Goal: Task Accomplishment & Management: Manage account settings

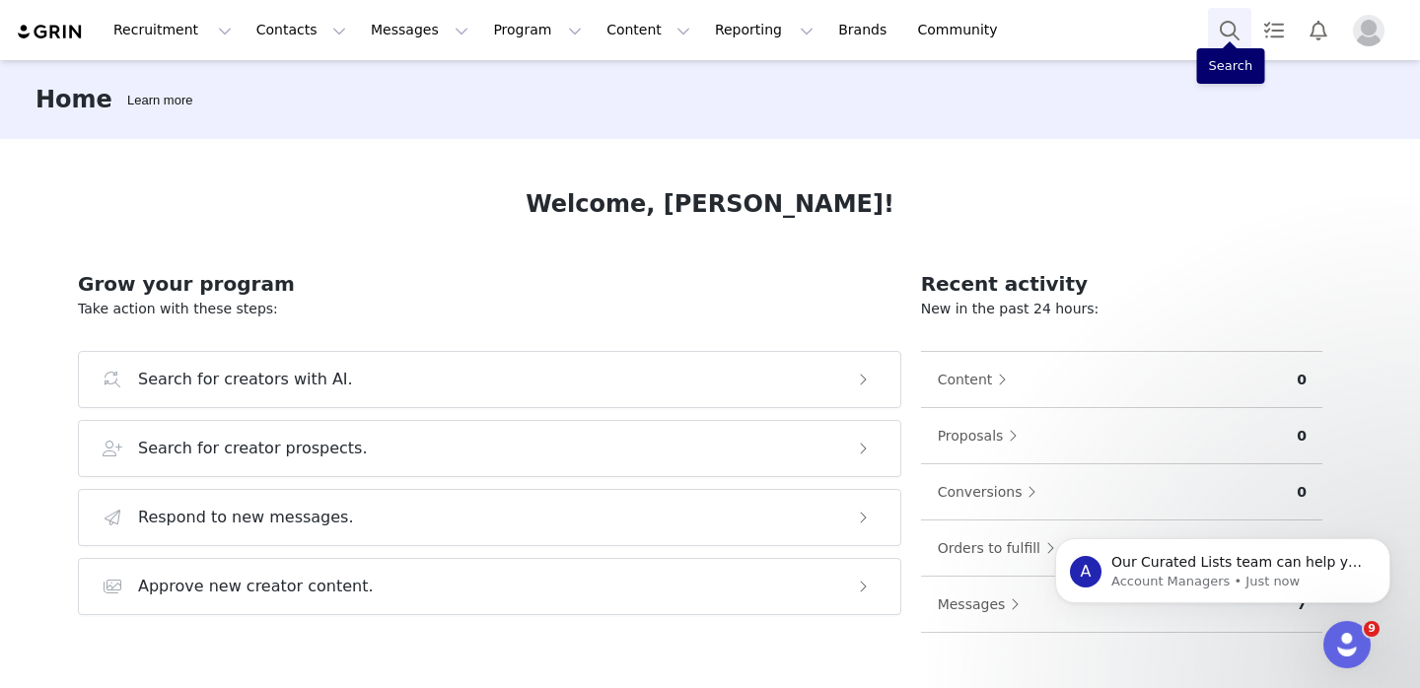
click at [1229, 23] on button "Search" at bounding box center [1229, 30] width 43 height 44
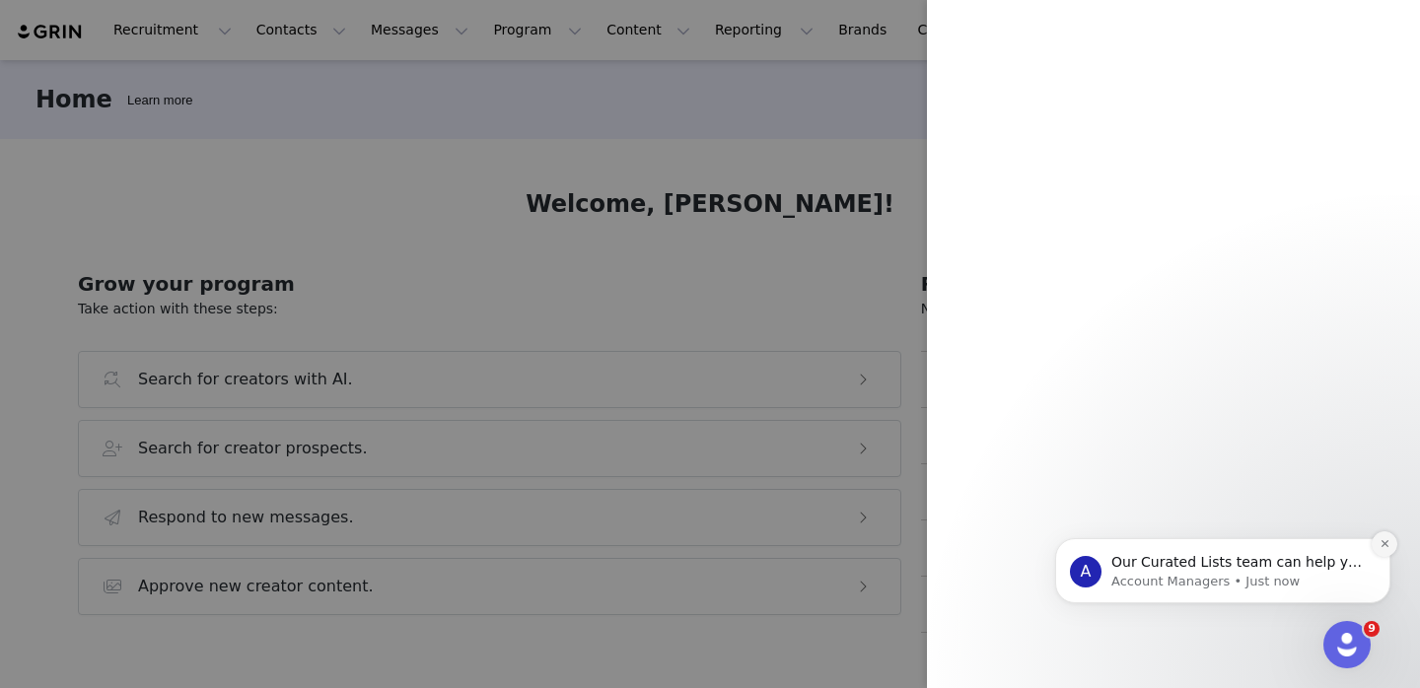
click at [1383, 541] on icon "Dismiss notification" at bounding box center [1385, 543] width 11 height 11
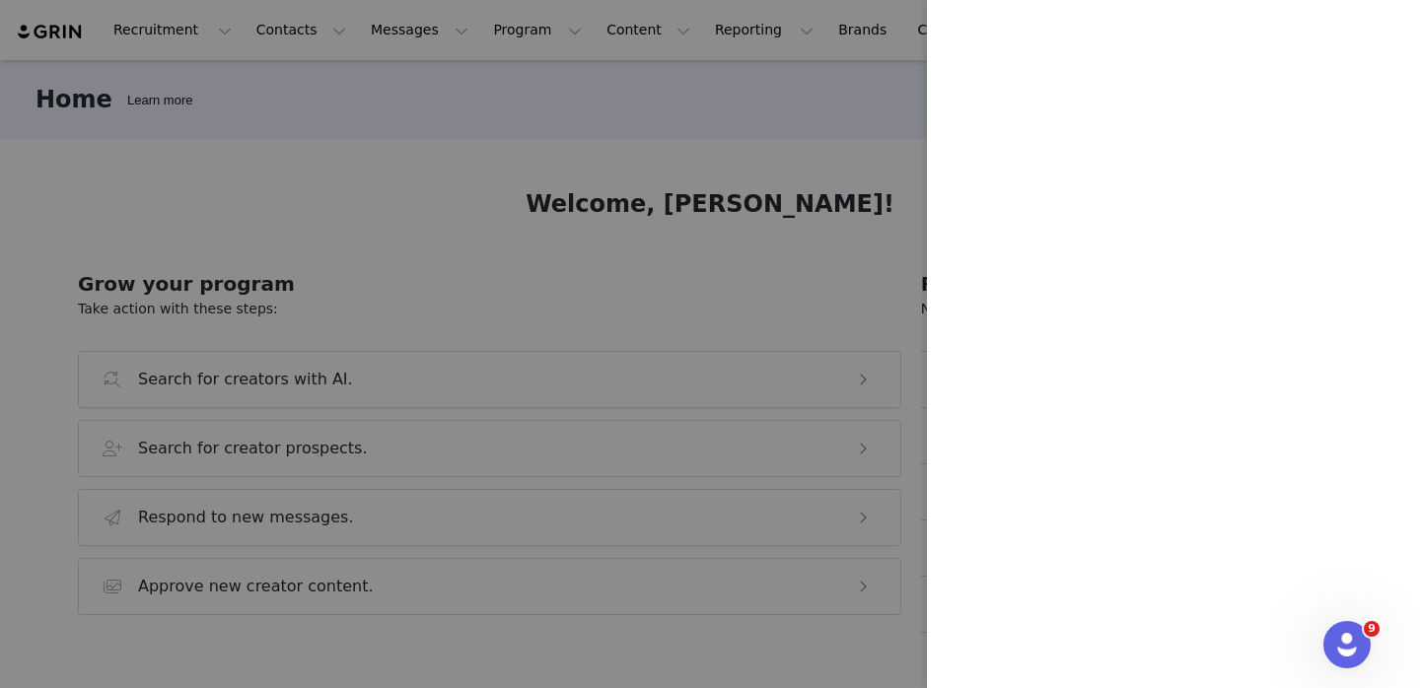
click at [840, 165] on div at bounding box center [710, 344] width 1420 height 688
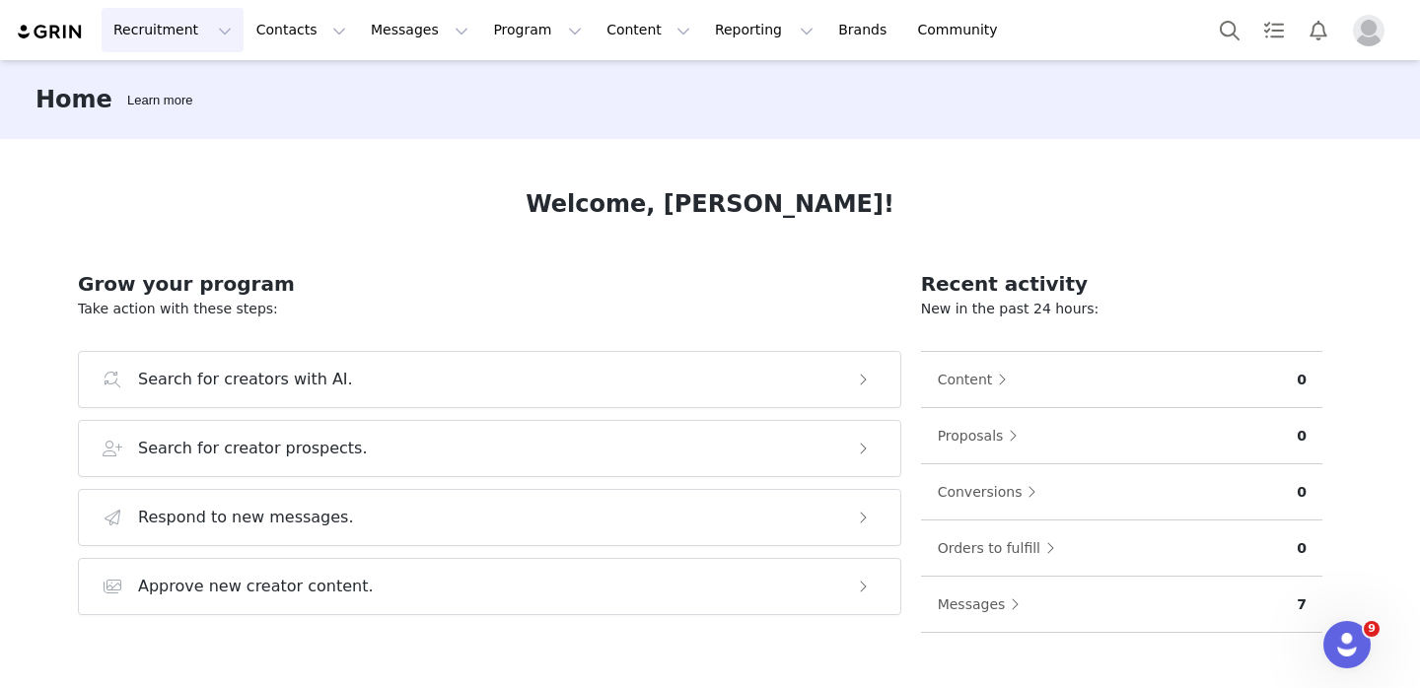
click at [145, 46] on button "Recruitment Recruitment" at bounding box center [173, 30] width 142 height 44
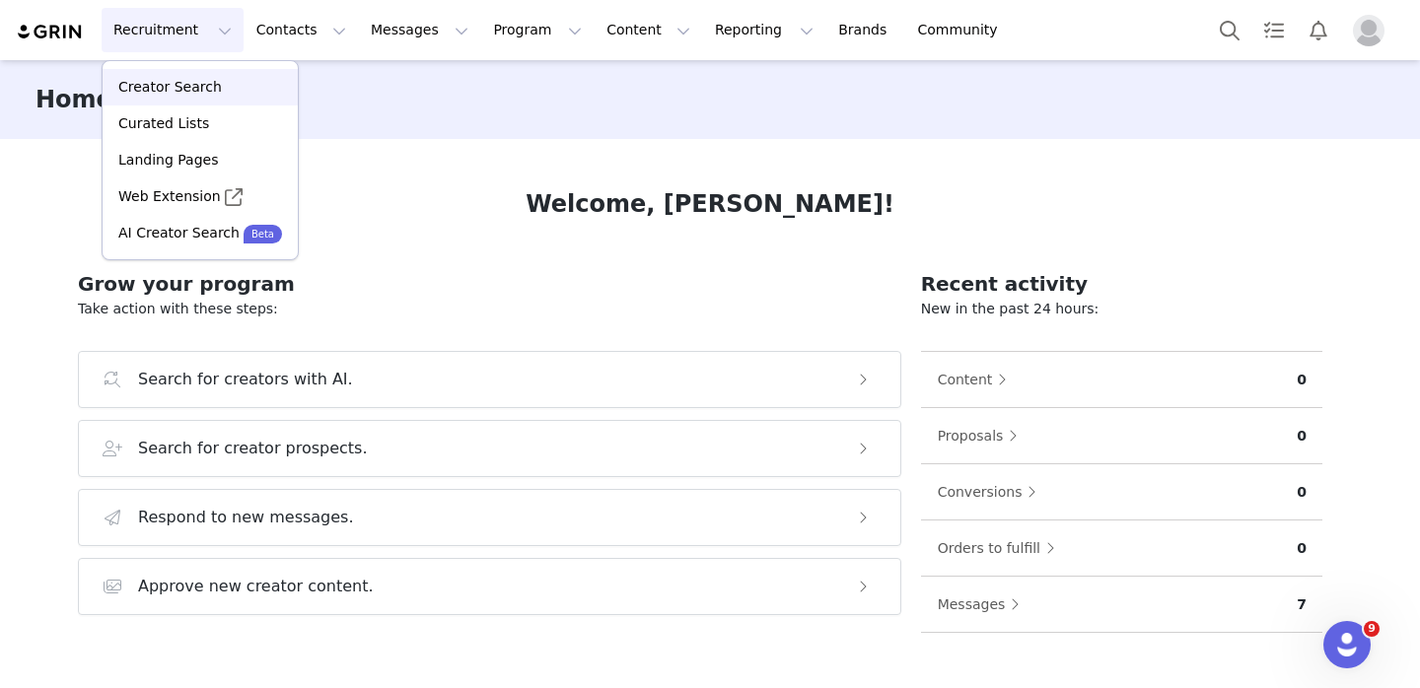
click at [169, 88] on p "Creator Search" at bounding box center [170, 87] width 104 height 21
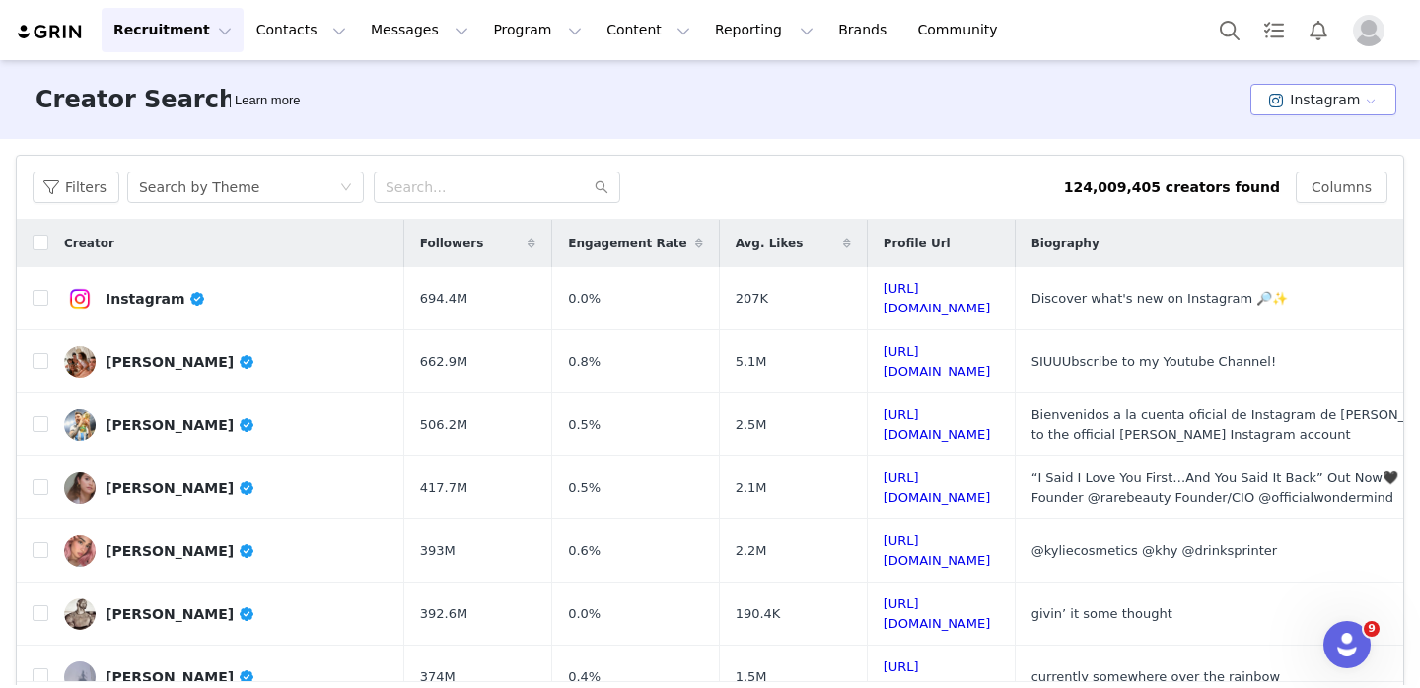
click at [1306, 100] on button "Instagram" at bounding box center [1323, 100] width 146 height 32
click at [1304, 193] on li "YouTube" at bounding box center [1326, 204] width 139 height 33
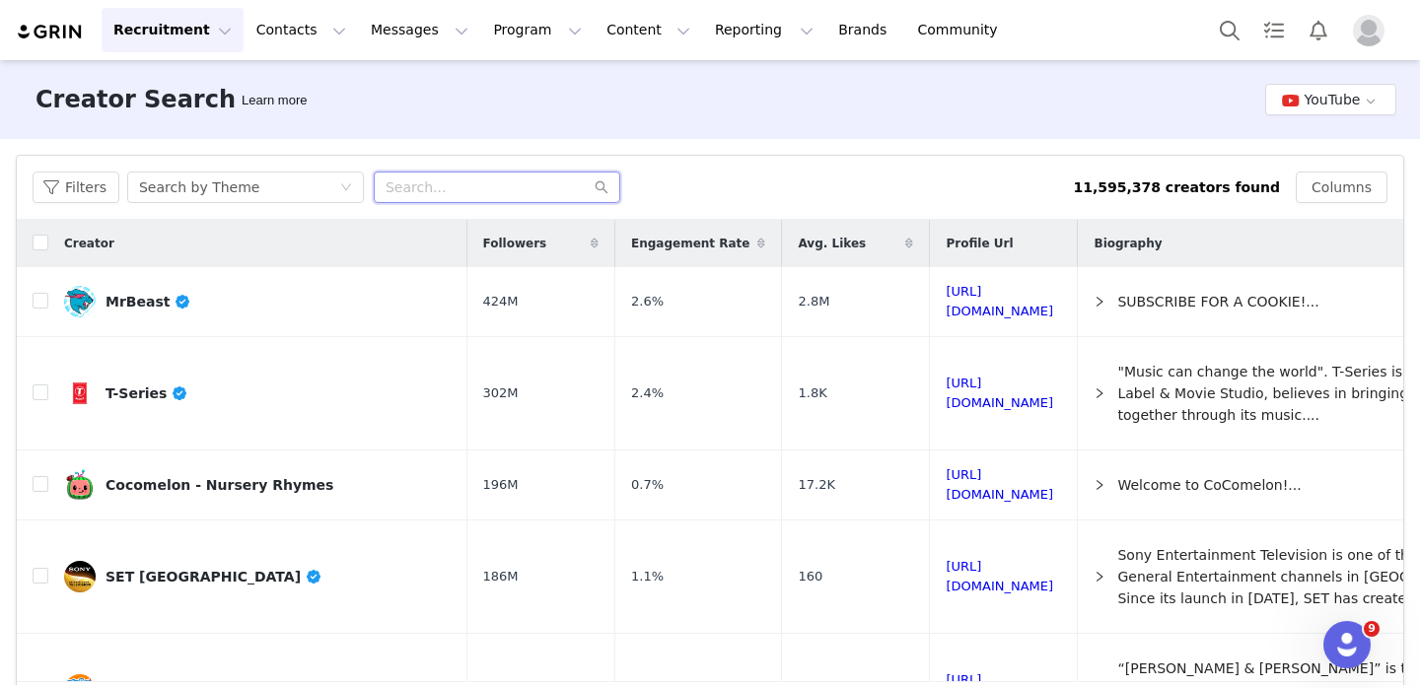
click at [447, 191] on input "text" at bounding box center [497, 188] width 247 height 32
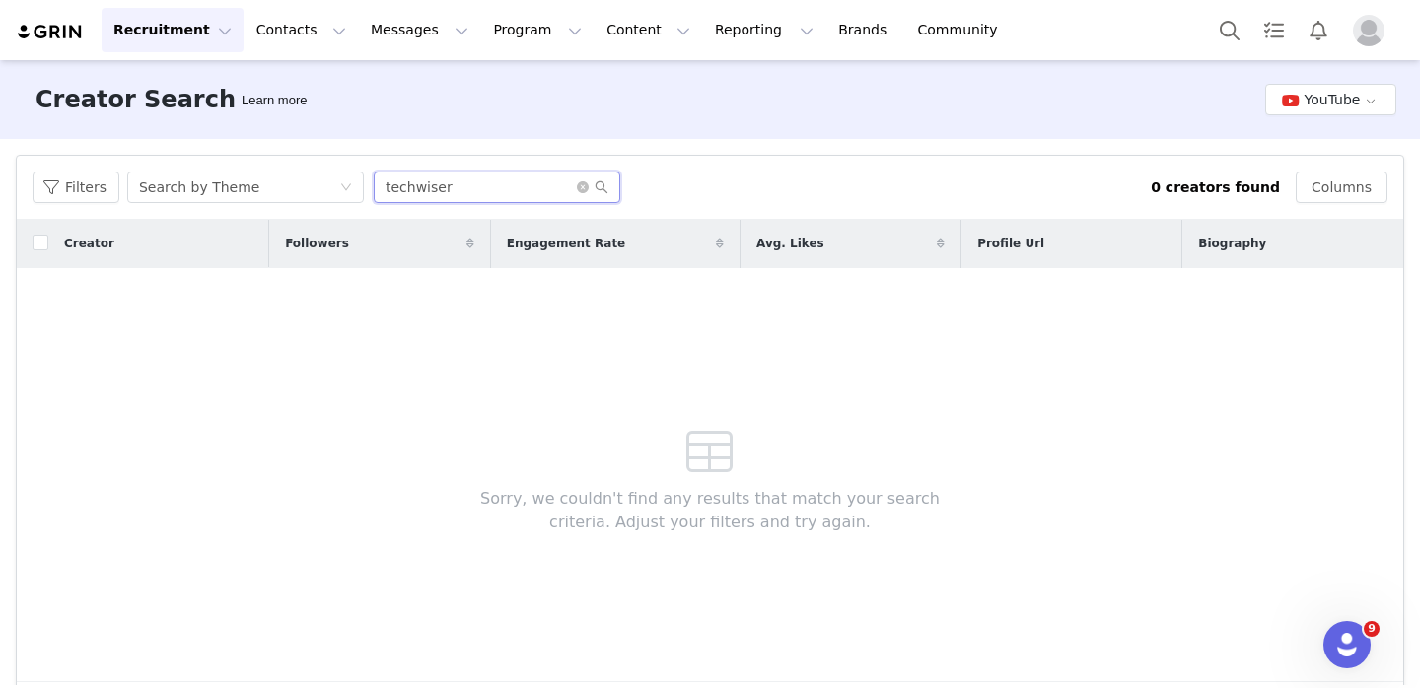
click at [417, 196] on input "techwiser" at bounding box center [497, 188] width 247 height 32
click at [418, 196] on input "techwiser" at bounding box center [497, 188] width 247 height 32
click at [410, 192] on input "techwiser" at bounding box center [497, 188] width 247 height 32
click at [377, 190] on input "techWiser" at bounding box center [497, 188] width 247 height 32
click at [236, 184] on div "Search by Theme" at bounding box center [199, 188] width 120 height 30
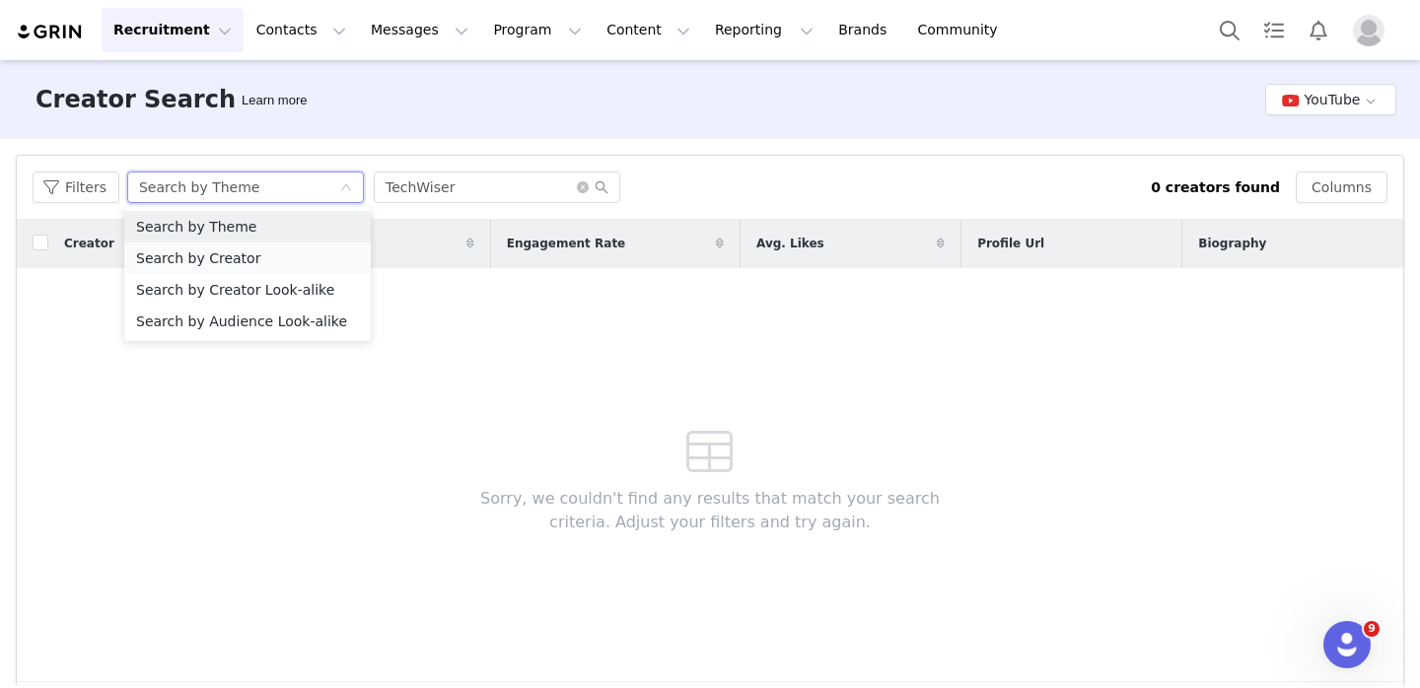
click at [263, 257] on li "Search by Creator" at bounding box center [247, 259] width 247 height 32
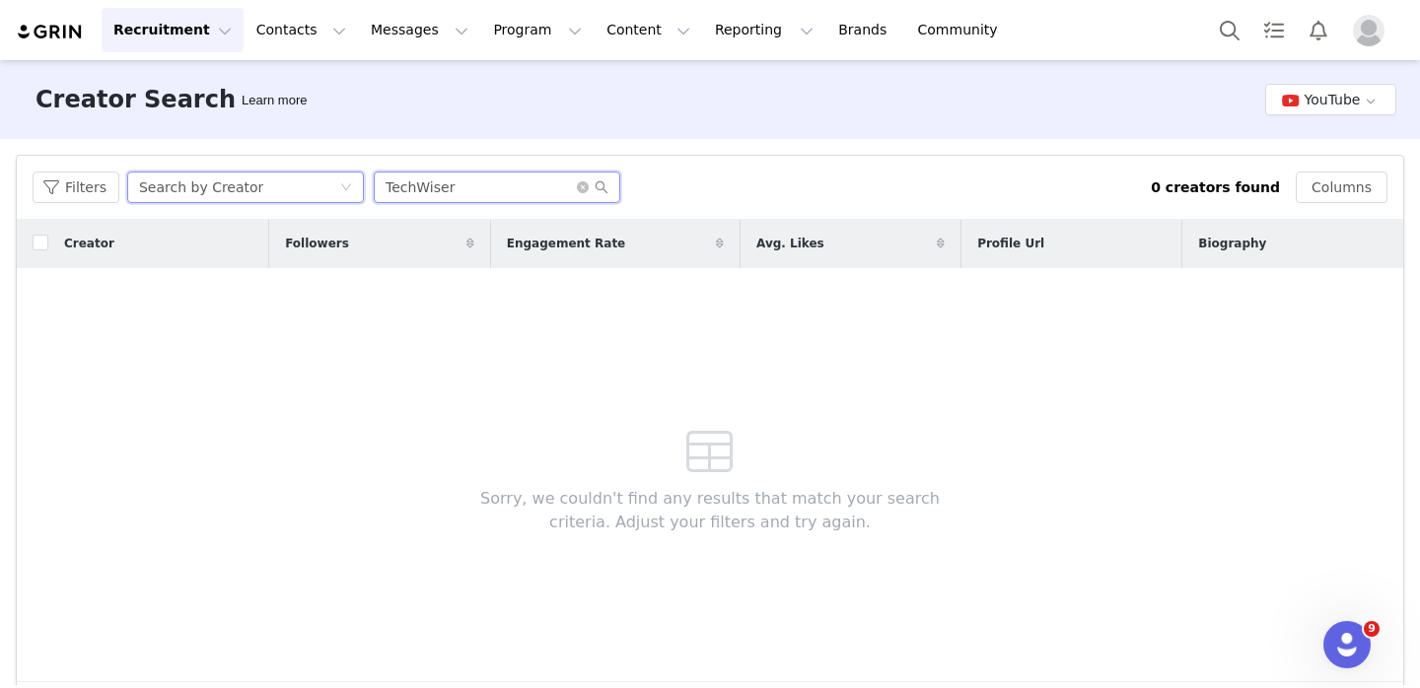
click at [536, 182] on input "TechWiser" at bounding box center [497, 188] width 247 height 32
type input "TechWiser\"
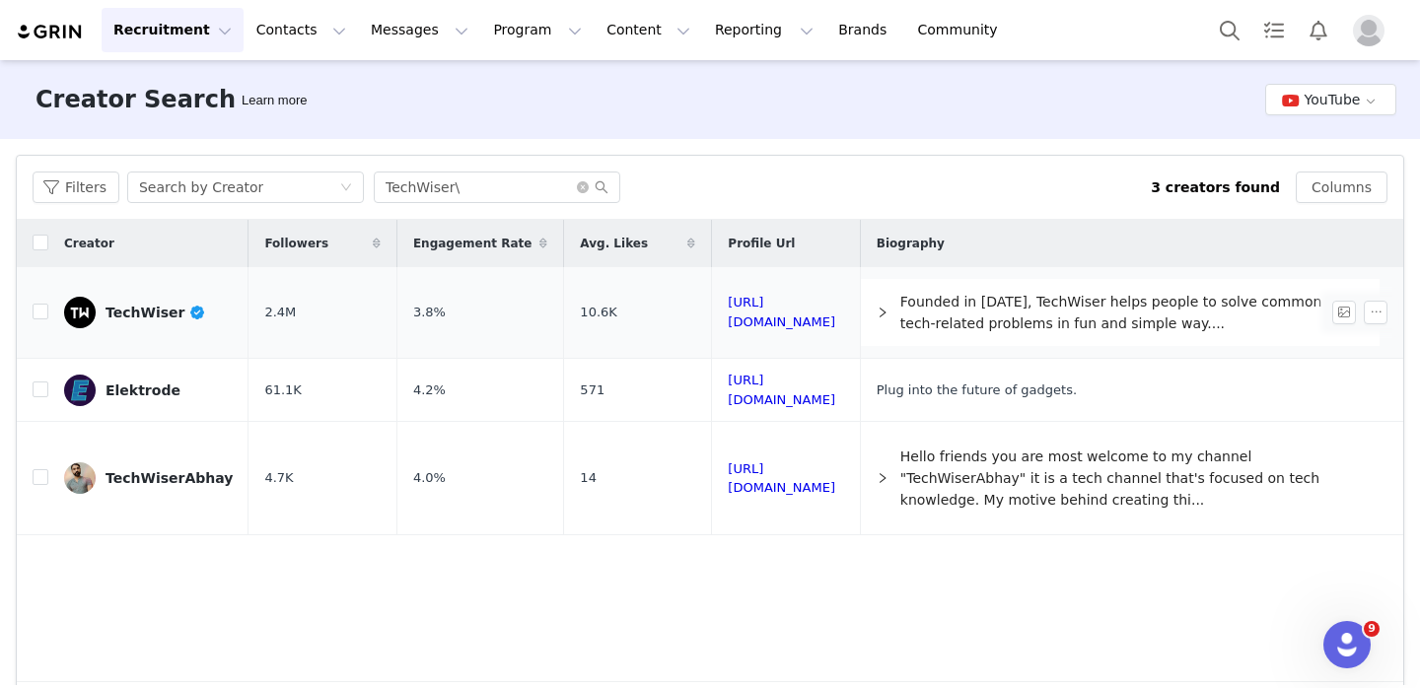
click at [141, 318] on div "TechWiser" at bounding box center [156, 313] width 101 height 16
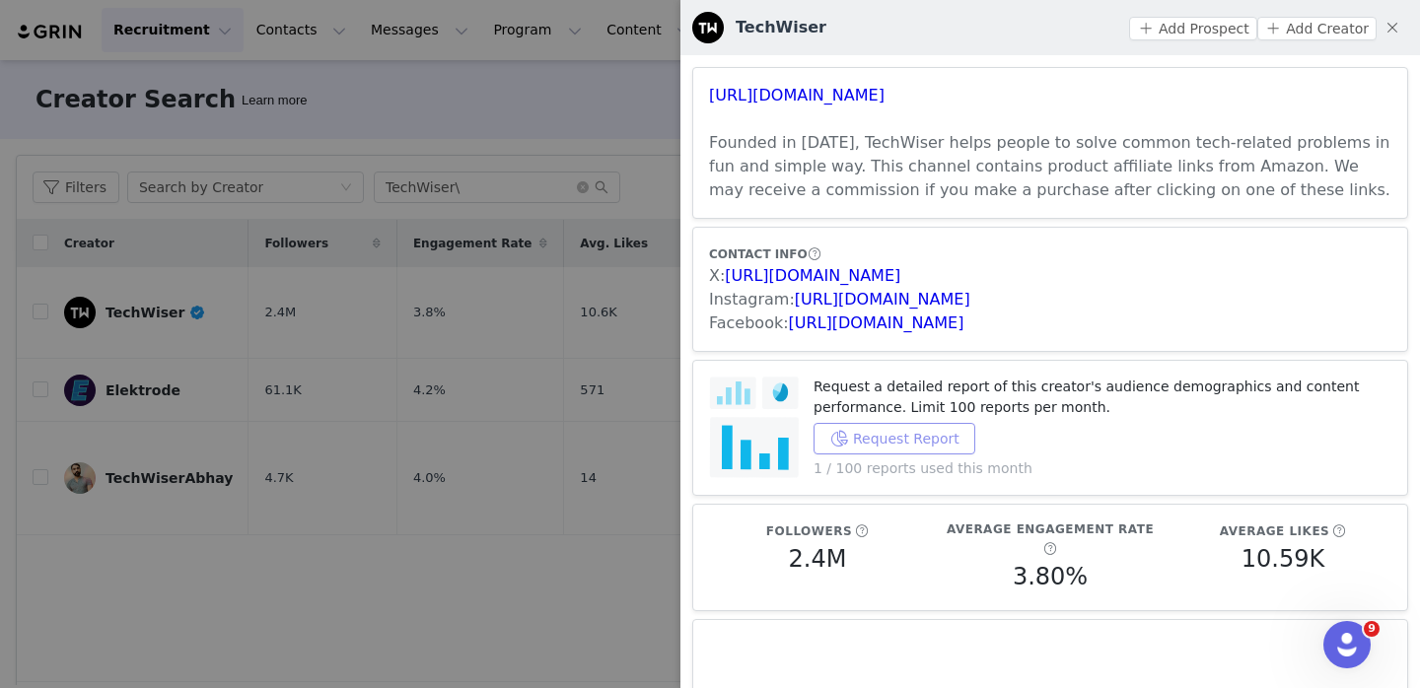
click at [940, 436] on button "Request Report" at bounding box center [895, 439] width 162 height 32
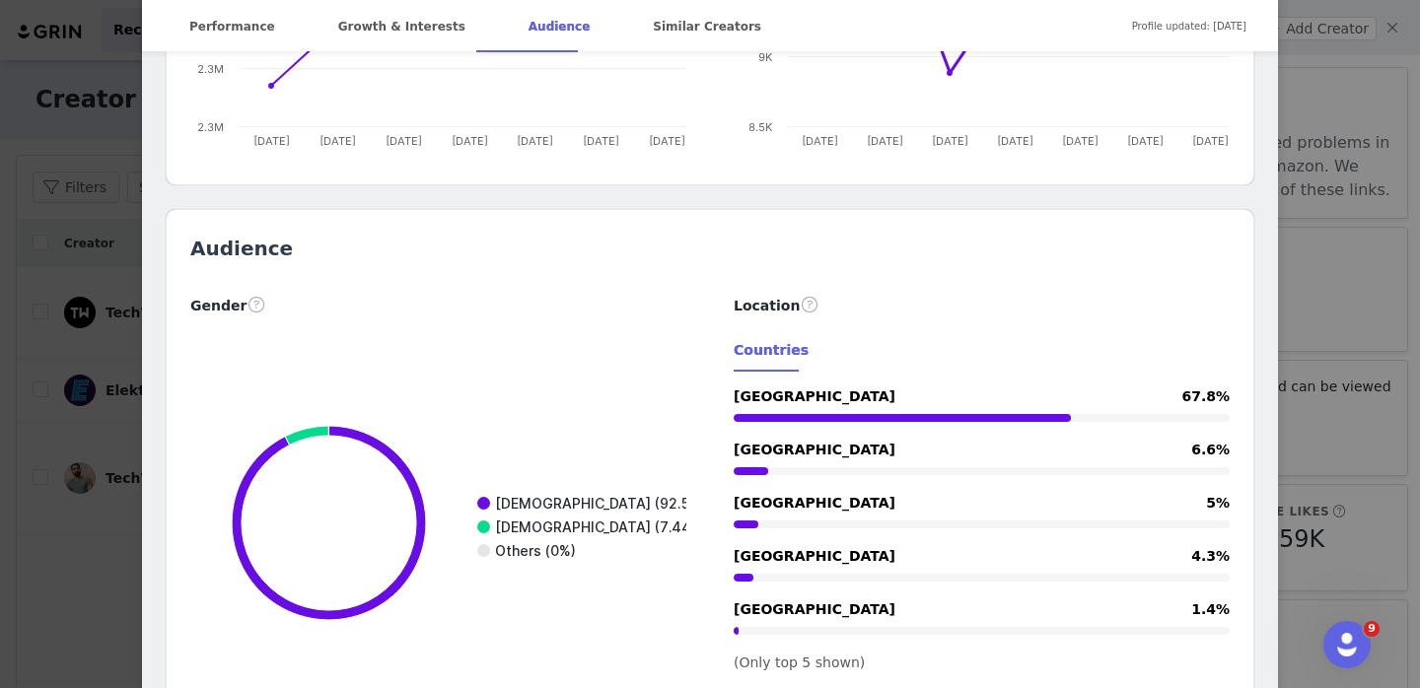
scroll to position [1665, 0]
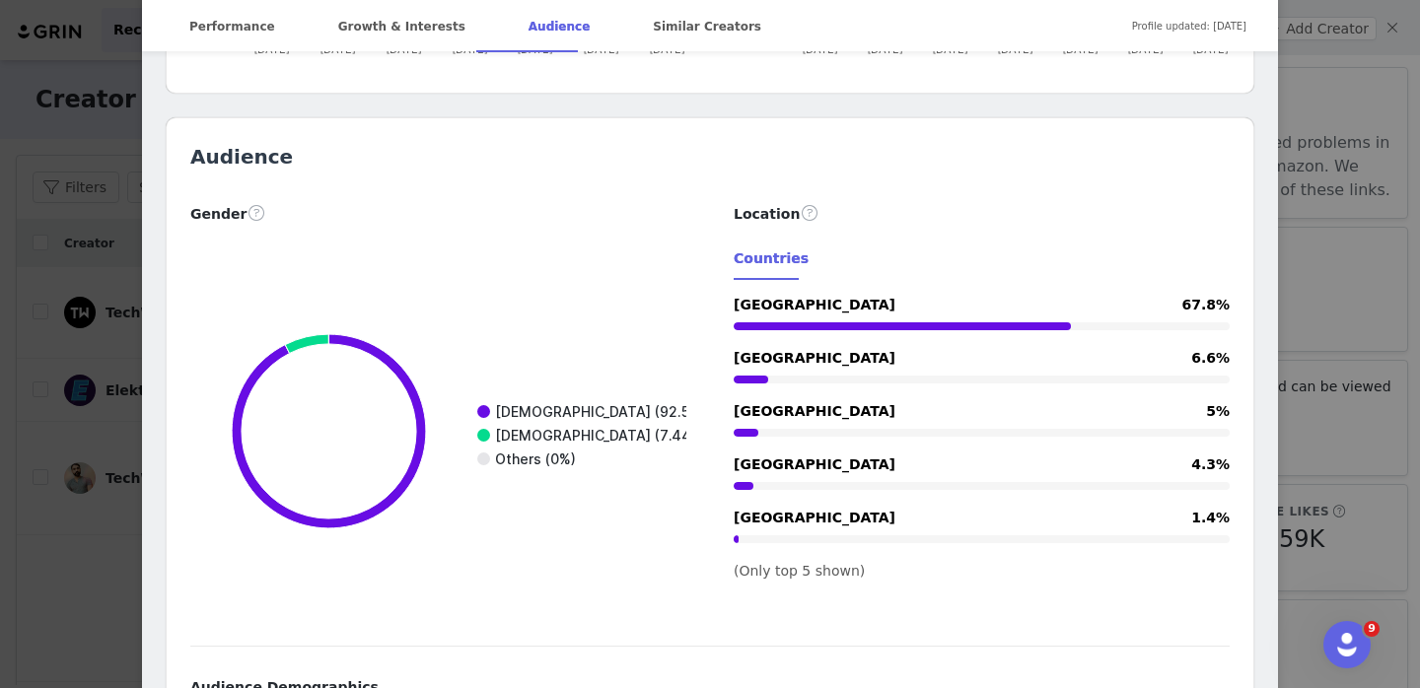
click at [1335, 217] on div "TechWiser Verified @techwiser Founded in 2012, TechWiser helps people to solve …" at bounding box center [710, 344] width 1420 height 688
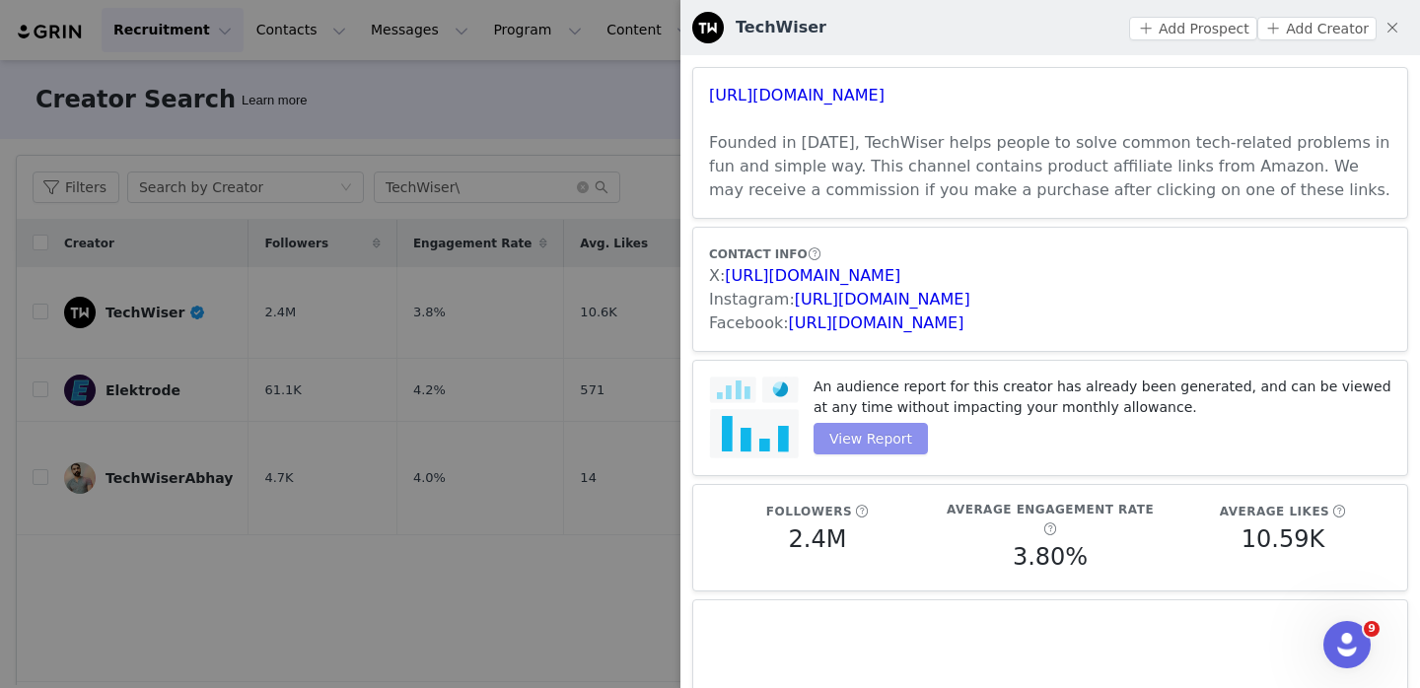
scroll to position [0, 0]
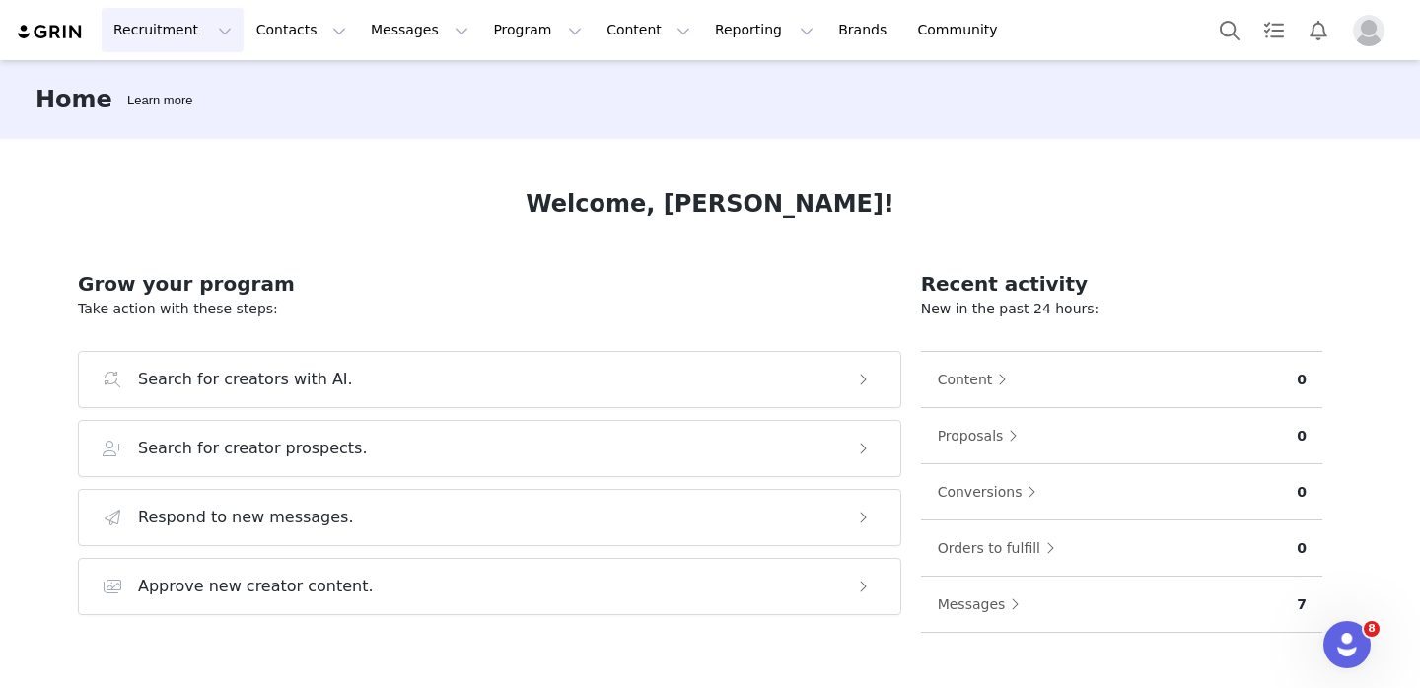
click at [187, 27] on button "Recruitment Recruitment" at bounding box center [173, 30] width 142 height 44
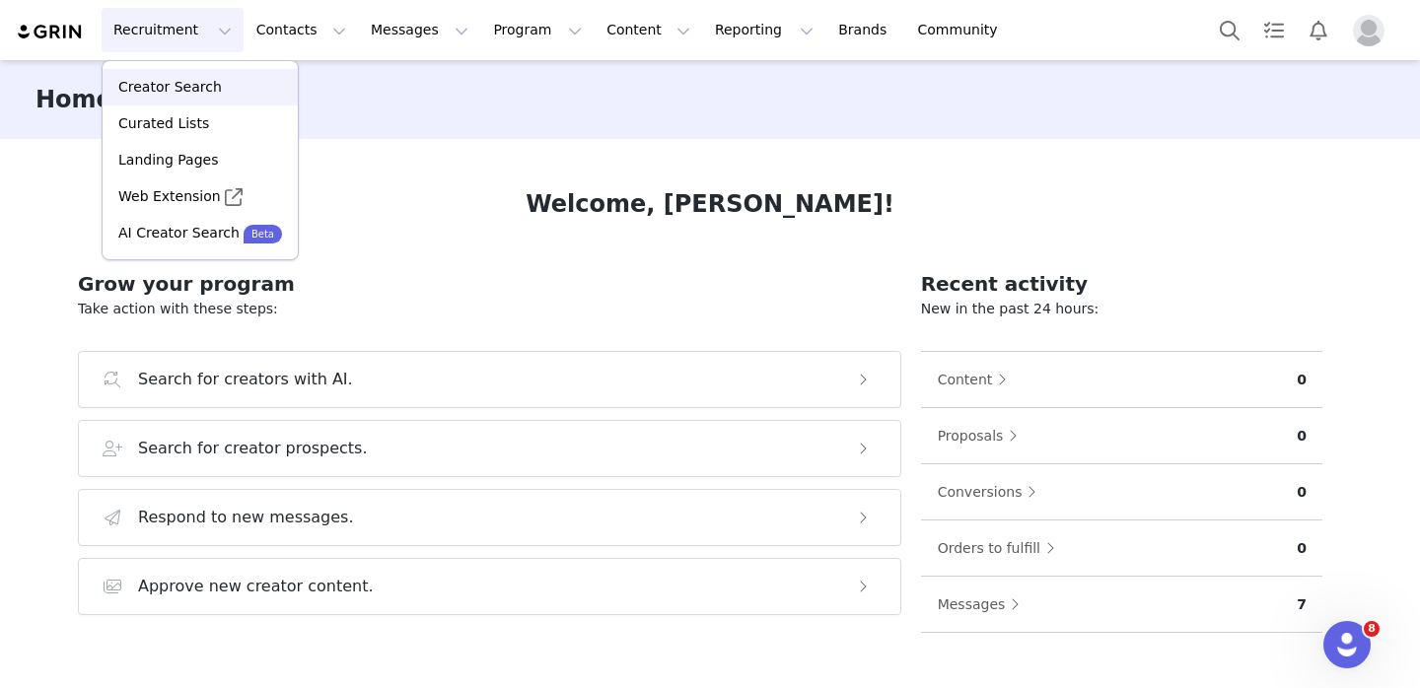
click at [222, 93] on div "Creator Search" at bounding box center [200, 87] width 172 height 21
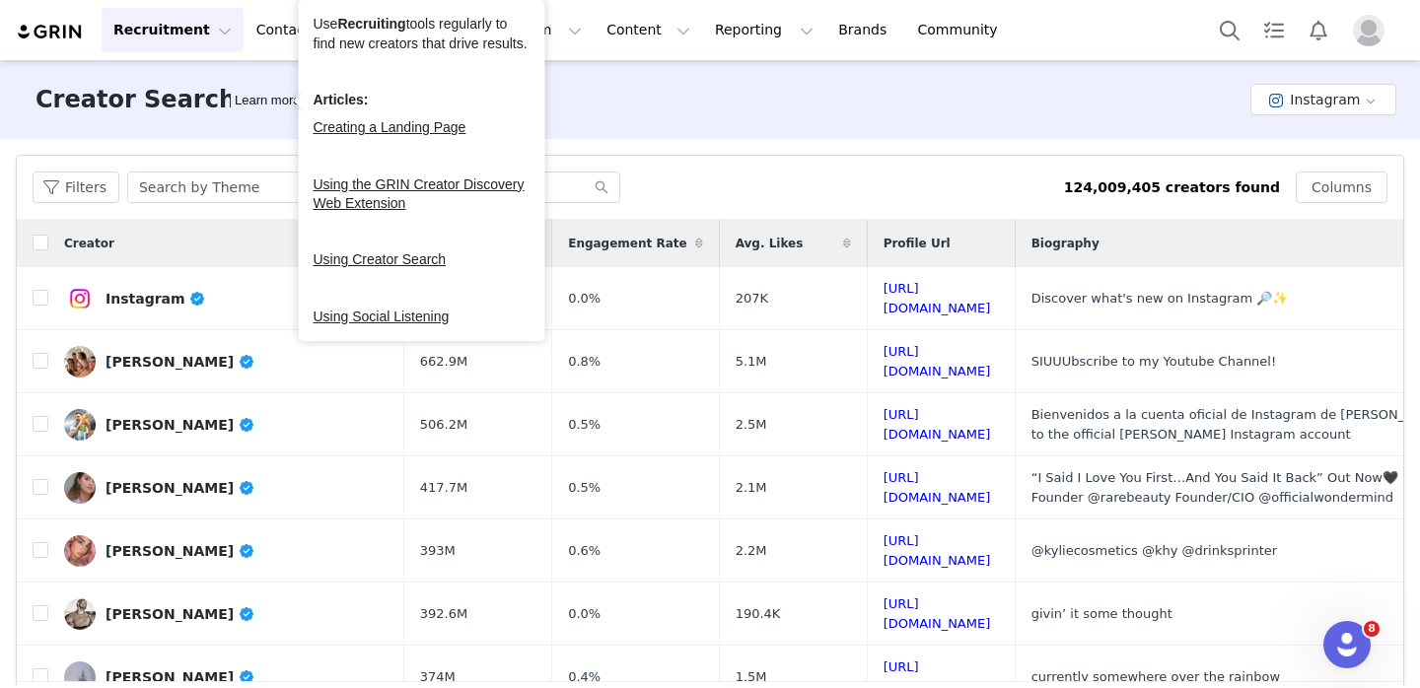
click at [596, 117] on div "Creator Search Learn more Instagram" at bounding box center [710, 99] width 1420 height 79
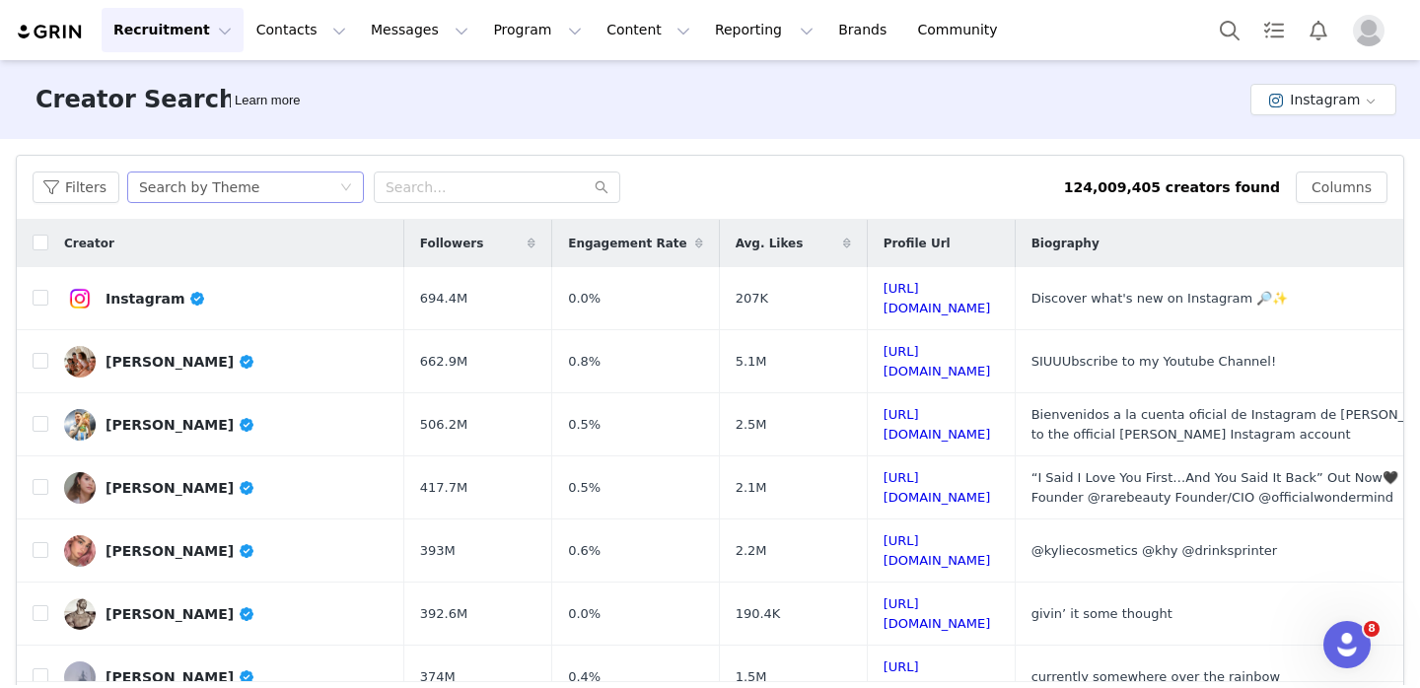
click at [310, 198] on div "Search by Theme" at bounding box center [239, 188] width 200 height 30
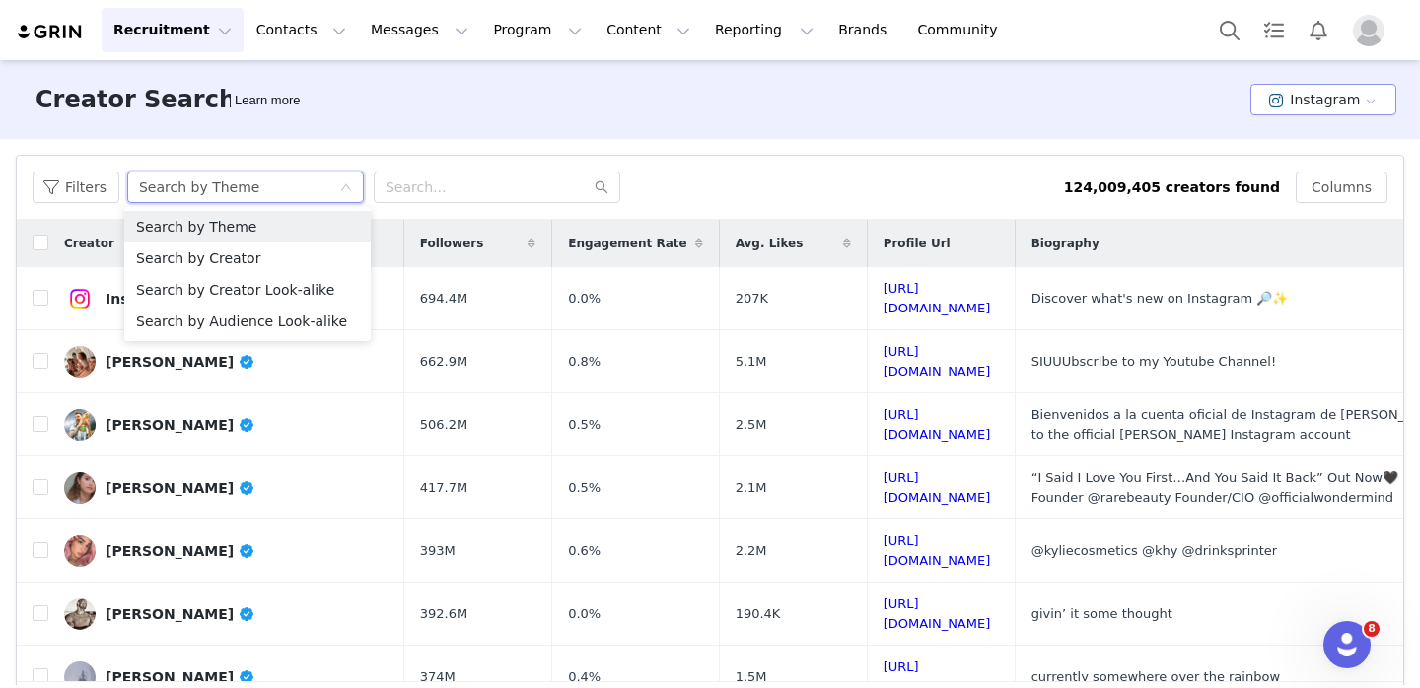
click at [1323, 104] on button "Instagram" at bounding box center [1323, 100] width 146 height 32
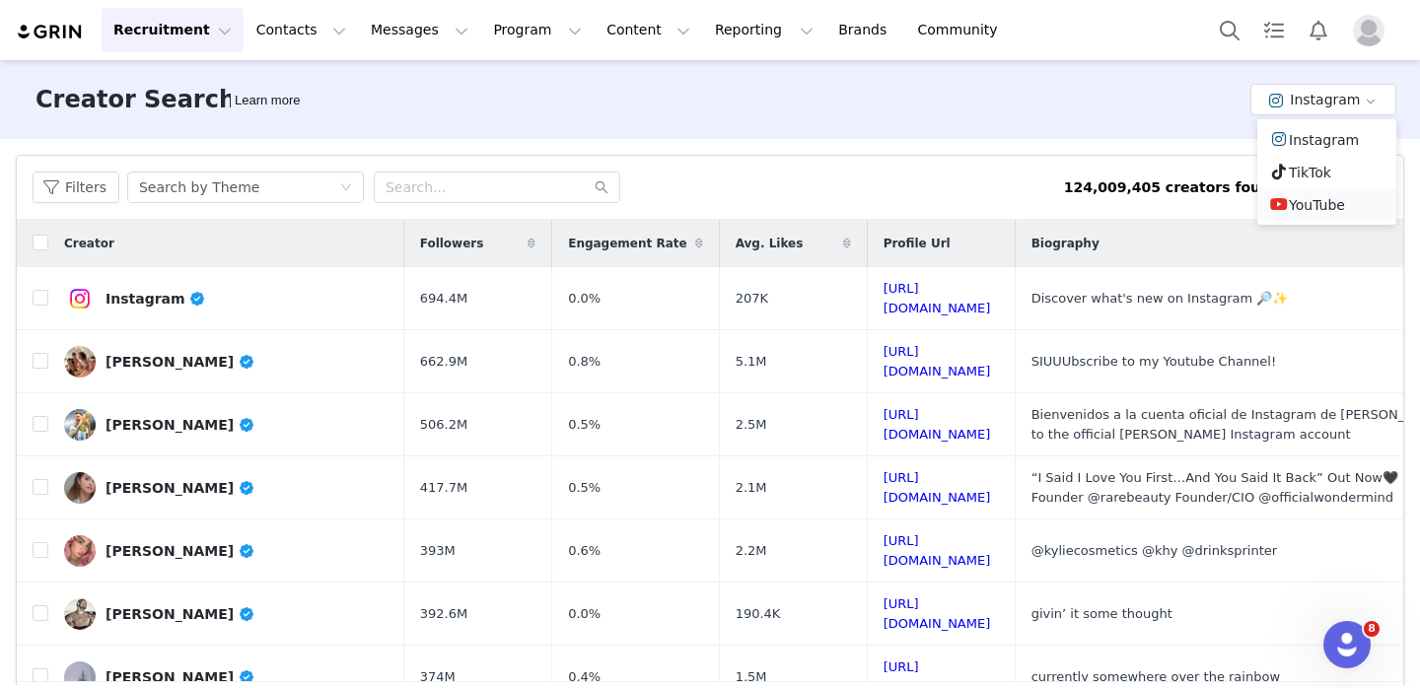
click at [1286, 209] on span at bounding box center [1279, 204] width 20 height 22
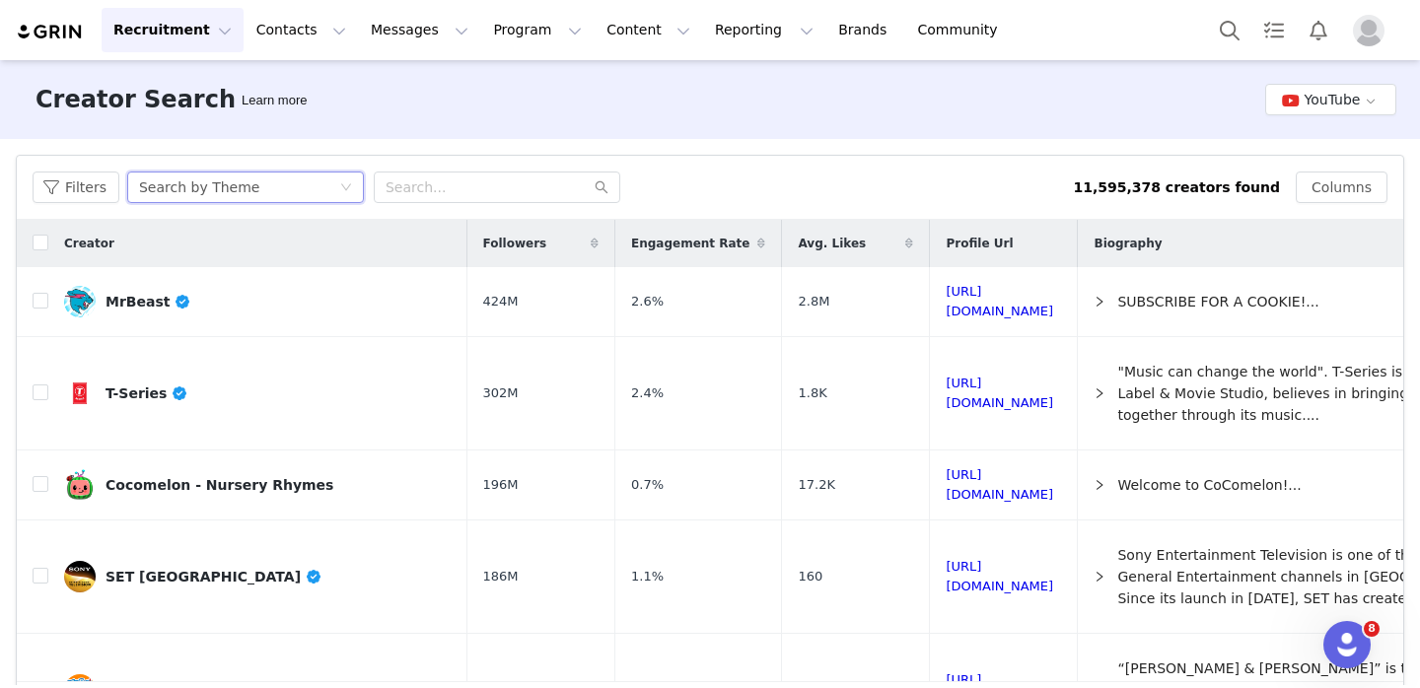
click at [323, 186] on div "Search by Theme" at bounding box center [239, 188] width 200 height 30
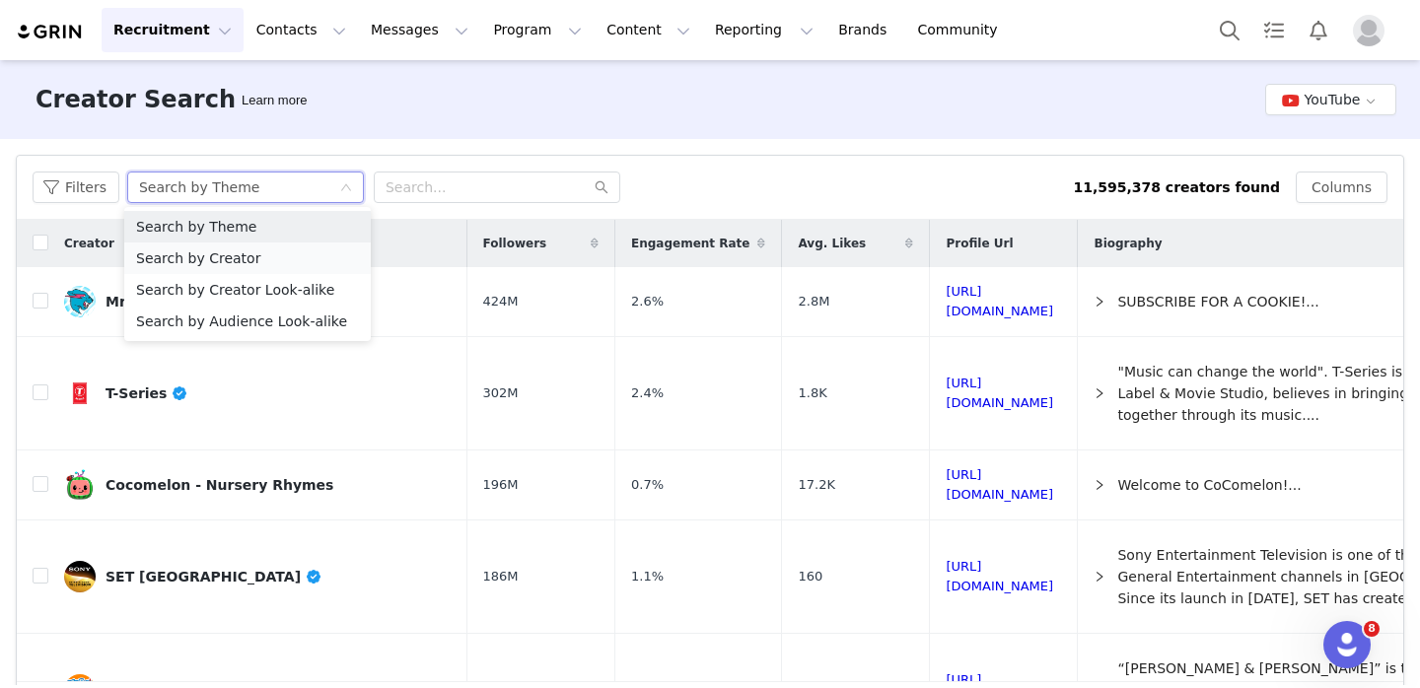
click at [317, 260] on li "Search by Creator" at bounding box center [247, 259] width 247 height 32
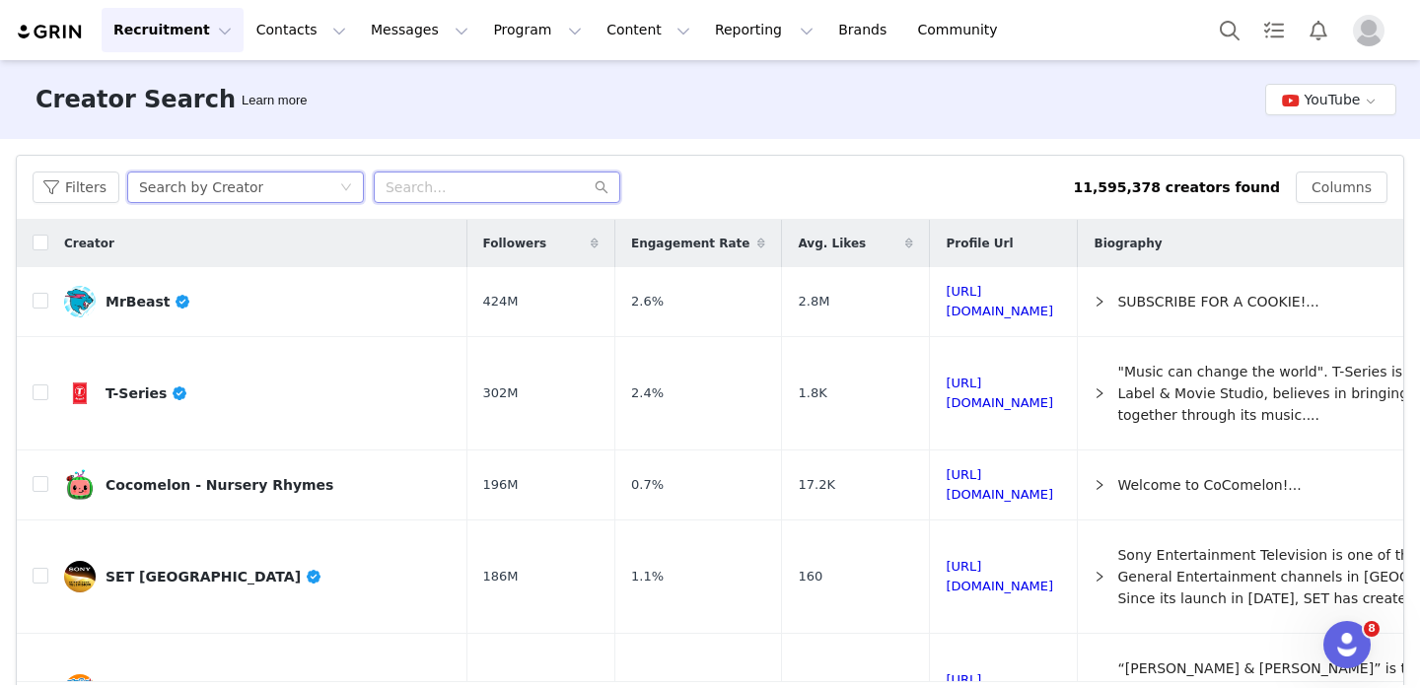
click at [479, 182] on input "text" at bounding box center [497, 188] width 247 height 32
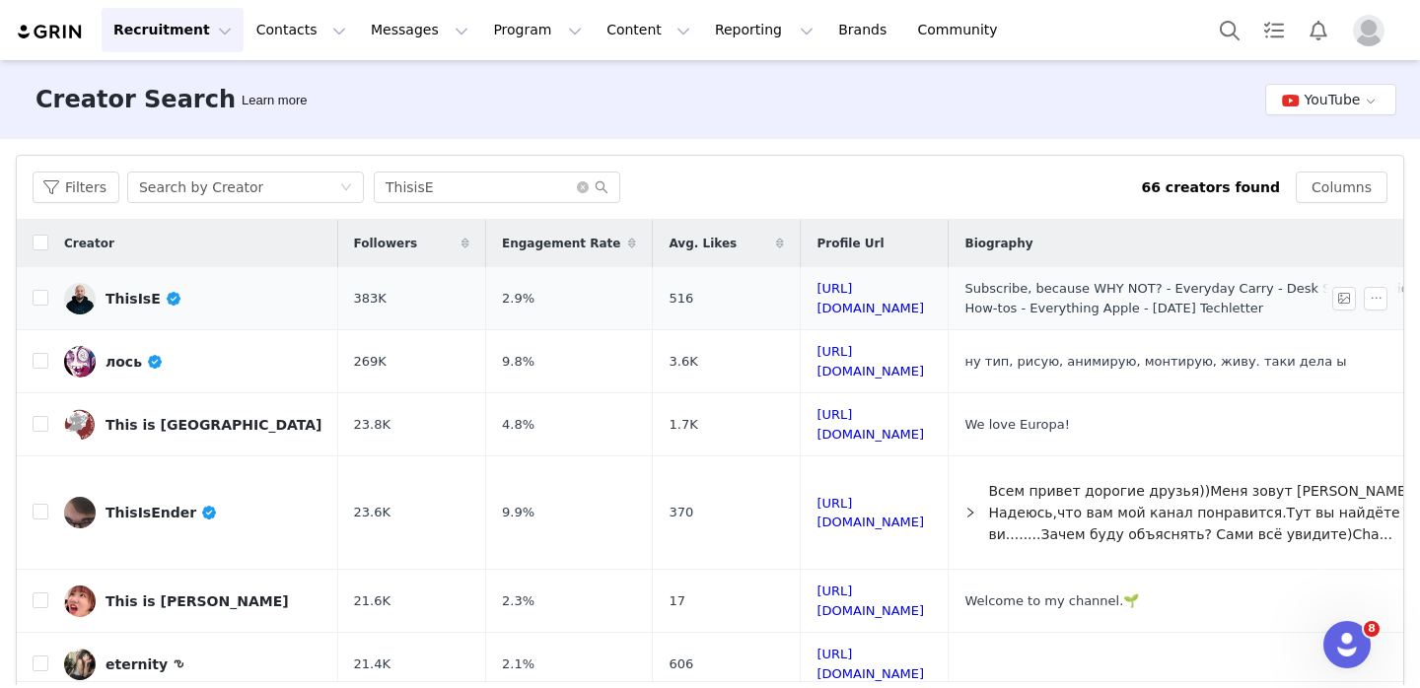
click at [131, 303] on div "ThisIsE" at bounding box center [144, 299] width 76 height 16
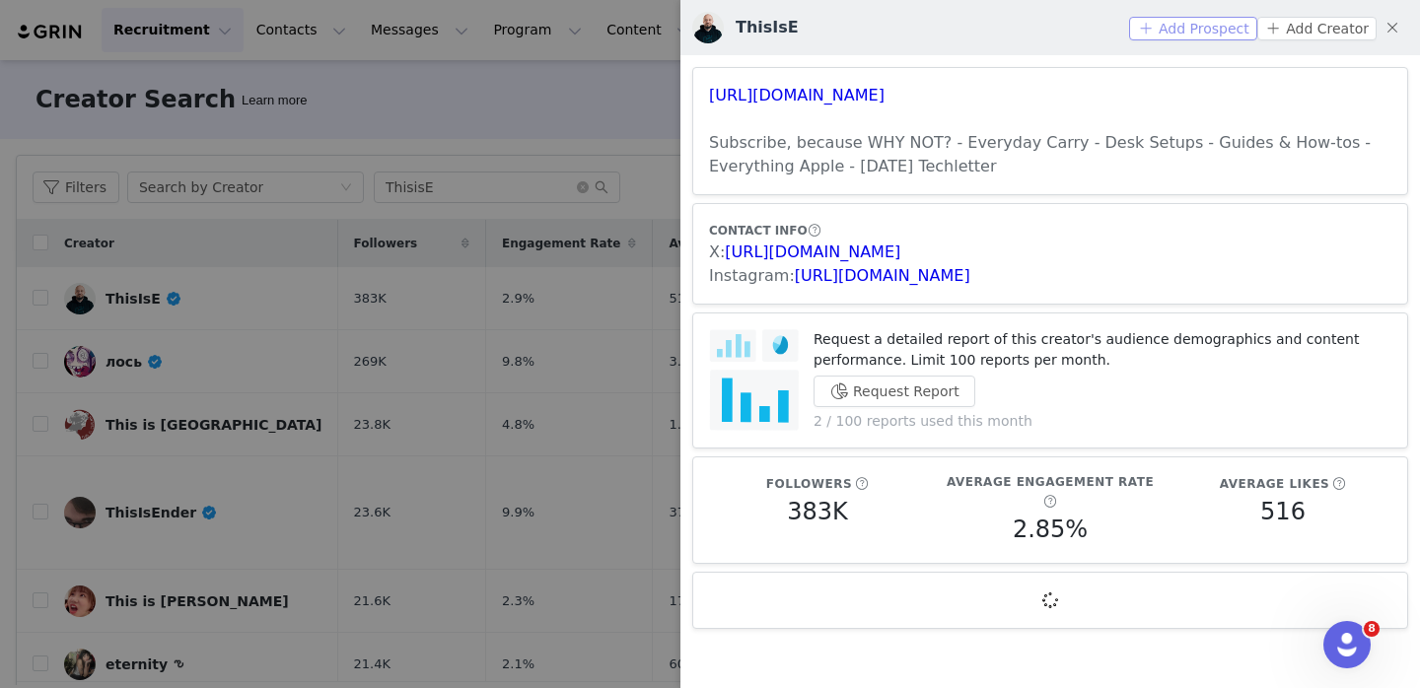
click at [1194, 32] on button "Add Prospect" at bounding box center [1192, 29] width 127 height 24
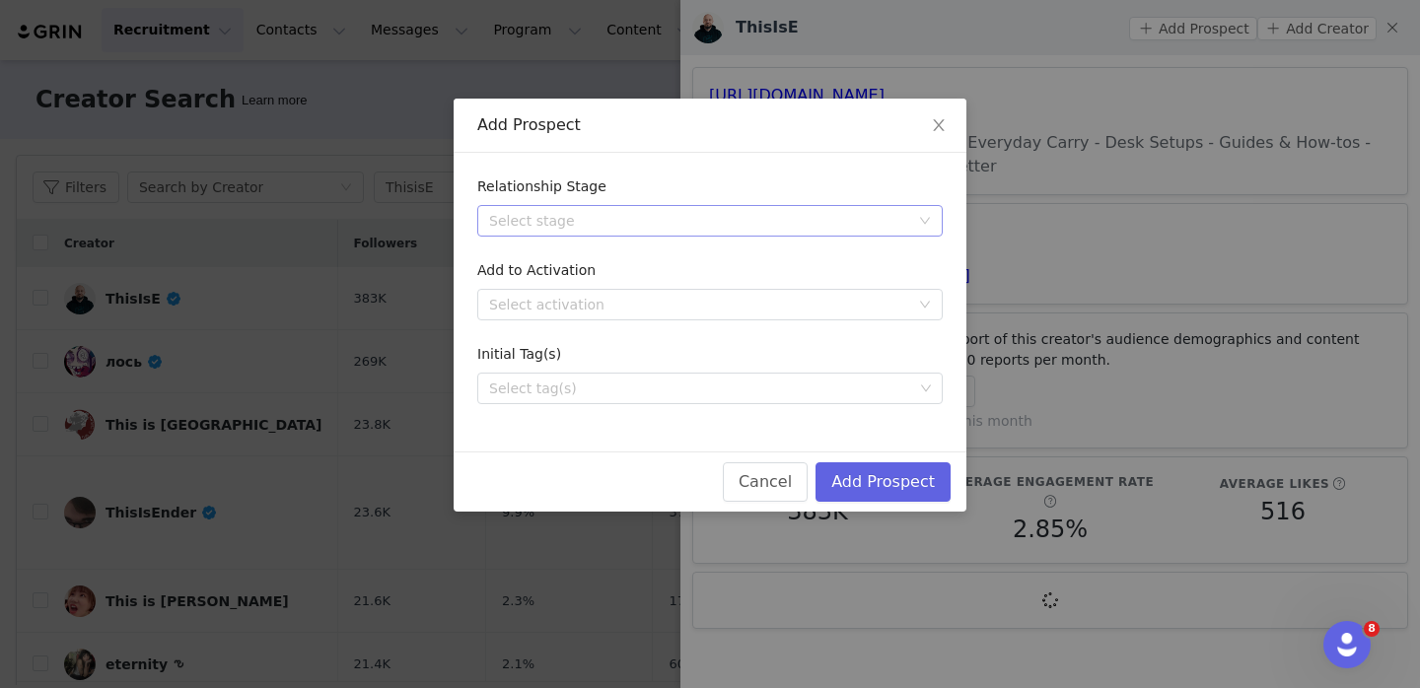
click at [800, 235] on div "Select stage" at bounding box center [703, 221] width 429 height 30
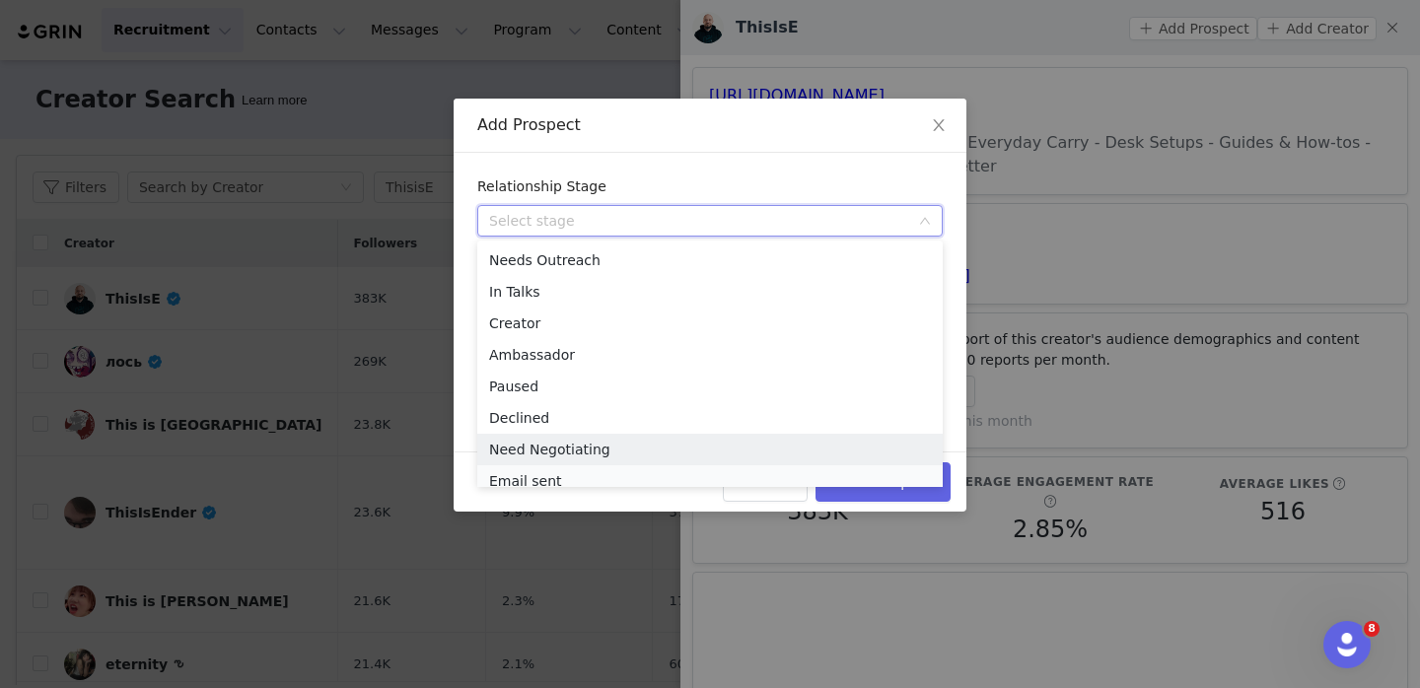
scroll to position [10, 0]
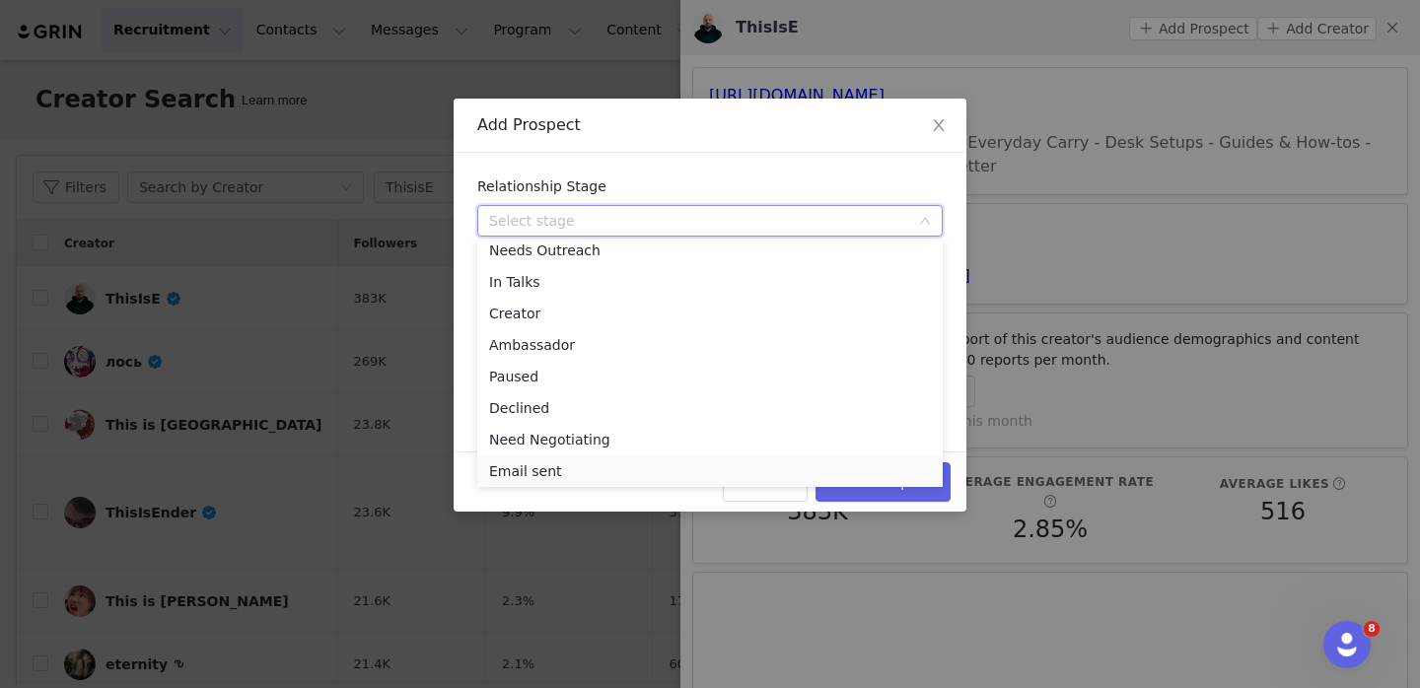
click at [776, 467] on li "Email sent" at bounding box center [709, 472] width 465 height 32
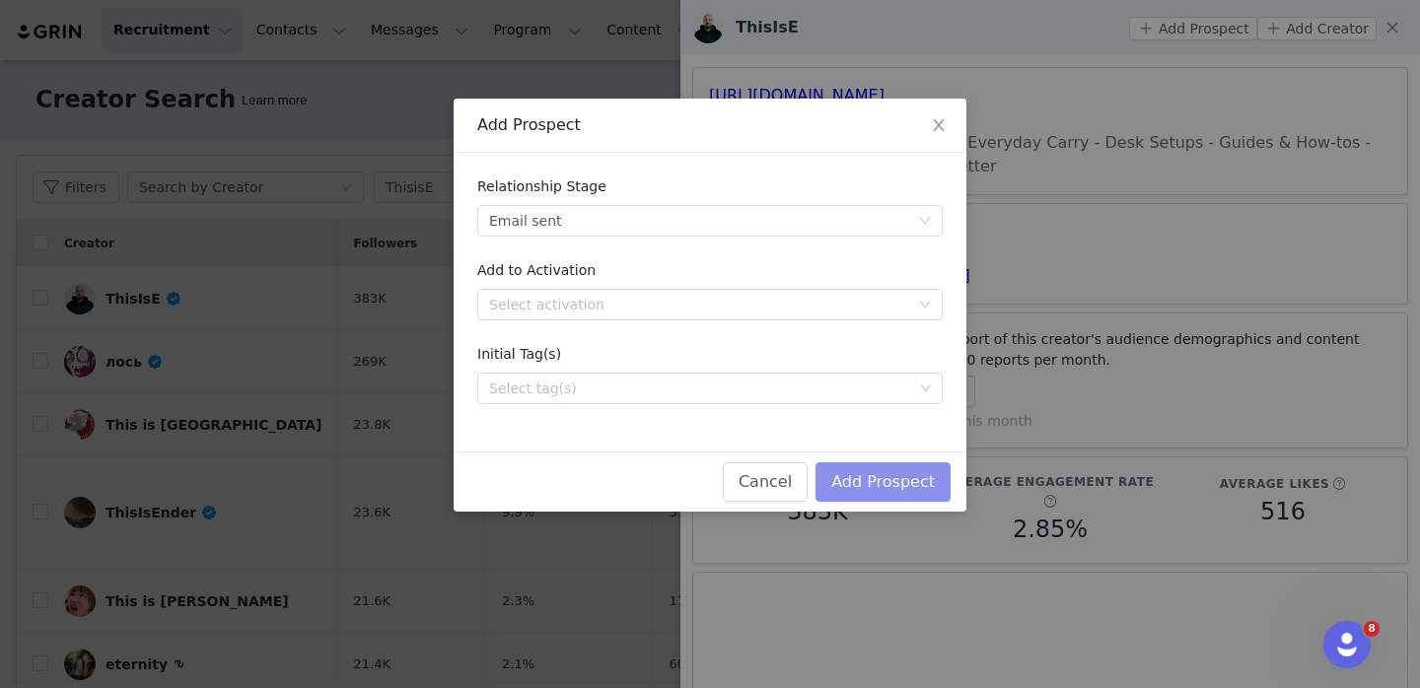
click at [848, 464] on button "Add Prospect" at bounding box center [882, 481] width 135 height 39
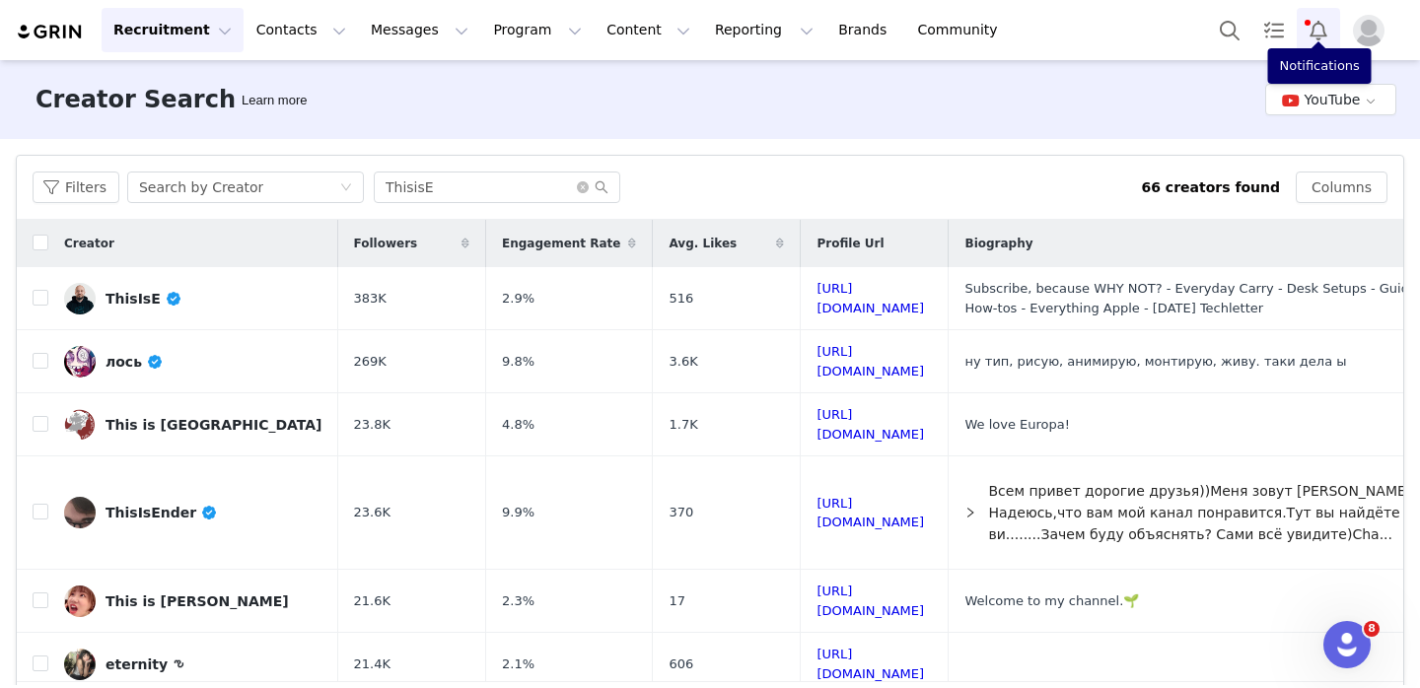
click at [1319, 34] on button "Notifications" at bounding box center [1318, 30] width 43 height 44
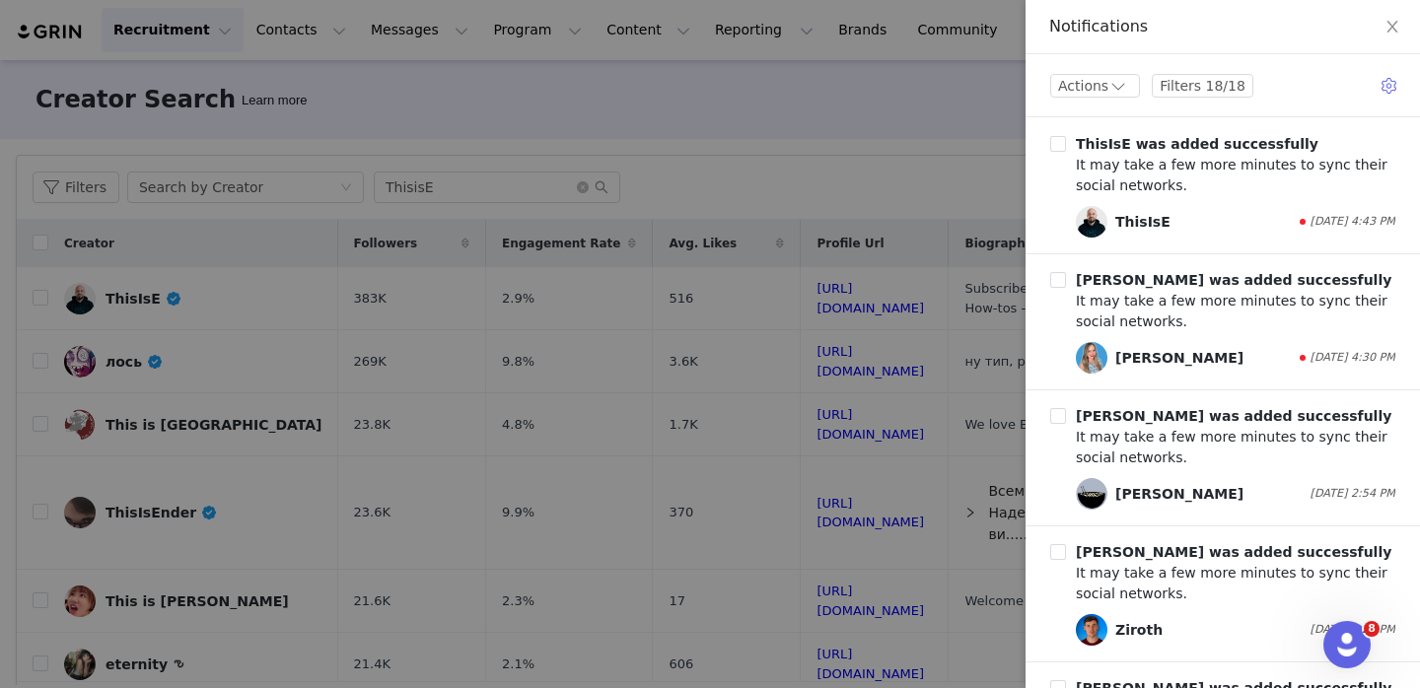
click at [986, 85] on div at bounding box center [710, 344] width 1420 height 688
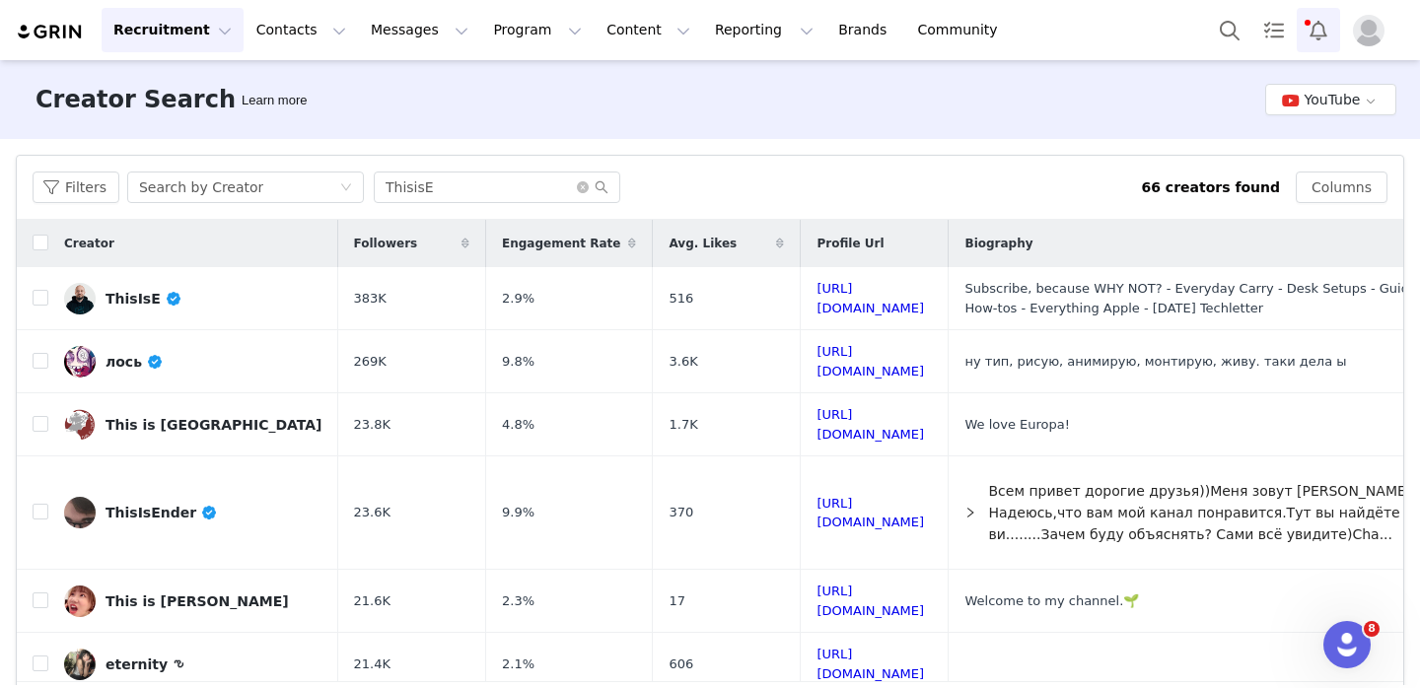
click at [1319, 8] on button "Notifications" at bounding box center [1318, 30] width 43 height 44
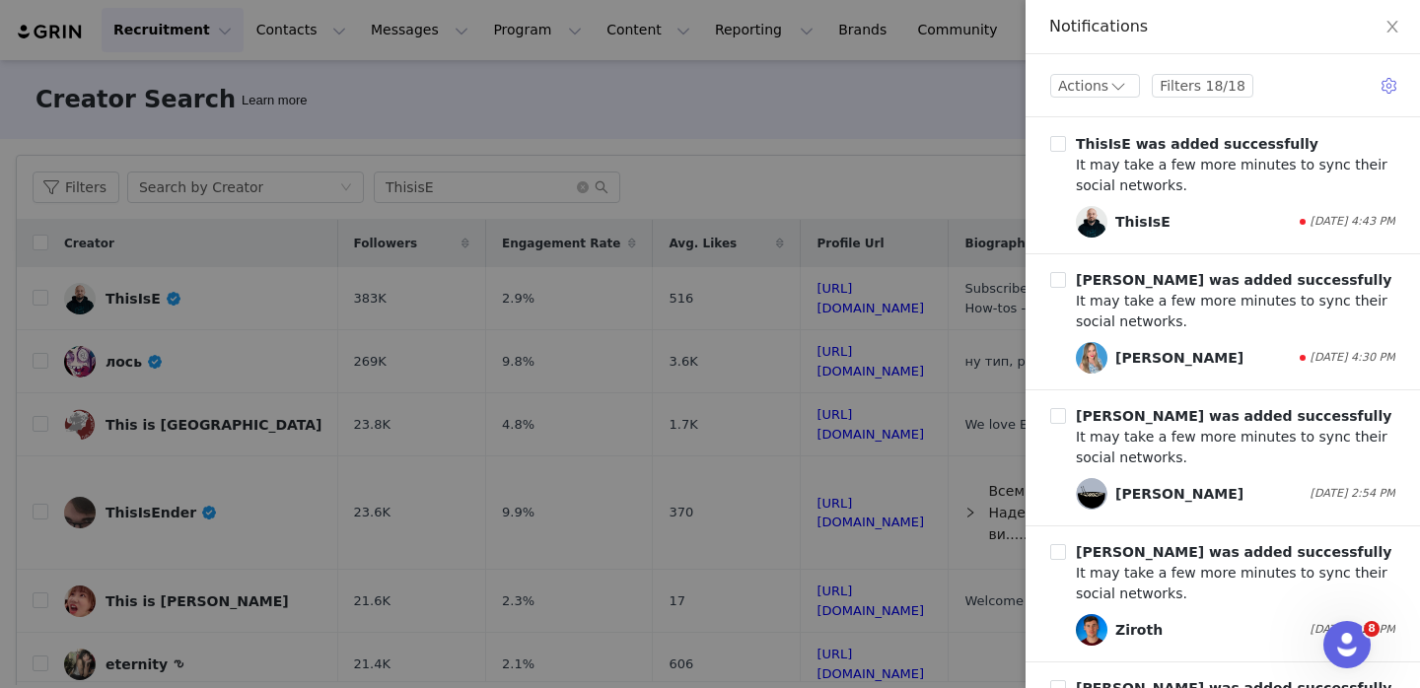
click at [970, 128] on div at bounding box center [710, 344] width 1420 height 688
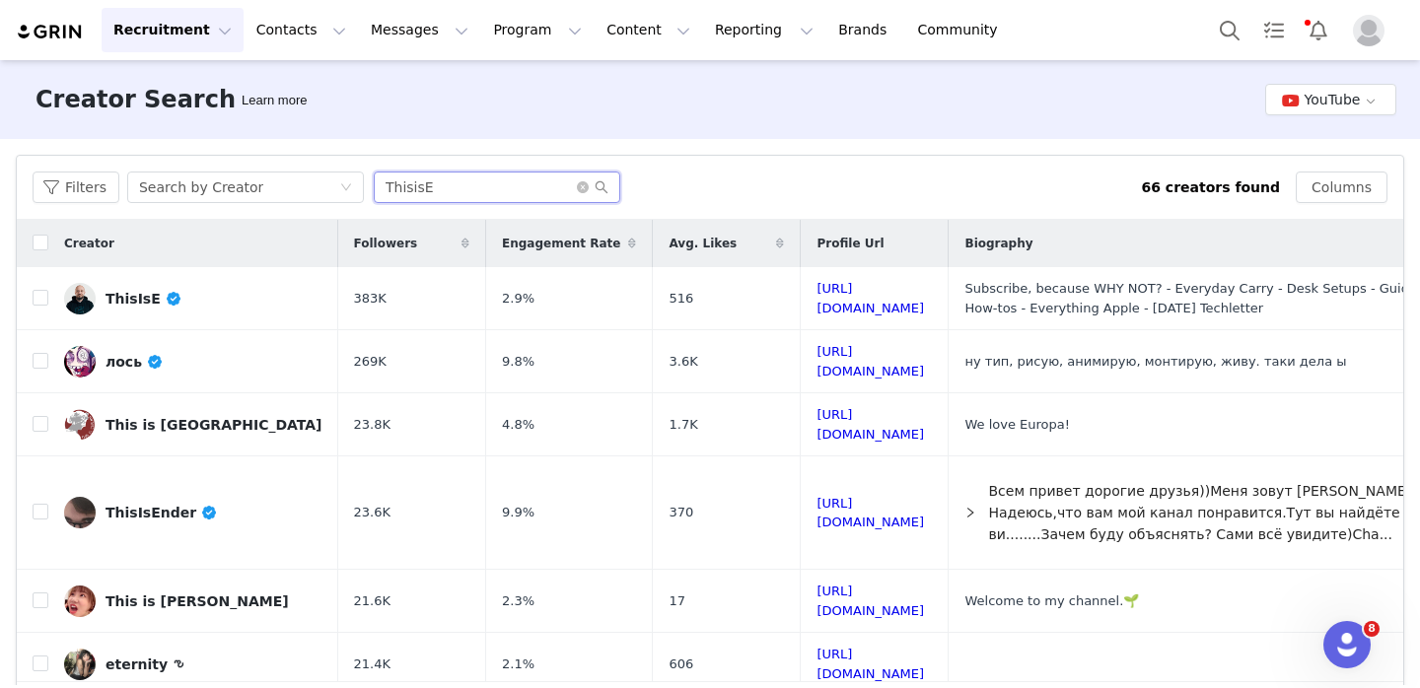
click at [489, 188] on input "ThisisE" at bounding box center [497, 188] width 247 height 32
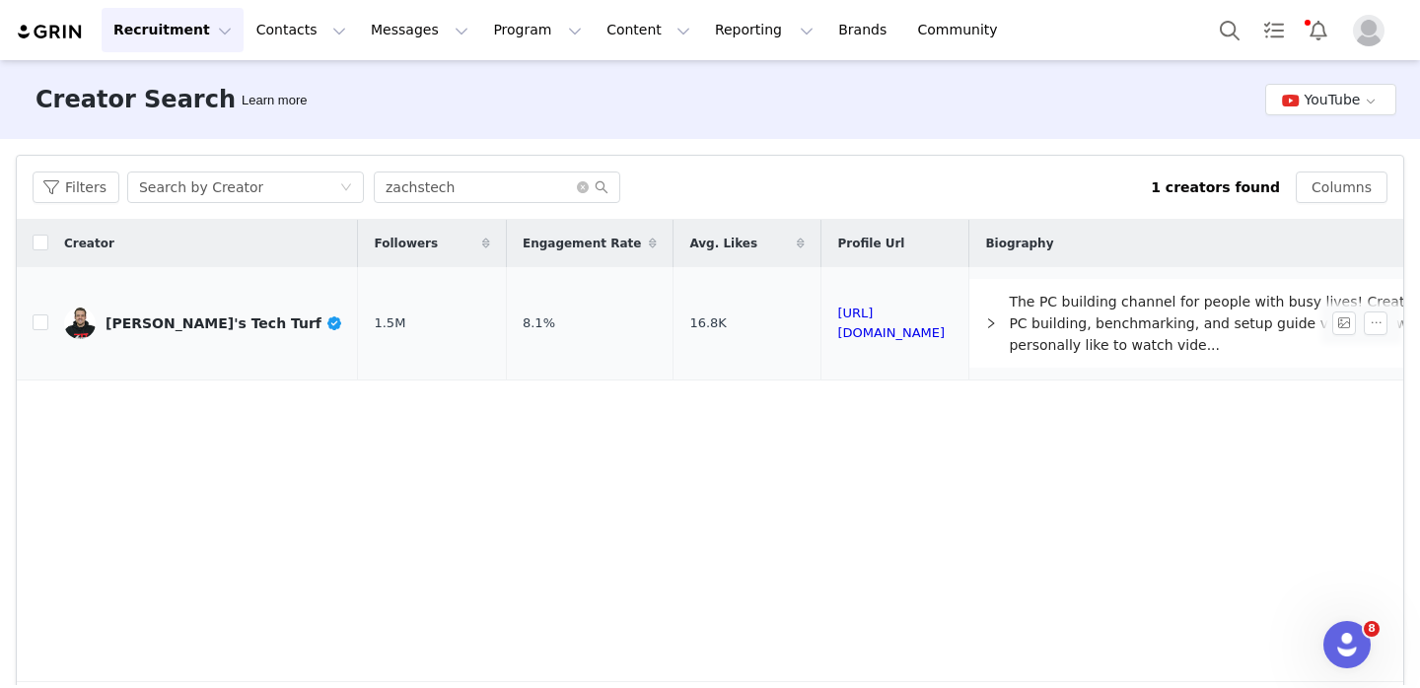
click at [170, 330] on div "[PERSON_NAME]'s Tech Turf" at bounding box center [224, 324] width 237 height 16
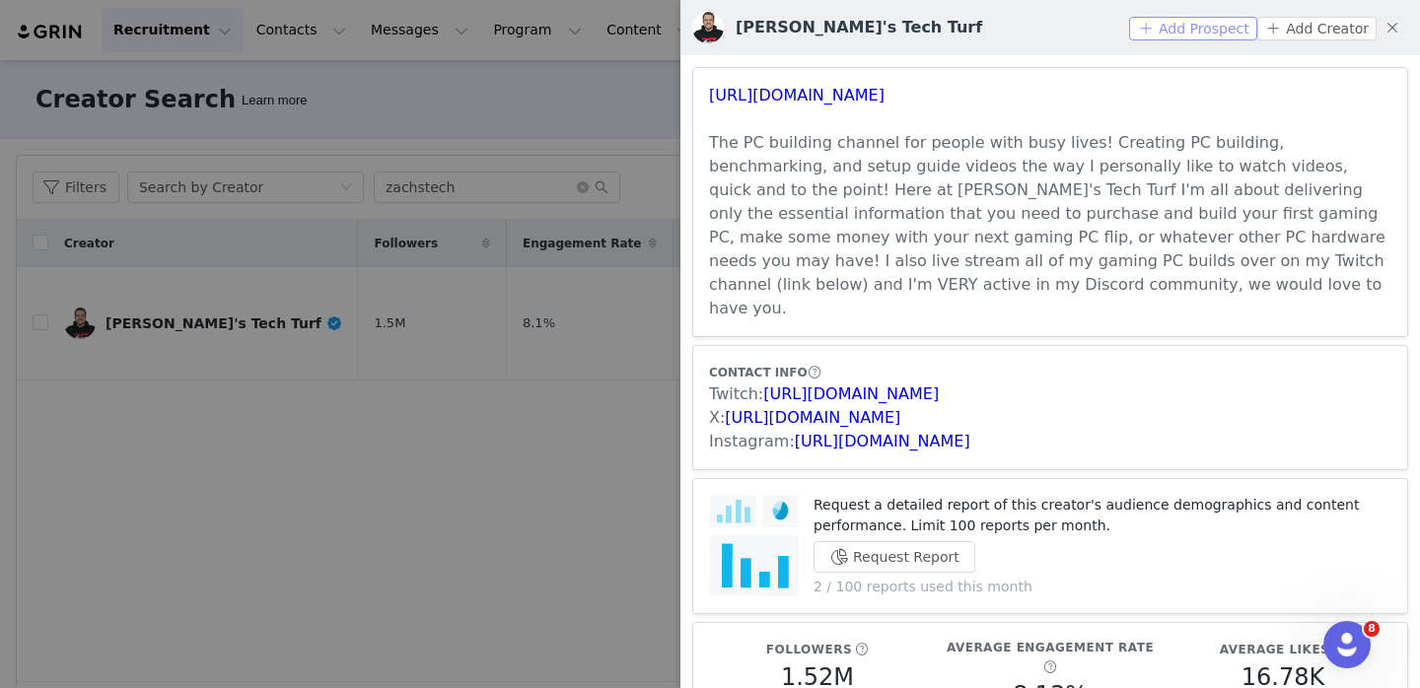
click at [1230, 32] on button "Add Prospect" at bounding box center [1192, 29] width 127 height 24
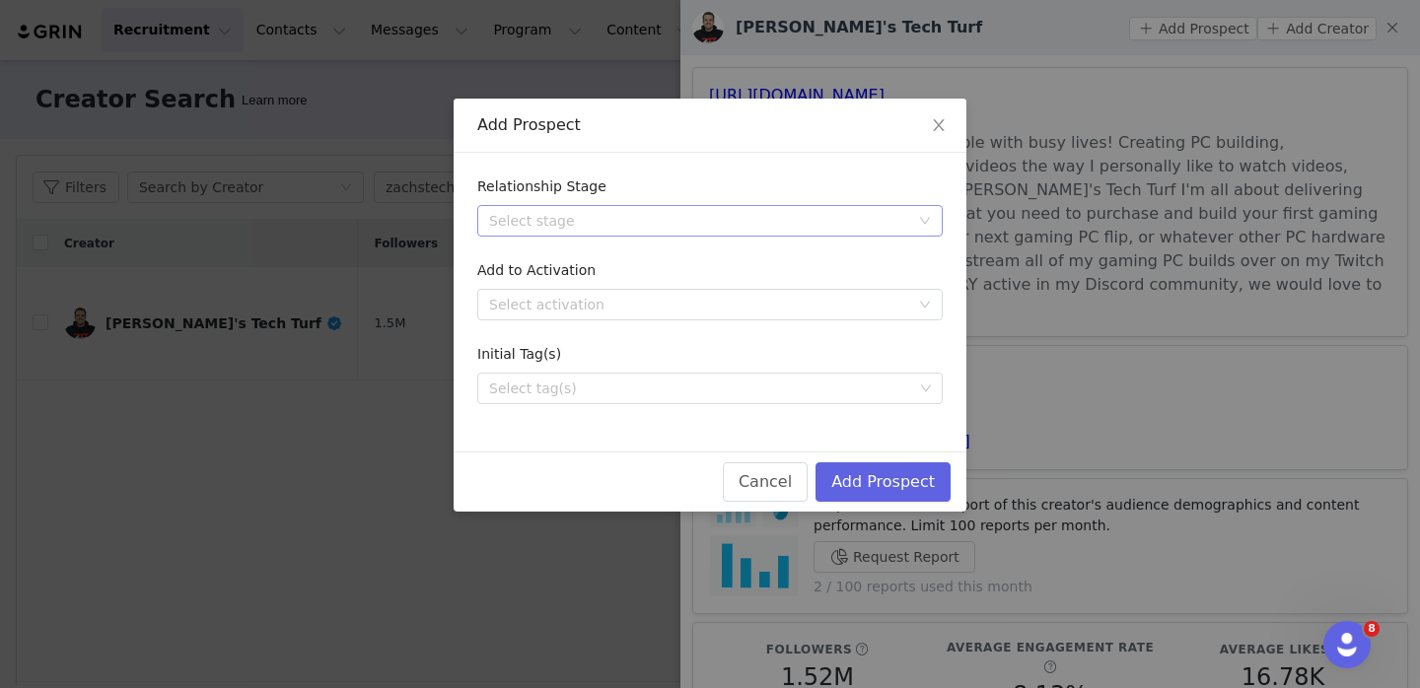
click at [777, 216] on div "Select stage" at bounding box center [699, 221] width 420 height 20
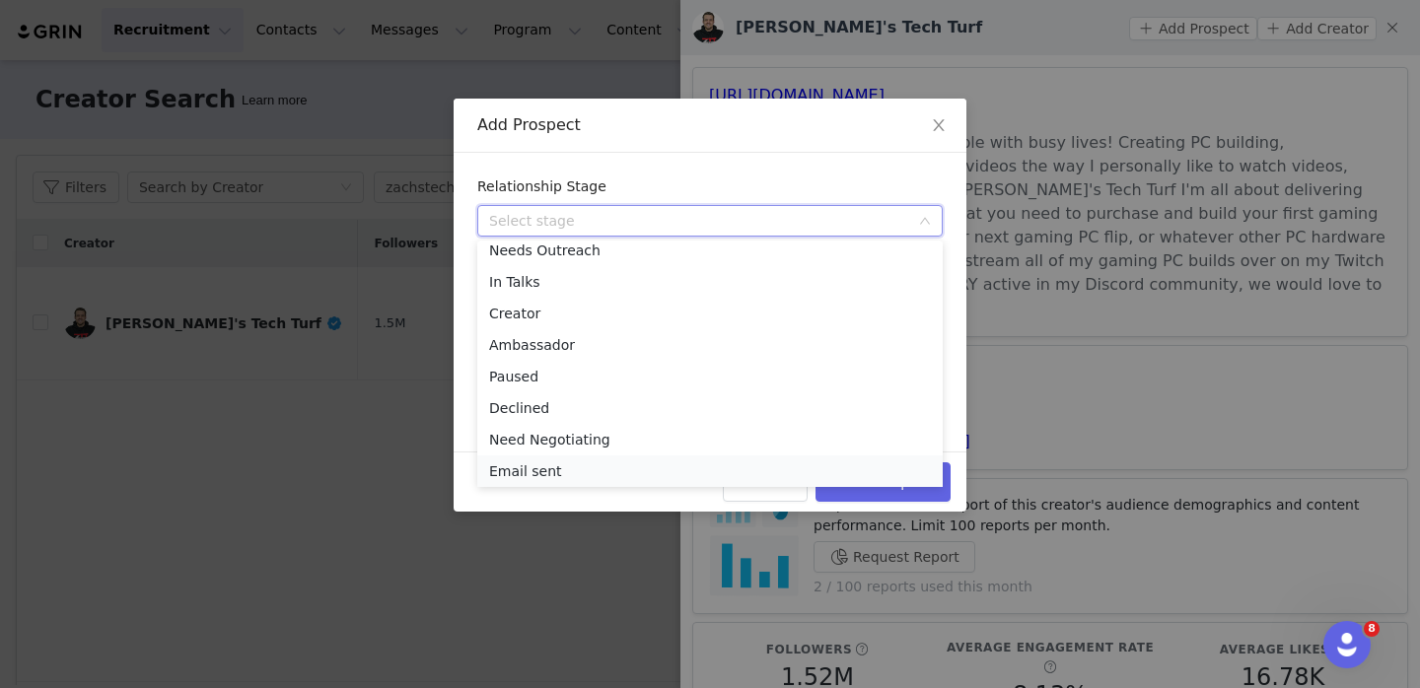
click at [715, 466] on li "Email sent" at bounding box center [709, 472] width 465 height 32
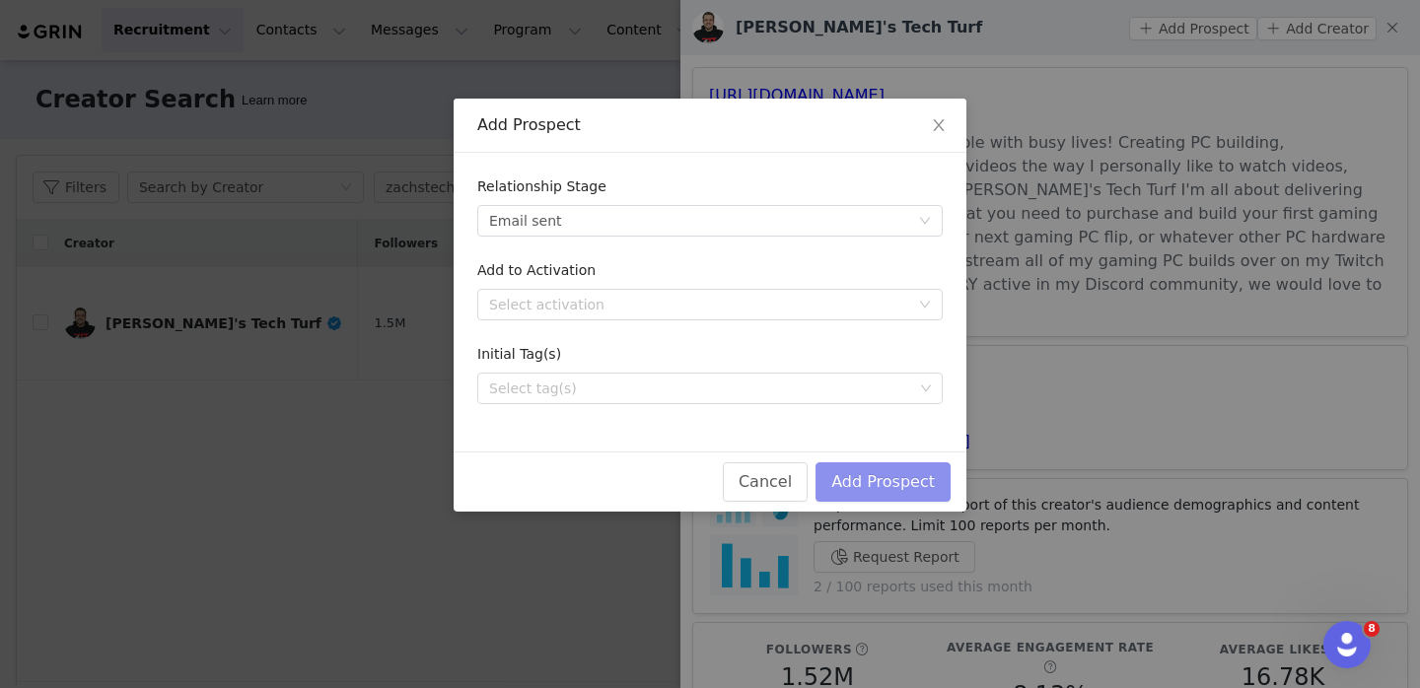
click at [882, 467] on button "Add Prospect" at bounding box center [882, 481] width 135 height 39
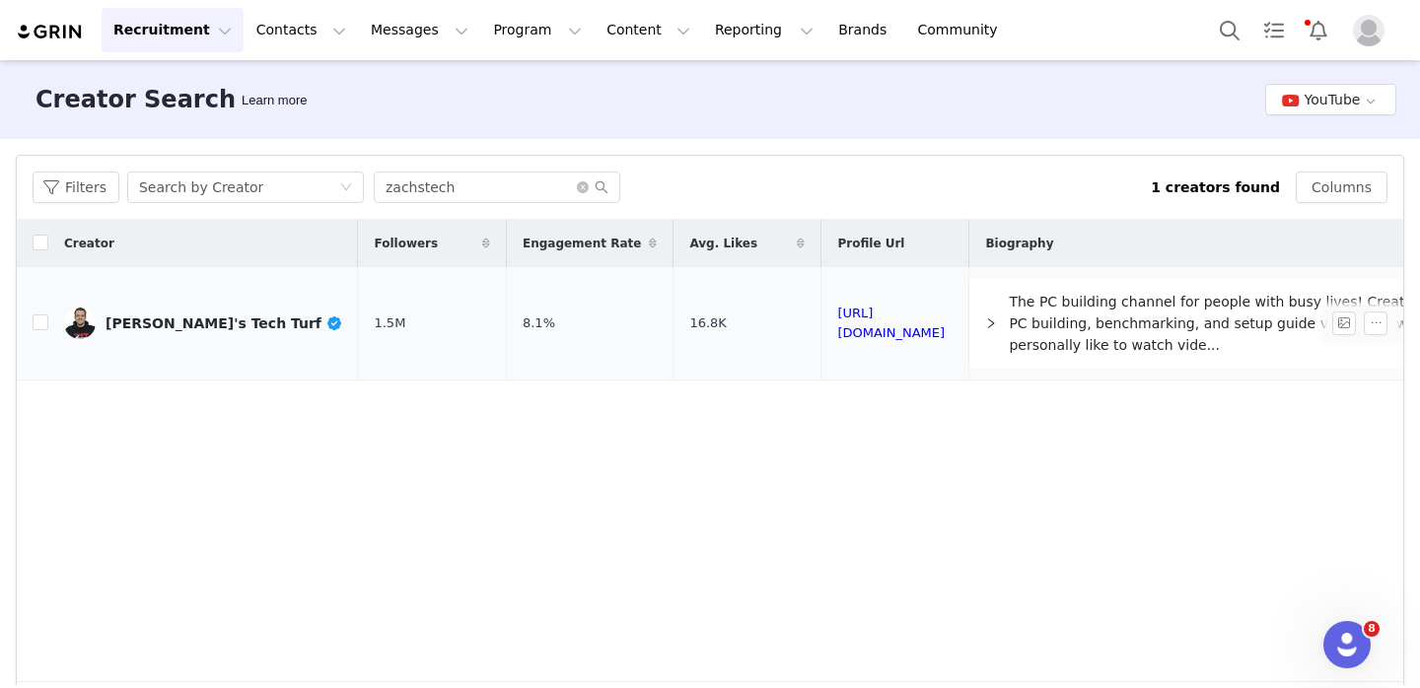
click at [506, 298] on td "8.1%" at bounding box center [589, 323] width 167 height 113
click at [193, 325] on div "[PERSON_NAME]'s Tech Turf" at bounding box center [224, 324] width 237 height 16
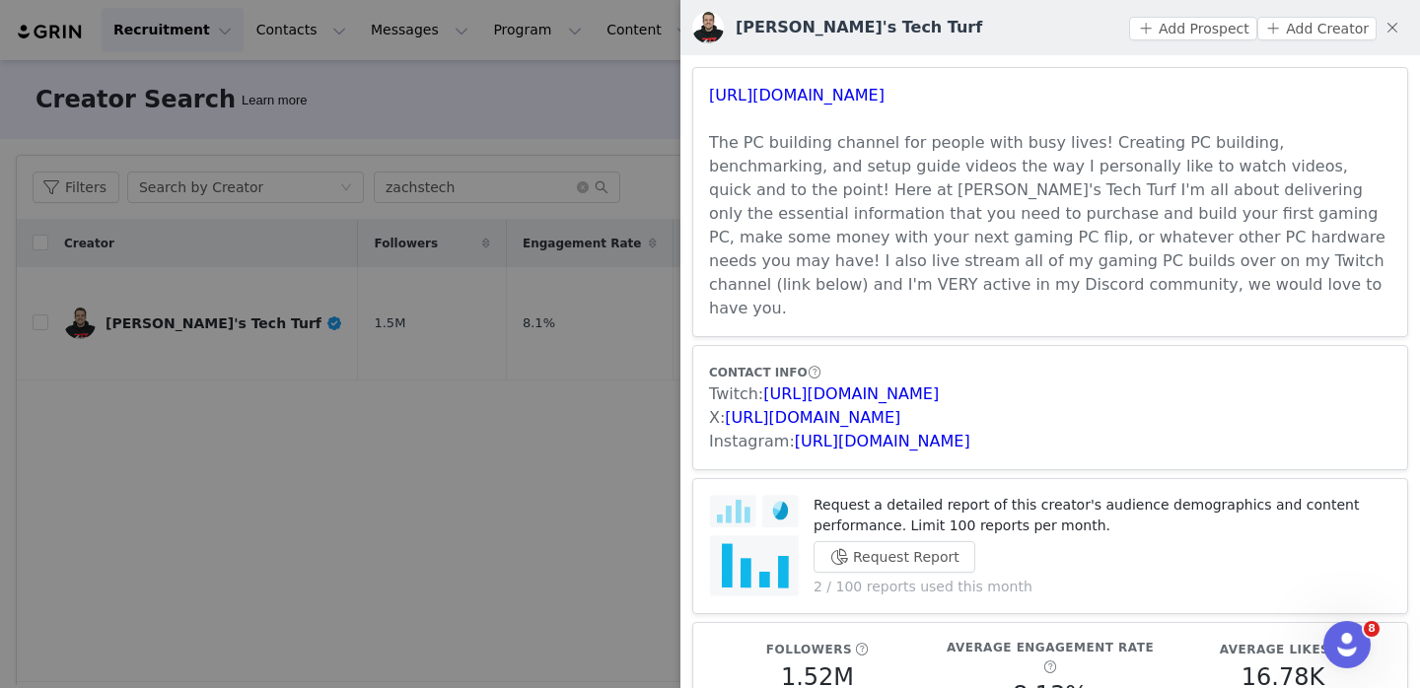
click at [602, 393] on div at bounding box center [710, 344] width 1420 height 688
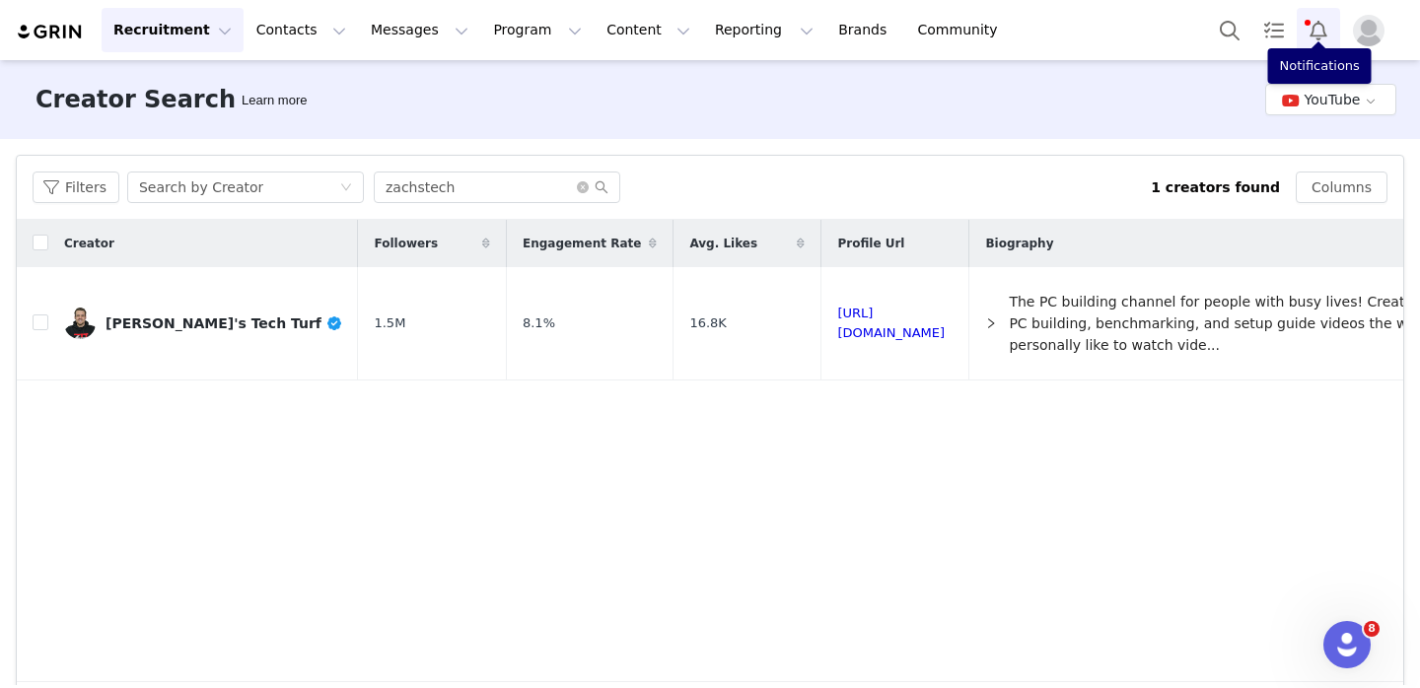
click at [1318, 31] on button "Notifications" at bounding box center [1318, 30] width 43 height 44
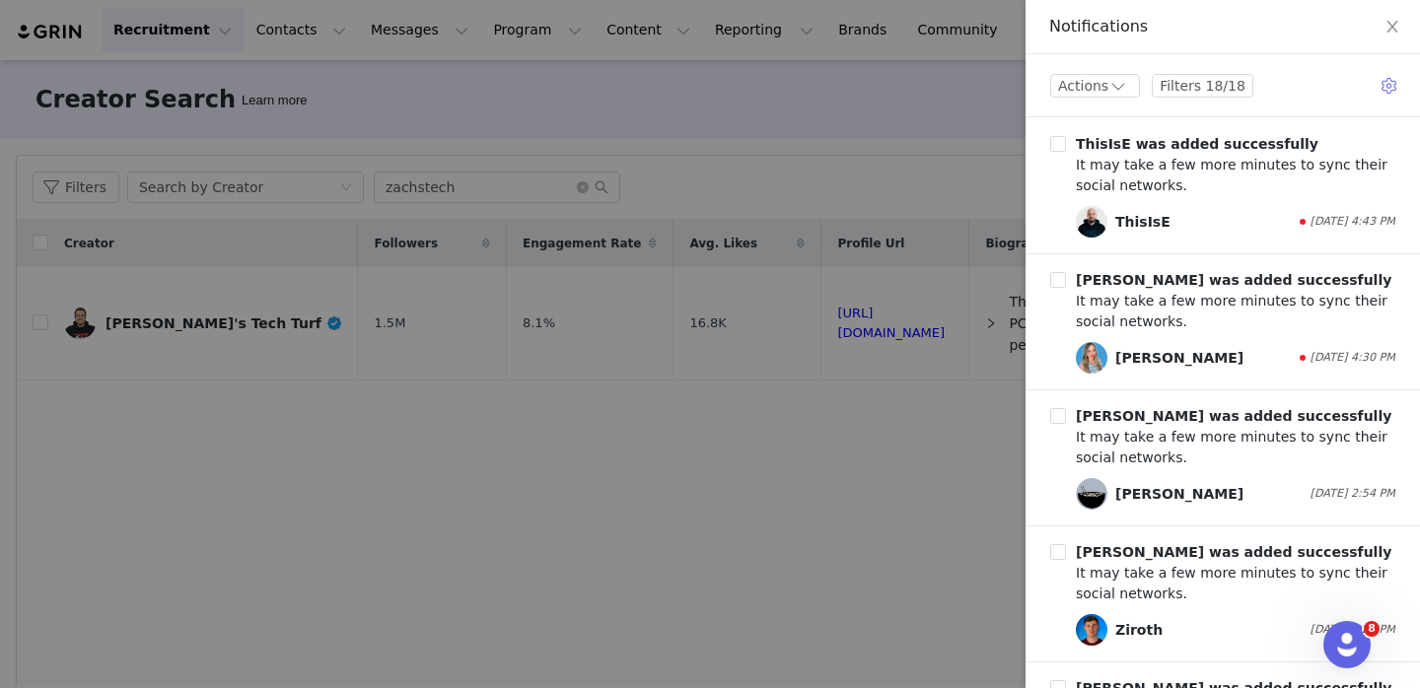
click at [966, 102] on div at bounding box center [710, 344] width 1420 height 688
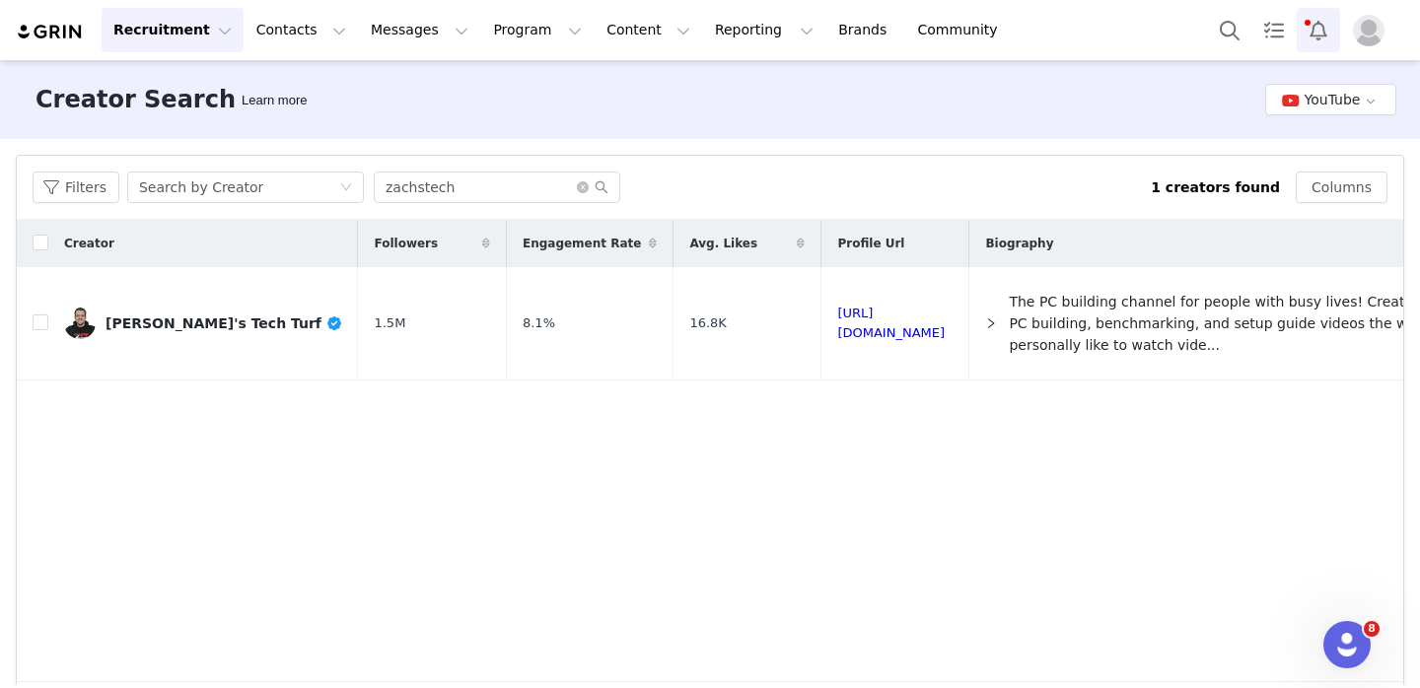
click at [1308, 39] on button "Notifications" at bounding box center [1318, 30] width 43 height 44
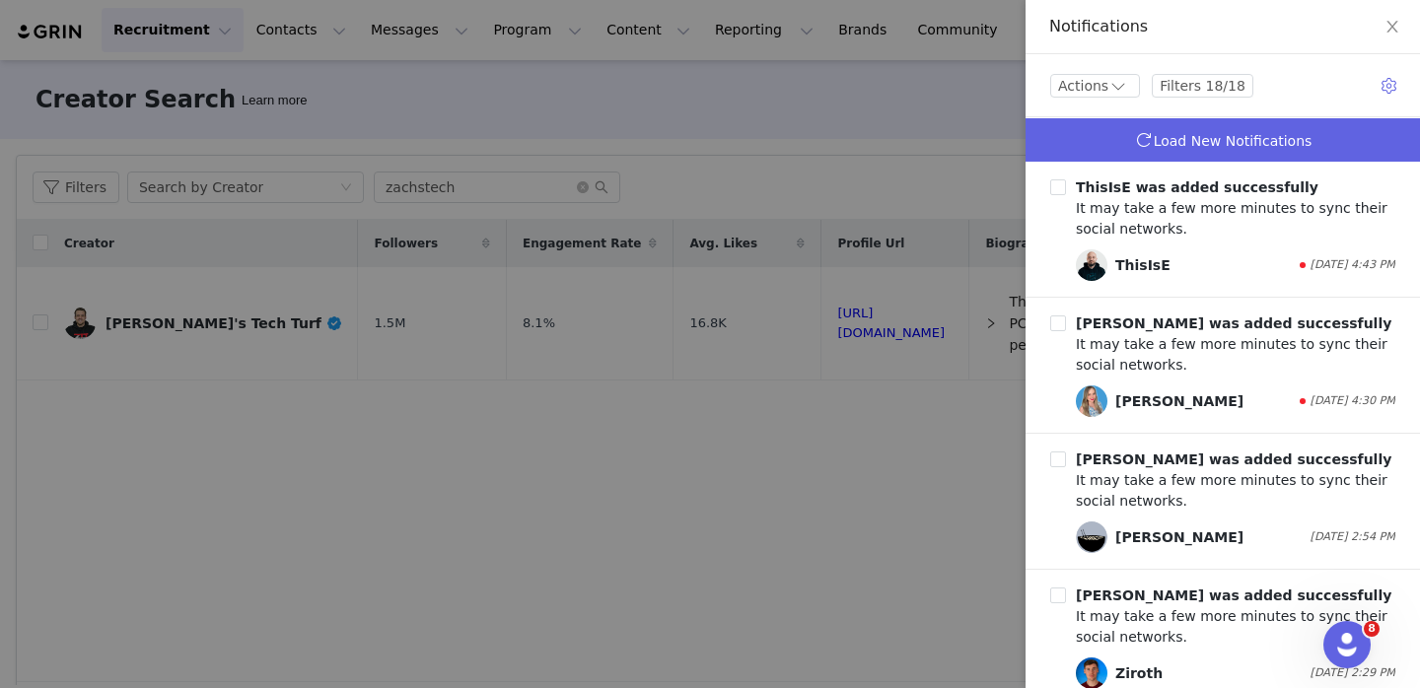
click at [1132, 122] on link "Load New Notifications" at bounding box center [1223, 139] width 394 height 43
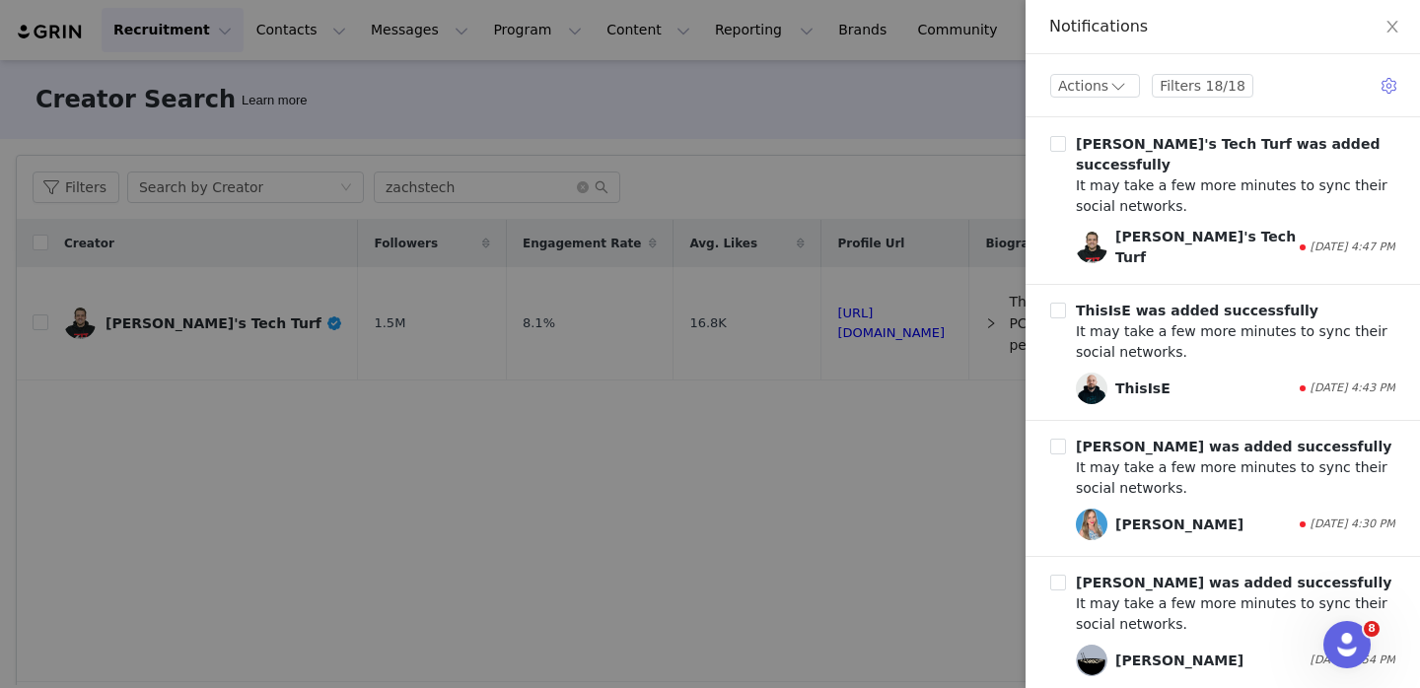
click at [962, 148] on div at bounding box center [710, 344] width 1420 height 688
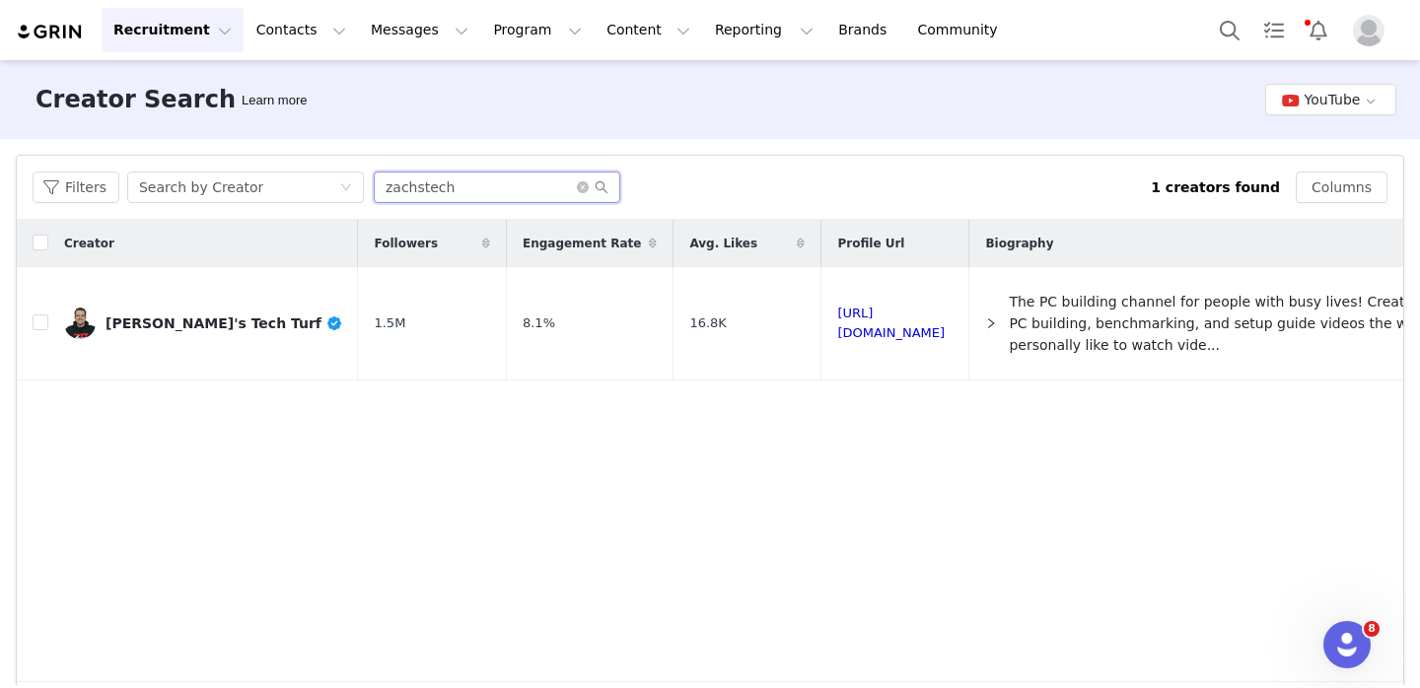
click at [398, 177] on input "zachstech" at bounding box center [497, 188] width 247 height 32
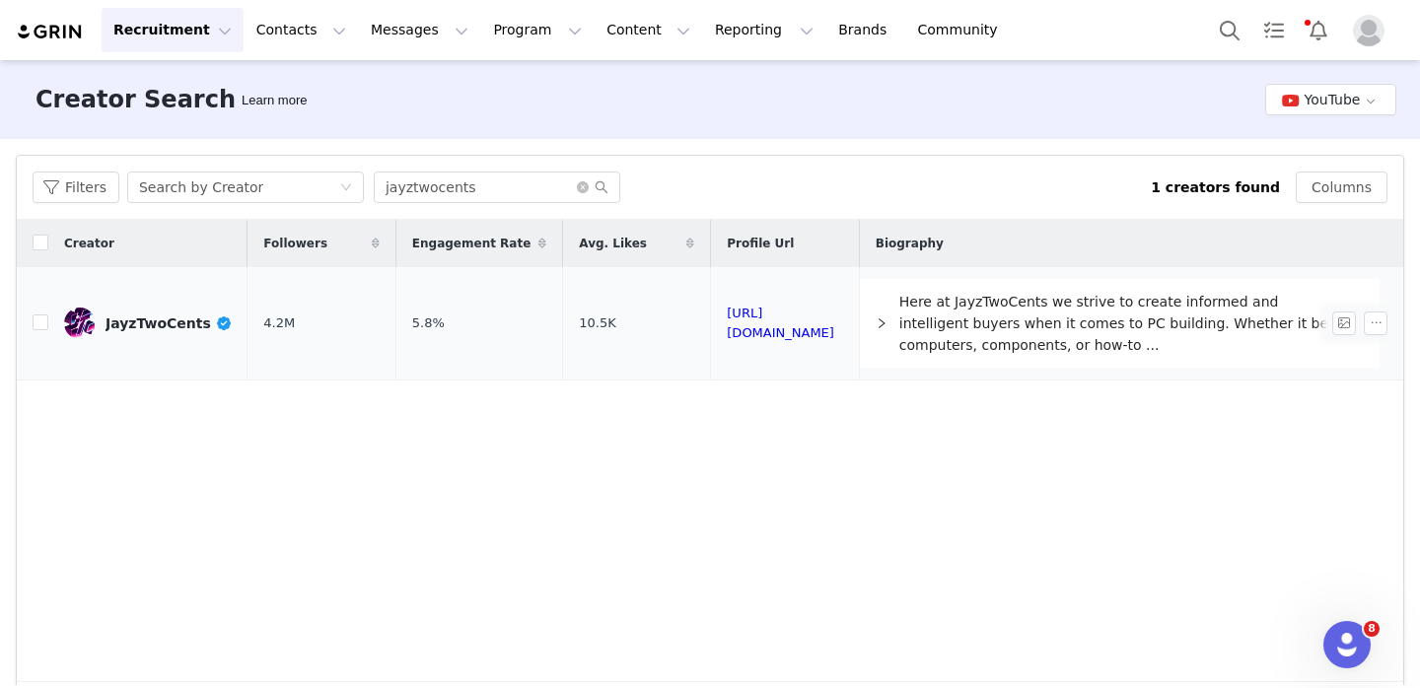
click at [150, 322] on div "JayzTwoCents" at bounding box center [169, 324] width 126 height 16
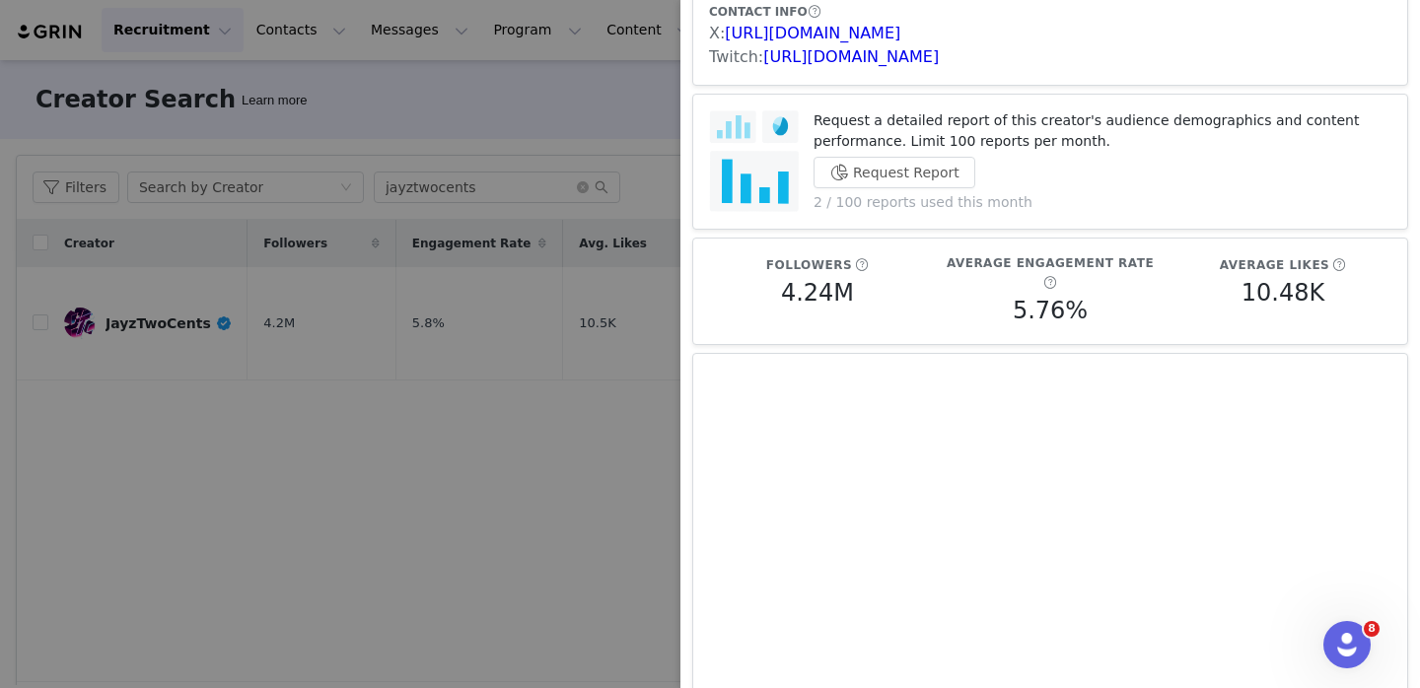
scroll to position [0, 0]
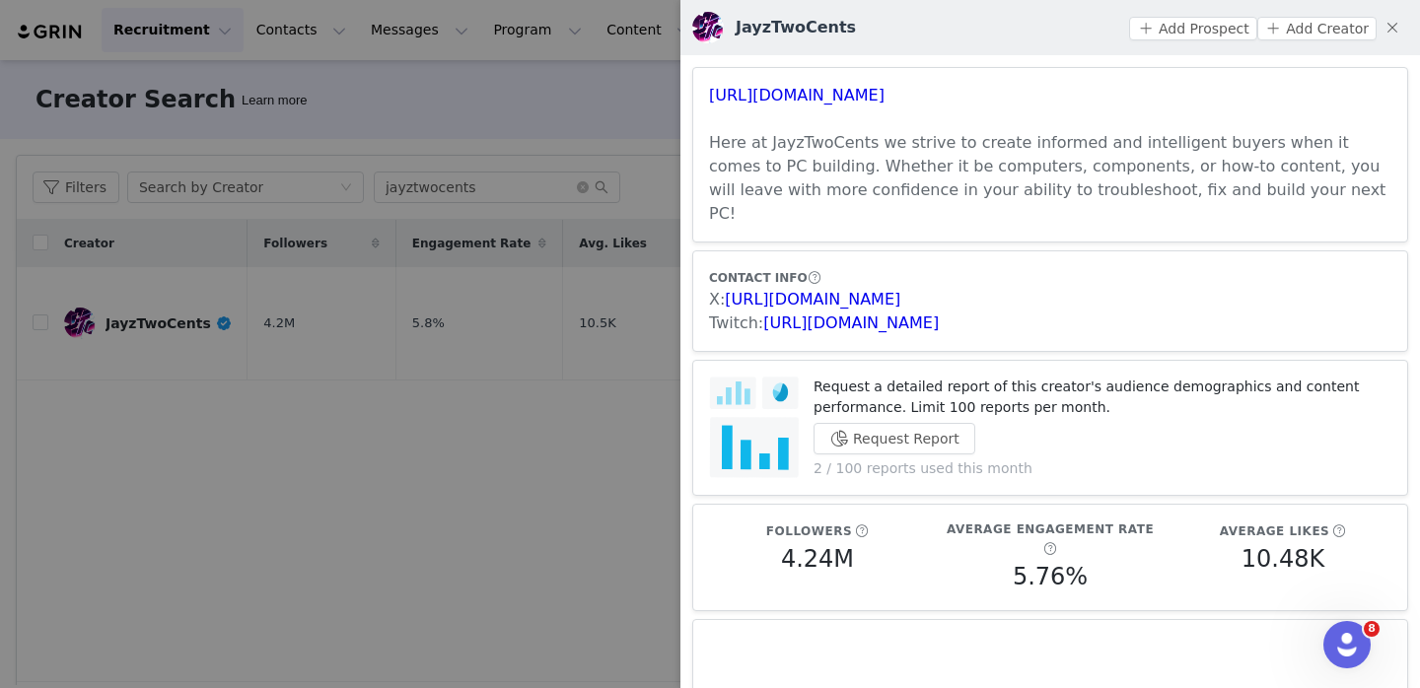
click at [602, 417] on div at bounding box center [710, 344] width 1420 height 688
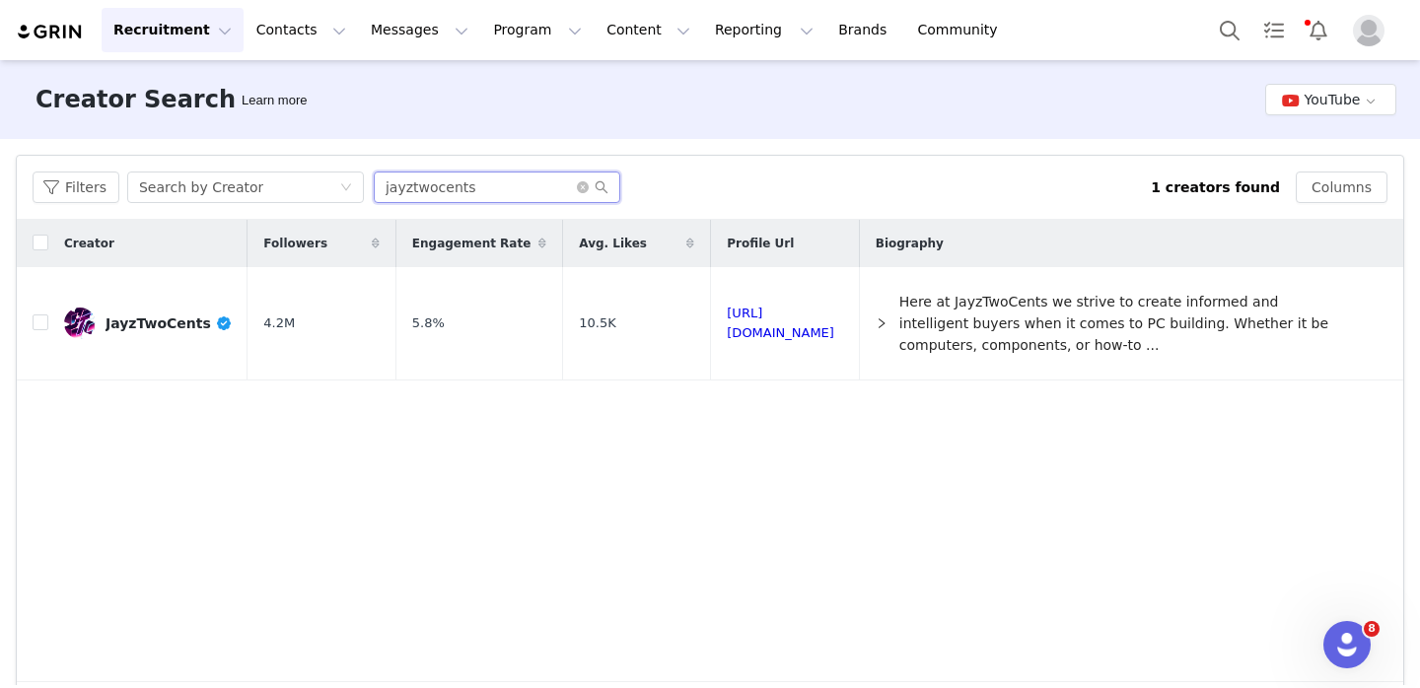
click at [483, 195] on input "jayztwocents" at bounding box center [497, 188] width 247 height 32
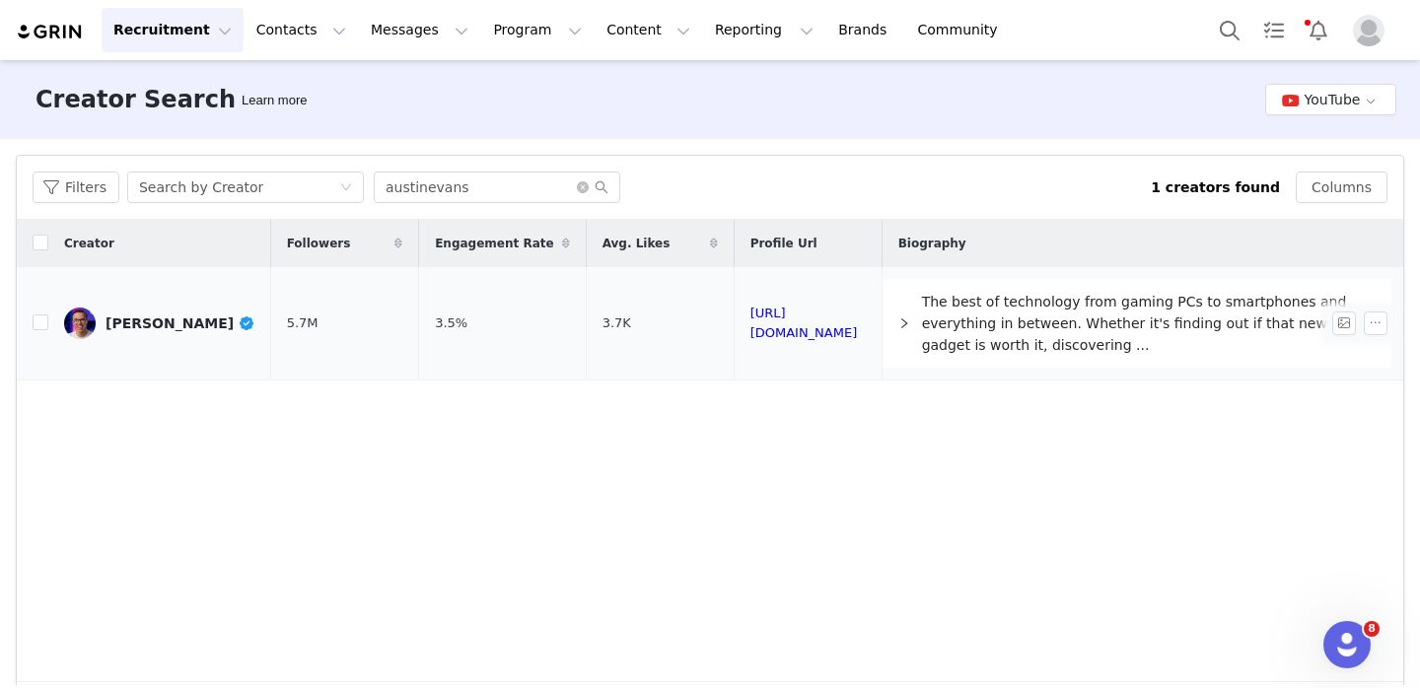
click at [176, 324] on div "[PERSON_NAME]" at bounding box center [181, 324] width 150 height 16
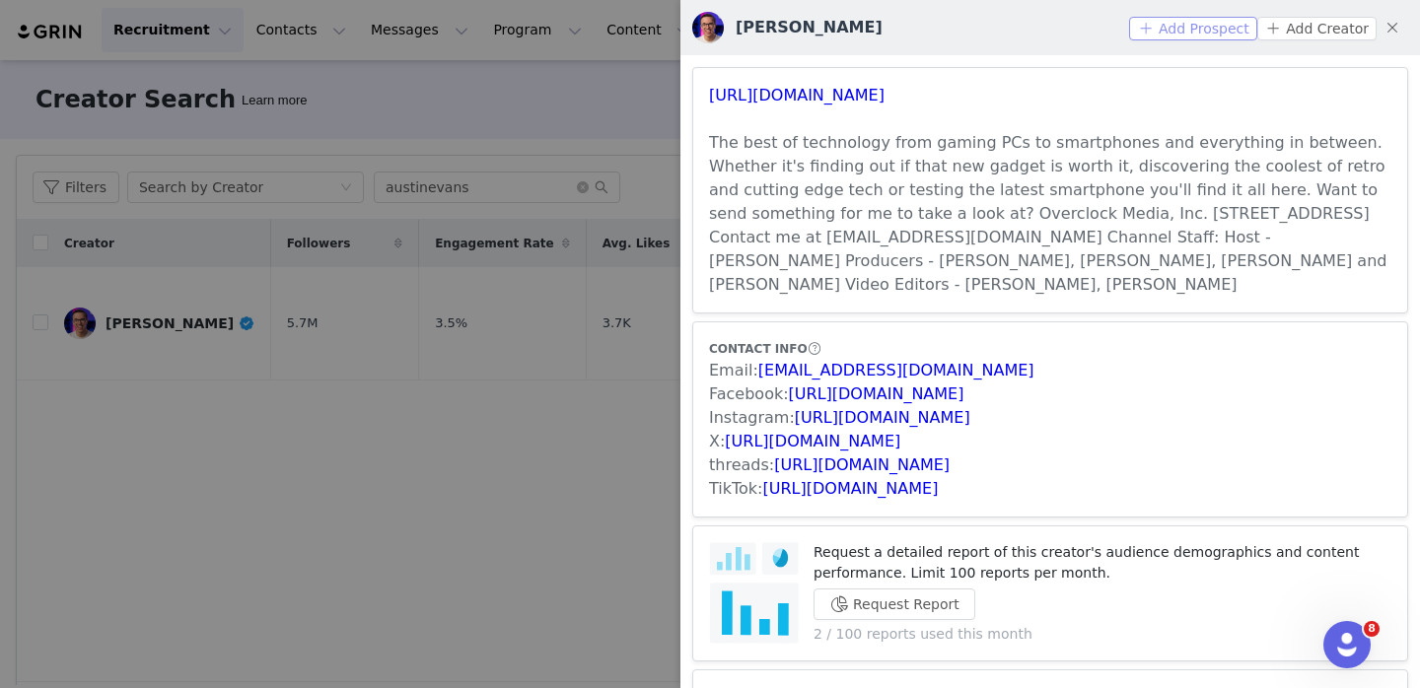
click at [1169, 22] on button "Add Prospect" at bounding box center [1192, 29] width 127 height 24
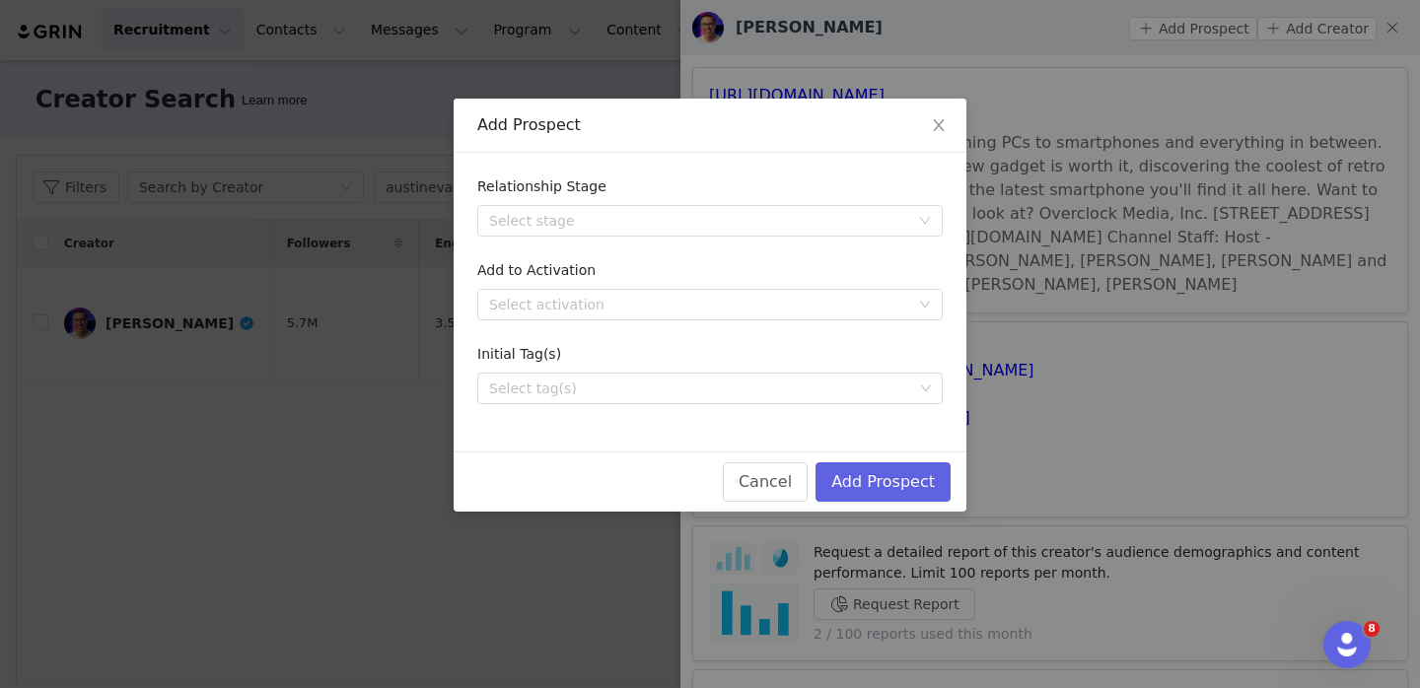
click at [686, 247] on form "Relationship Stage Select stage Add to Activation Select activation Initial Tag…" at bounding box center [709, 291] width 465 height 228
click at [695, 234] on div "Select stage" at bounding box center [703, 221] width 429 height 30
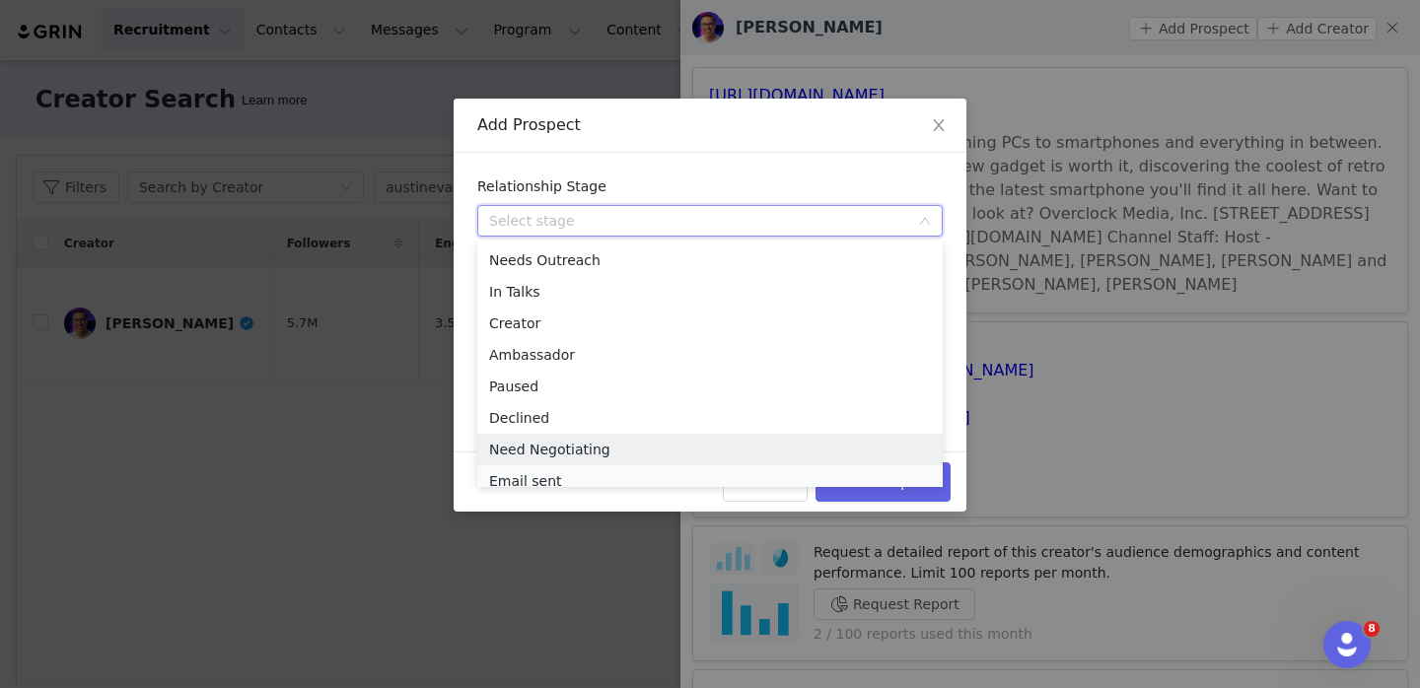
scroll to position [10, 0]
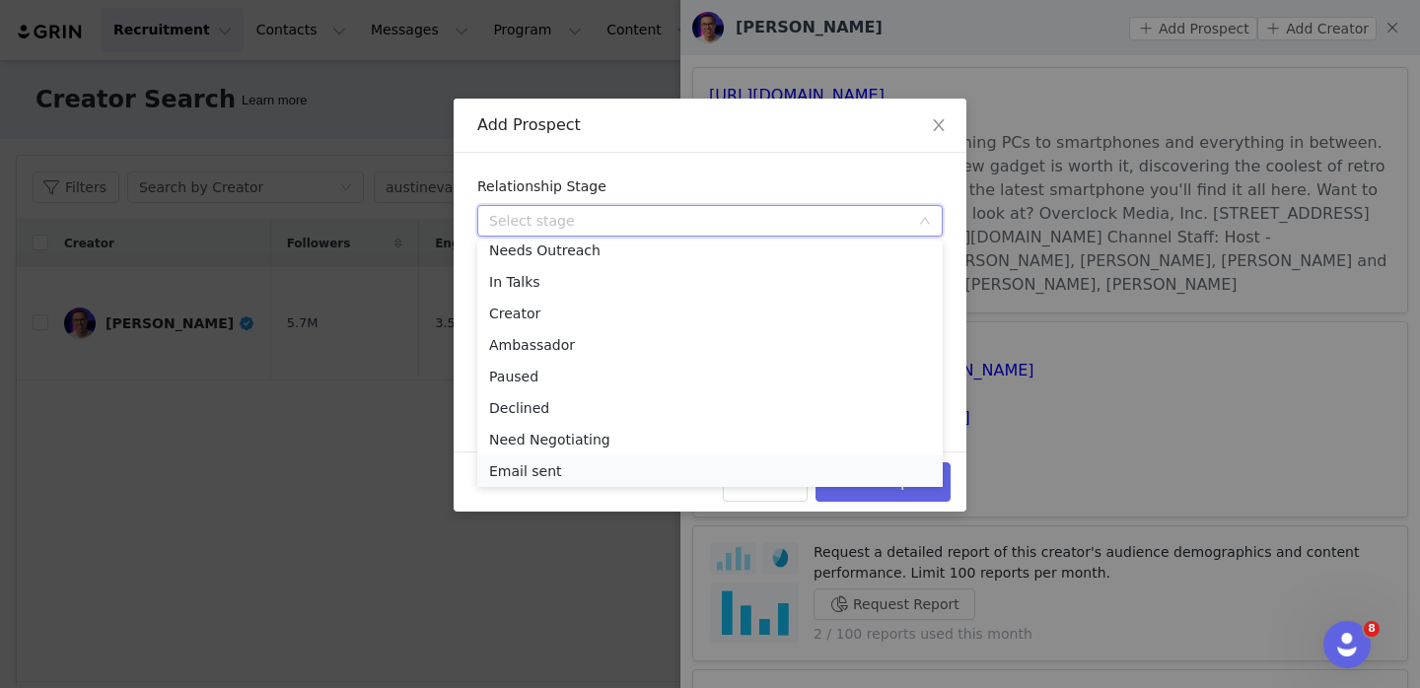
click at [638, 473] on li "Email sent" at bounding box center [709, 472] width 465 height 32
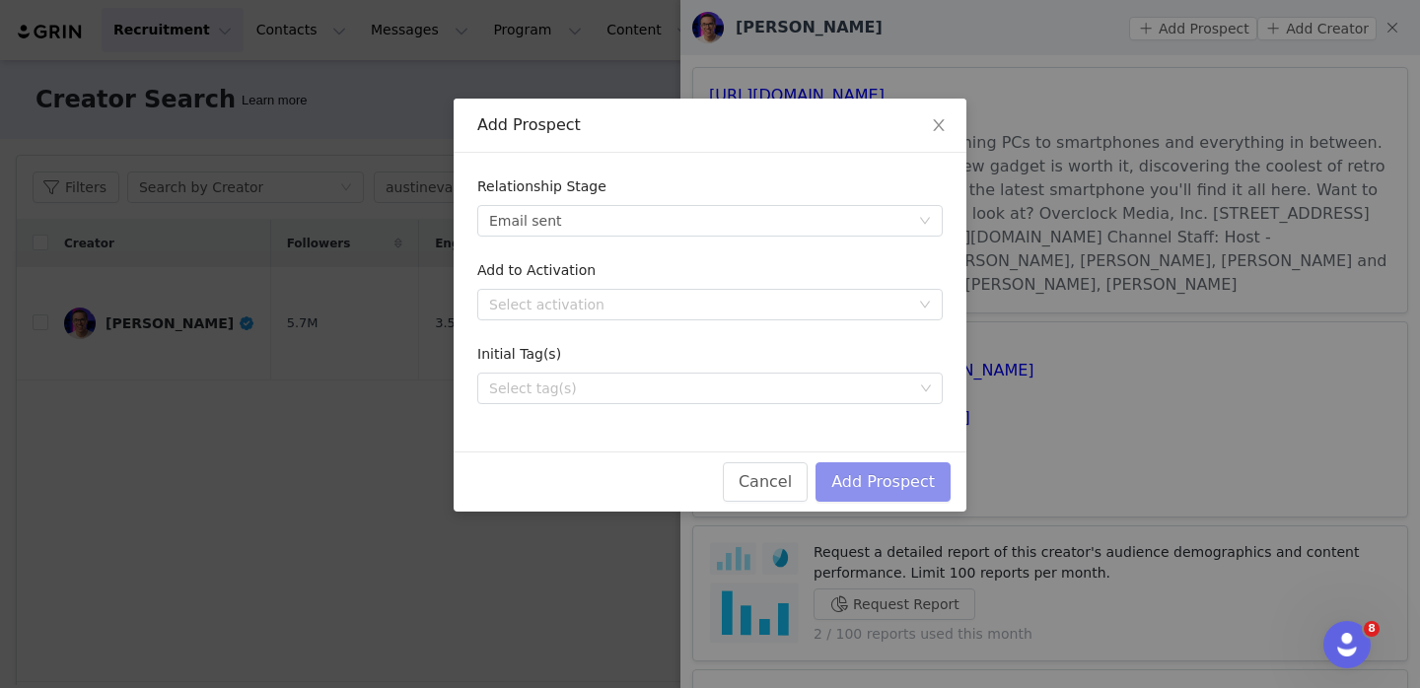
click at [874, 471] on button "Add Prospect" at bounding box center [882, 481] width 135 height 39
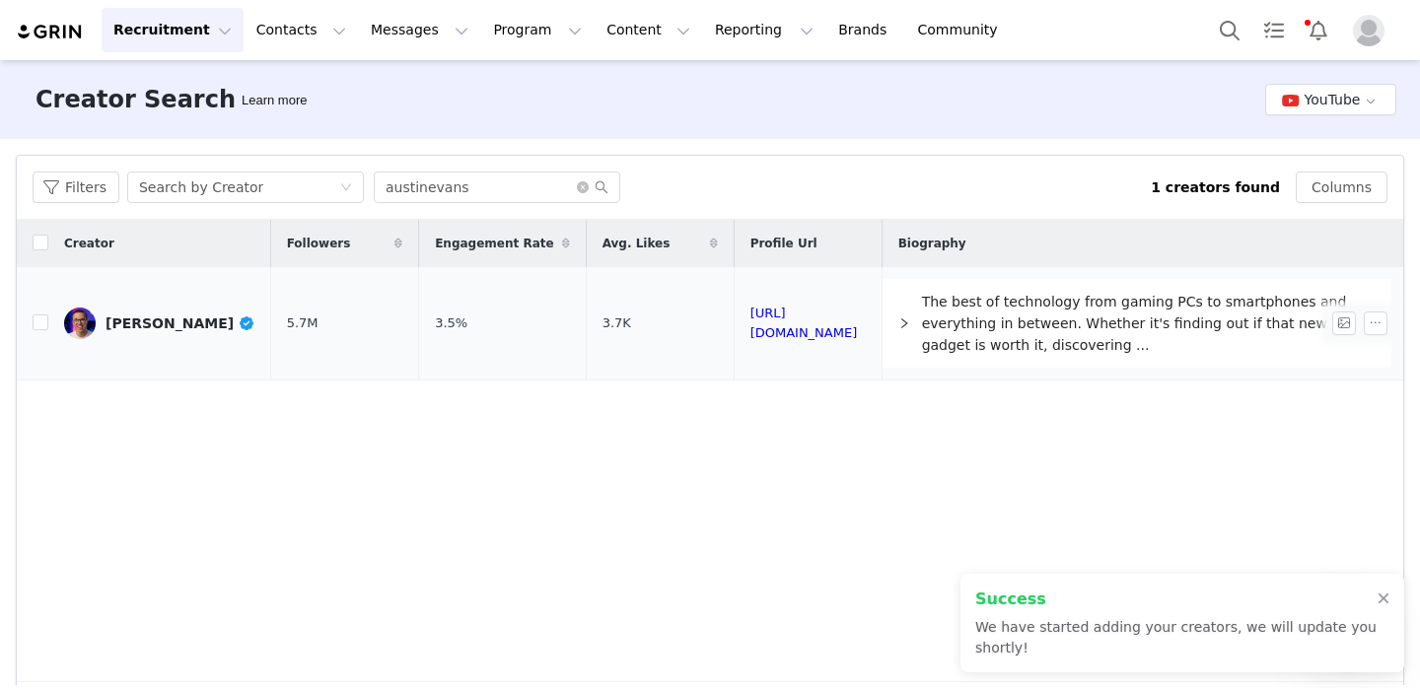
click at [657, 332] on td "3.7K" at bounding box center [660, 323] width 148 height 113
click at [160, 320] on div "[PERSON_NAME]" at bounding box center [181, 324] width 150 height 16
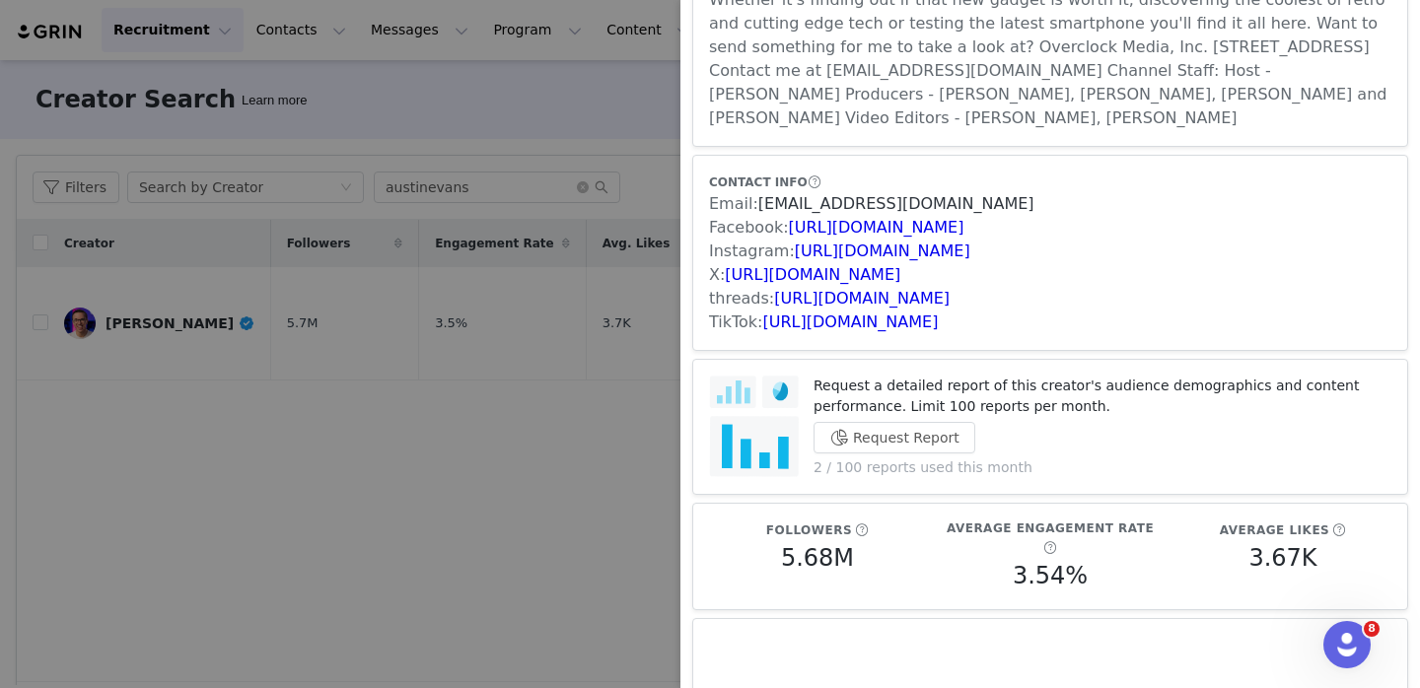
scroll to position [190, 0]
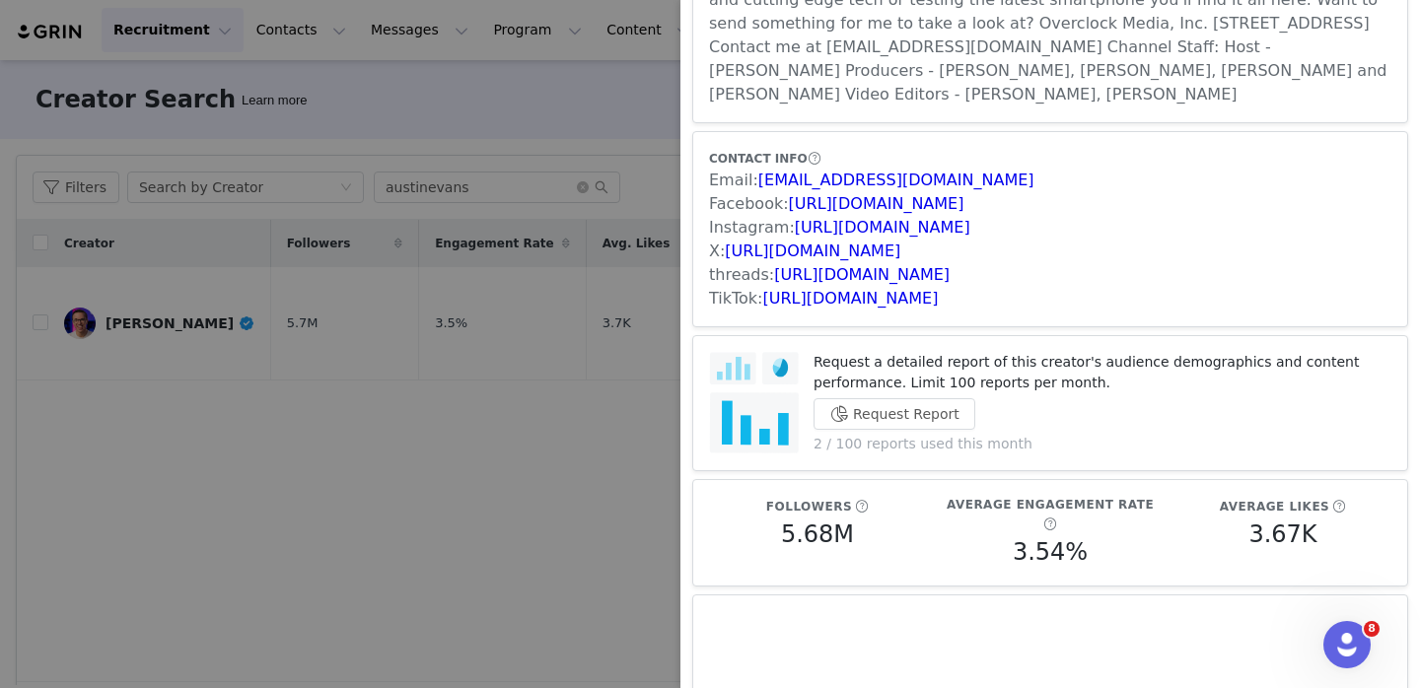
click at [548, 325] on div at bounding box center [710, 344] width 1420 height 688
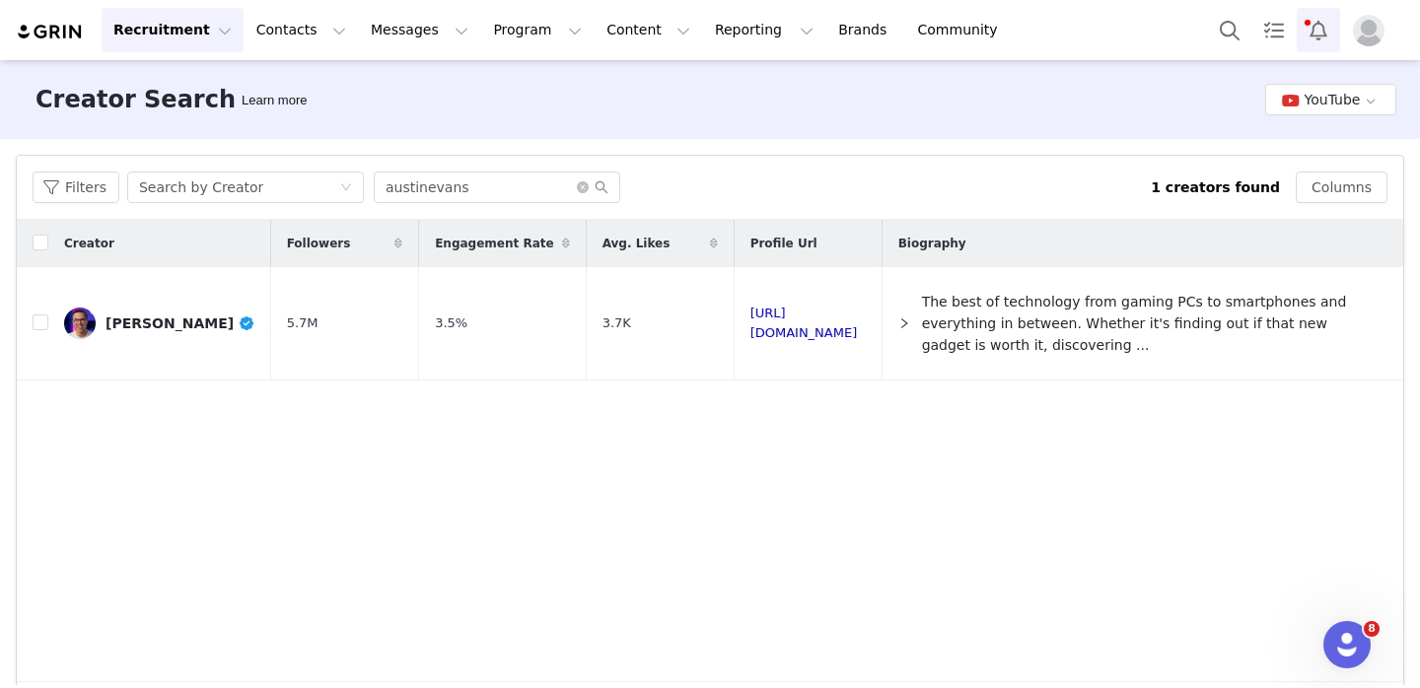
click at [1321, 40] on button "Notifications" at bounding box center [1318, 30] width 43 height 44
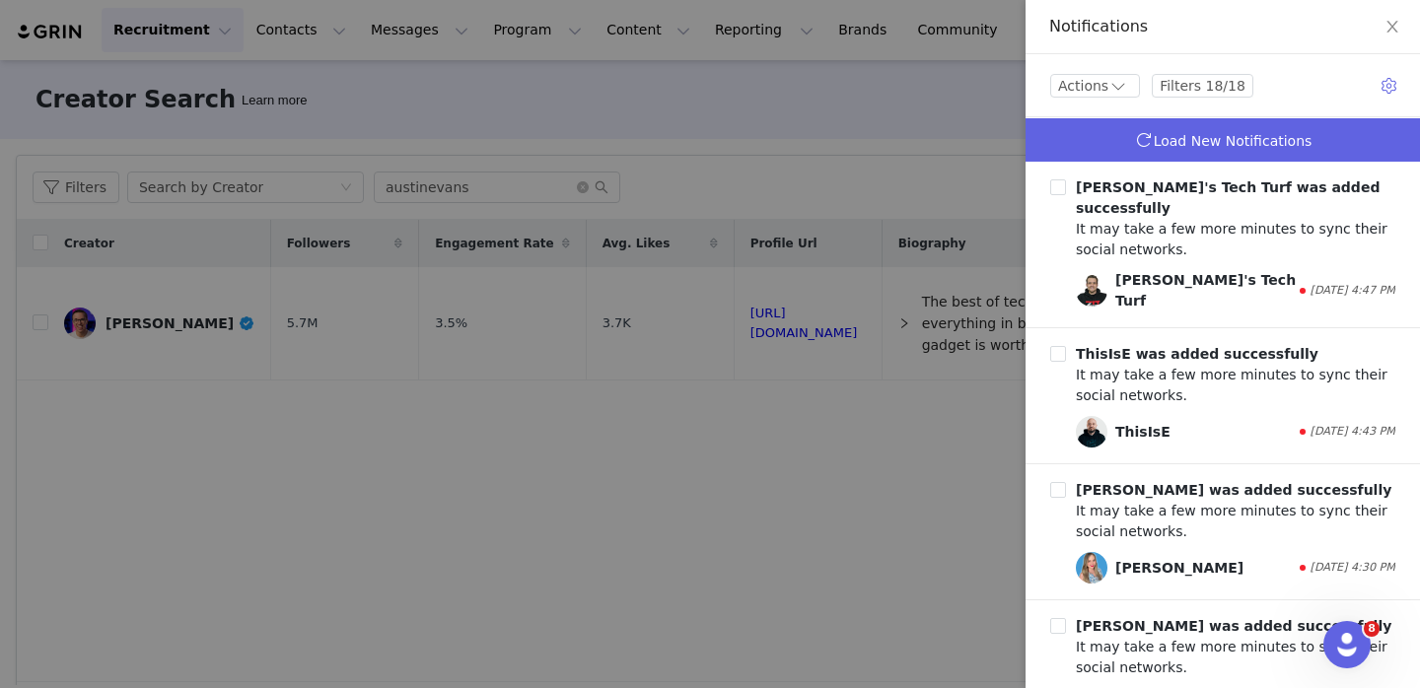
click at [1285, 119] on link "Load New Notifications" at bounding box center [1223, 139] width 394 height 43
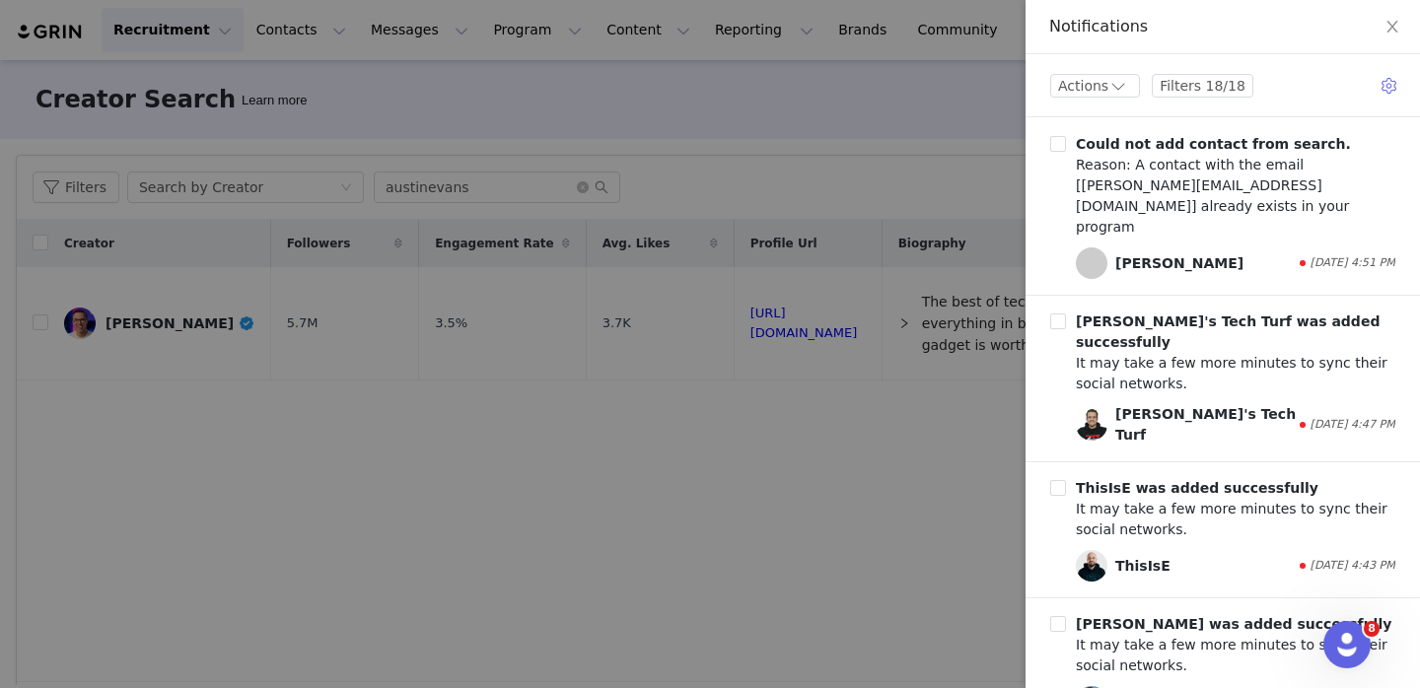
click at [946, 284] on div at bounding box center [710, 344] width 1420 height 688
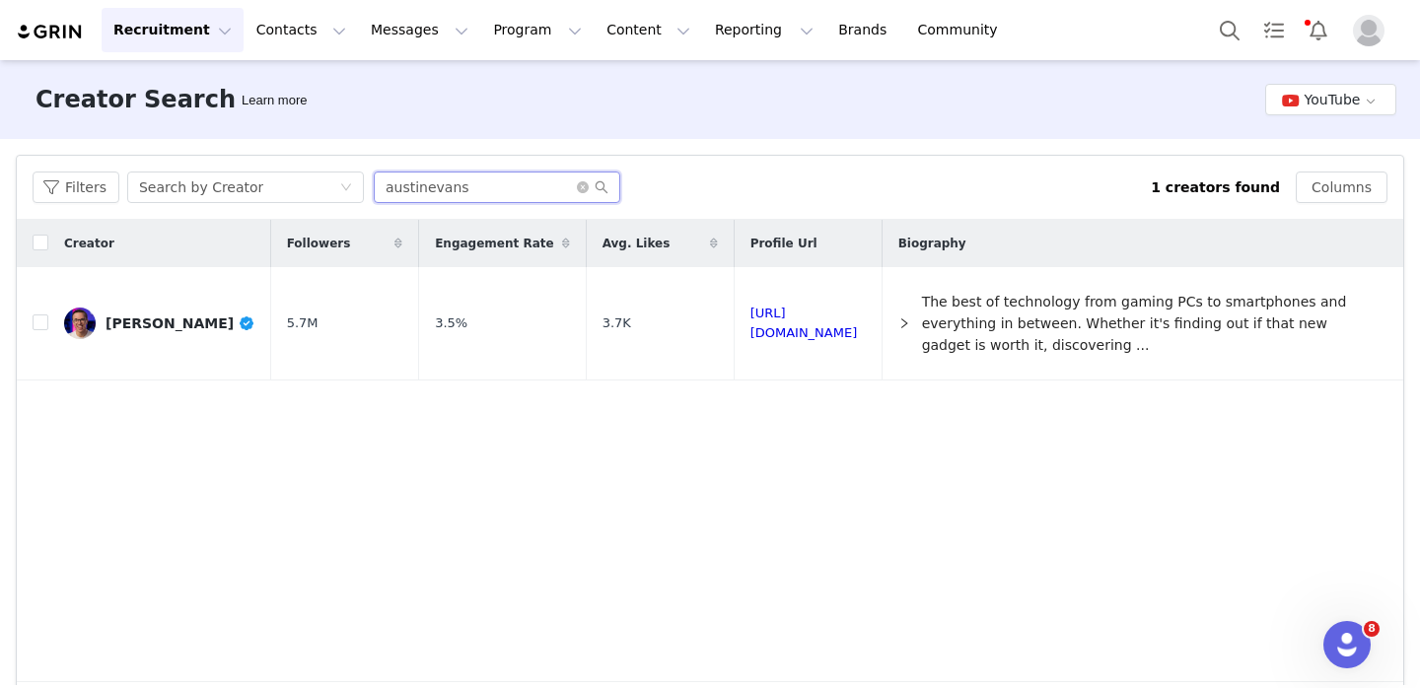
click at [424, 179] on input "austinevans" at bounding box center [497, 188] width 247 height 32
paste input "Topes de Gama"
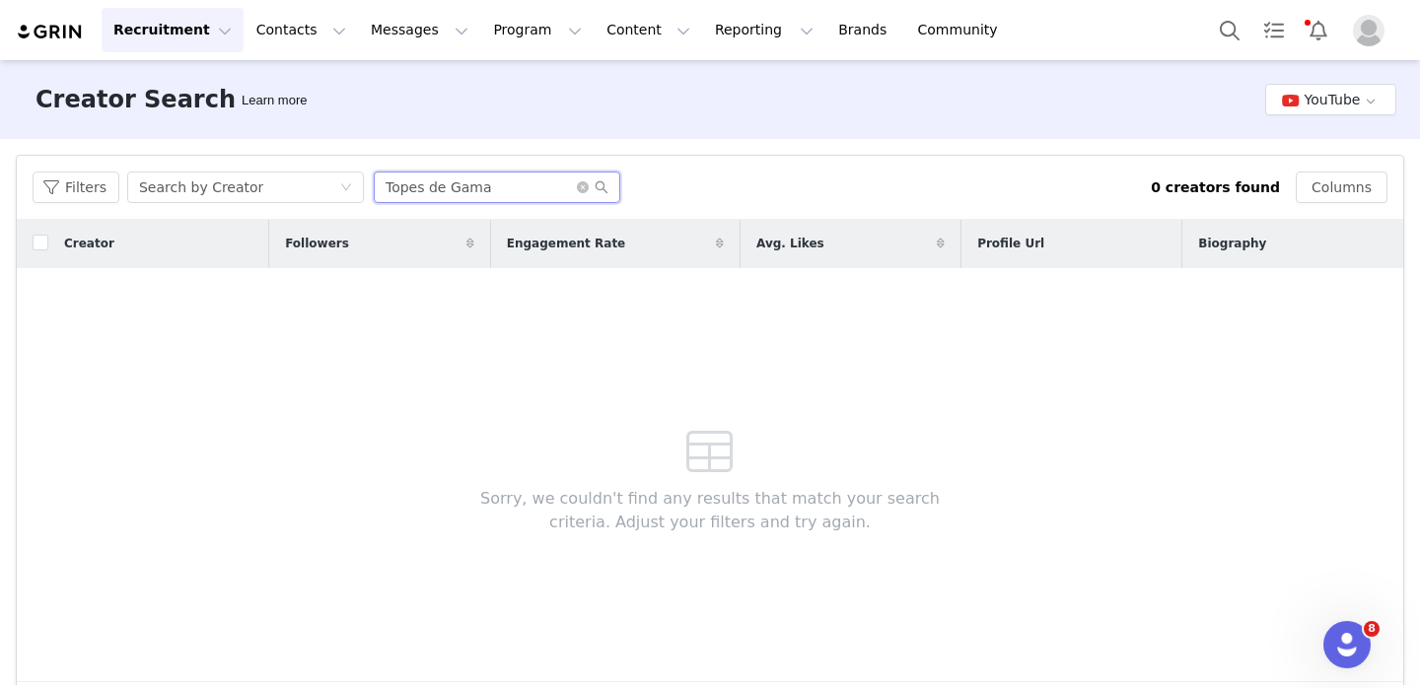
click at [425, 193] on input "Topes de Gama" at bounding box center [497, 188] width 247 height 32
click at [442, 193] on input "Topesde Gama" at bounding box center [497, 188] width 247 height 32
type input "TopesdeGama"
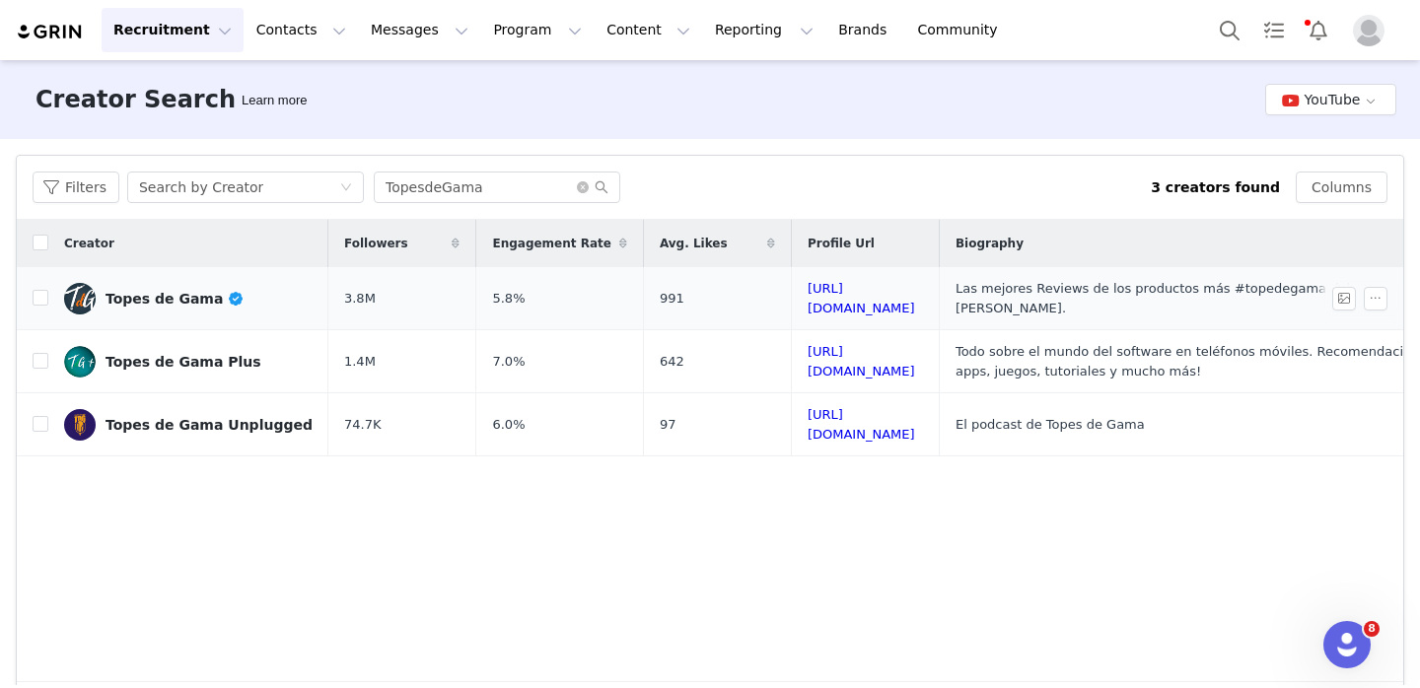
click at [191, 293] on div "Topes de Gama" at bounding box center [175, 299] width 139 height 16
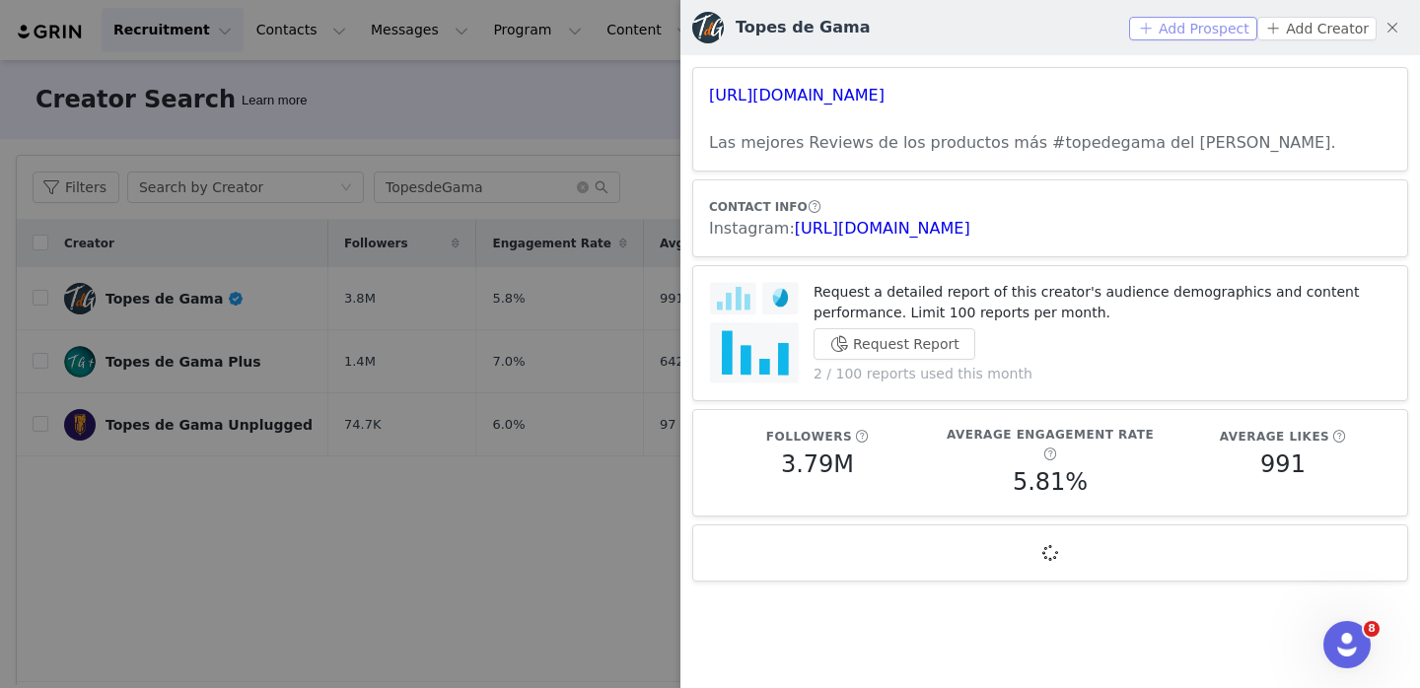
click at [1183, 33] on button "Add Prospect" at bounding box center [1192, 29] width 127 height 24
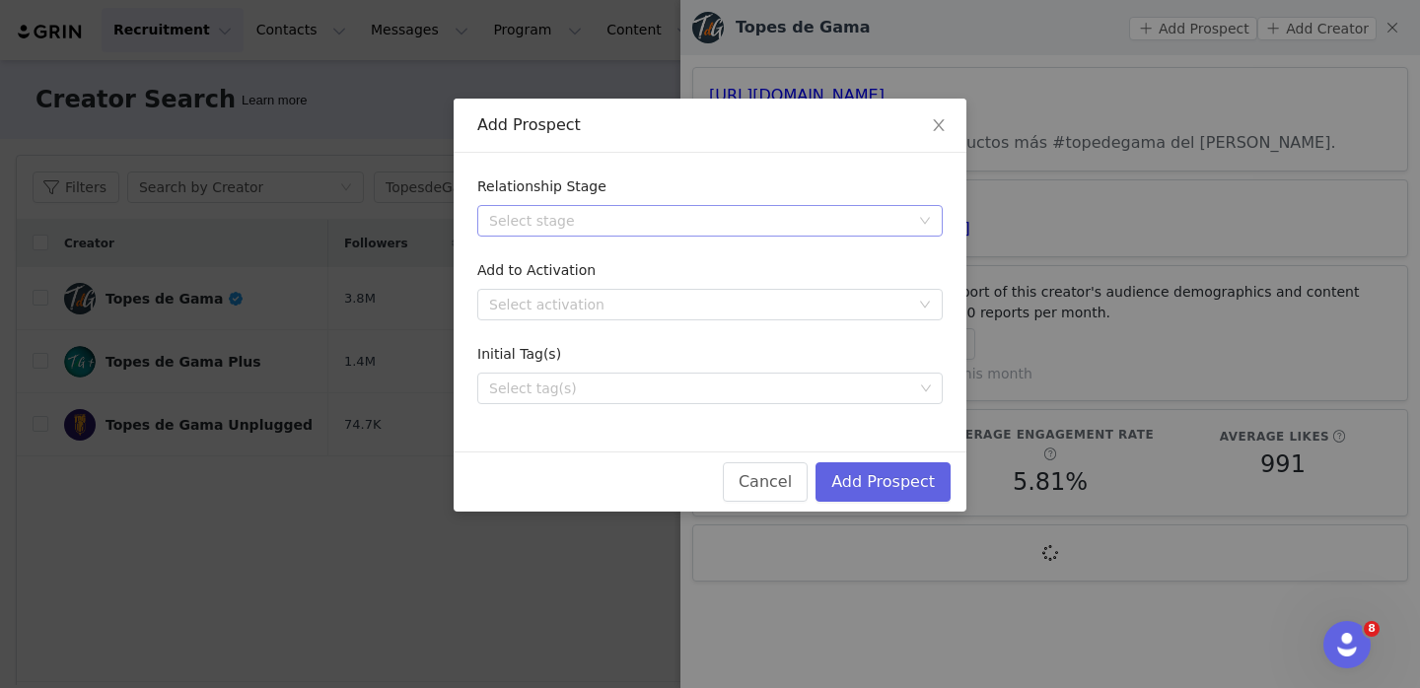
click at [863, 222] on div "Select stage" at bounding box center [699, 221] width 420 height 20
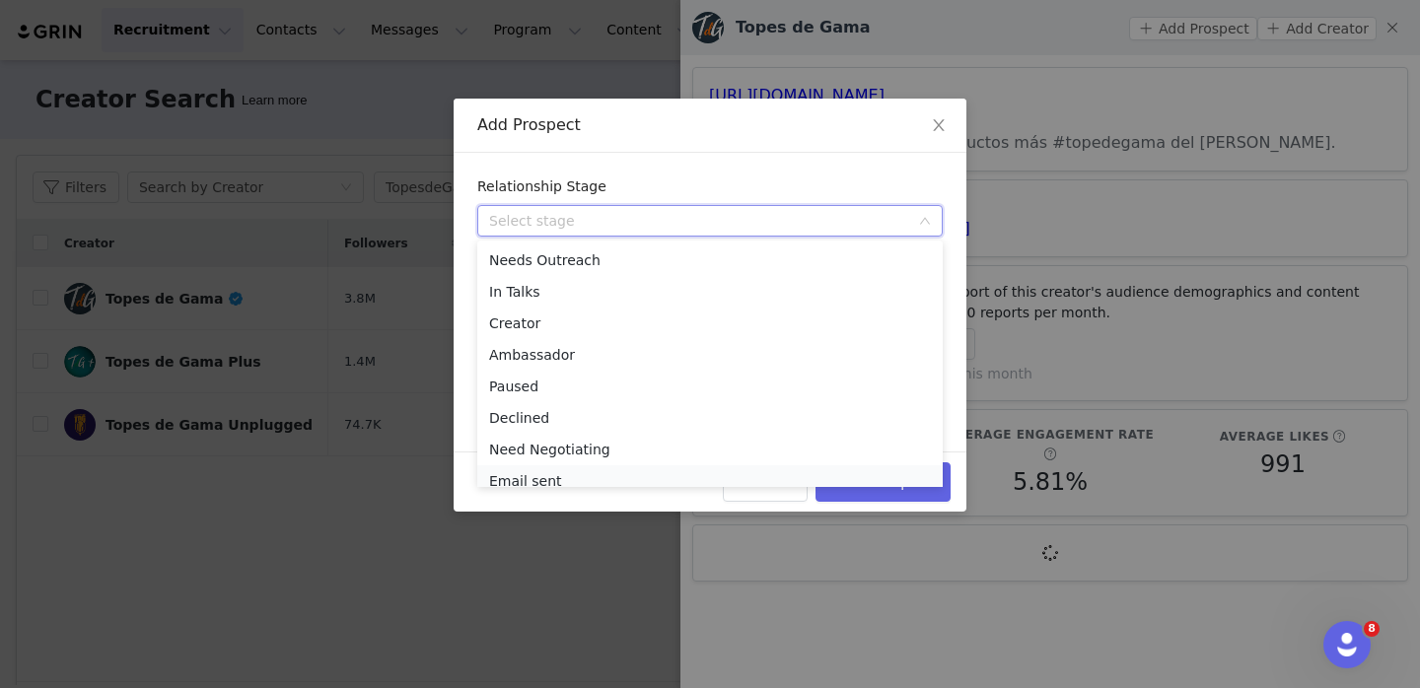
scroll to position [10, 0]
click at [792, 472] on li "Email sent" at bounding box center [709, 472] width 465 height 32
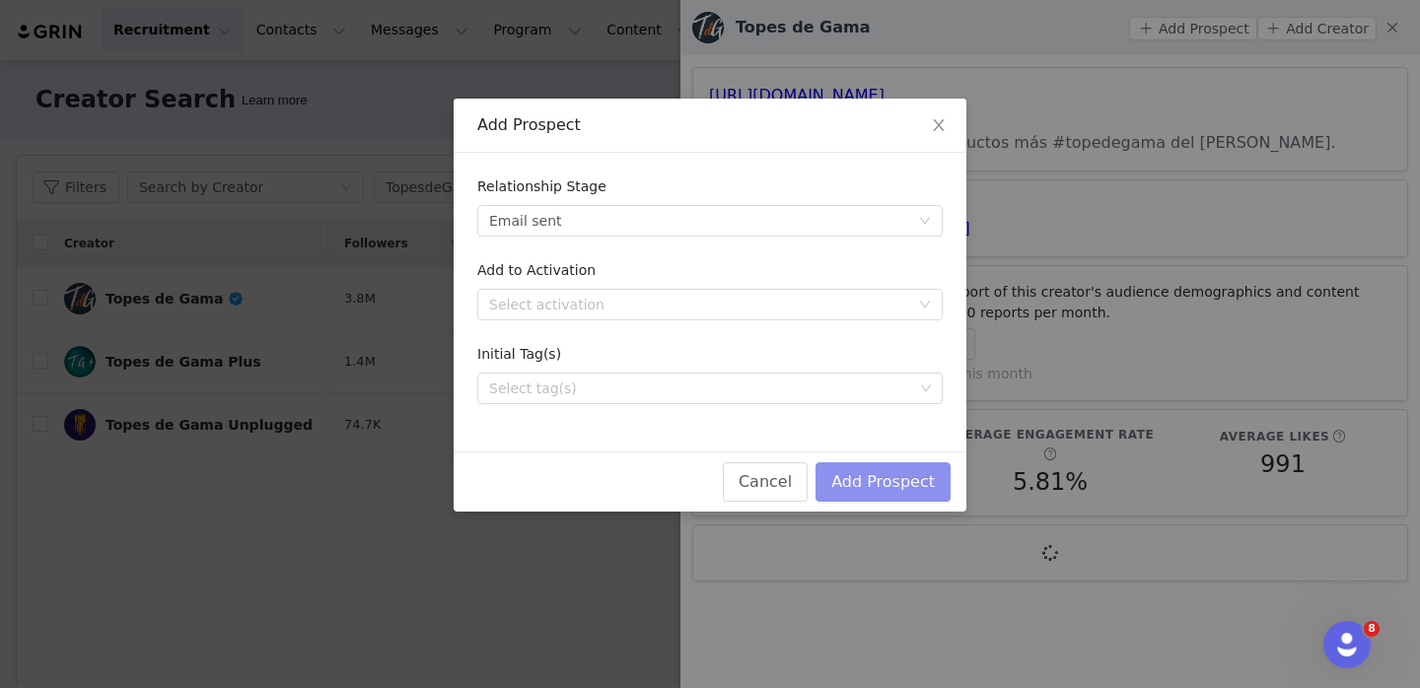
click at [857, 485] on button "Add Prospect" at bounding box center [882, 481] width 135 height 39
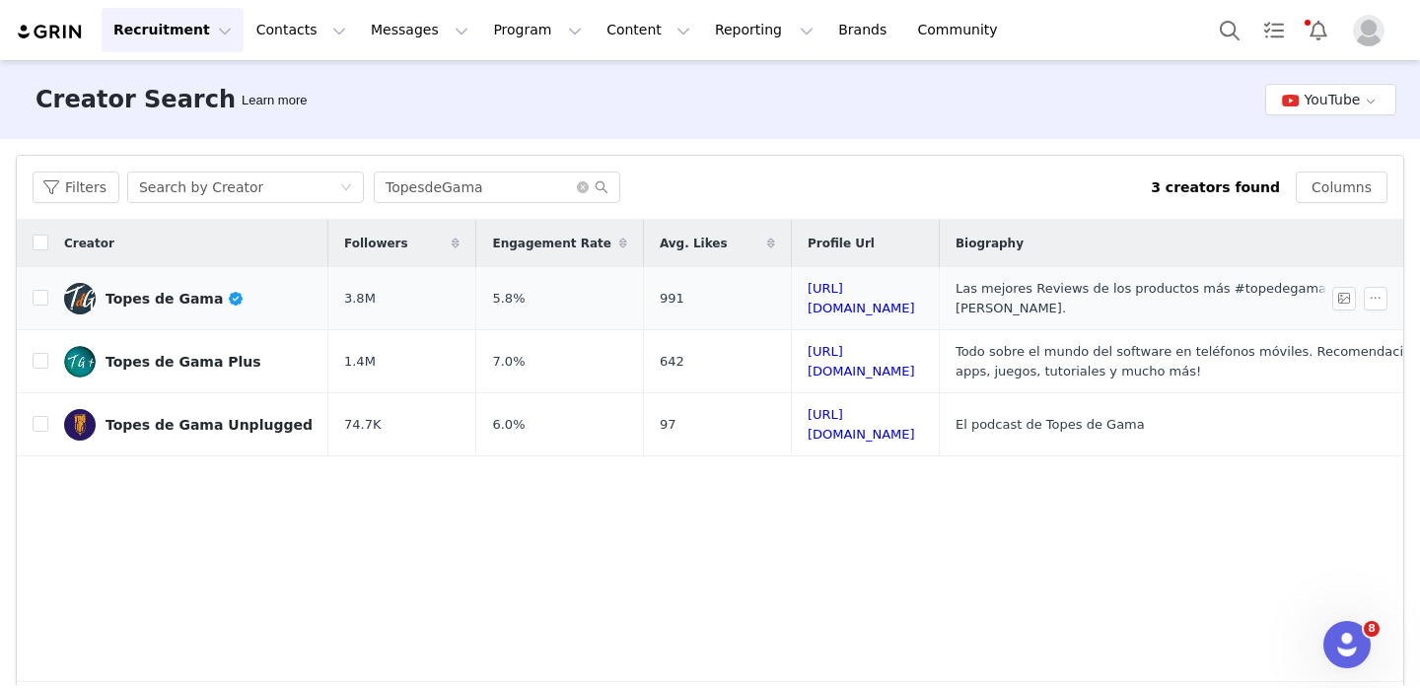
click at [251, 303] on link "Topes de Gama" at bounding box center [188, 299] width 248 height 32
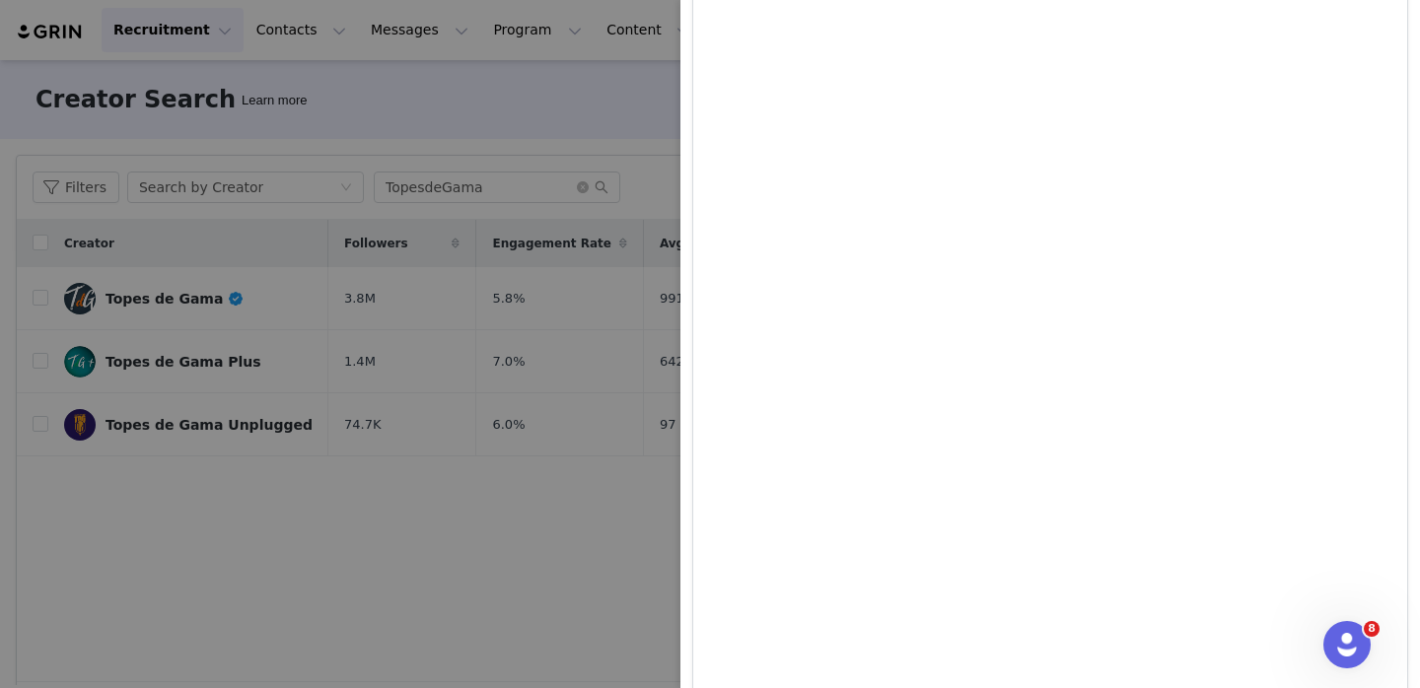
scroll to position [580, 0]
click at [600, 402] on div at bounding box center [710, 344] width 1420 height 688
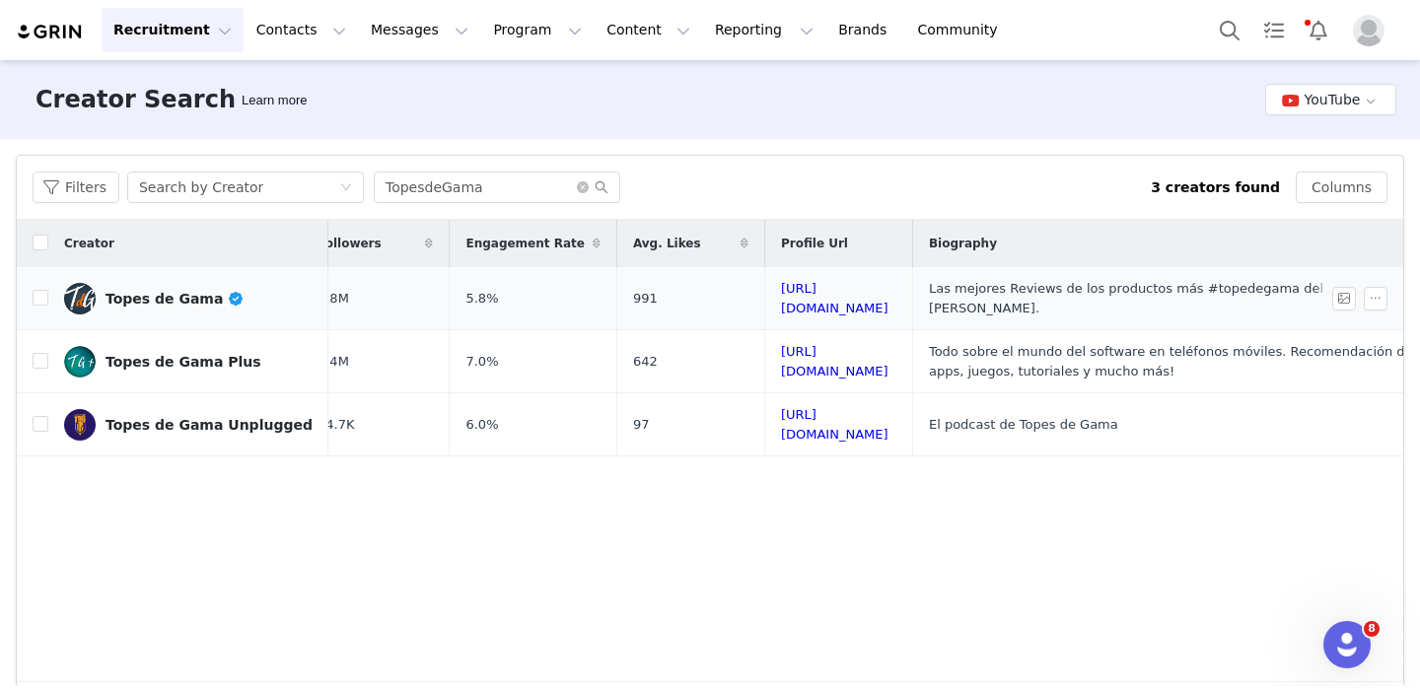
scroll to position [0, 0]
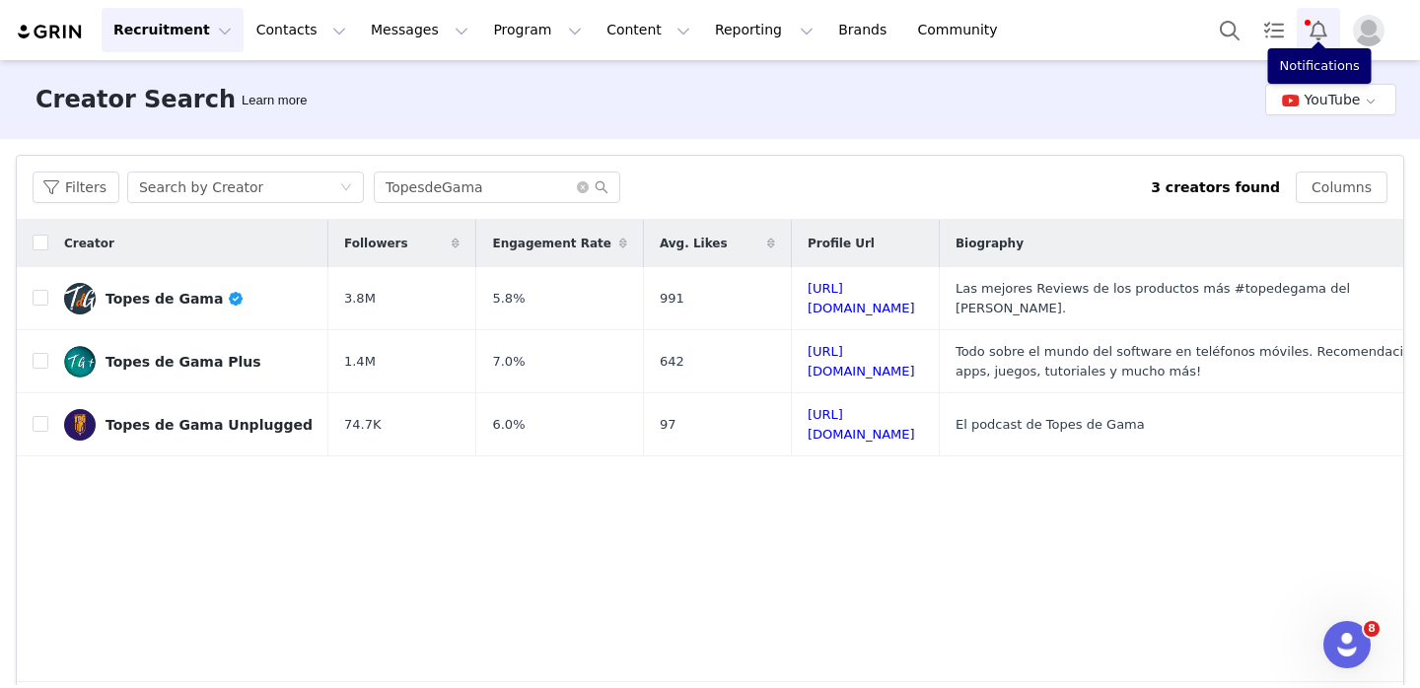
click at [1326, 28] on button "Notifications" at bounding box center [1318, 30] width 43 height 44
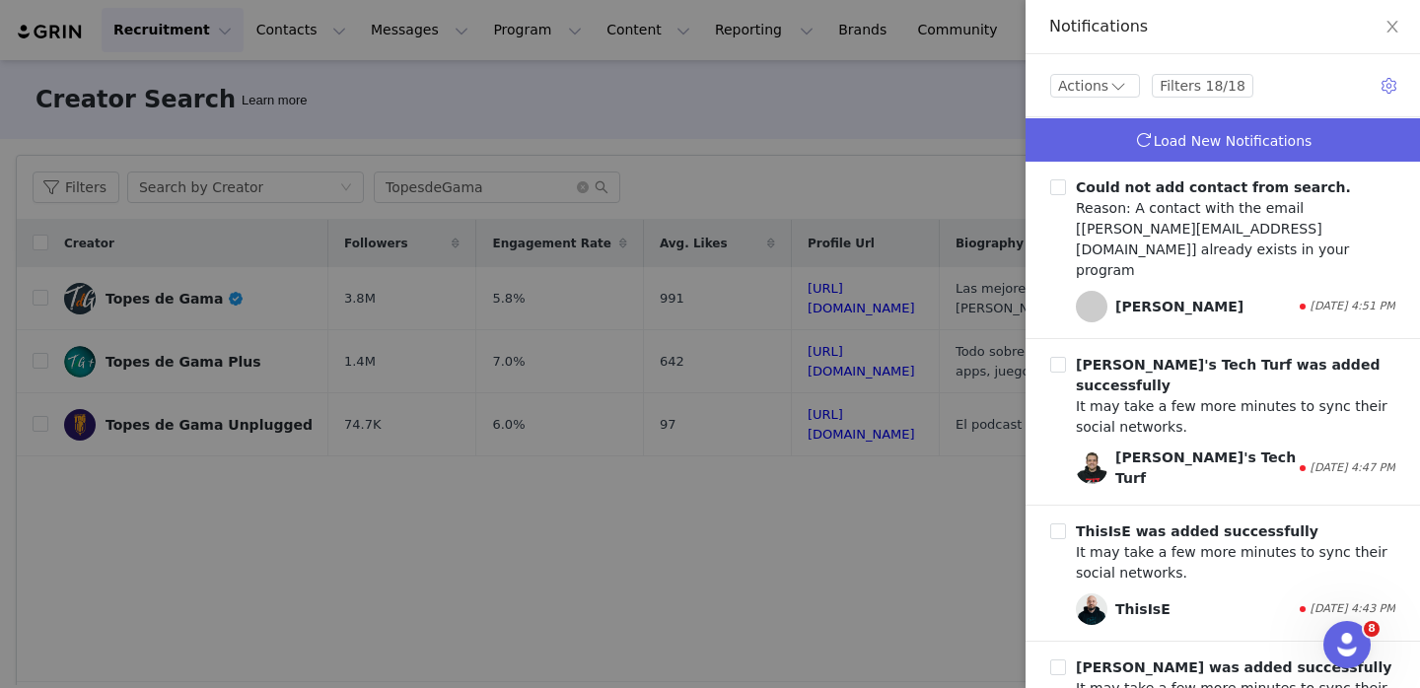
click at [1216, 140] on span "Load New Notifications" at bounding box center [1233, 141] width 159 height 16
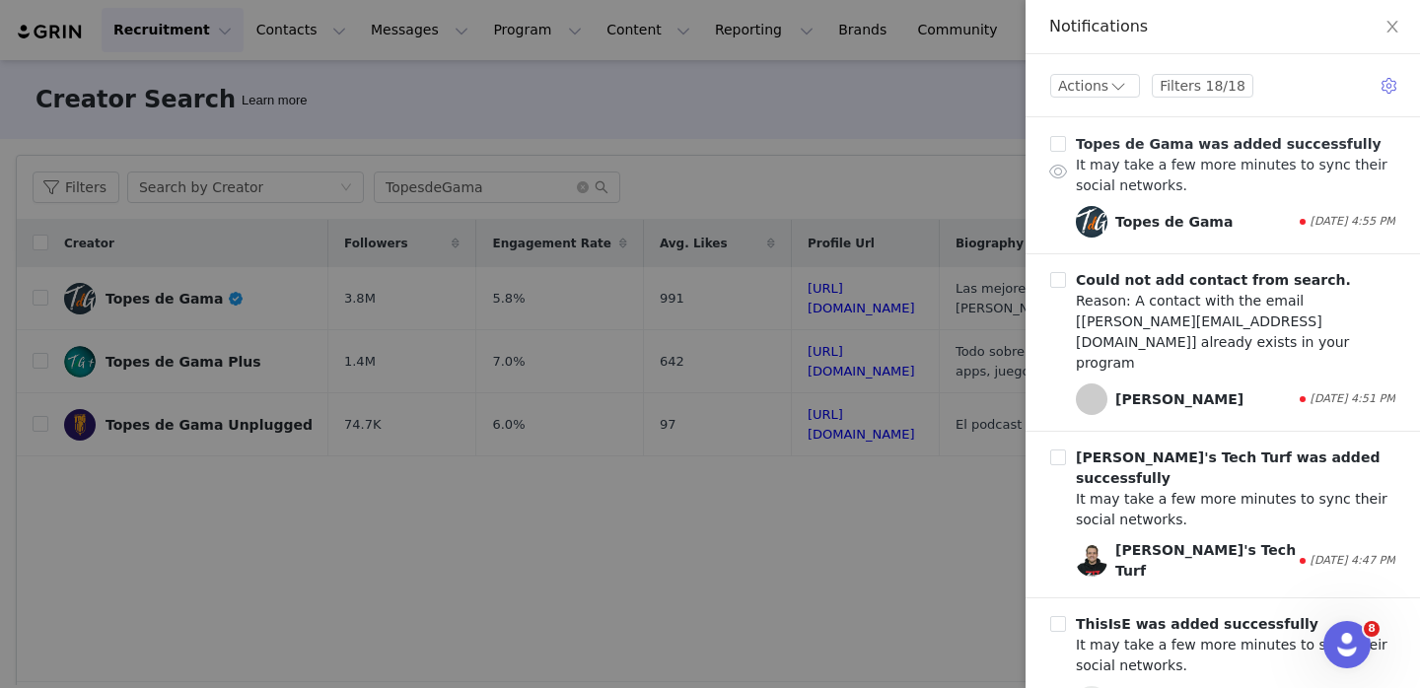
click at [1214, 162] on div "It may take a few more minutes to sync their social networks." at bounding box center [1235, 175] width 319 height 41
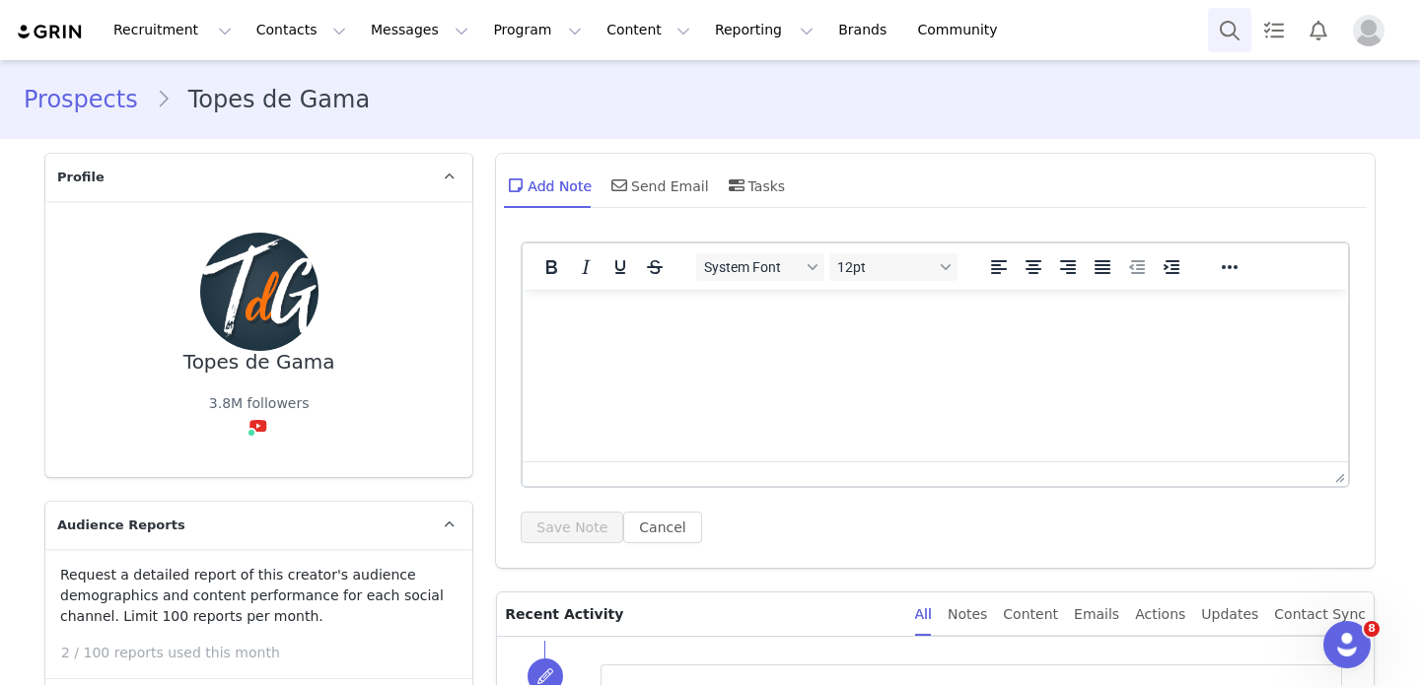
click at [1223, 37] on button "Search" at bounding box center [1229, 30] width 43 height 44
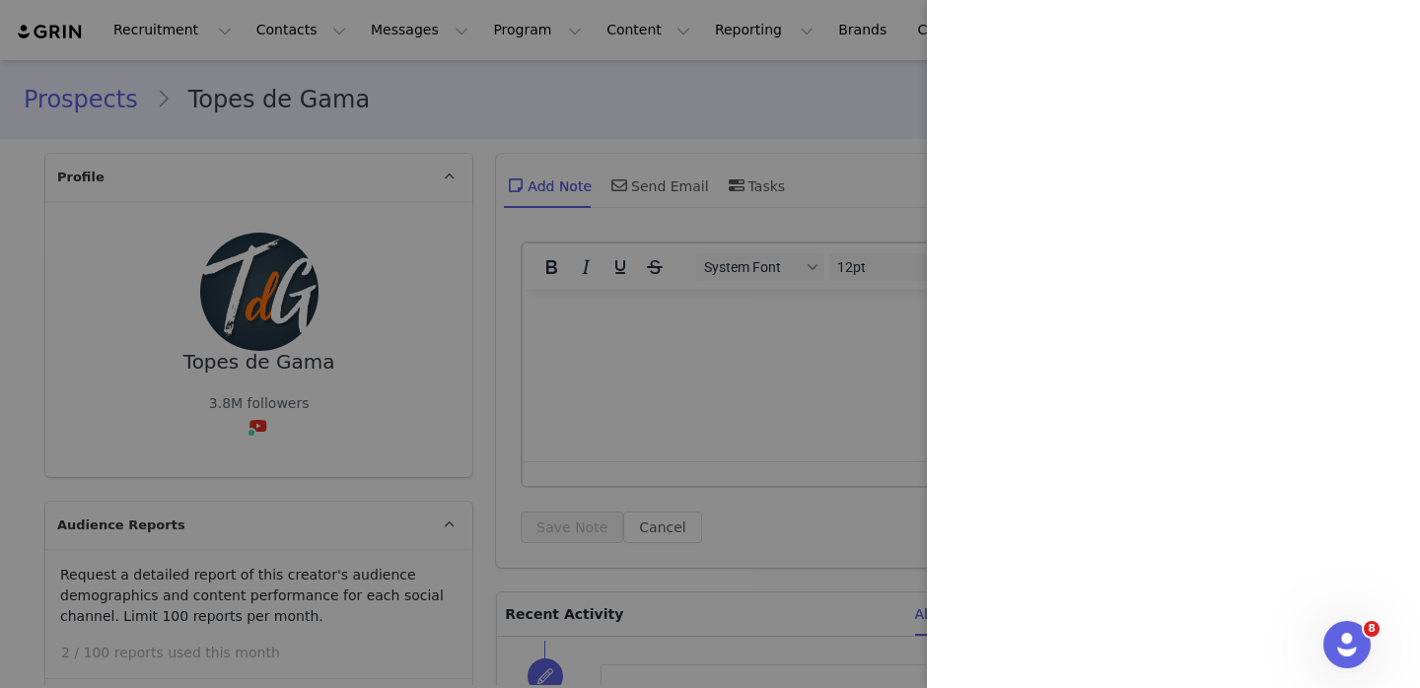
click at [570, 54] on div at bounding box center [710, 344] width 1420 height 688
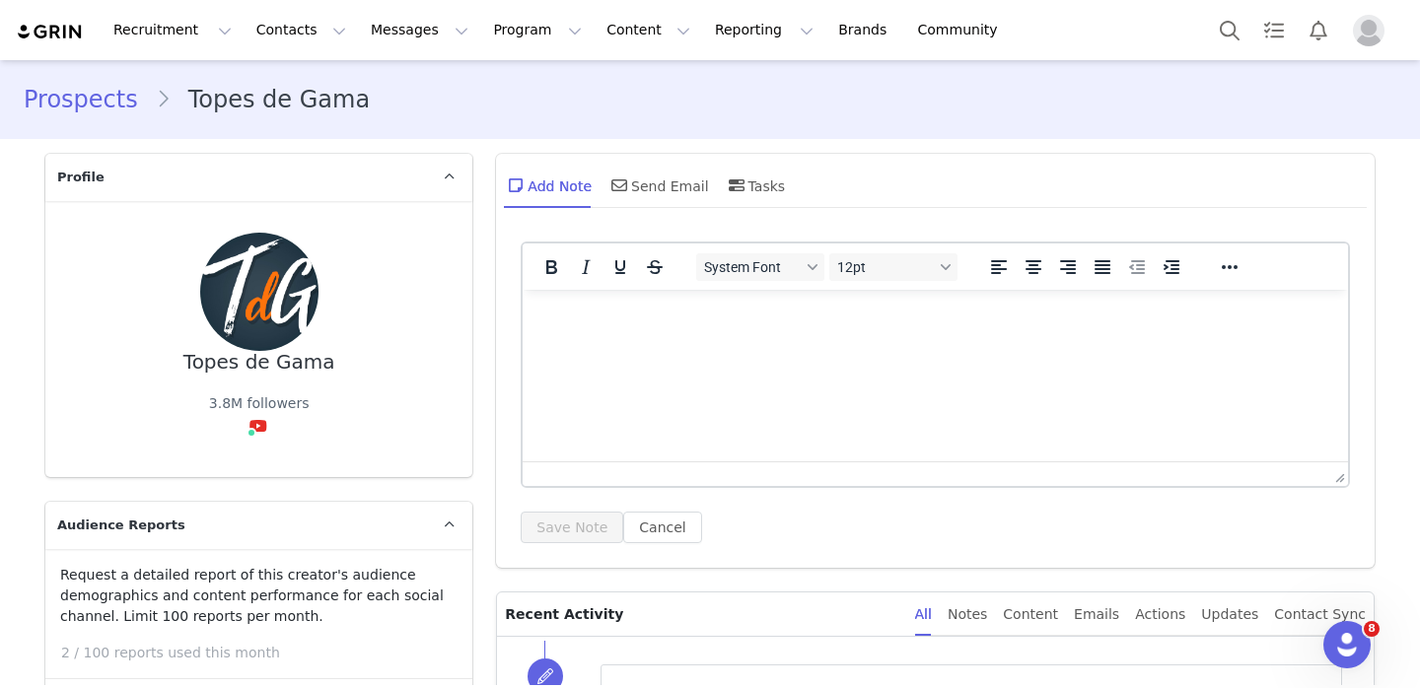
click at [574, 306] on p "Rich Text Area. Press ALT-0 for help." at bounding box center [935, 317] width 794 height 22
click at [570, 517] on button "Save Note" at bounding box center [572, 528] width 103 height 32
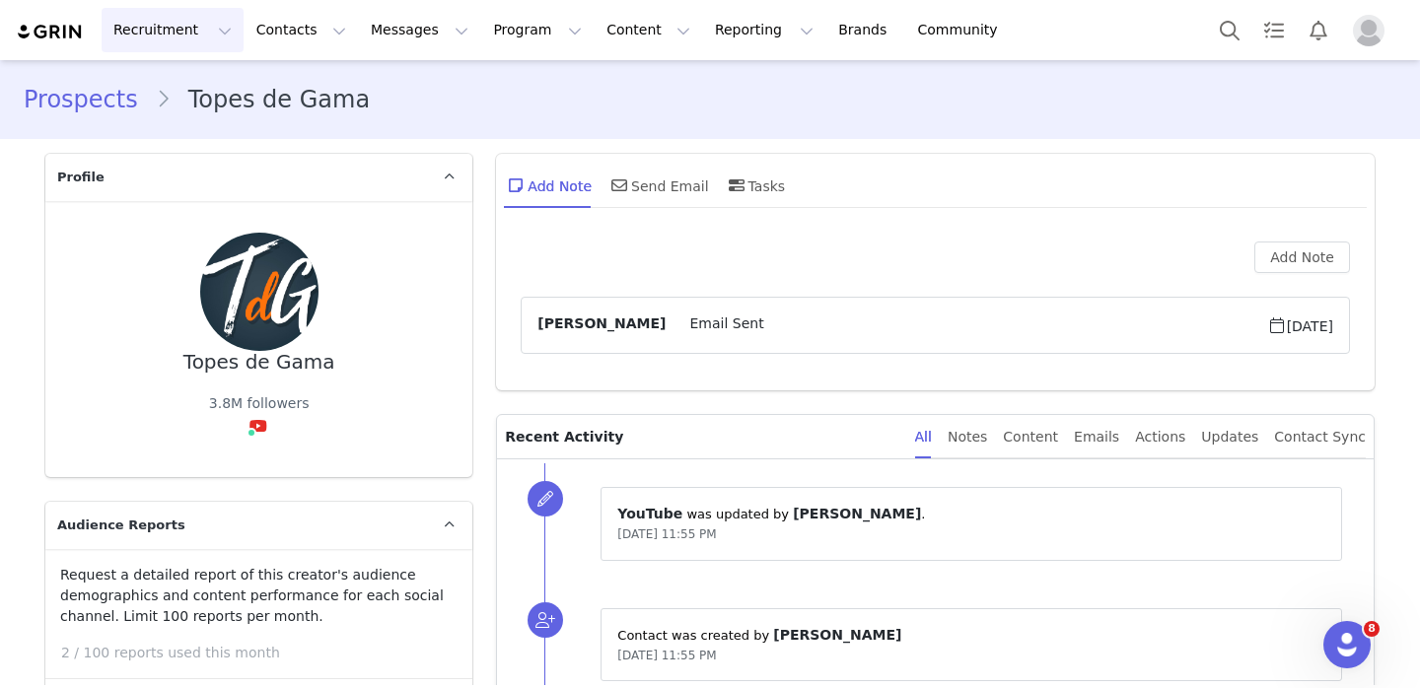
click at [187, 25] on button "Recruitment Recruitment" at bounding box center [173, 30] width 142 height 44
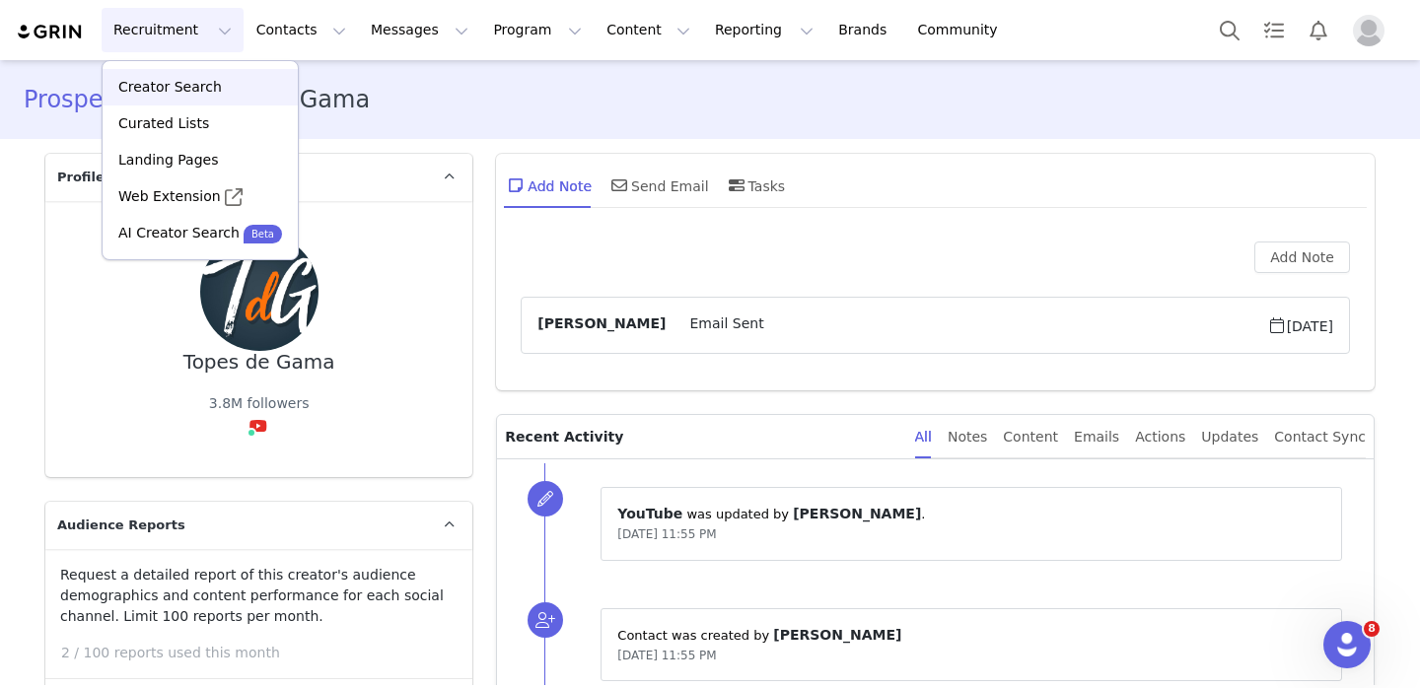
click at [183, 92] on p "Creator Search" at bounding box center [170, 87] width 104 height 21
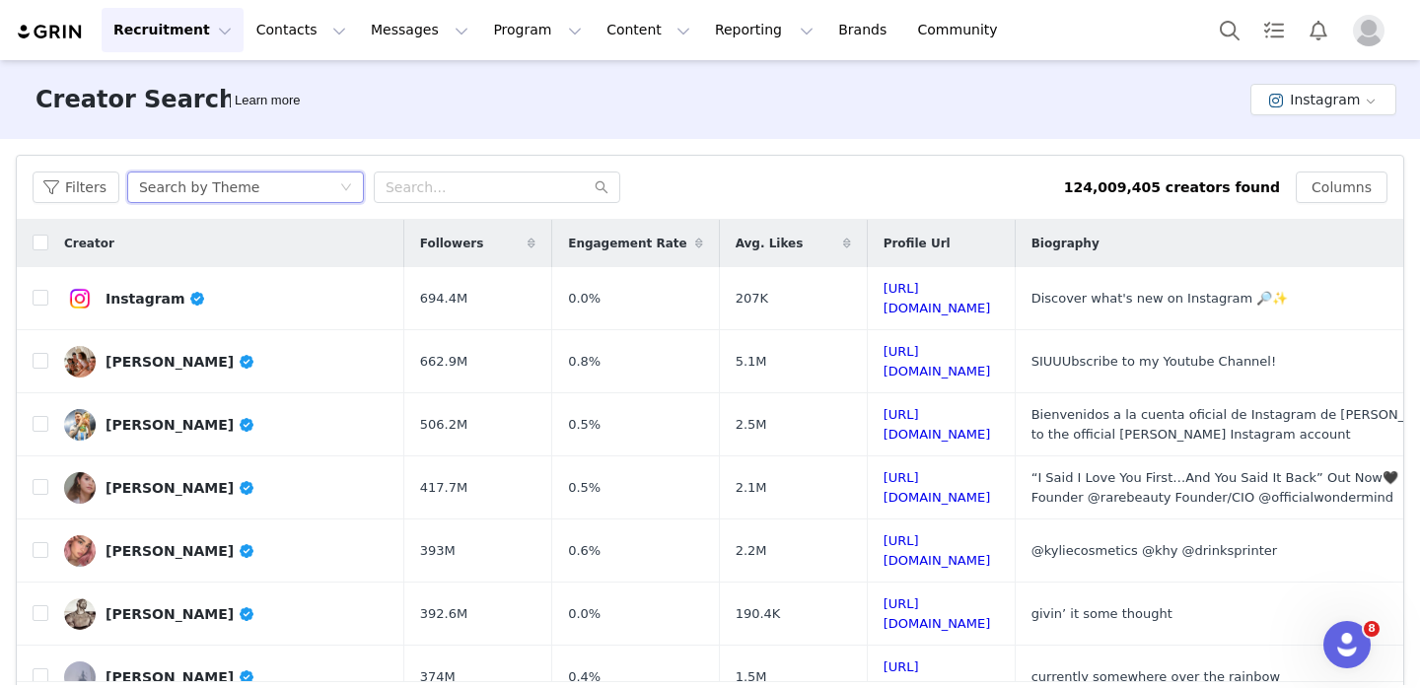
click at [326, 193] on div "Search by Theme" at bounding box center [239, 188] width 200 height 30
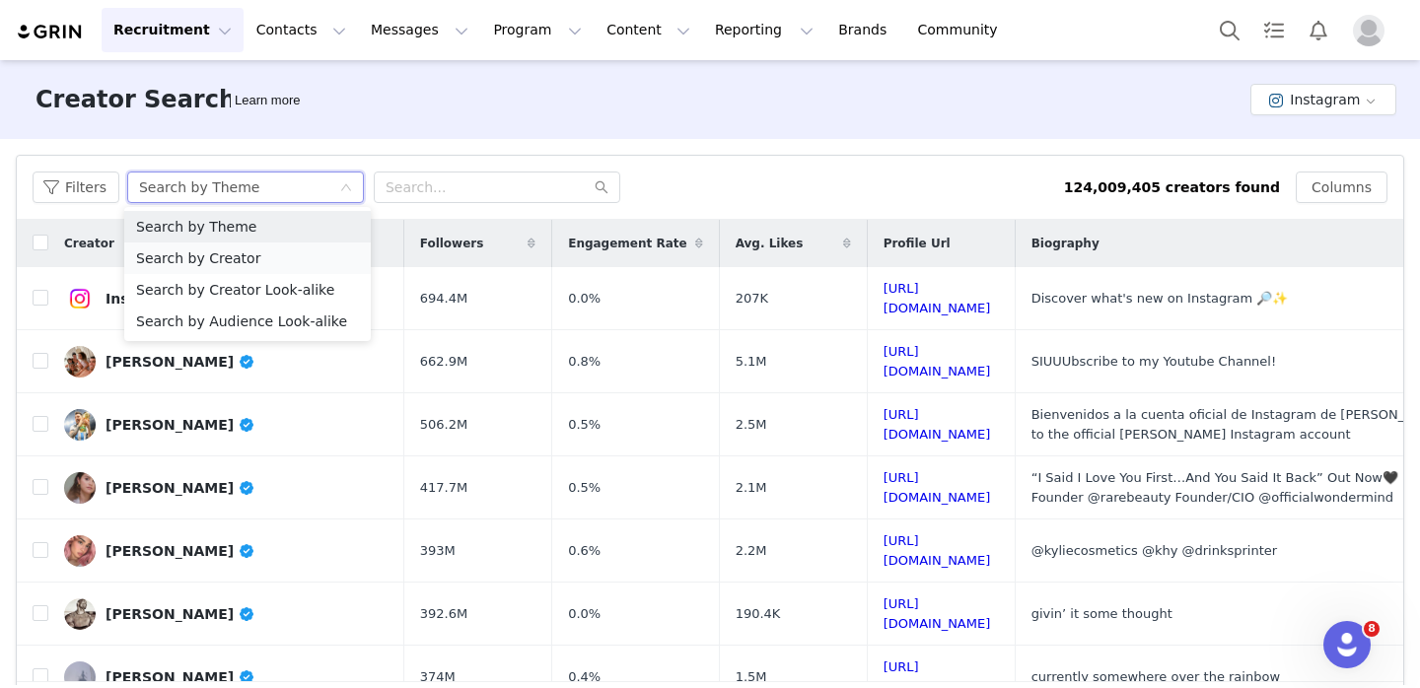
click at [313, 256] on li "Search by Creator" at bounding box center [247, 259] width 247 height 32
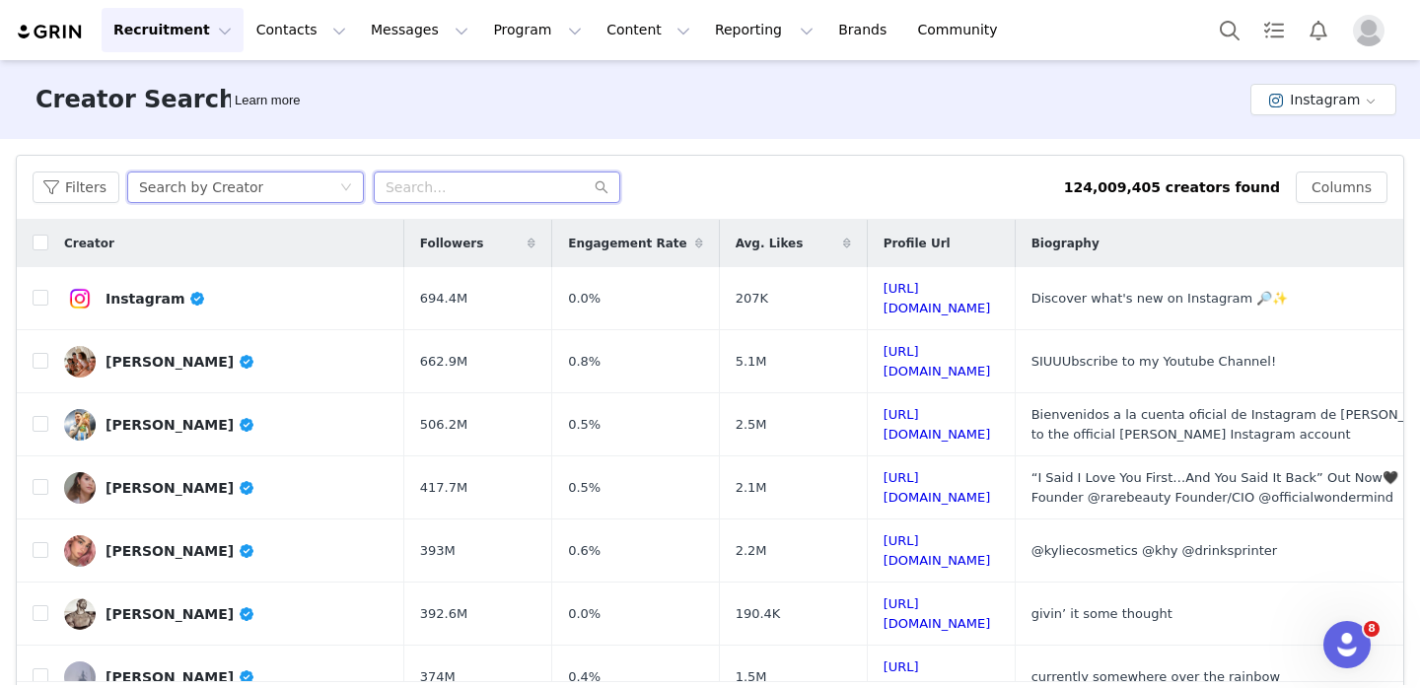
click at [445, 192] on input "text" at bounding box center [497, 188] width 247 height 32
paste input "[PERSON_NAME] In Tech"
type input "[PERSON_NAME] In Tech"
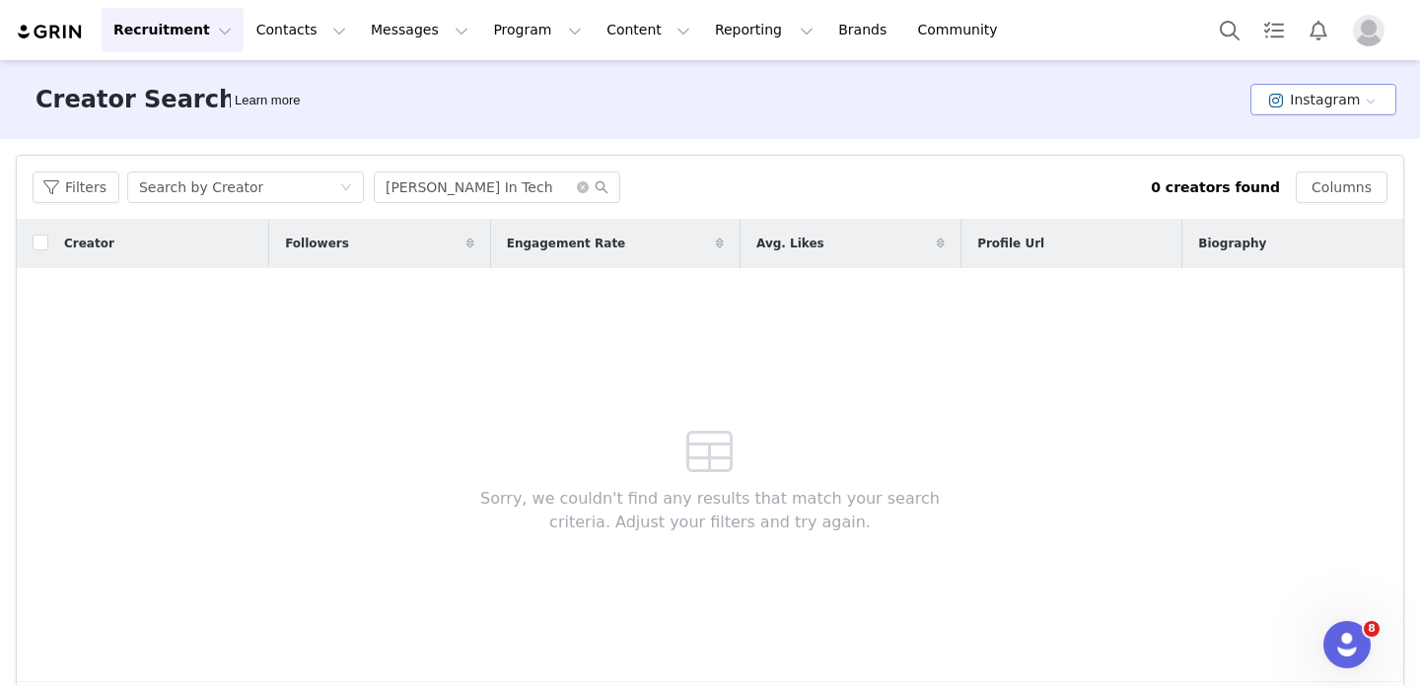
click at [1356, 108] on button "Instagram" at bounding box center [1323, 100] width 146 height 32
click at [1305, 197] on li "YouTube" at bounding box center [1326, 204] width 139 height 33
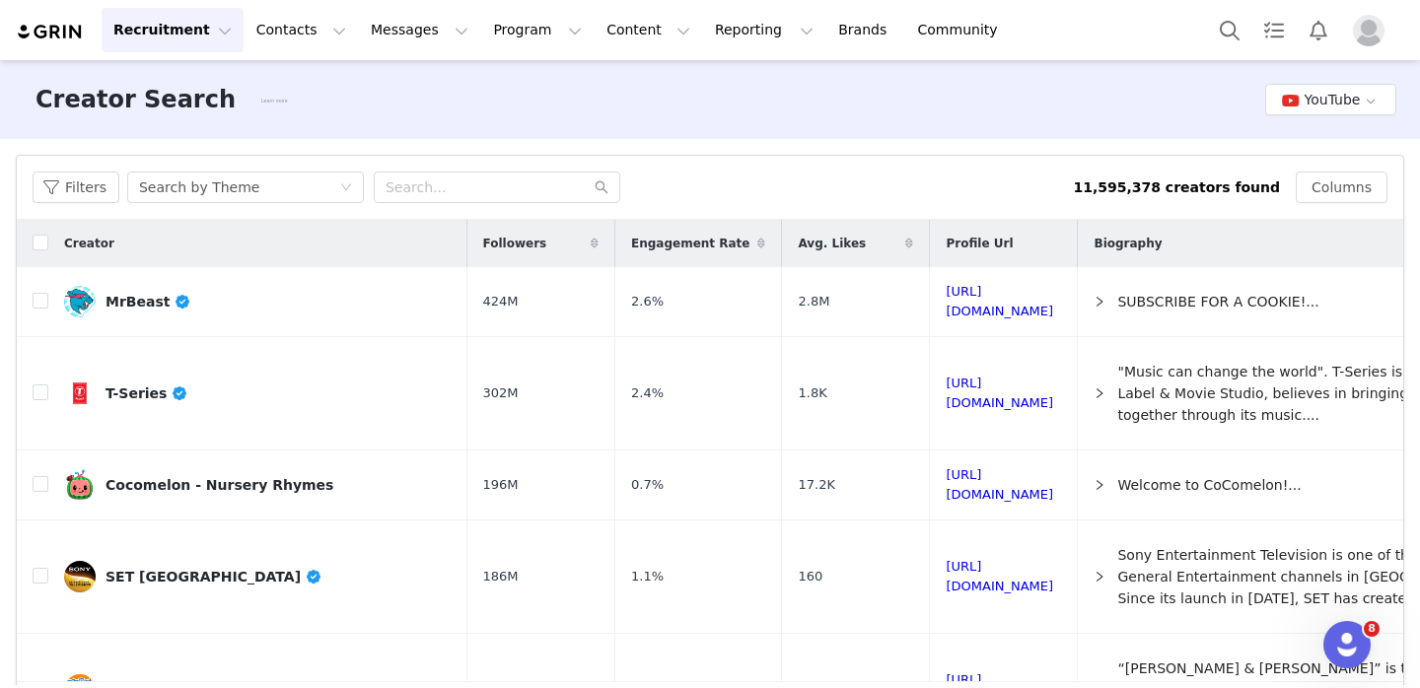
click at [461, 168] on div "Filters Search by Theme 11,595,378 creators found Columns" at bounding box center [710, 188] width 1386 height 64
click at [461, 194] on input "text" at bounding box center [497, 188] width 247 height 32
paste input "[PERSON_NAME] In Tech"
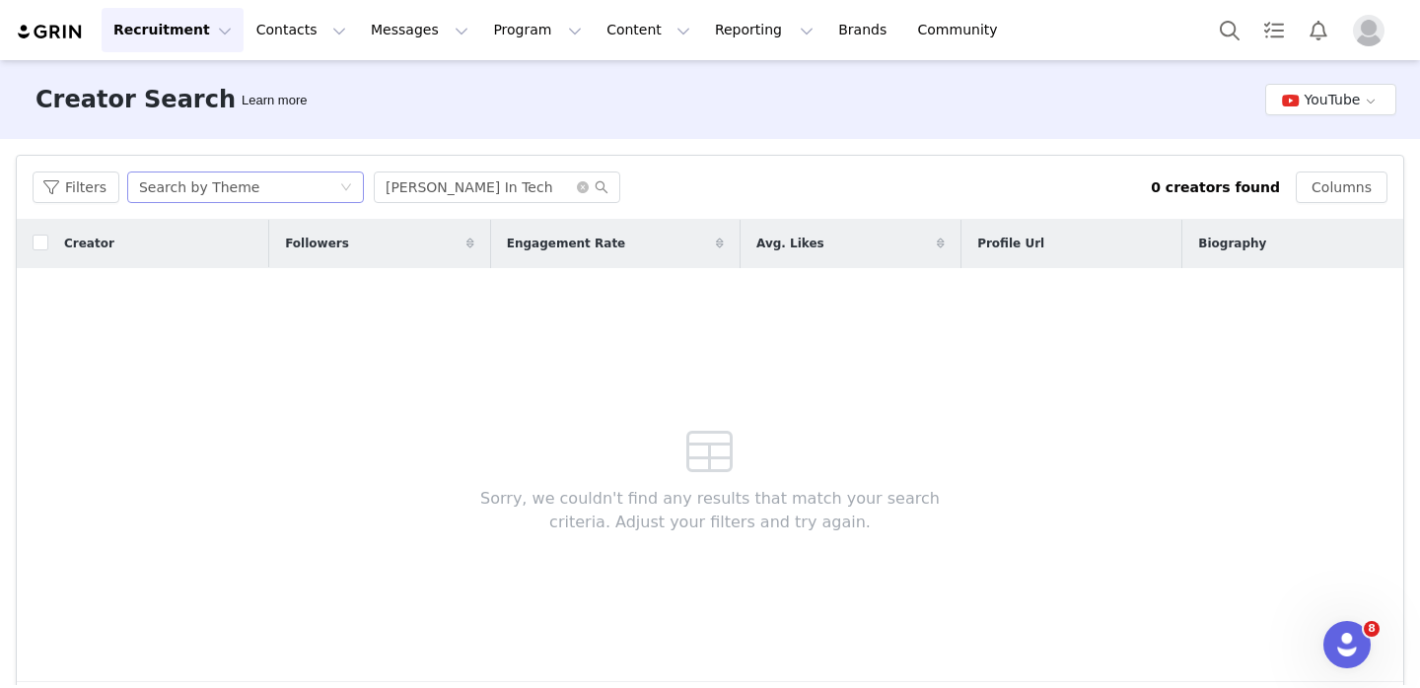
click at [266, 190] on div "Search by Theme" at bounding box center [239, 188] width 200 height 30
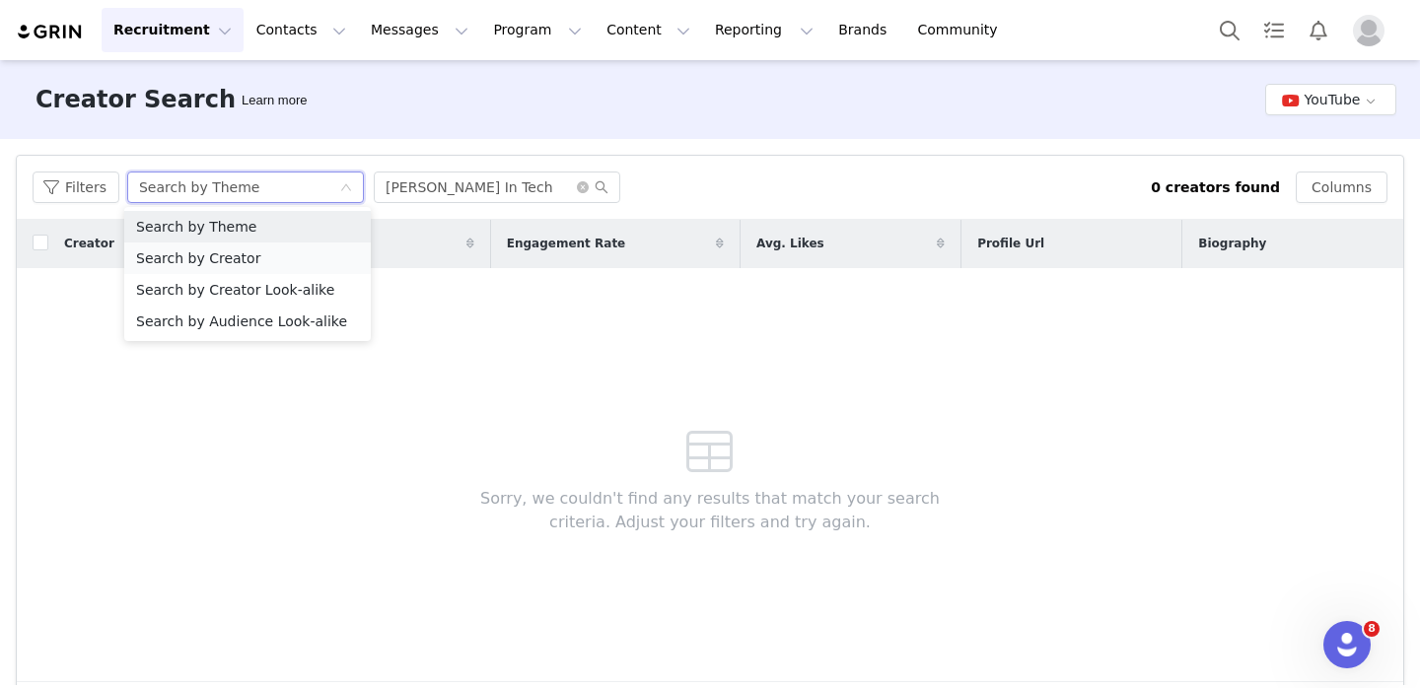
click at [260, 259] on li "Search by Creator" at bounding box center [247, 259] width 247 height 32
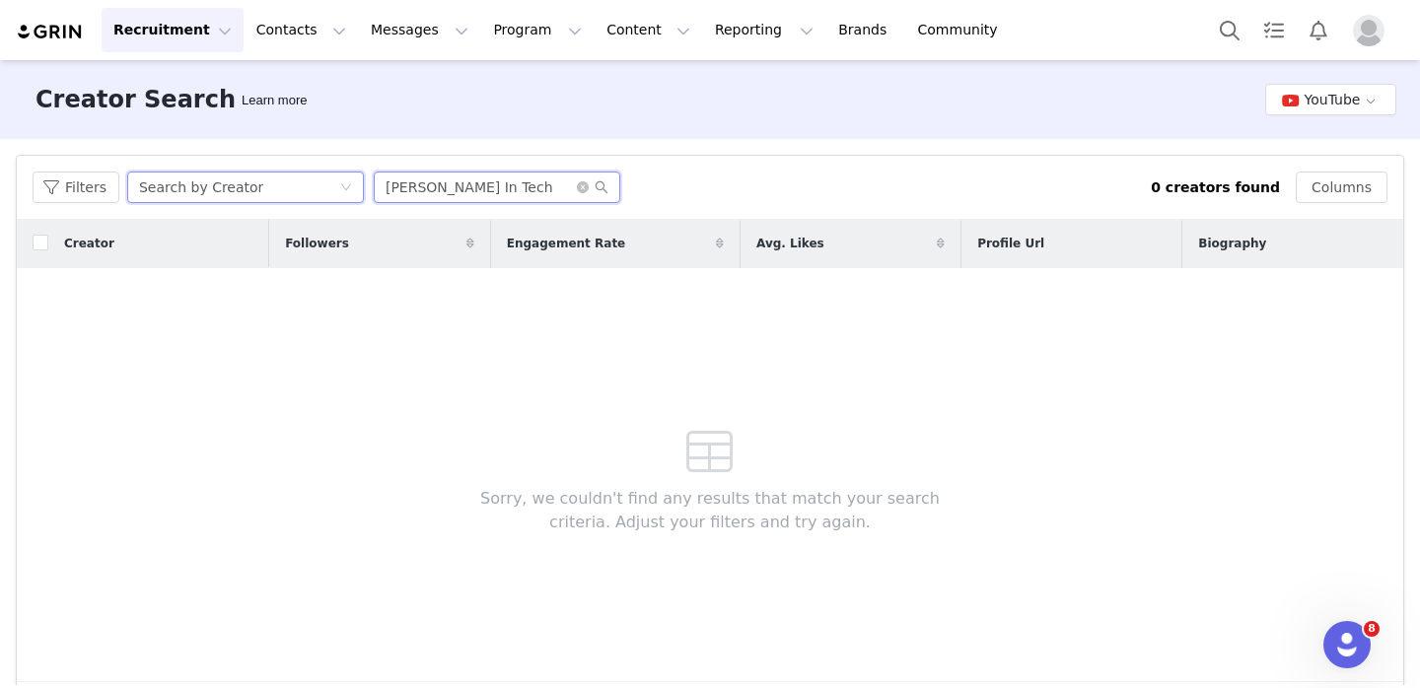
click at [504, 183] on input "[PERSON_NAME] In Tech" at bounding box center [497, 188] width 247 height 32
click at [440, 190] on input "[PERSON_NAME] In Tech" at bounding box center [497, 188] width 247 height 32
click at [453, 190] on input "[PERSON_NAME] Tech" at bounding box center [497, 188] width 247 height 32
type input "[PERSON_NAME]"
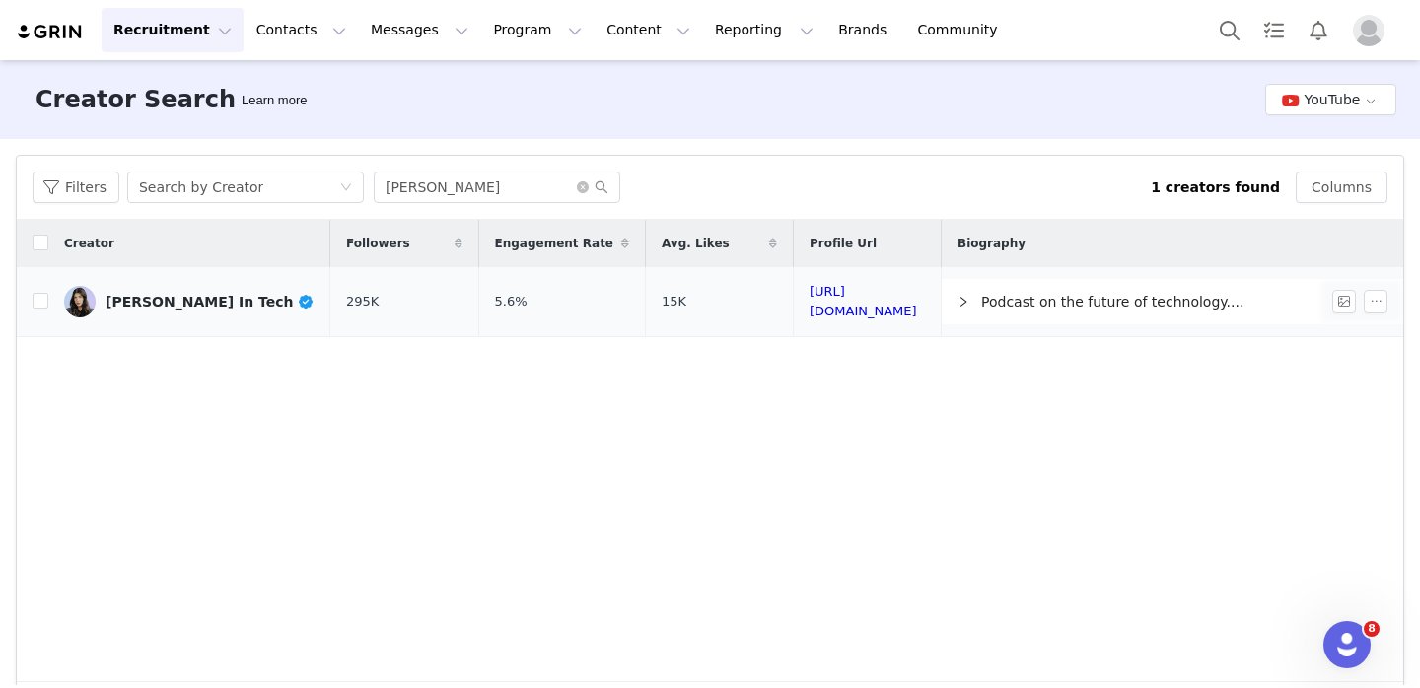
click at [176, 315] on link "[PERSON_NAME] In Tech" at bounding box center [189, 302] width 250 height 32
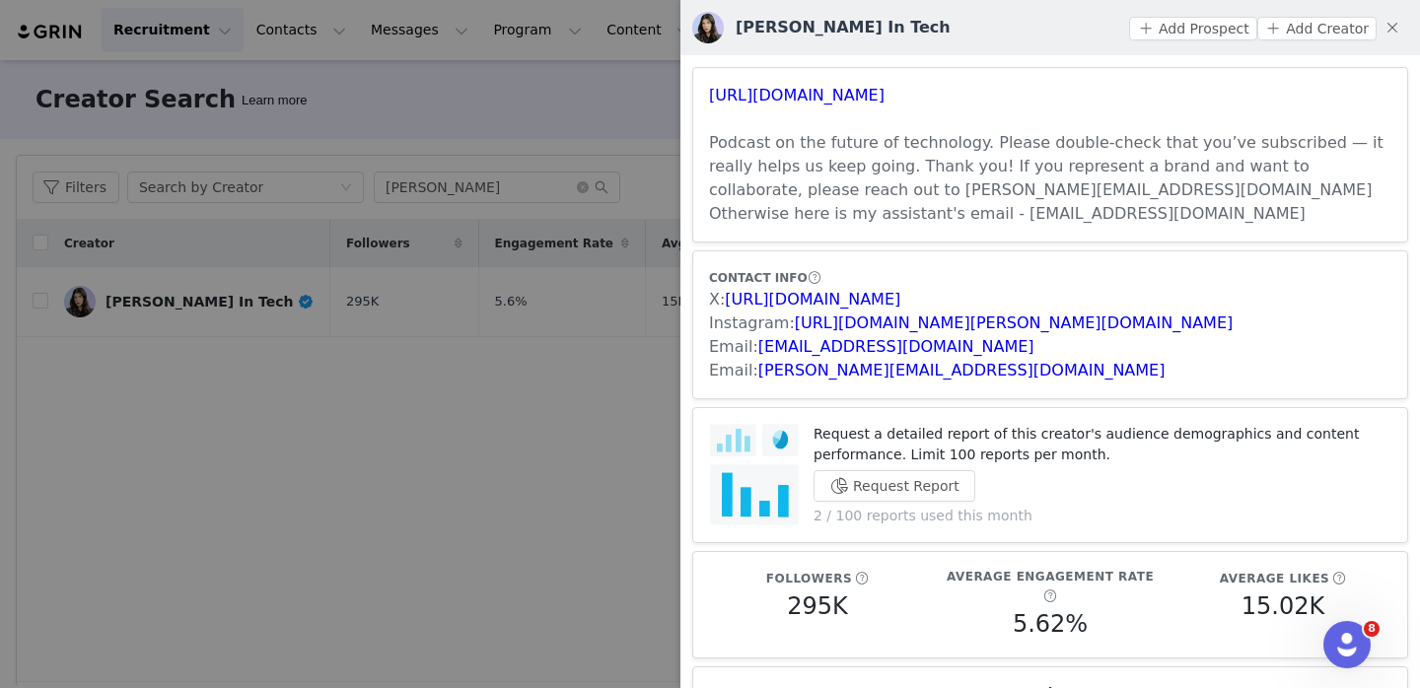
click at [1220, 15] on div "Add Prospect Add Creator" at bounding box center [1268, 28] width 279 height 32
click at [1218, 23] on button "Add Prospect" at bounding box center [1192, 29] width 127 height 24
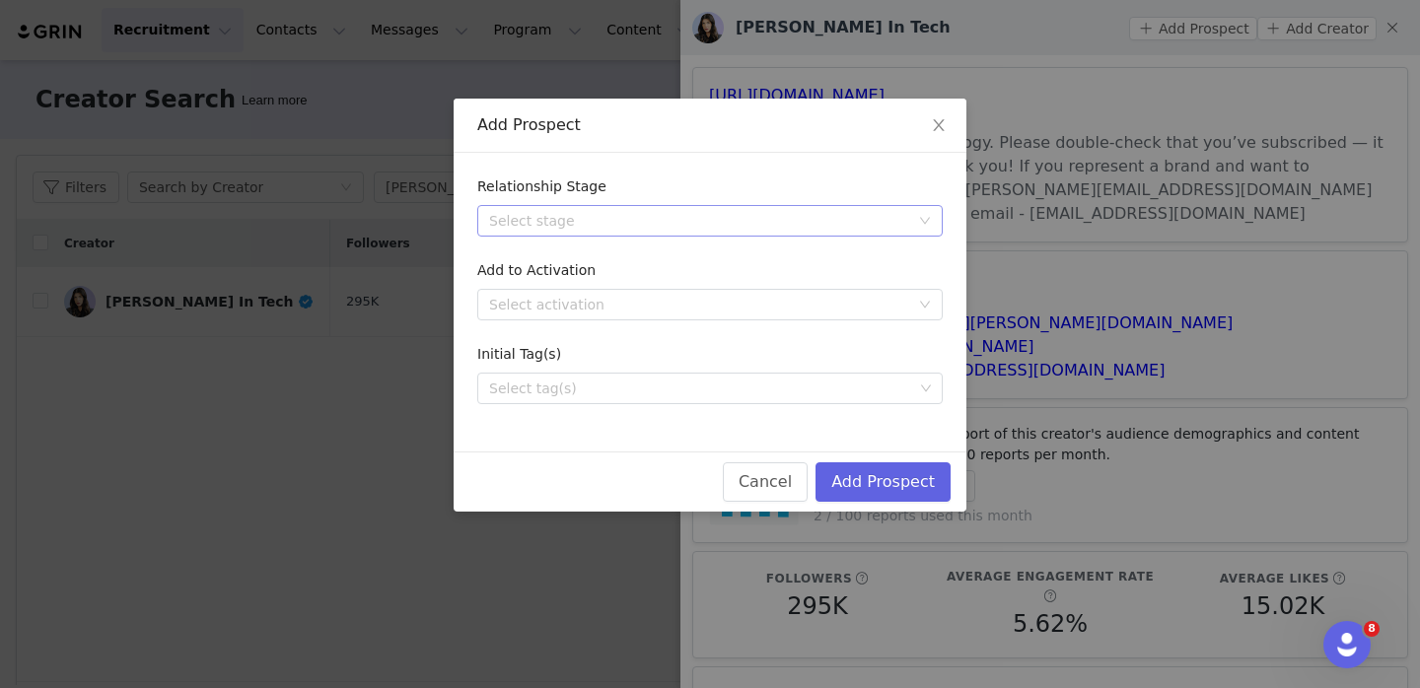
click at [815, 221] on div "Select stage" at bounding box center [699, 221] width 420 height 20
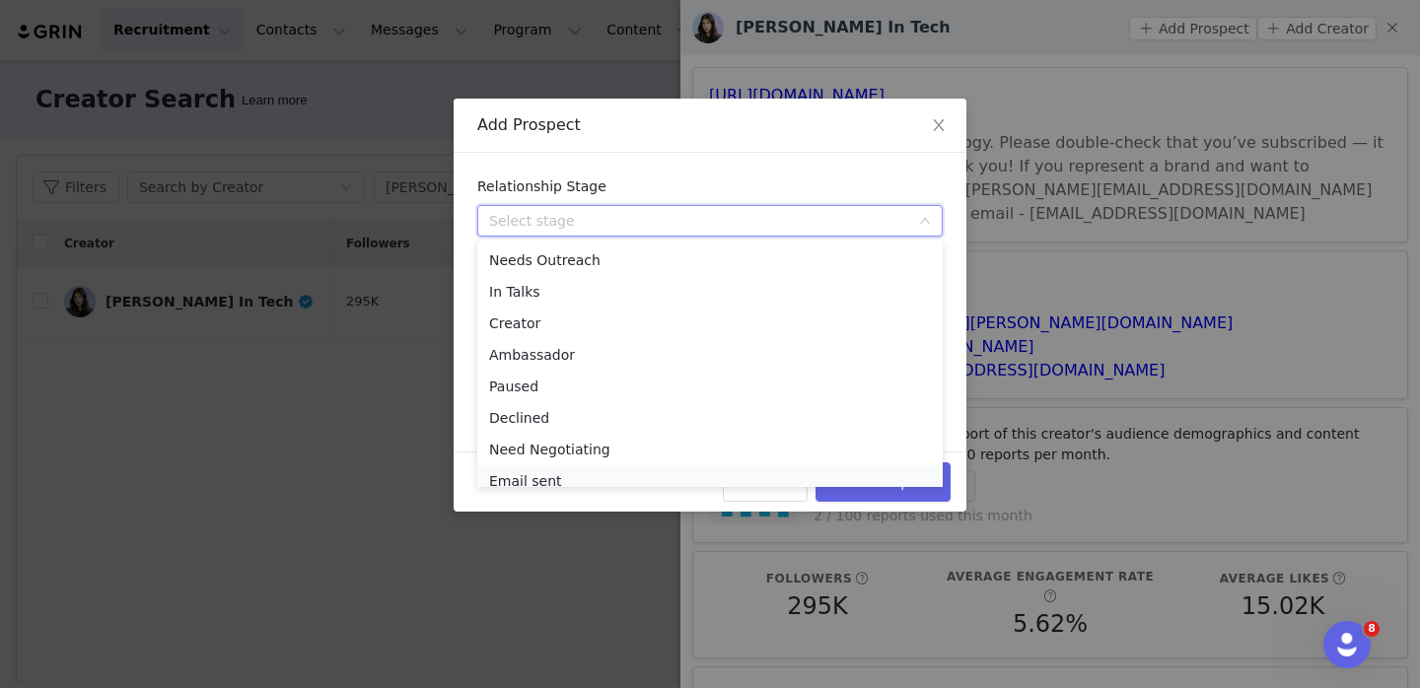
scroll to position [10, 0]
click at [681, 476] on li "Email sent" at bounding box center [709, 472] width 465 height 32
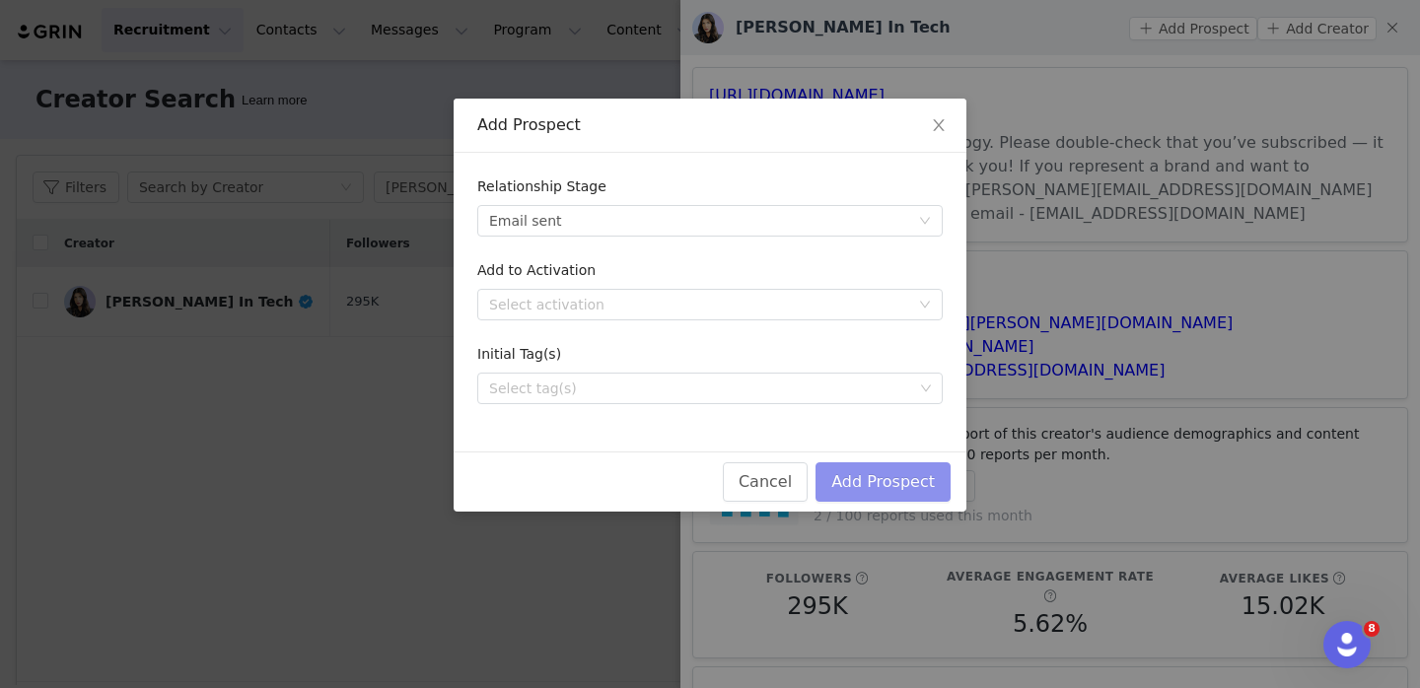
click at [872, 465] on button "Add Prospect" at bounding box center [882, 481] width 135 height 39
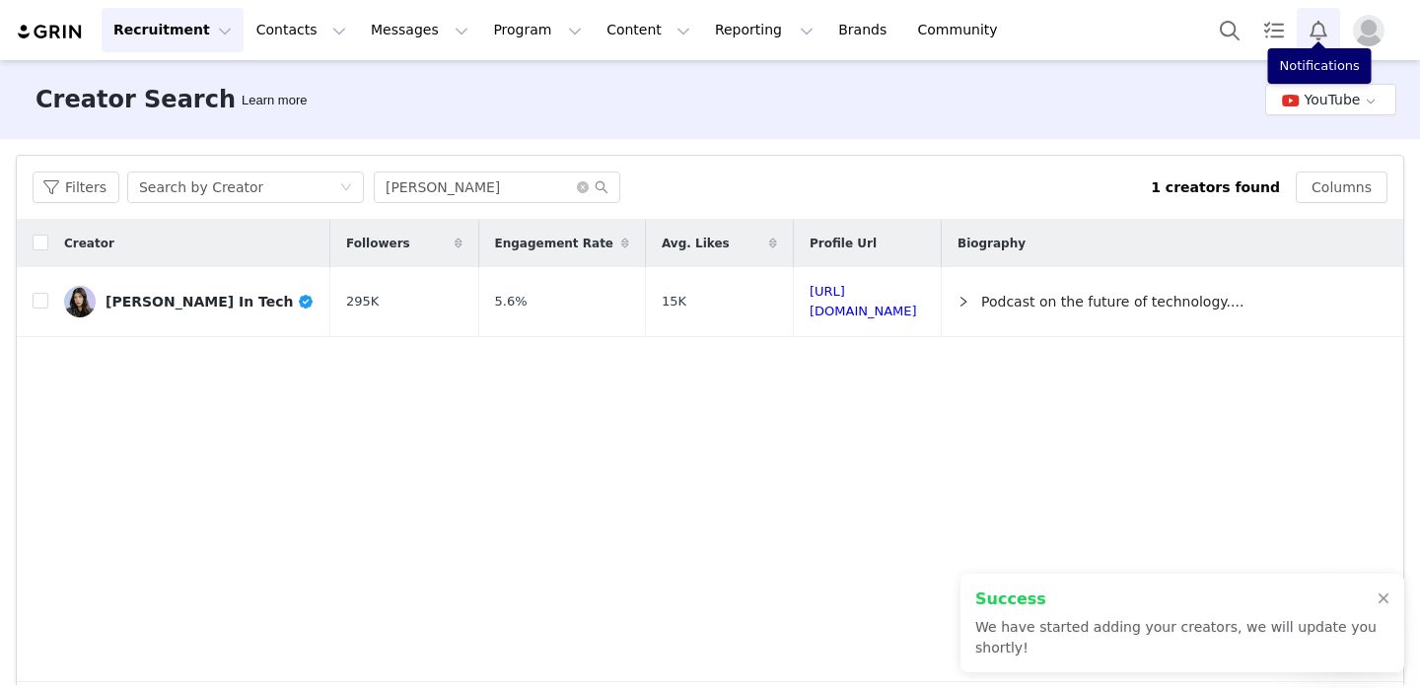
click at [1329, 16] on button "Notifications" at bounding box center [1318, 30] width 43 height 44
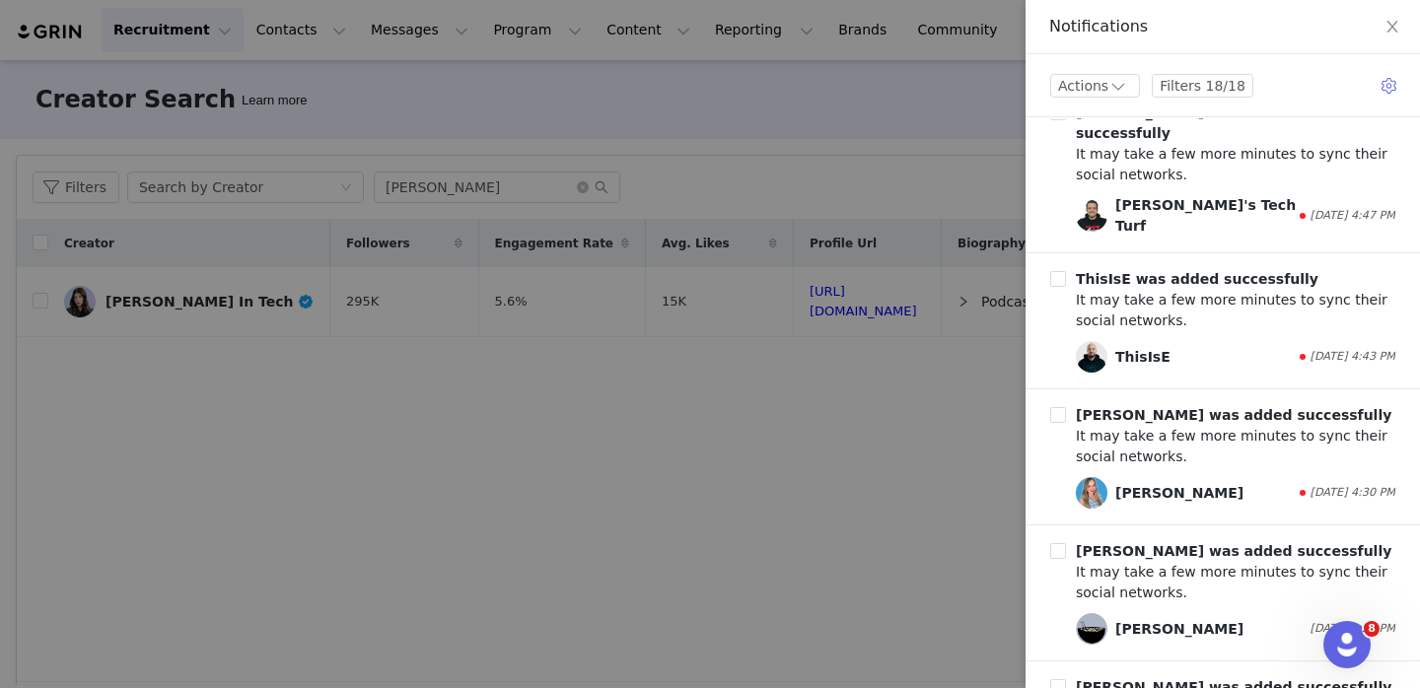
scroll to position [554, 0]
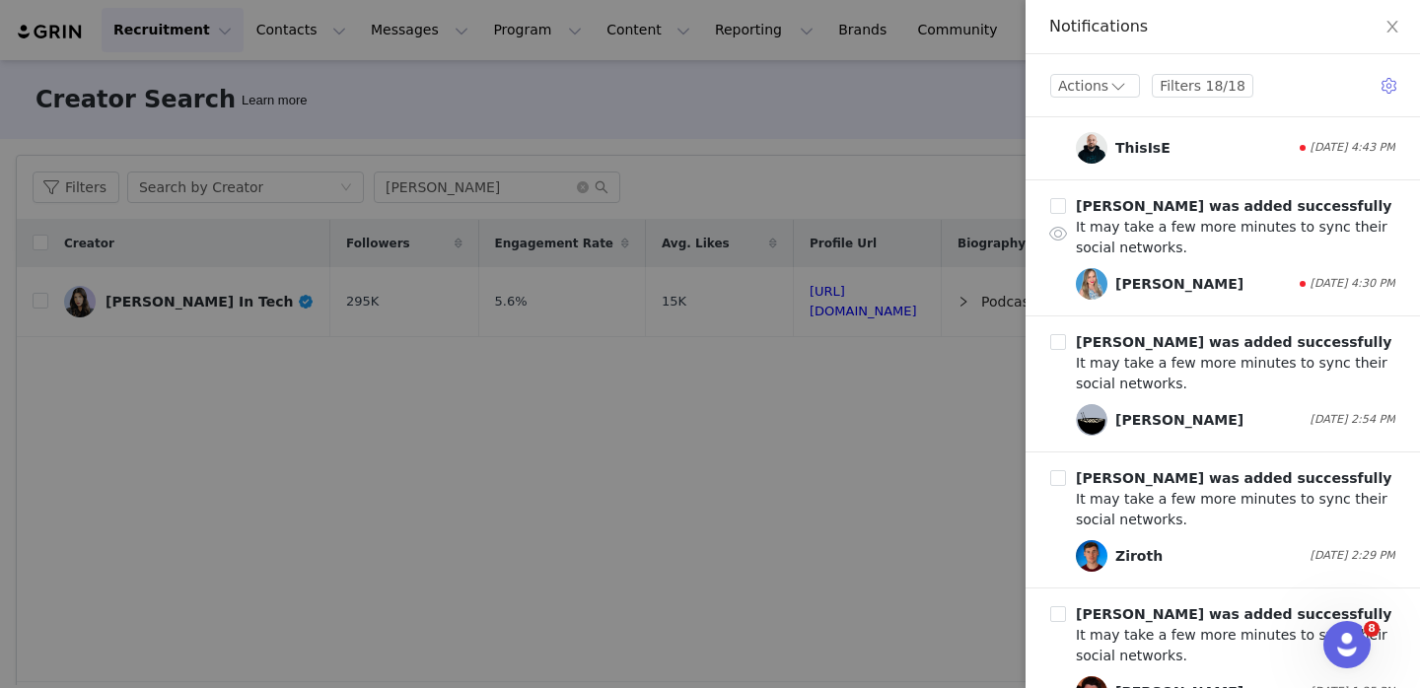
click at [1226, 268] on div "[PERSON_NAME]" at bounding box center [1186, 284] width 221 height 32
click at [1214, 207] on div "[PERSON_NAME] was added successfully It may take a few more minutes to sync the…" at bounding box center [1235, 248] width 319 height 104
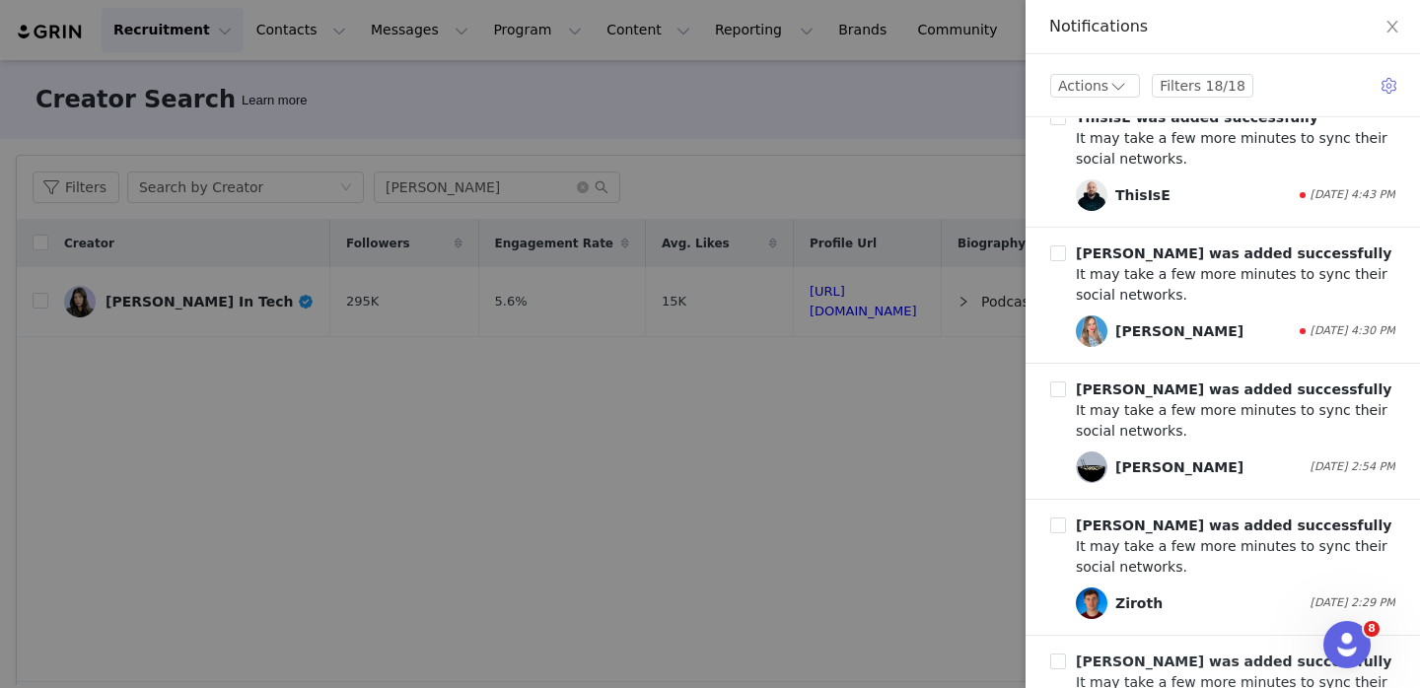
scroll to position [483, 0]
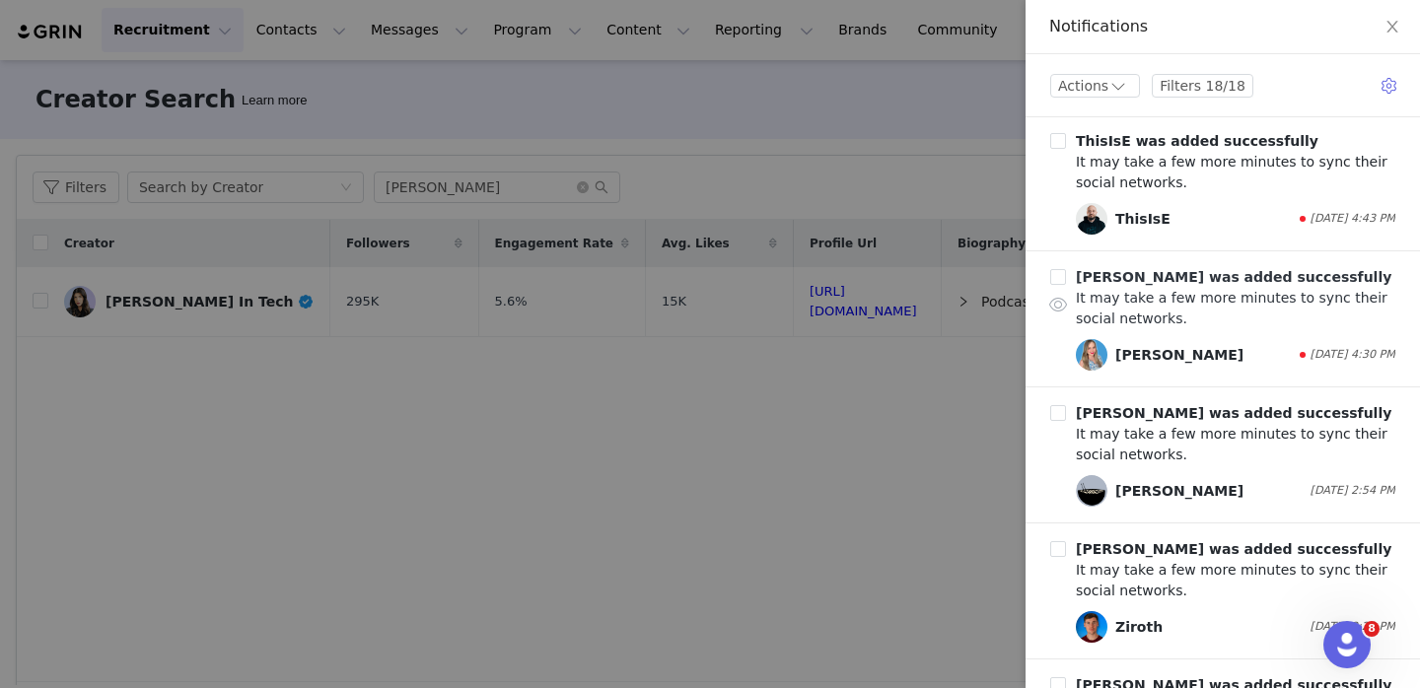
click at [1212, 269] on b "[PERSON_NAME] was added successfully" at bounding box center [1234, 277] width 316 height 16
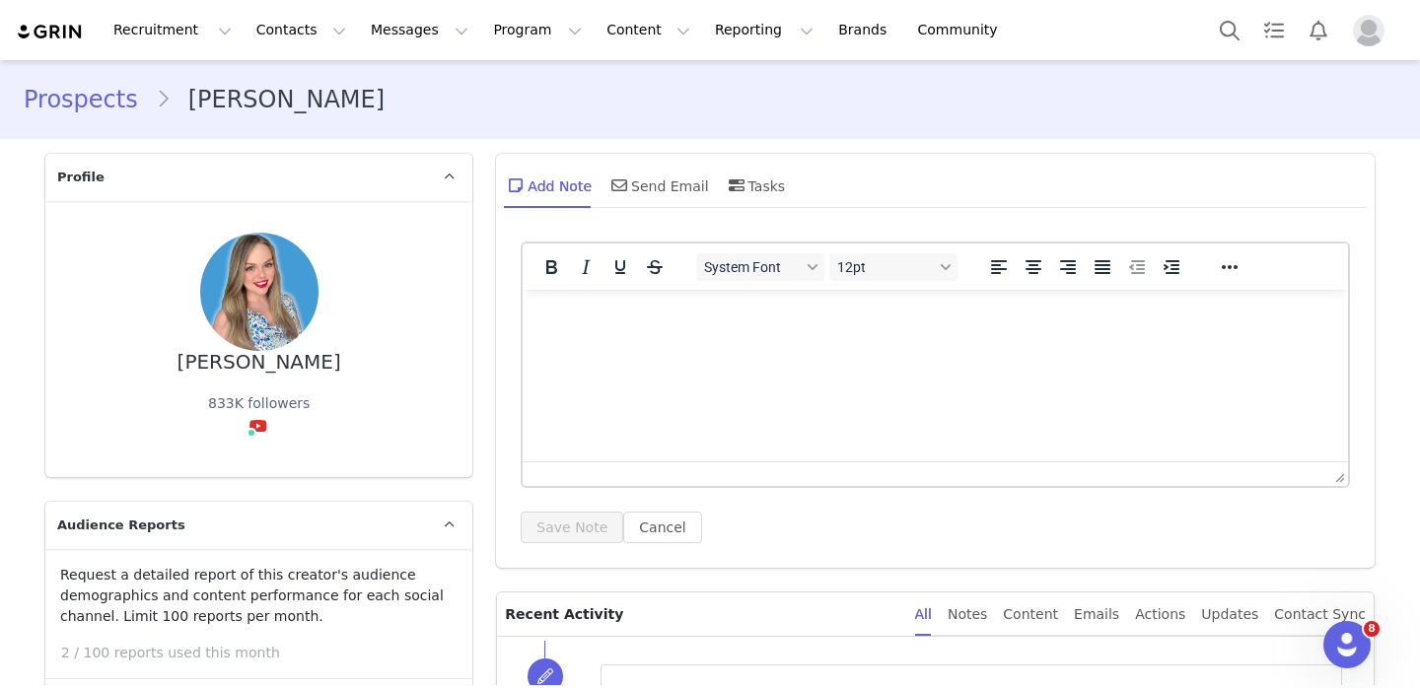
click at [903, 318] on p "Rich Text Area. Press ALT-0 for help." at bounding box center [935, 317] width 794 height 22
click at [577, 519] on button "Save Note" at bounding box center [572, 528] width 103 height 32
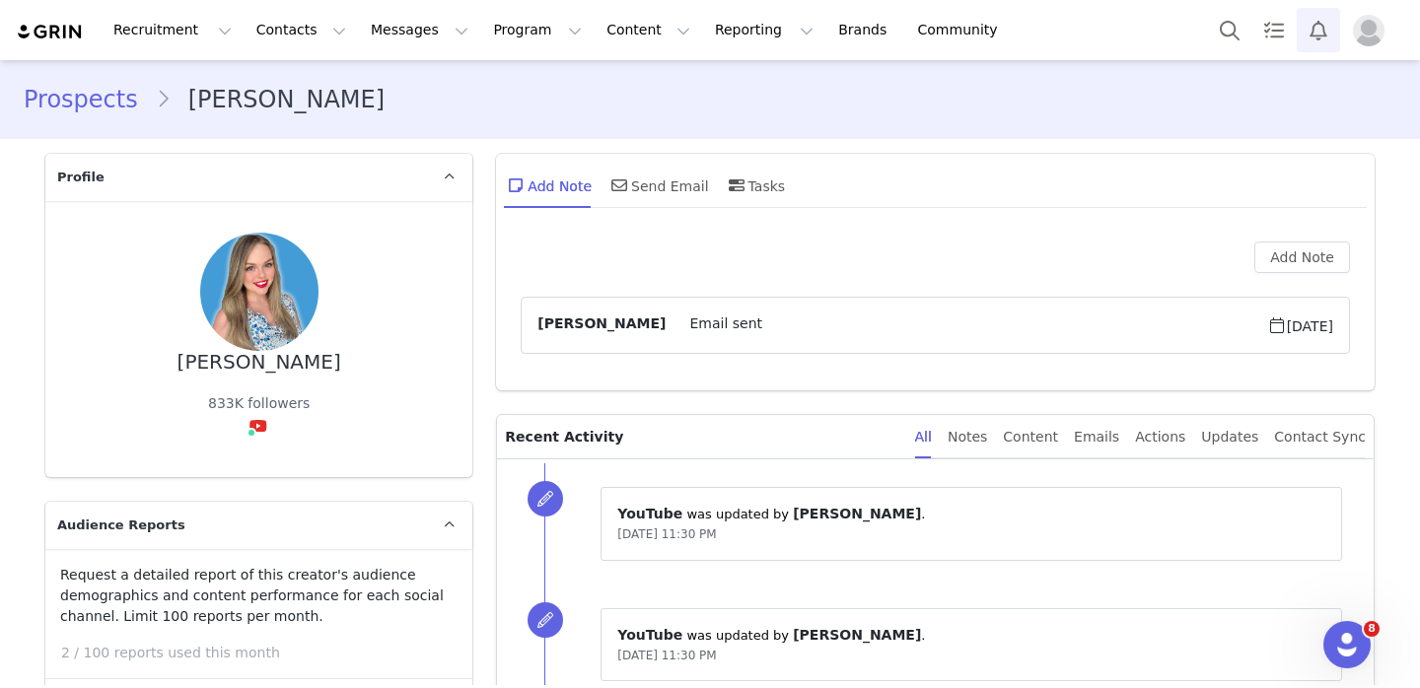
click at [1327, 30] on button "Notifications" at bounding box center [1318, 30] width 43 height 44
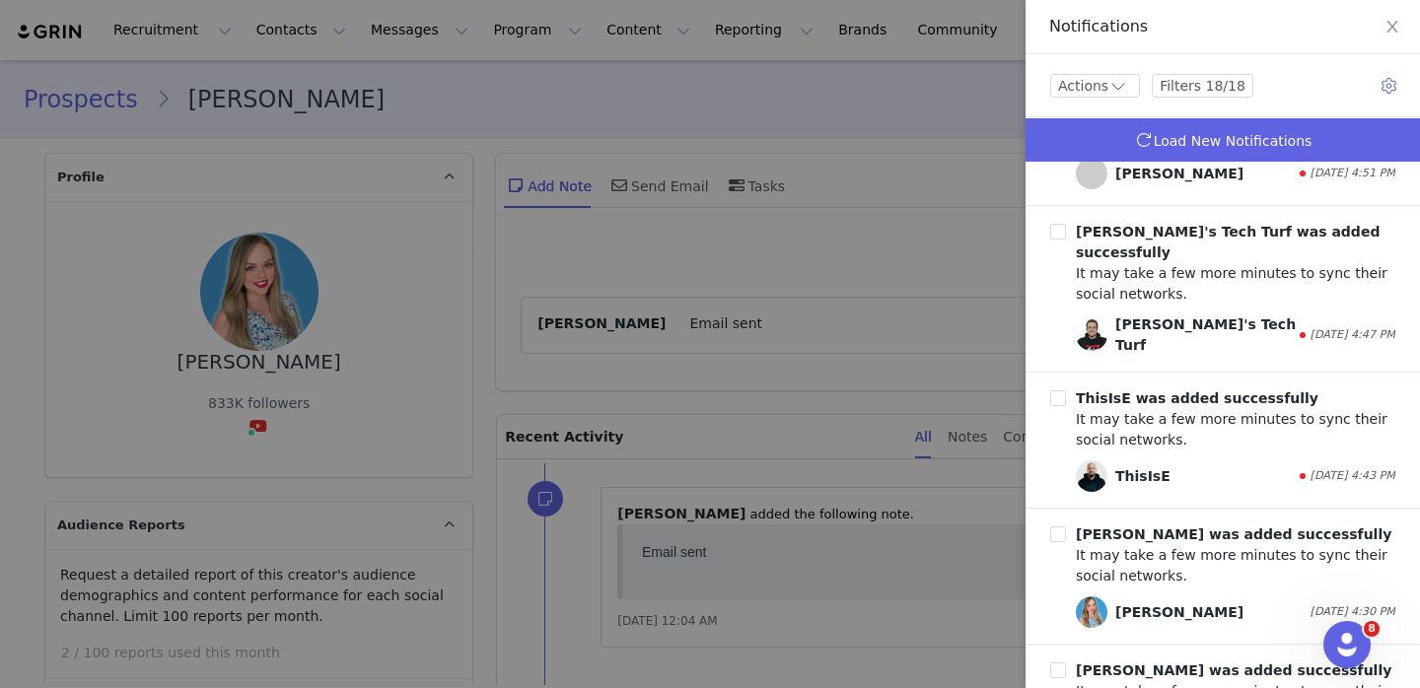
scroll to position [263, 0]
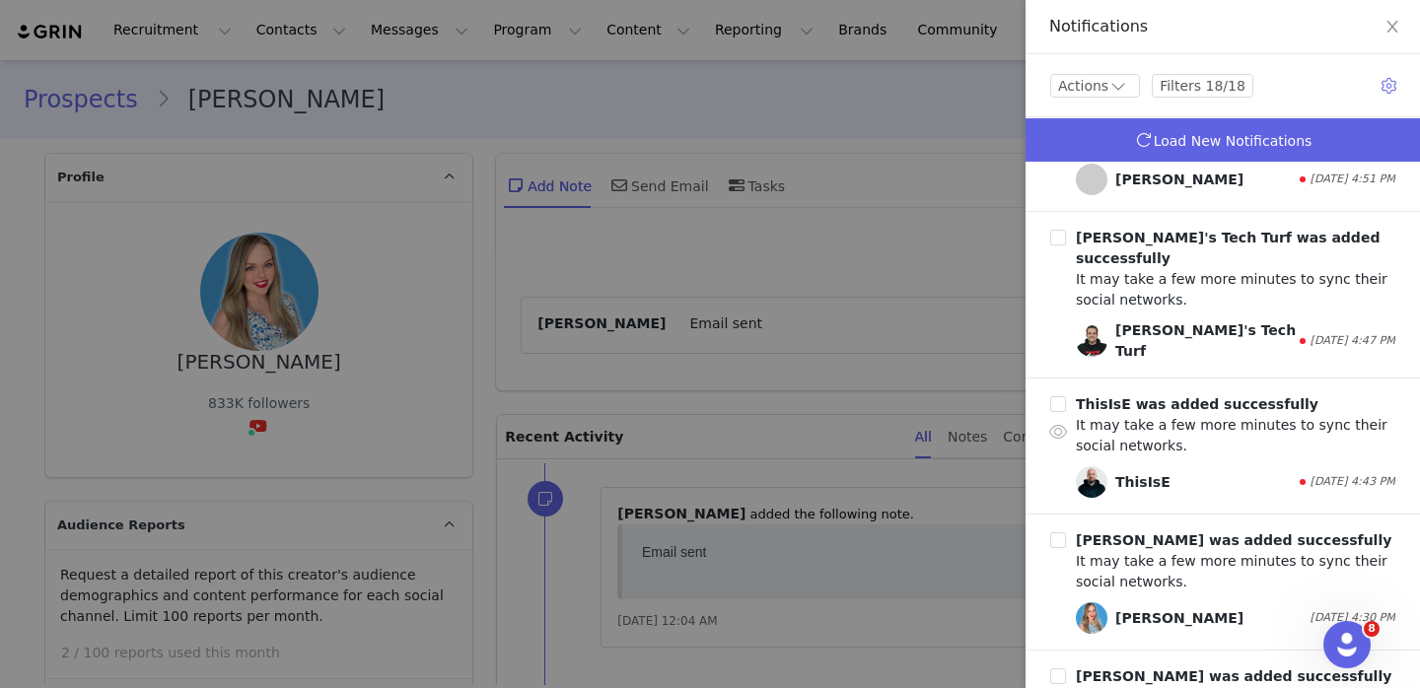
click at [1216, 405] on div "ThisIsE was added successfully It may take a few more minutes to sync their soc…" at bounding box center [1235, 446] width 319 height 104
click at [1212, 396] on b "ThisIsE was added successfully" at bounding box center [1197, 404] width 243 height 16
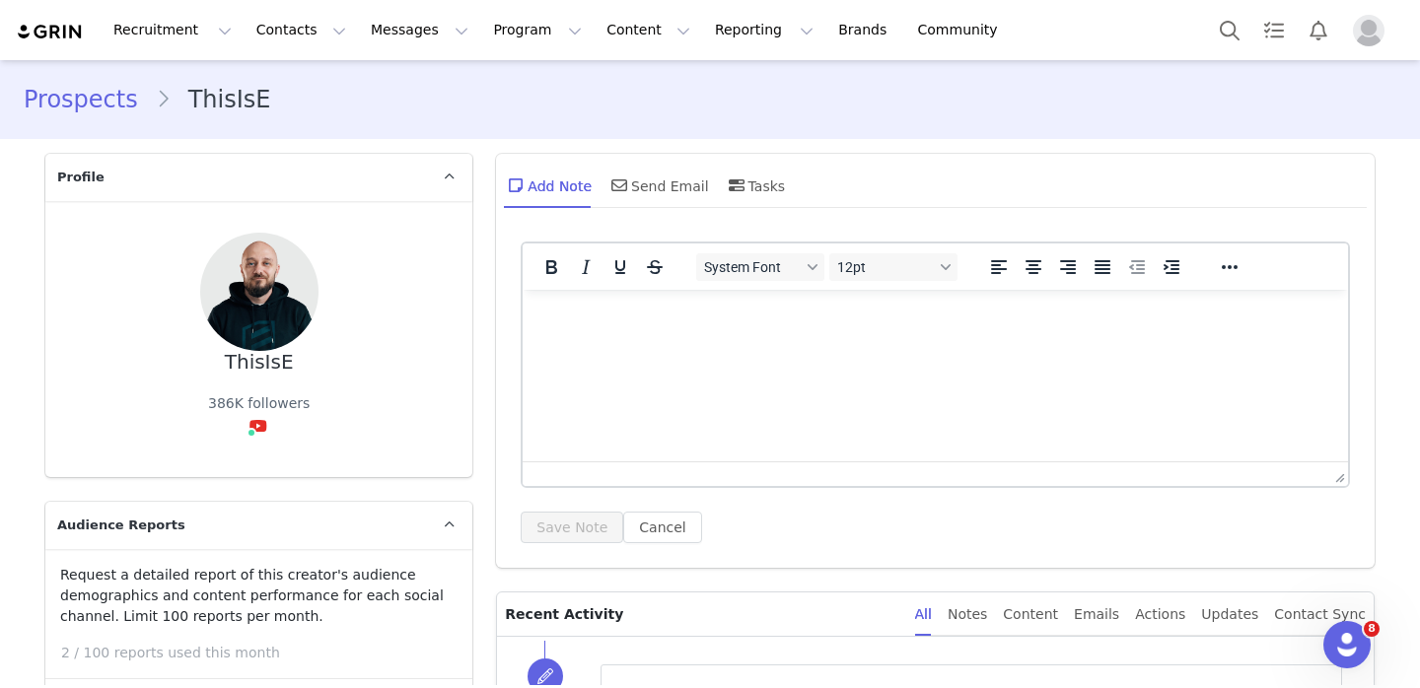
click at [594, 290] on html at bounding box center [935, 316] width 825 height 53
click at [594, 316] on p "Rich Text Area. Press ALT-0 for help." at bounding box center [935, 317] width 794 height 22
click at [584, 510] on div "System Font 12pt To open the popup, press Shift+Enter To open the popup, press …" at bounding box center [935, 393] width 829 height 302
click at [583, 523] on button "Save Note" at bounding box center [572, 528] width 103 height 32
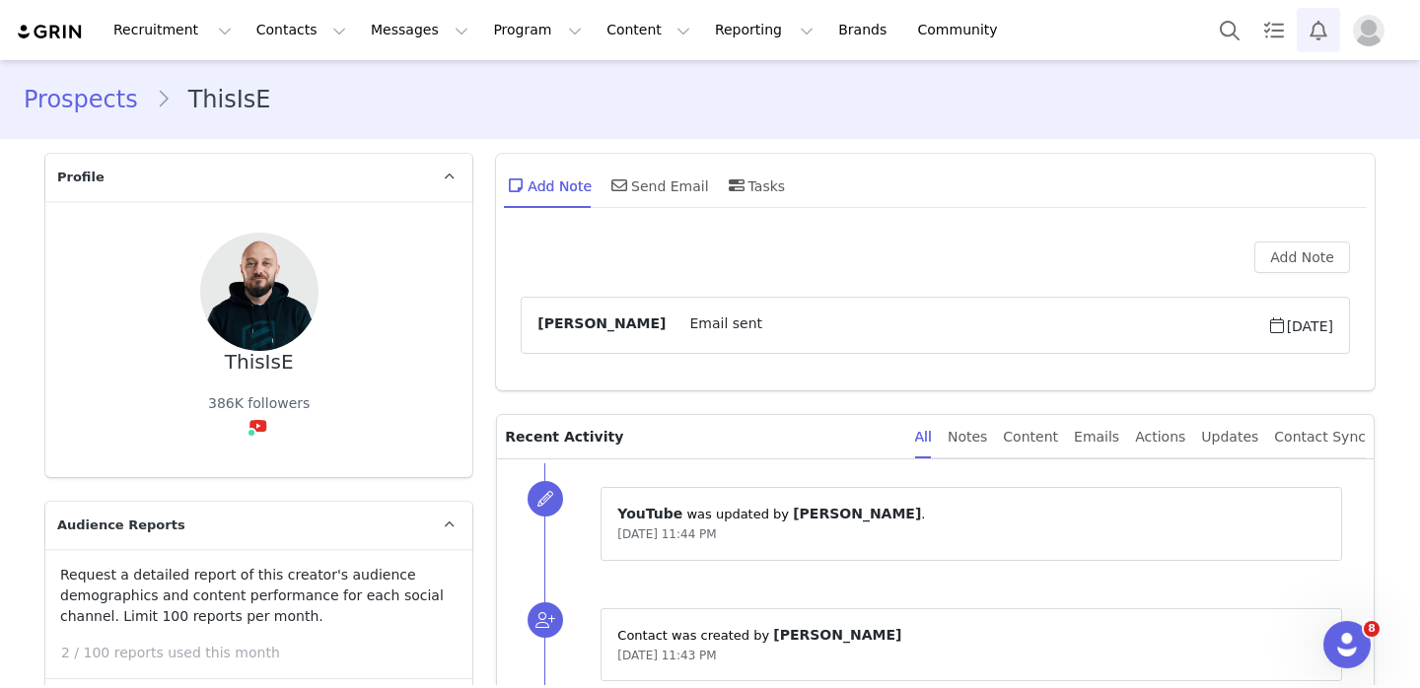
click at [1313, 33] on button "Notifications" at bounding box center [1318, 30] width 43 height 44
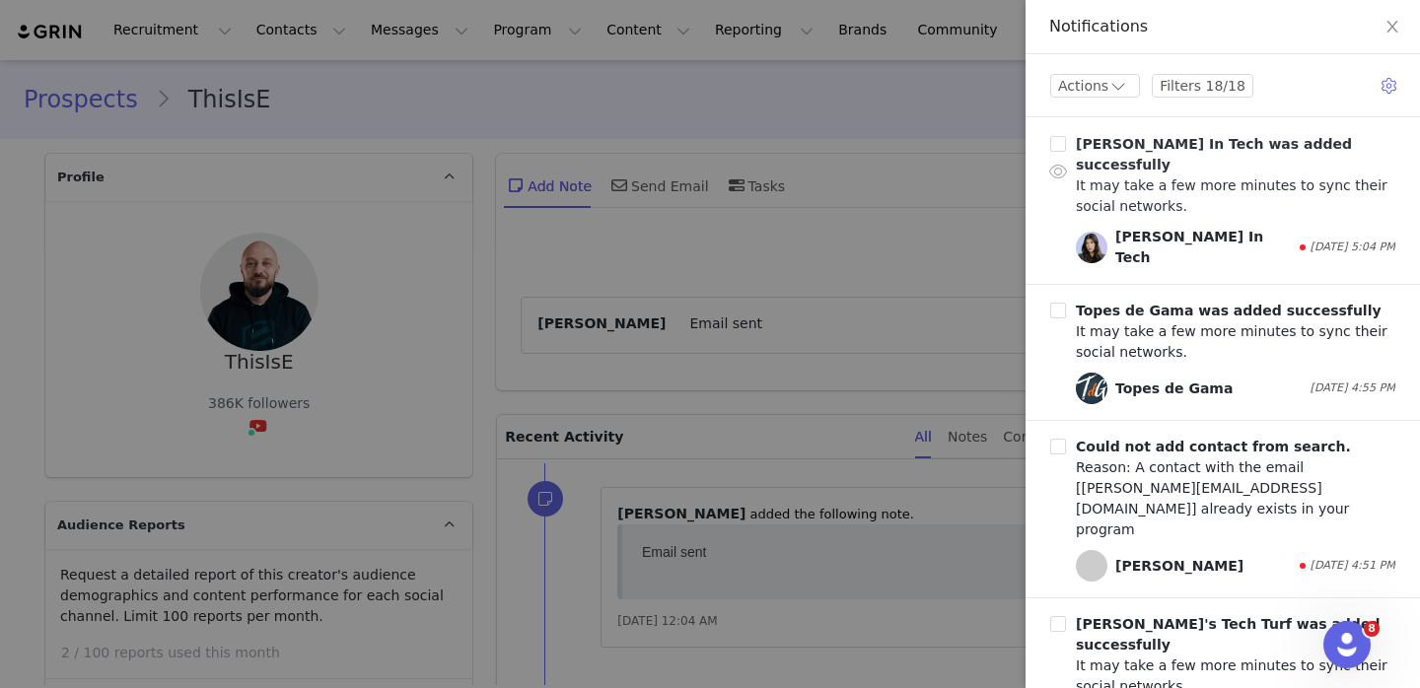
click at [1251, 176] on div "It may take a few more minutes to sync their social networks." at bounding box center [1235, 196] width 319 height 41
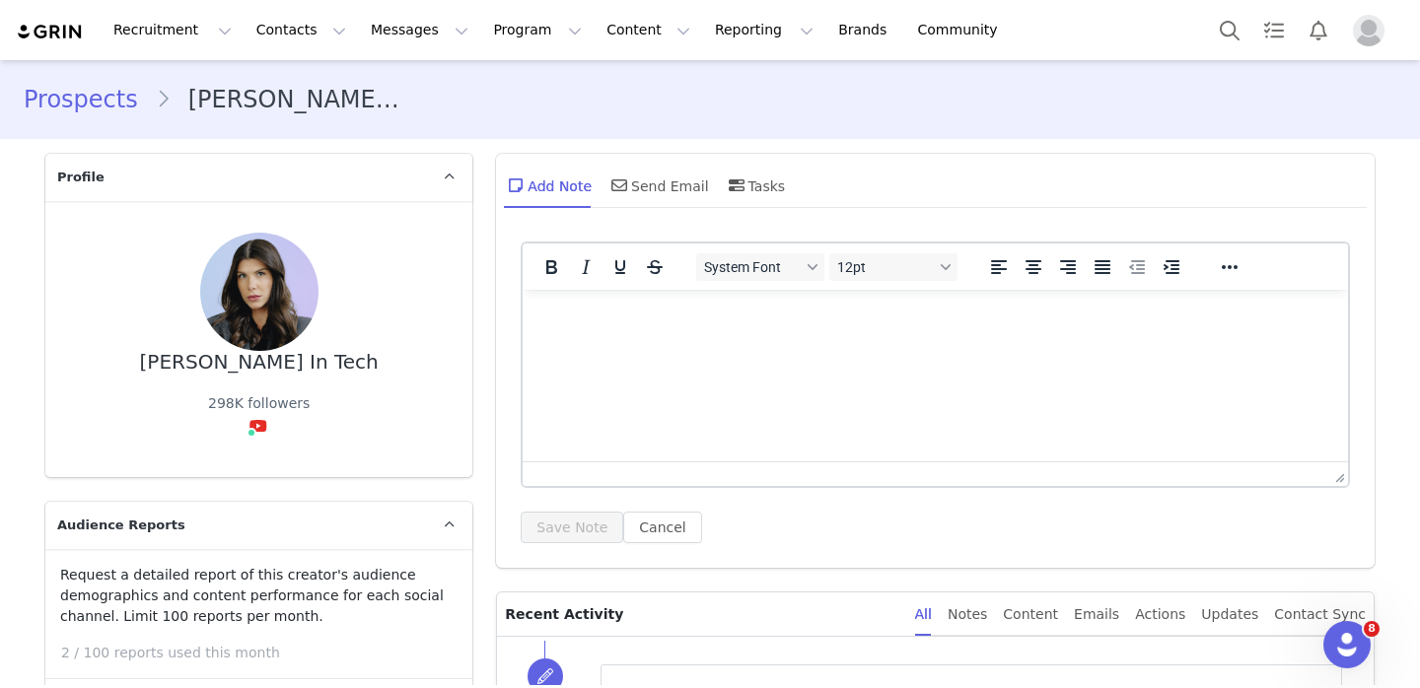
click at [624, 329] on html at bounding box center [935, 316] width 825 height 53
click at [570, 524] on button "Save Note" at bounding box center [572, 528] width 103 height 32
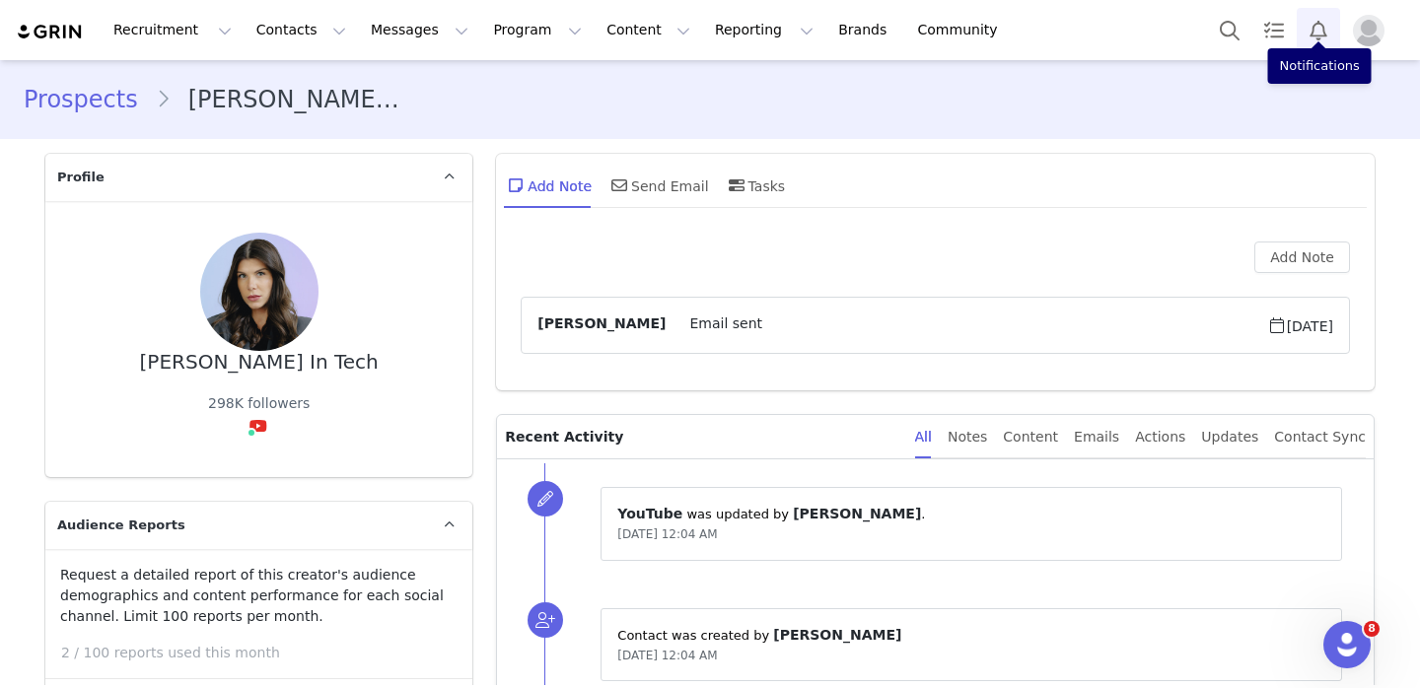
click at [1323, 42] on button "Notifications" at bounding box center [1318, 30] width 43 height 44
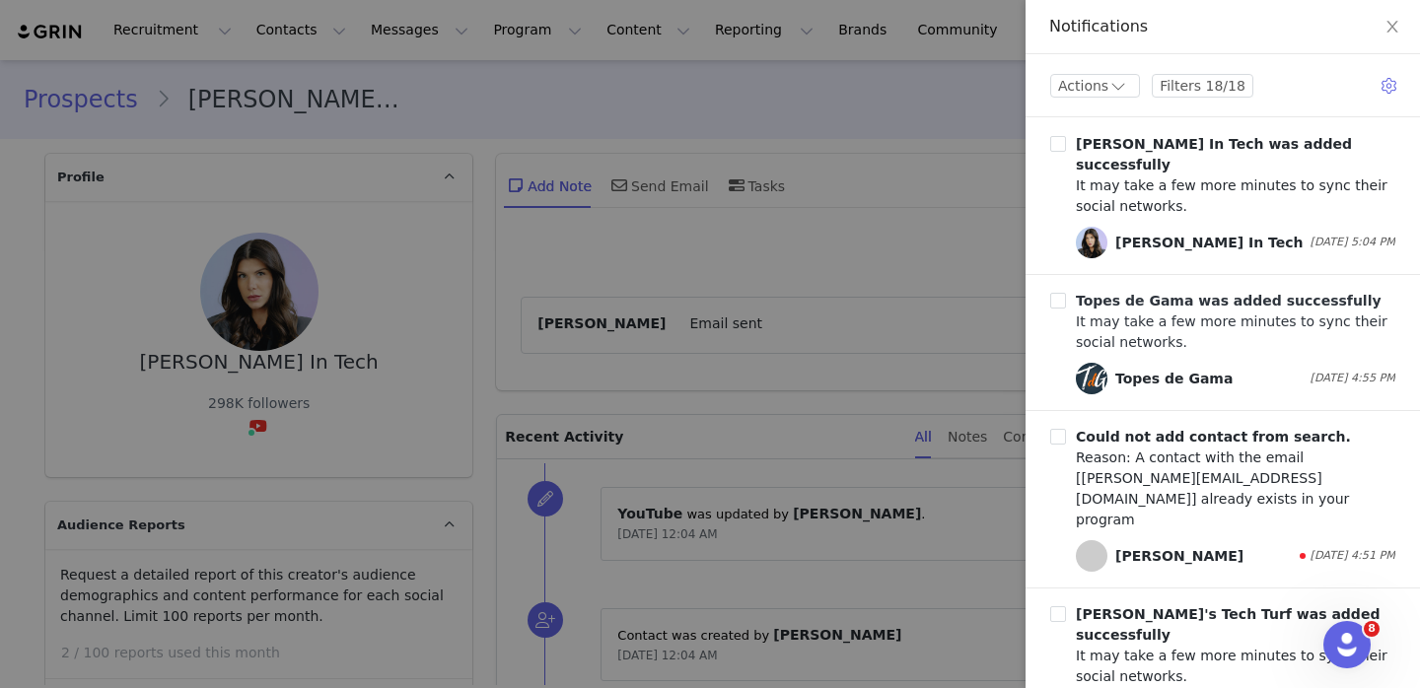
click at [1217, 293] on b "Topes de Gama was added successfully" at bounding box center [1229, 301] width 306 height 16
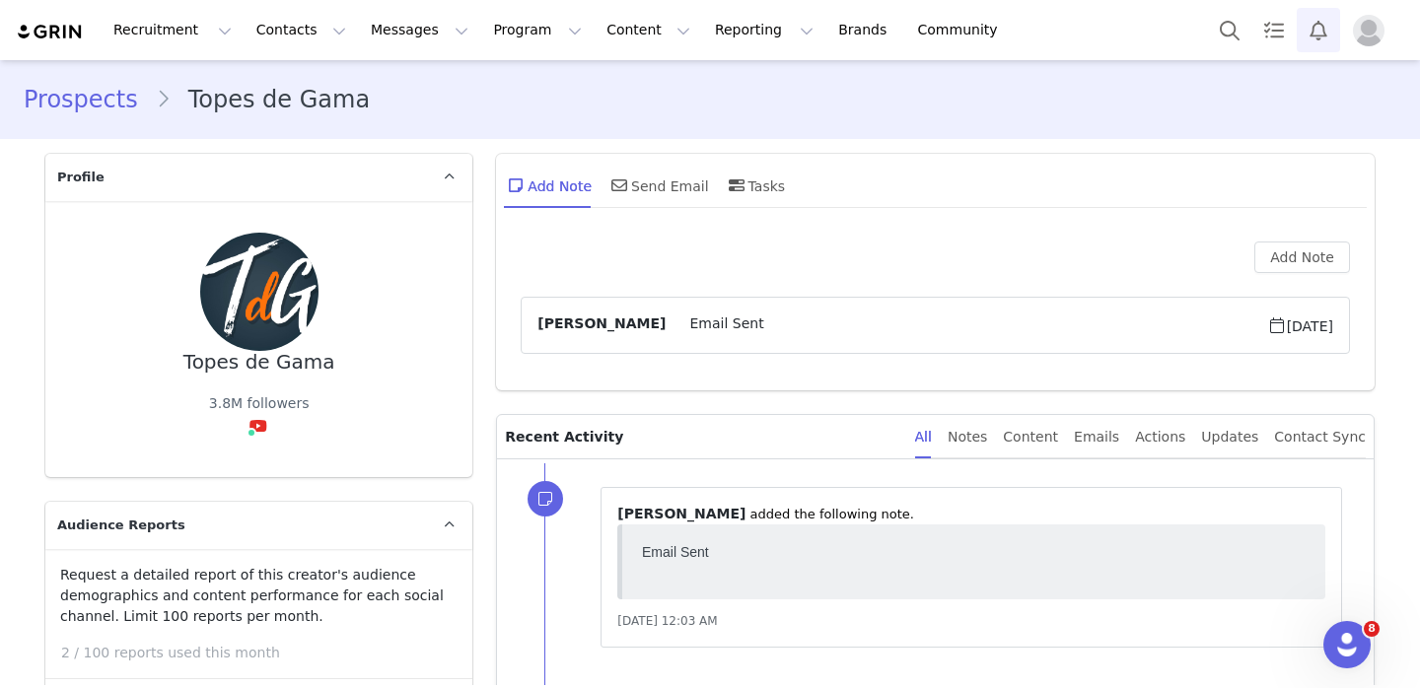
click at [1320, 37] on button "Notifications" at bounding box center [1318, 30] width 43 height 44
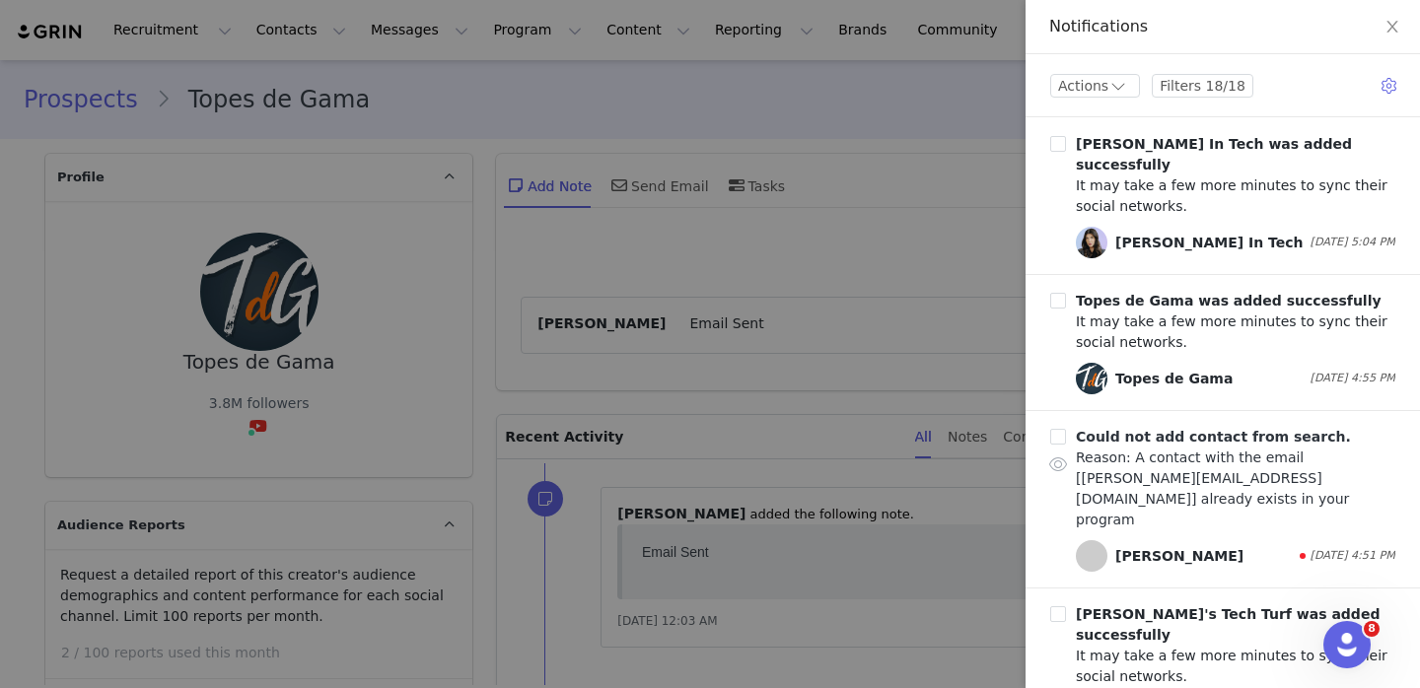
click at [1261, 448] on div "Reason: A contact with the email [[PERSON_NAME][EMAIL_ADDRESS][DOMAIN_NAME]] al…" at bounding box center [1235, 489] width 319 height 83
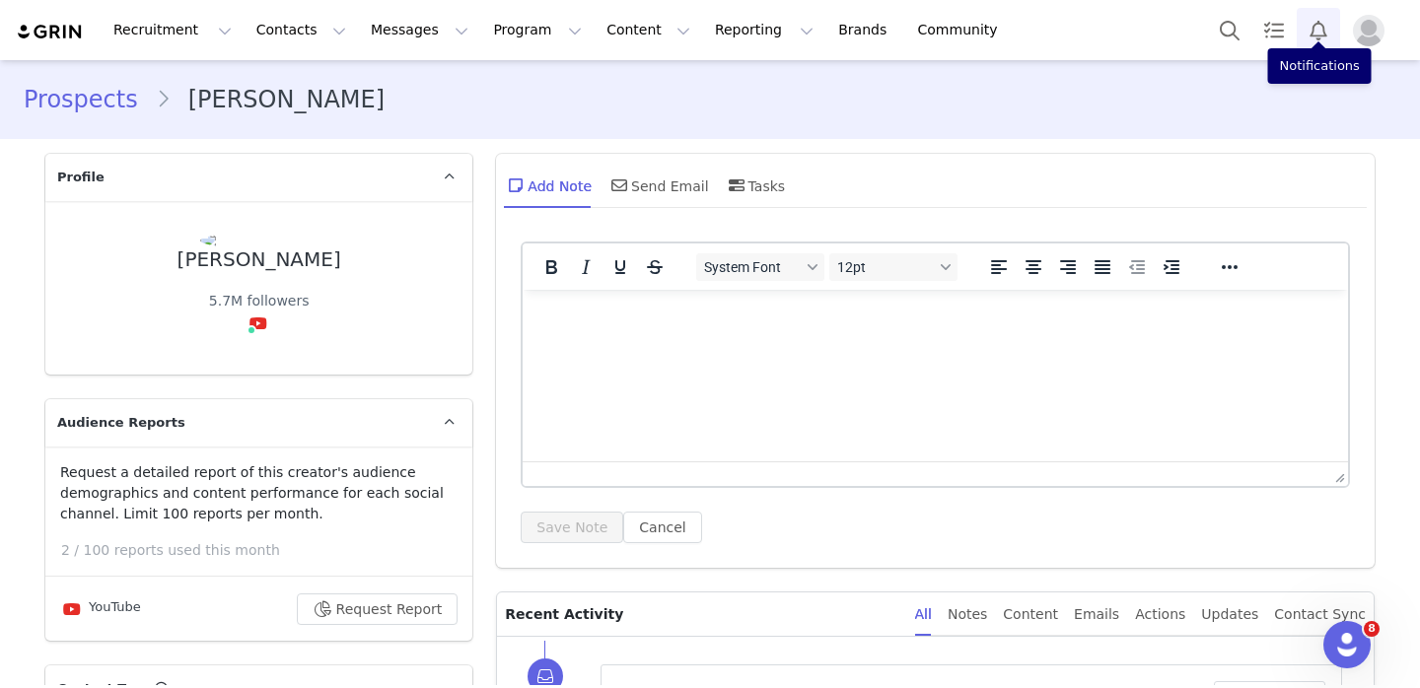
click at [1325, 25] on button "Notifications" at bounding box center [1318, 30] width 43 height 44
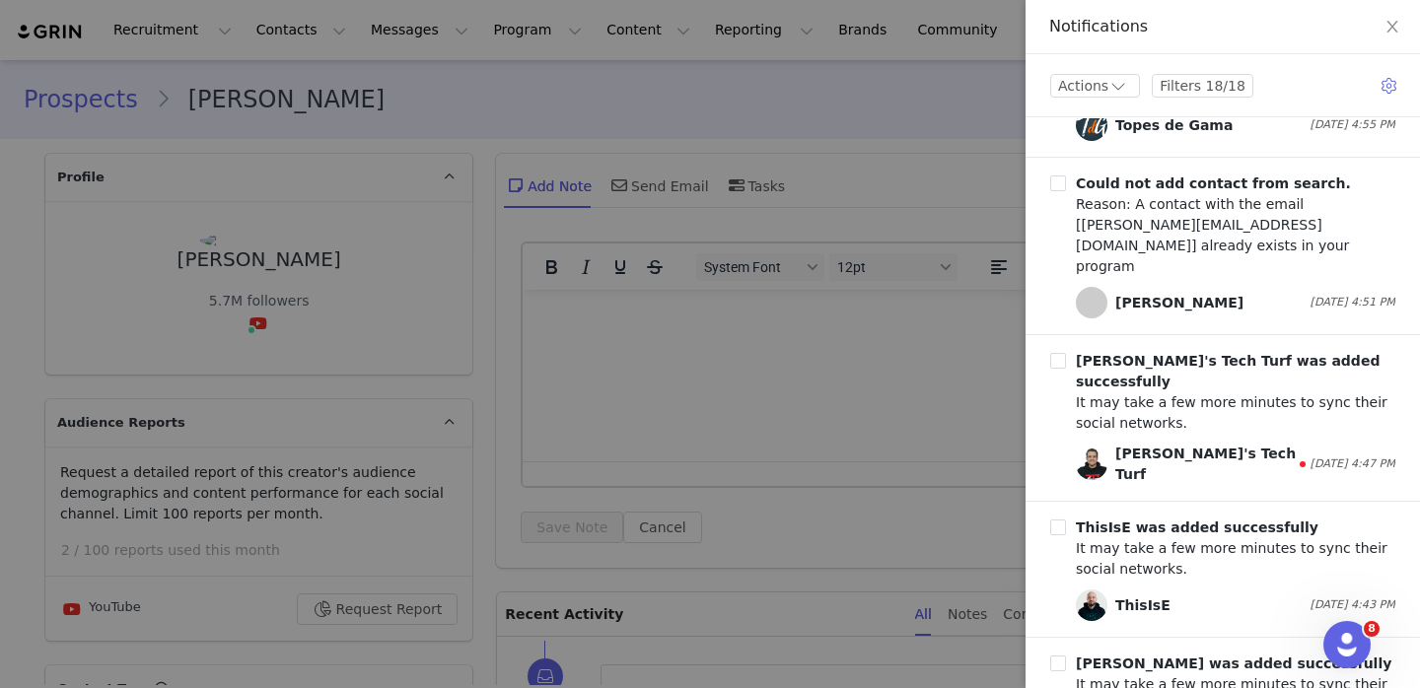
scroll to position [269, 0]
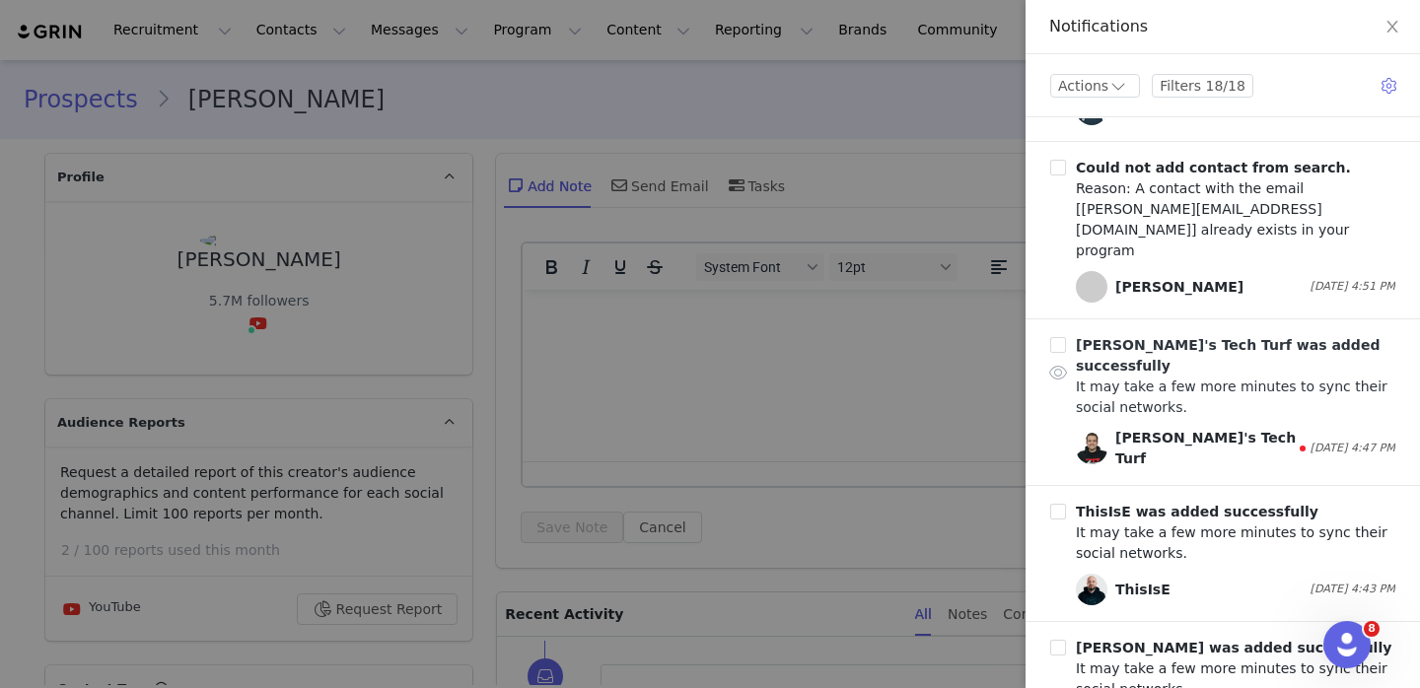
click at [1230, 377] on div "It may take a few more minutes to sync their social networks." at bounding box center [1235, 397] width 319 height 41
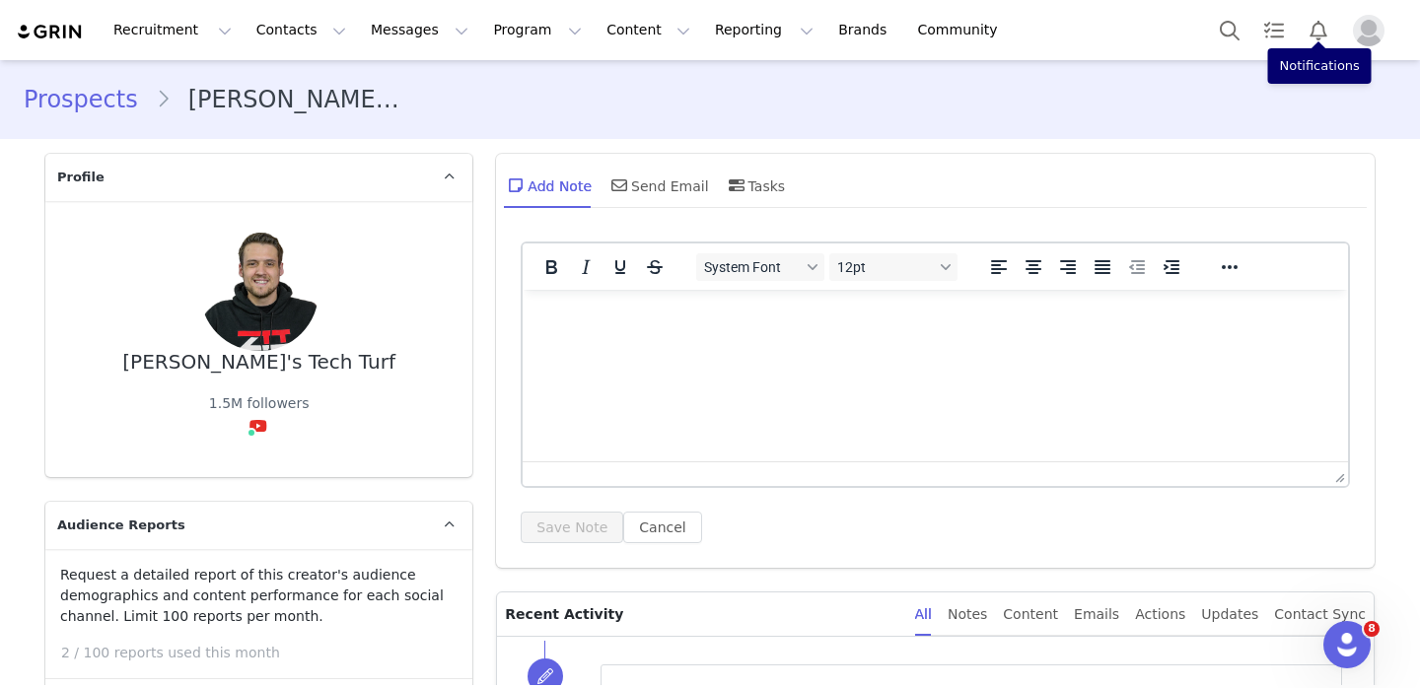
click at [771, 320] on p "Rich Text Area. Press ALT-0 for help." at bounding box center [935, 317] width 794 height 22
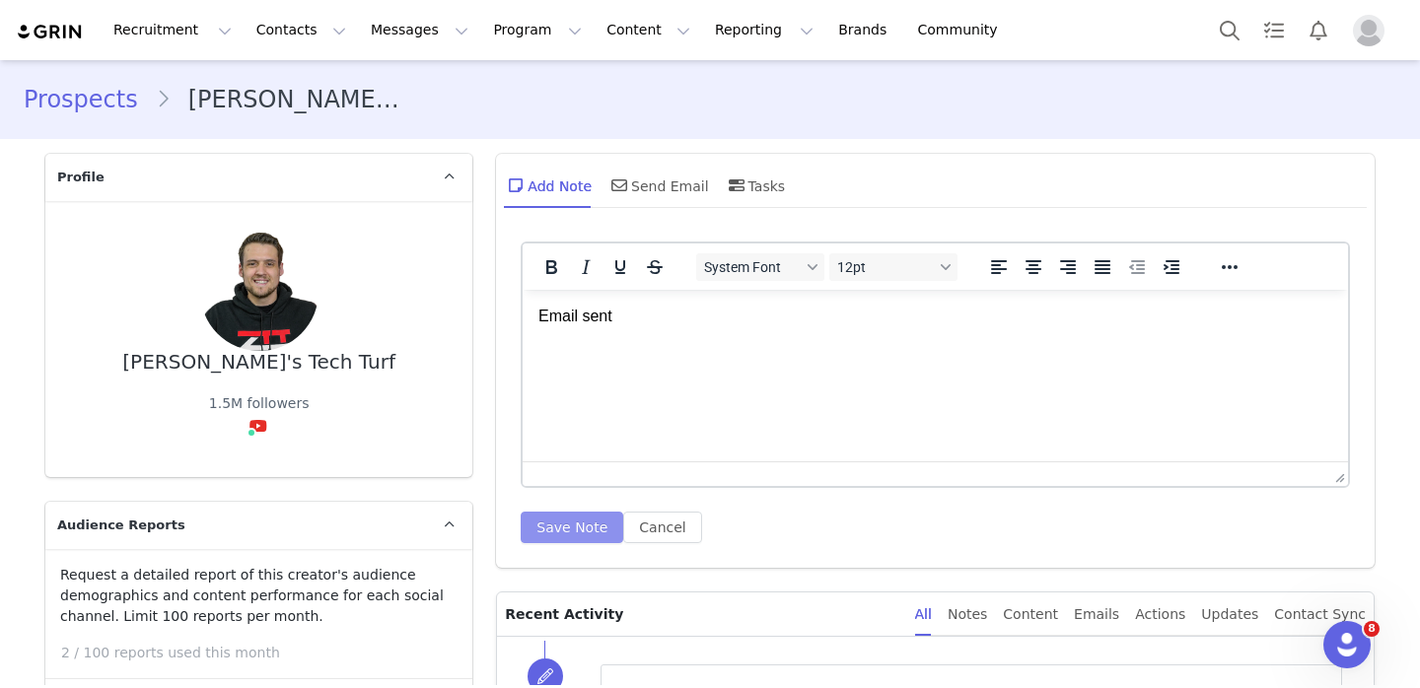
click at [579, 527] on button "Save Note" at bounding box center [572, 528] width 103 height 32
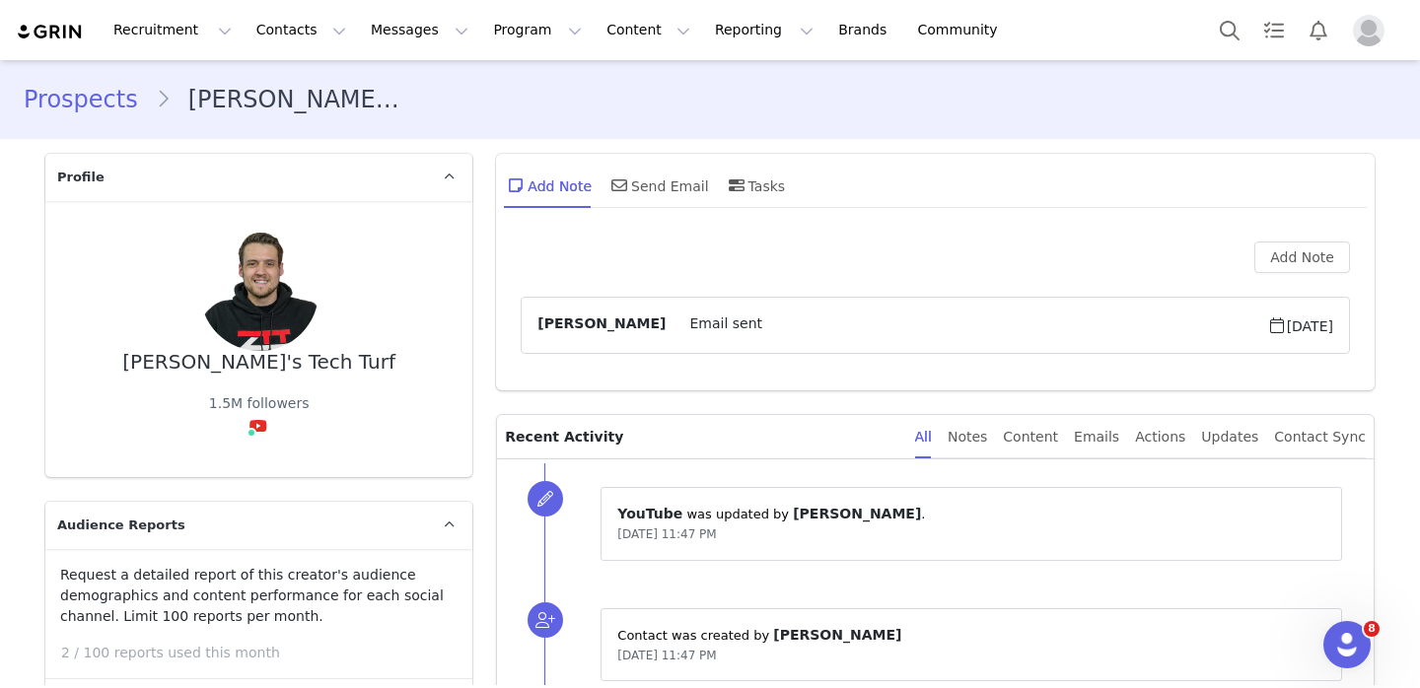
click at [1373, 15] on img "Profile" at bounding box center [1369, 31] width 32 height 32
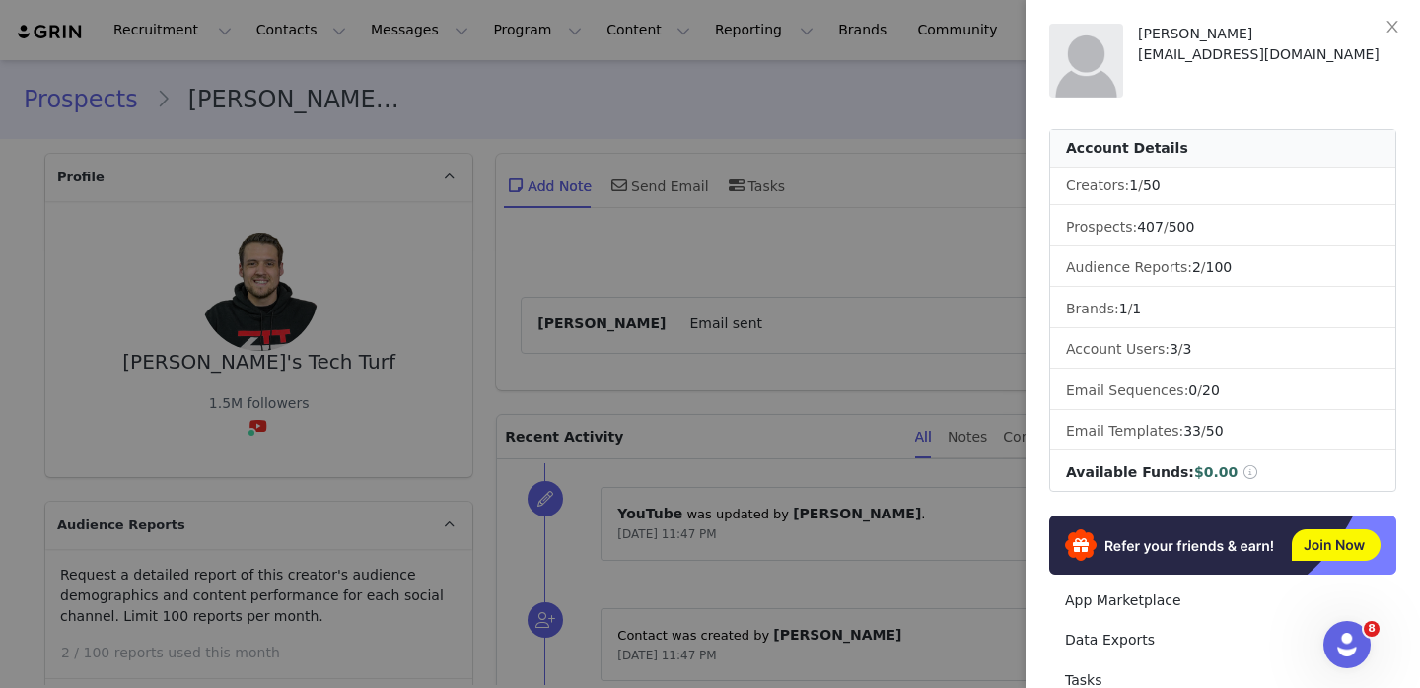
click at [876, 248] on div at bounding box center [710, 344] width 1420 height 688
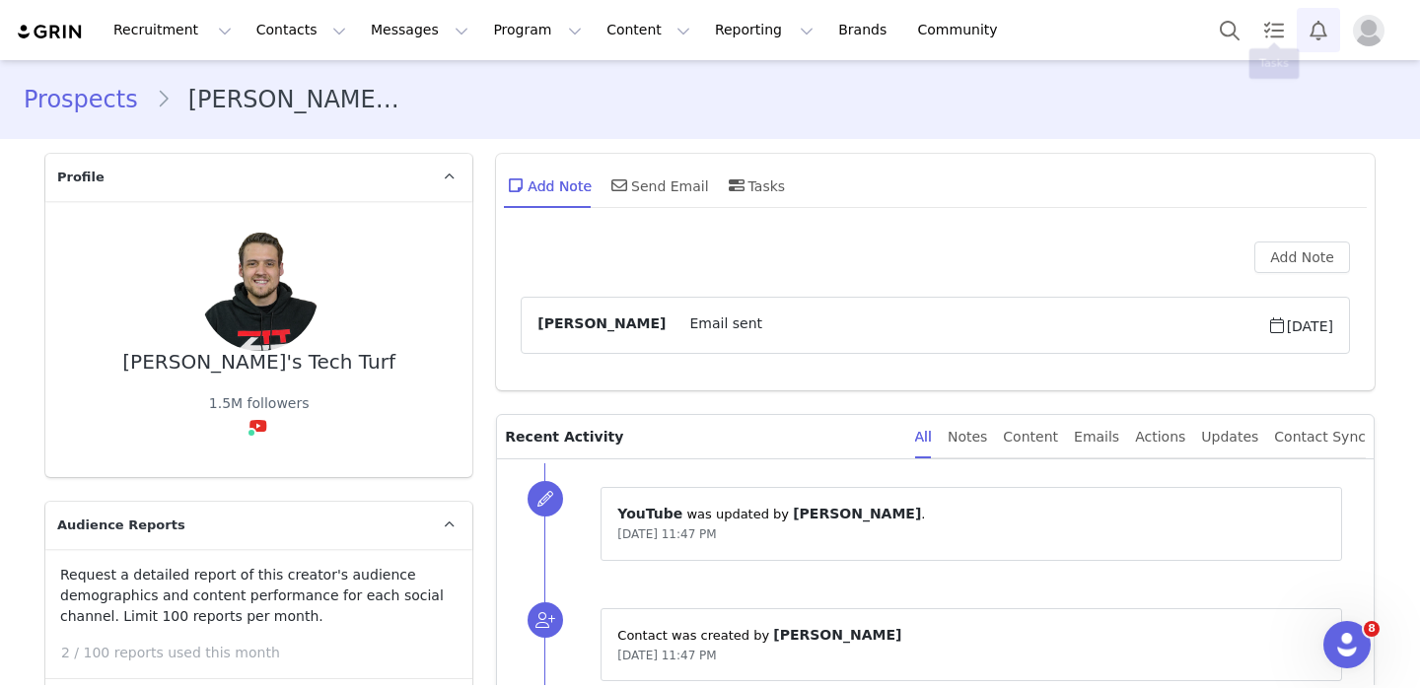
click at [1311, 35] on button "Notifications" at bounding box center [1318, 30] width 43 height 44
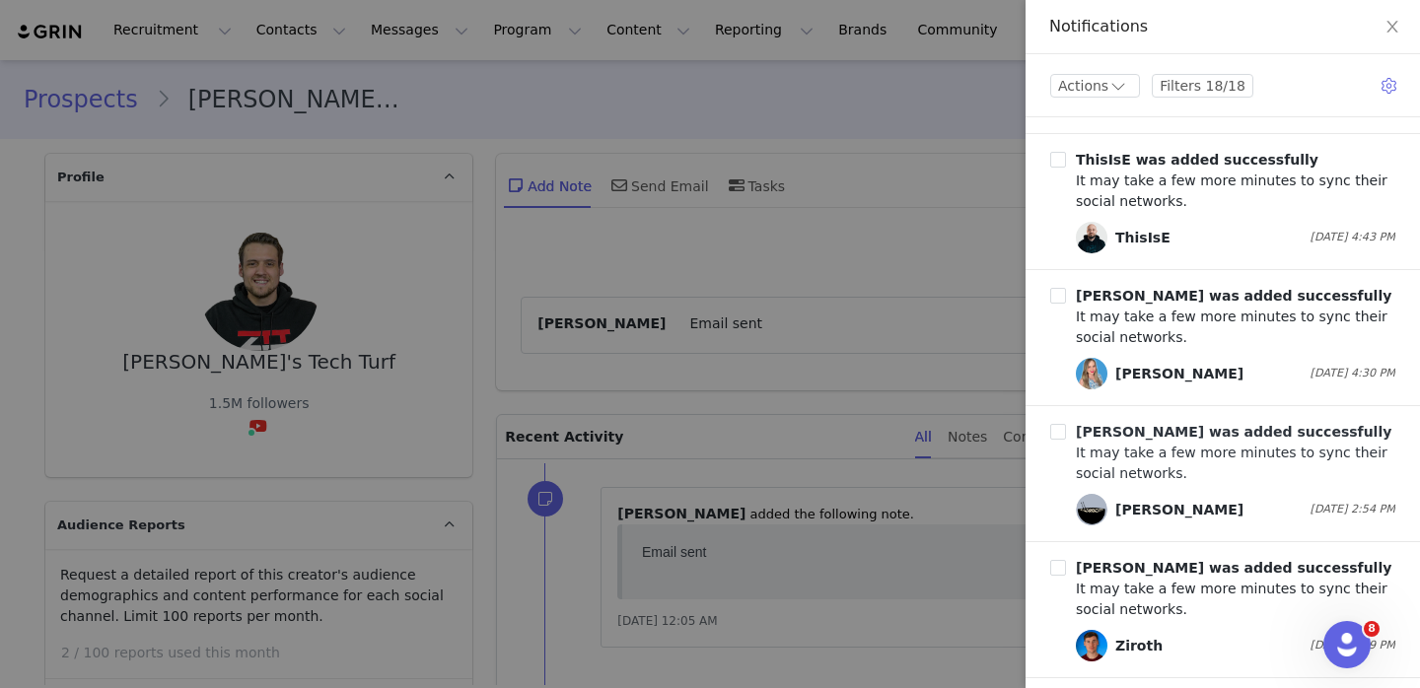
scroll to position [586, 0]
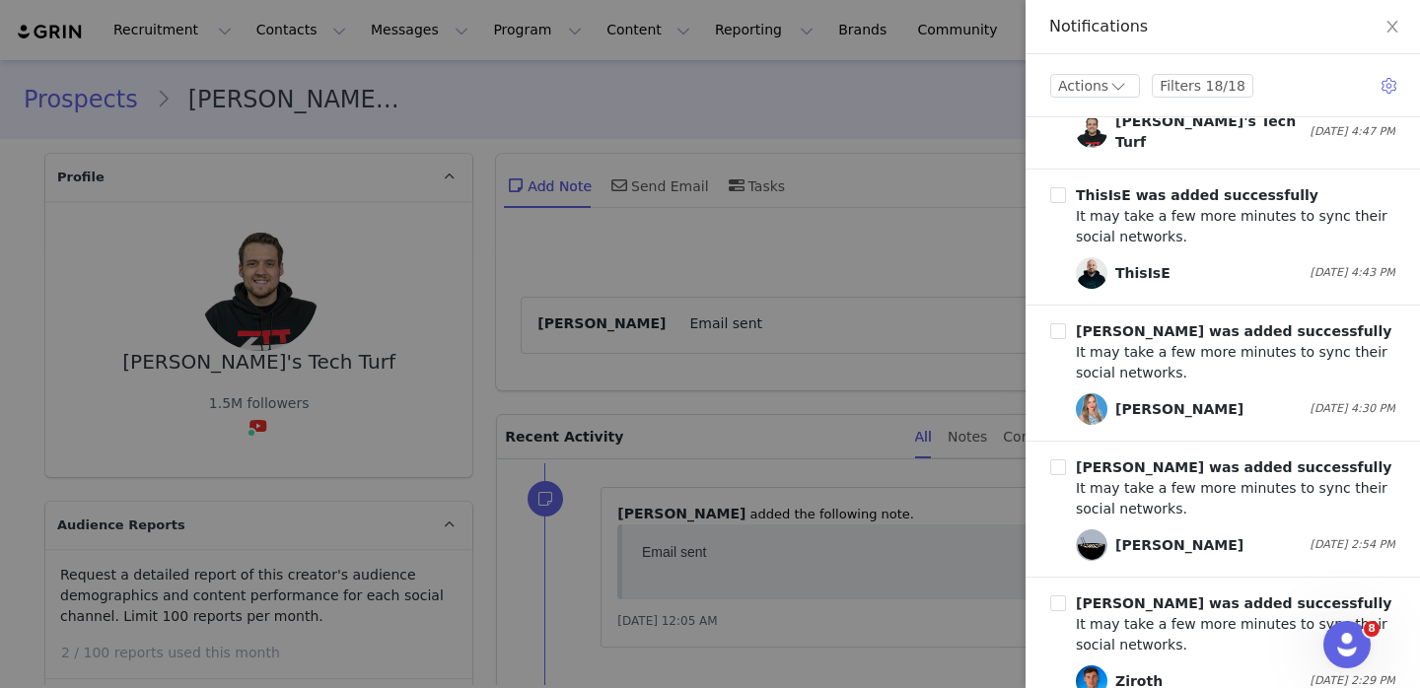
click at [871, 386] on div at bounding box center [710, 344] width 1420 height 688
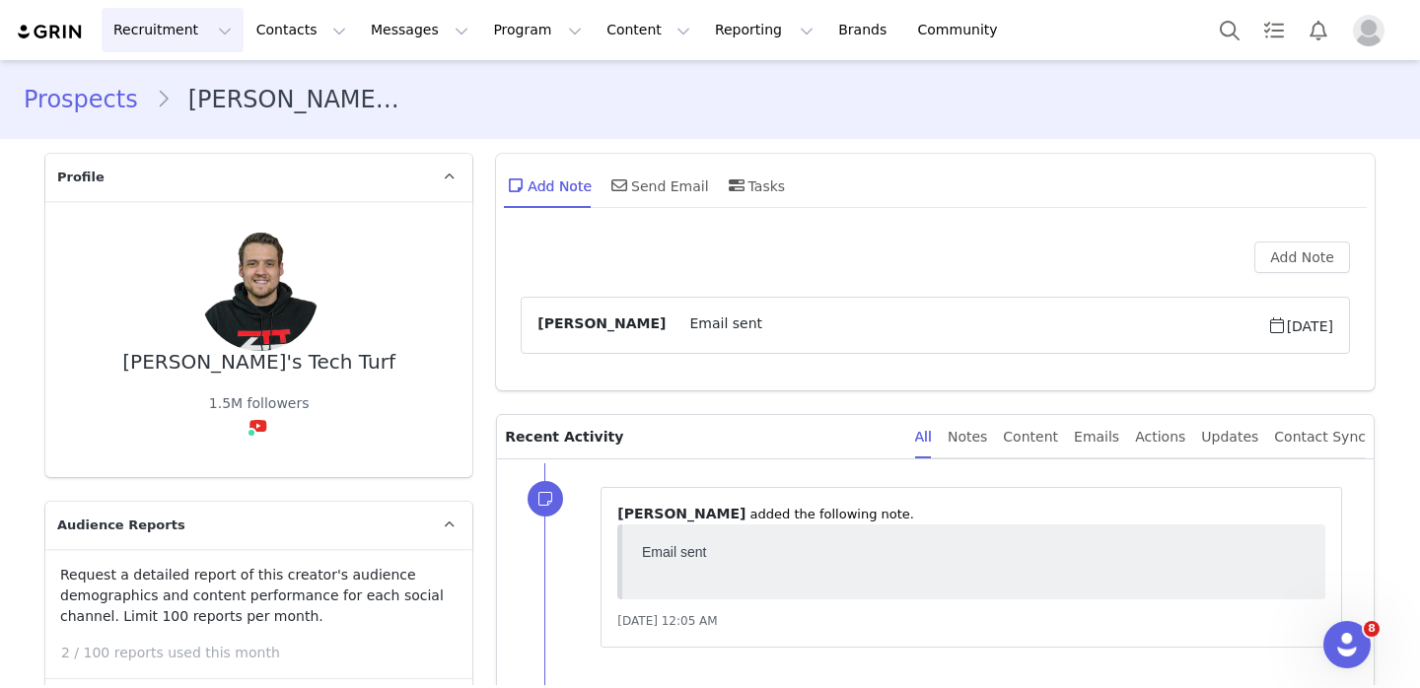
click at [183, 26] on button "Recruitment Recruitment" at bounding box center [173, 30] width 142 height 44
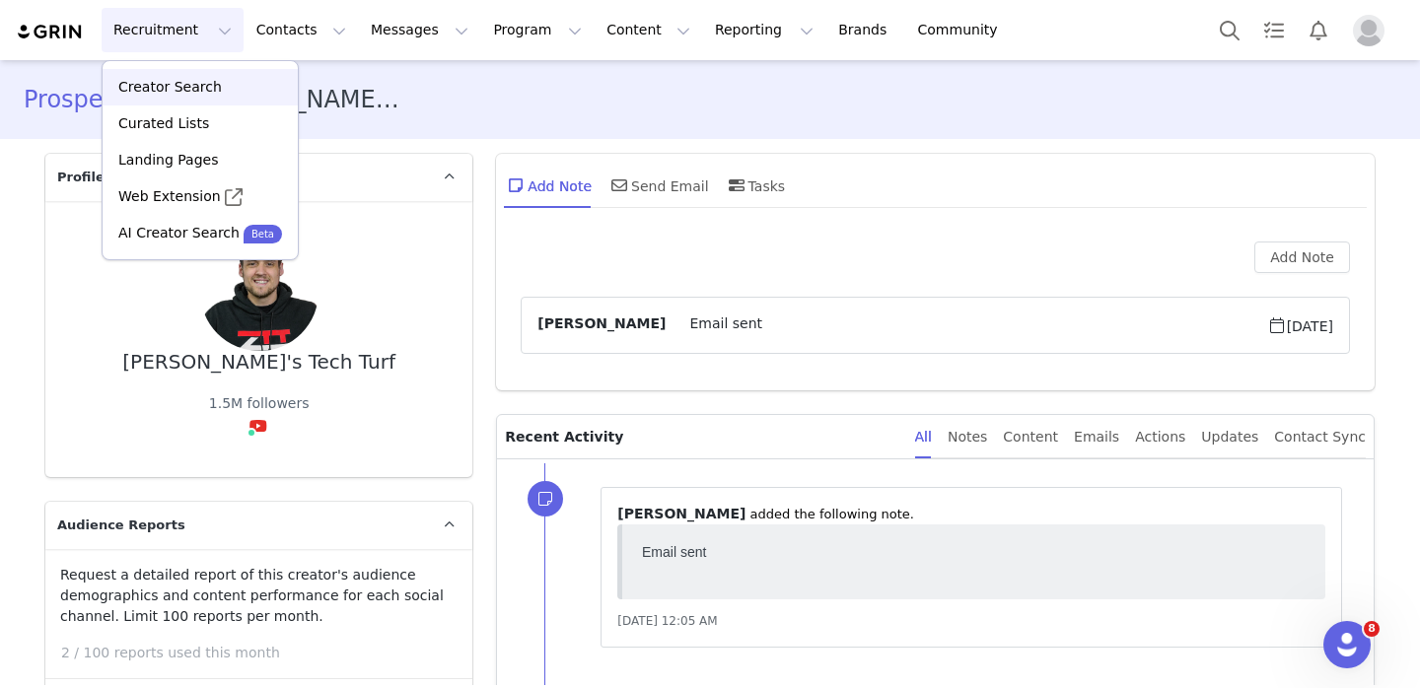
click at [202, 96] on p "Creator Search" at bounding box center [170, 87] width 104 height 21
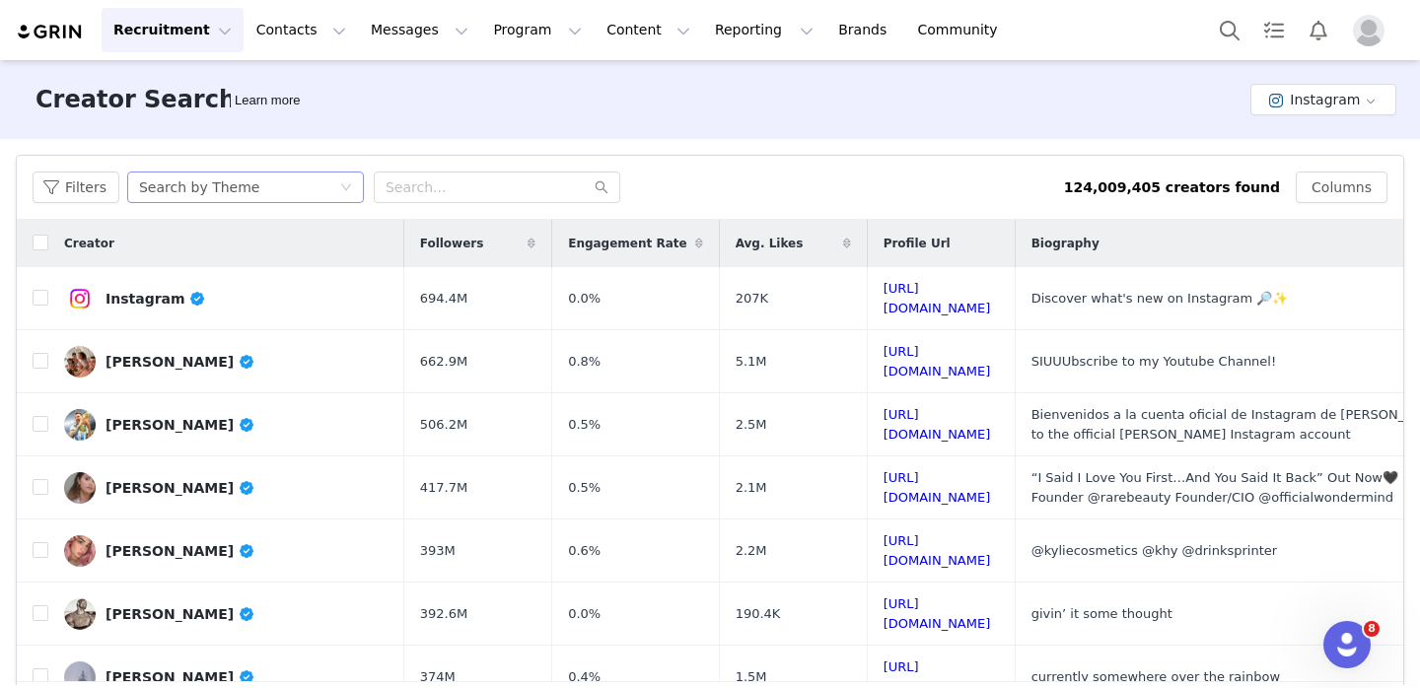
click at [351, 194] on div "Search by Theme" at bounding box center [245, 188] width 237 height 32
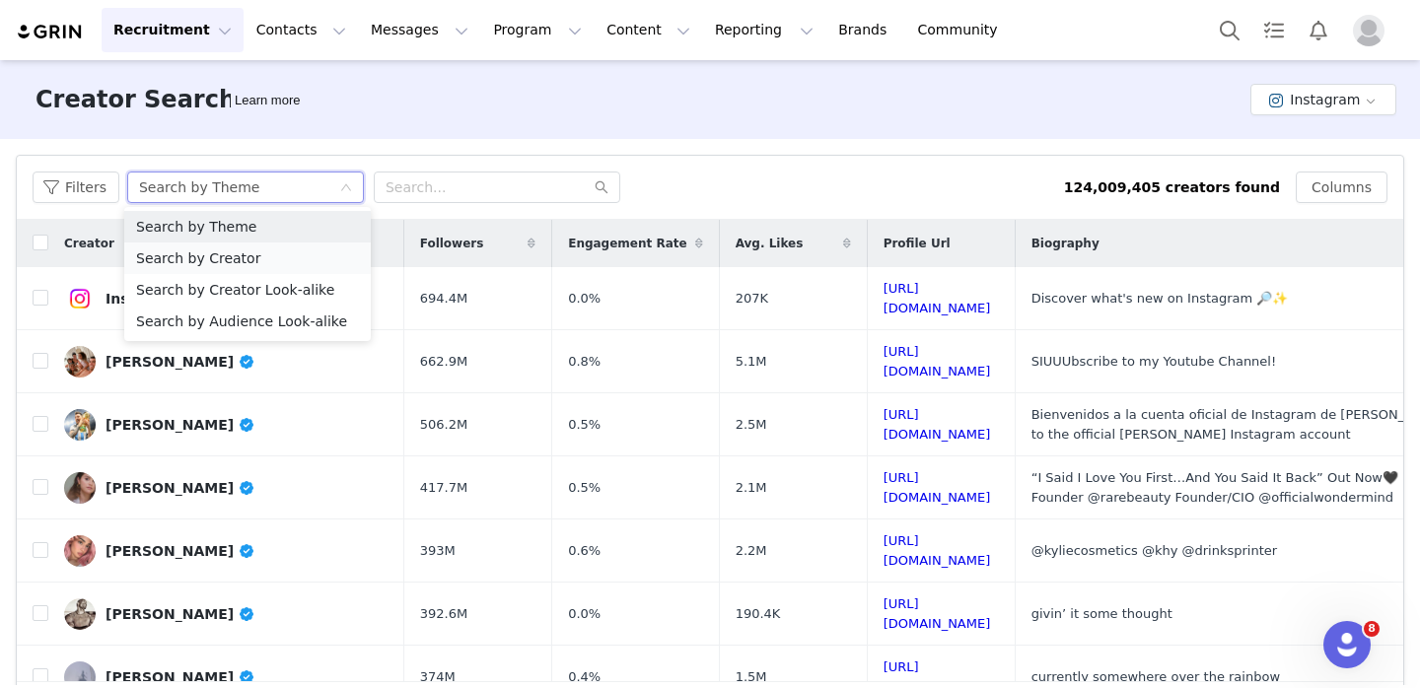
click at [316, 251] on li "Search by Creator" at bounding box center [247, 259] width 247 height 32
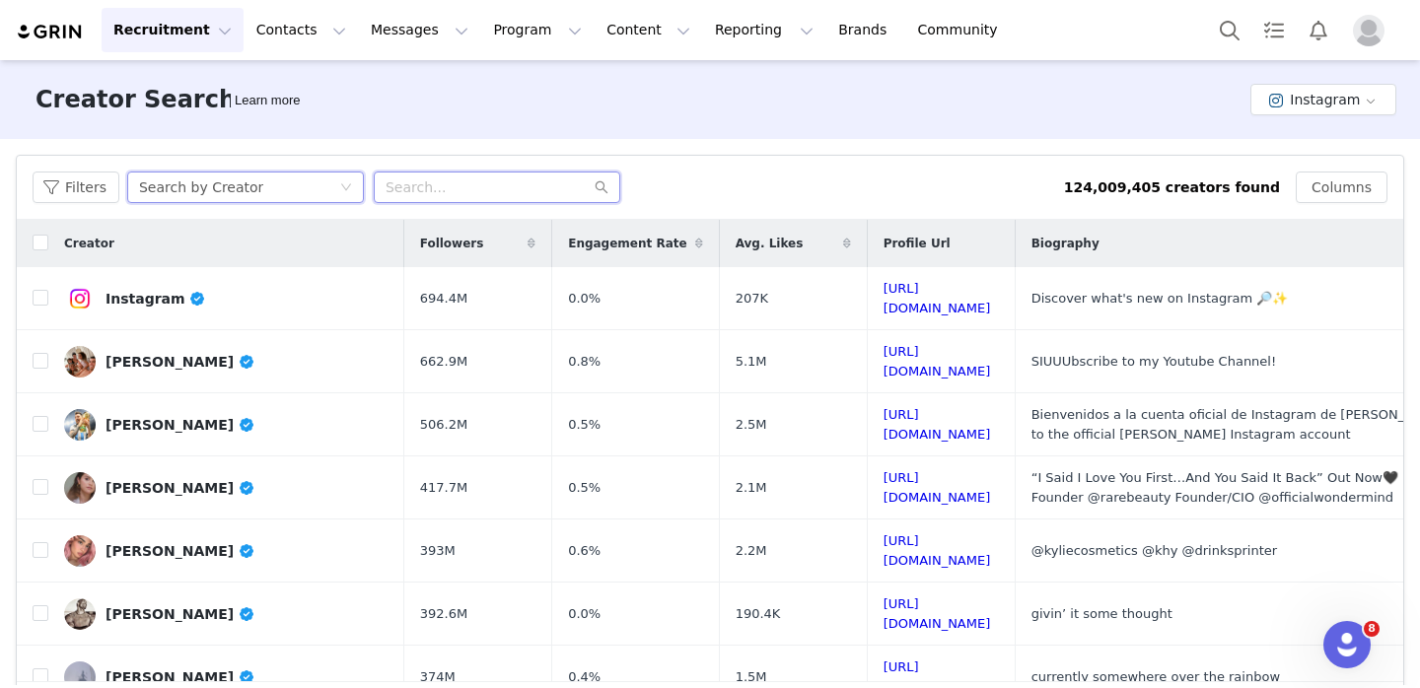
click at [440, 185] on input "text" at bounding box center [497, 188] width 247 height 32
type input "Howtomen"
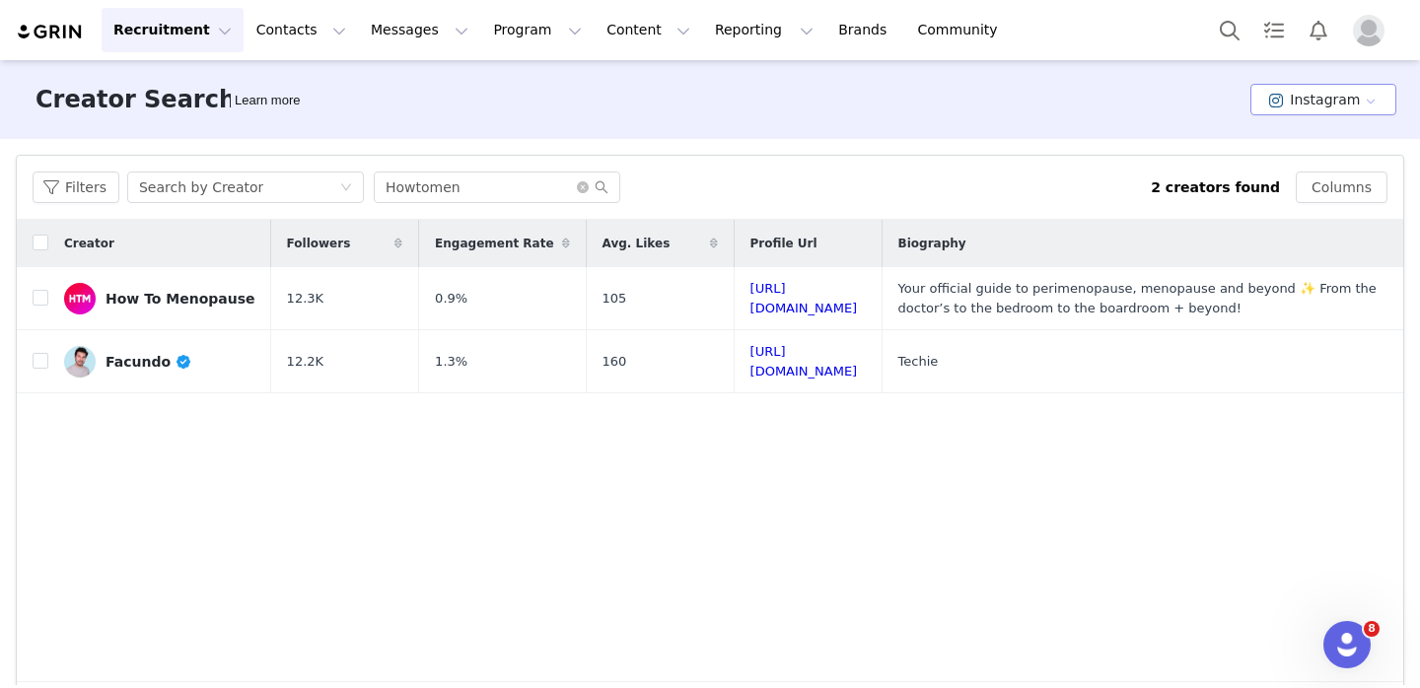
click at [1306, 89] on button "Instagram" at bounding box center [1323, 100] width 146 height 32
click at [1282, 202] on span at bounding box center [1279, 204] width 20 height 22
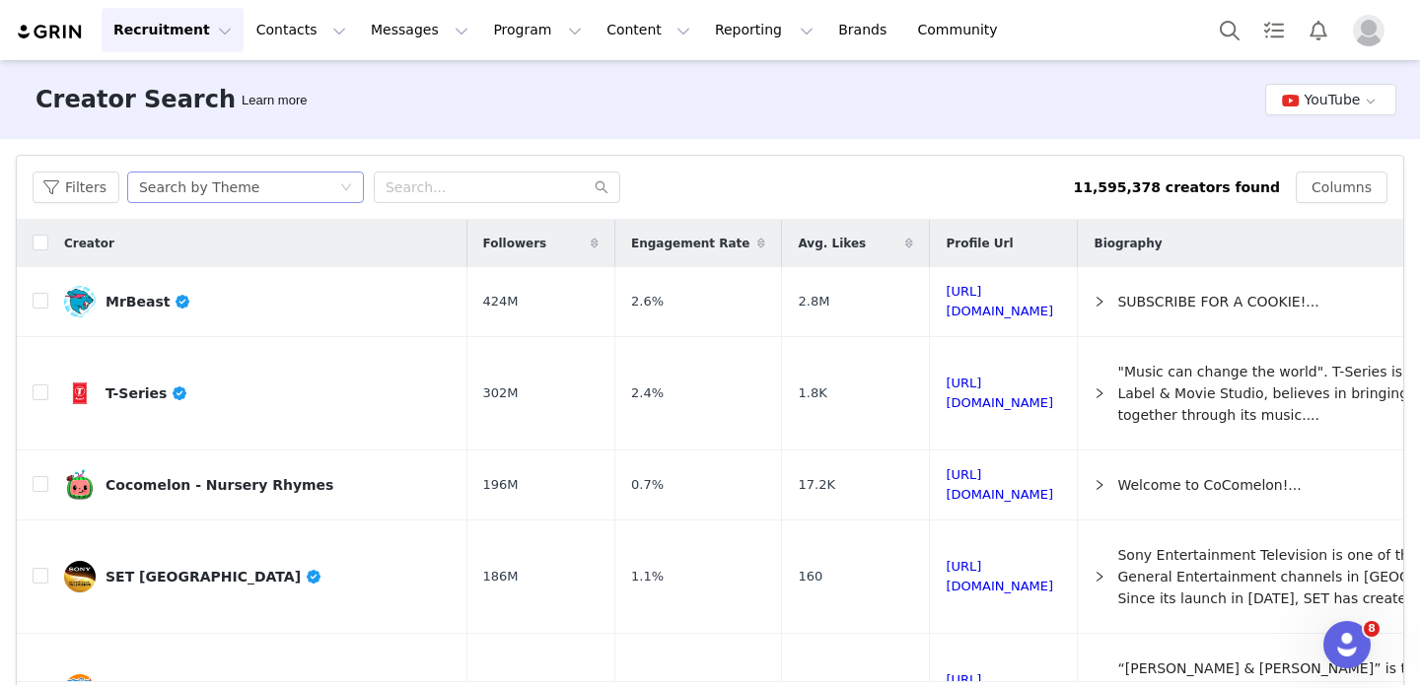
click at [346, 197] on div "Search by Theme" at bounding box center [245, 188] width 237 height 32
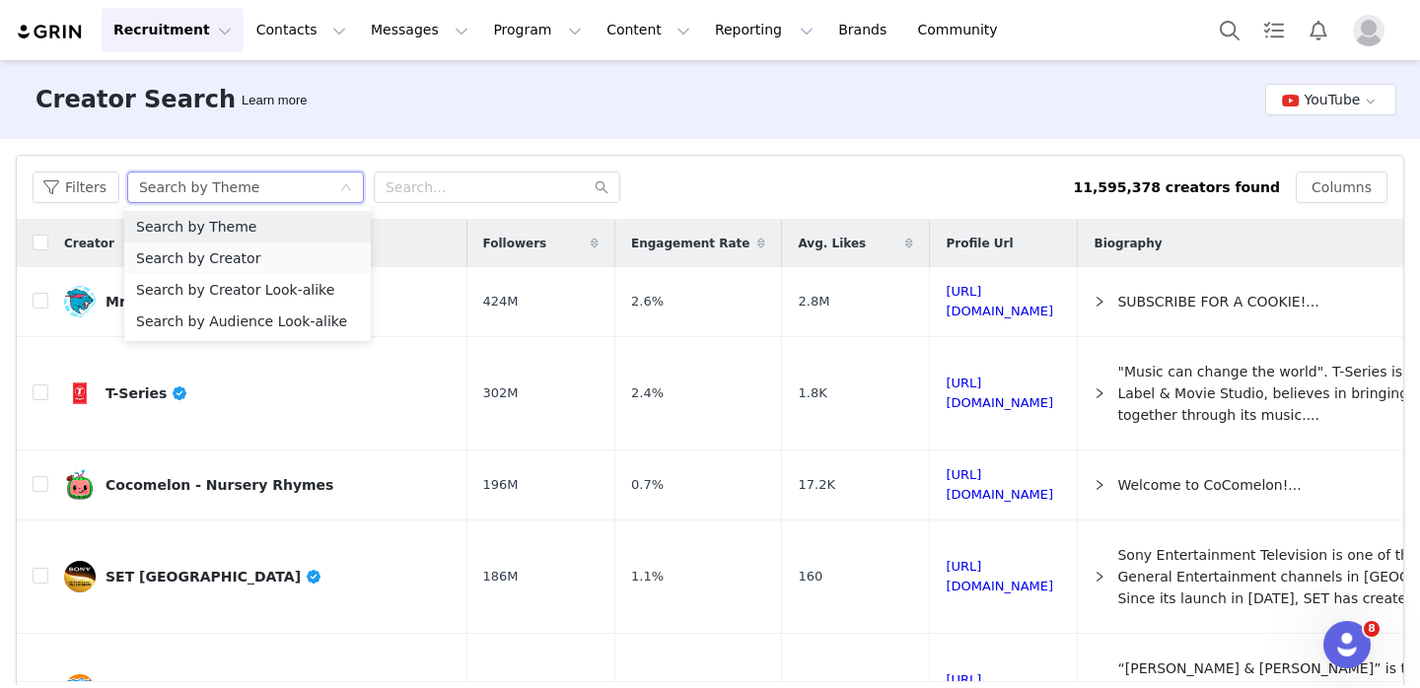
click at [329, 253] on li "Search by Creator" at bounding box center [247, 259] width 247 height 32
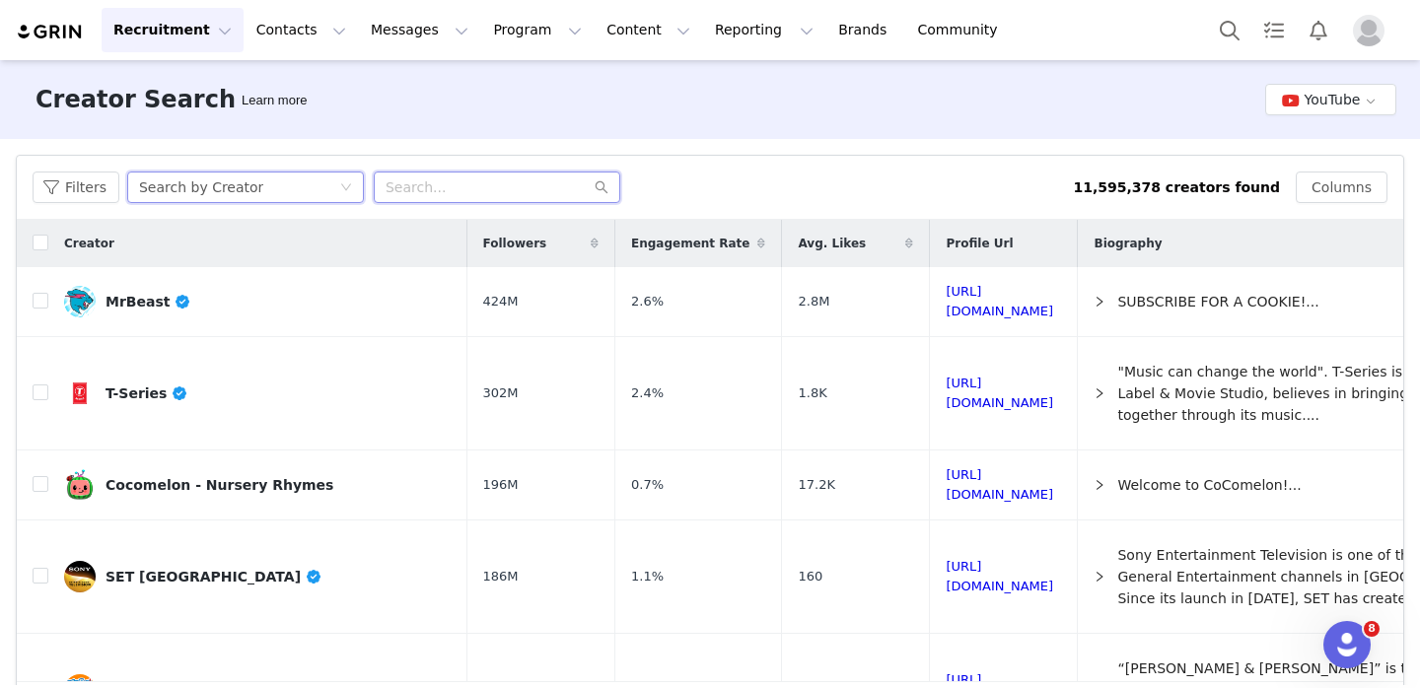
click at [456, 201] on input "text" at bounding box center [497, 188] width 247 height 32
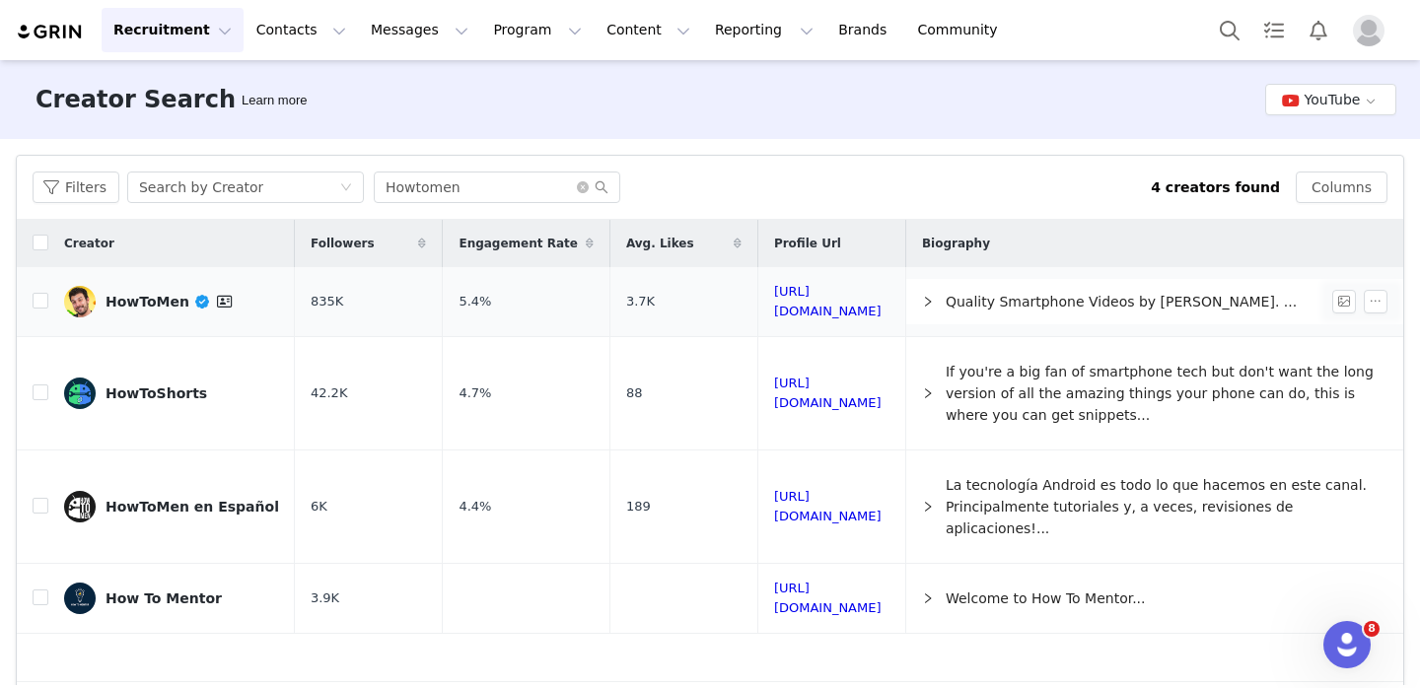
click at [166, 301] on div "HowToMen" at bounding box center [171, 302] width 131 height 24
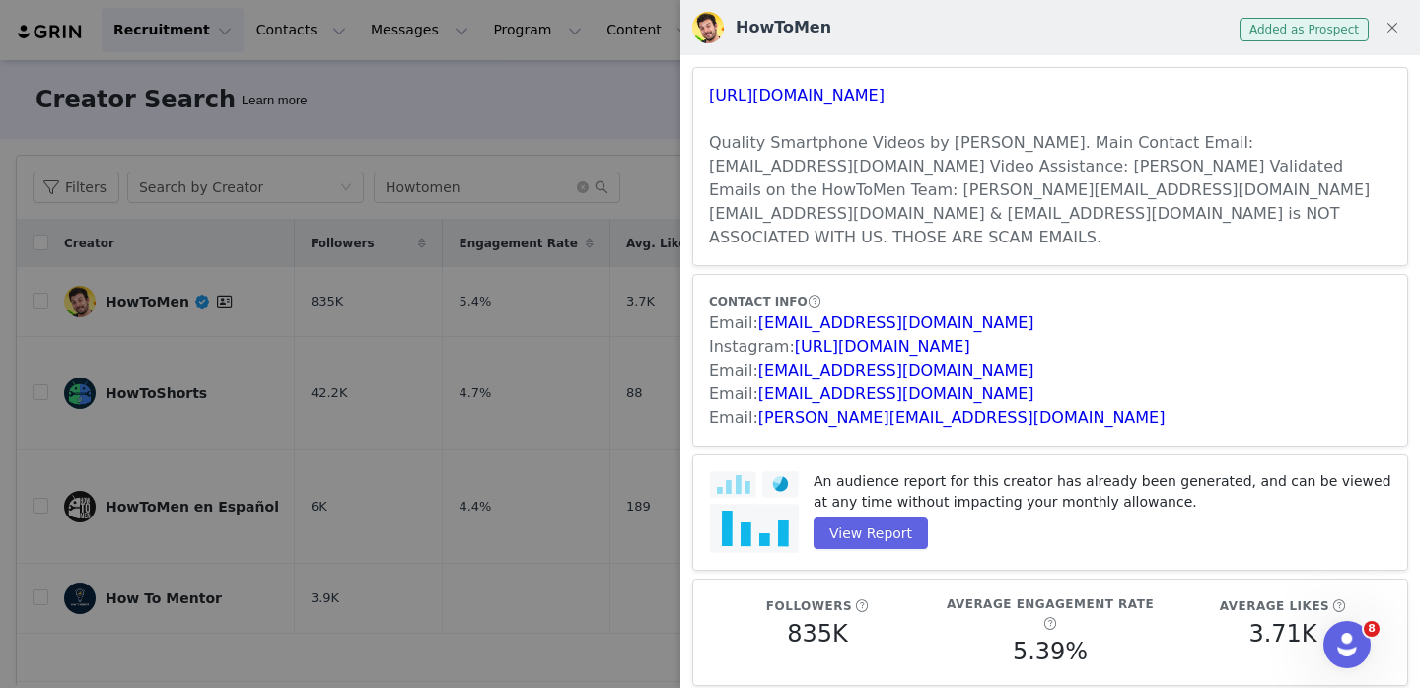
click at [1307, 28] on span "Added as Prospect" at bounding box center [1303, 30] width 129 height 24
click at [1070, 160] on h3 "Quality Smartphone Videos by [PERSON_NAME]. Main Contact Email: [EMAIL_ADDRESS]…" at bounding box center [1050, 190] width 682 height 118
click at [528, 373] on div at bounding box center [710, 344] width 1420 height 688
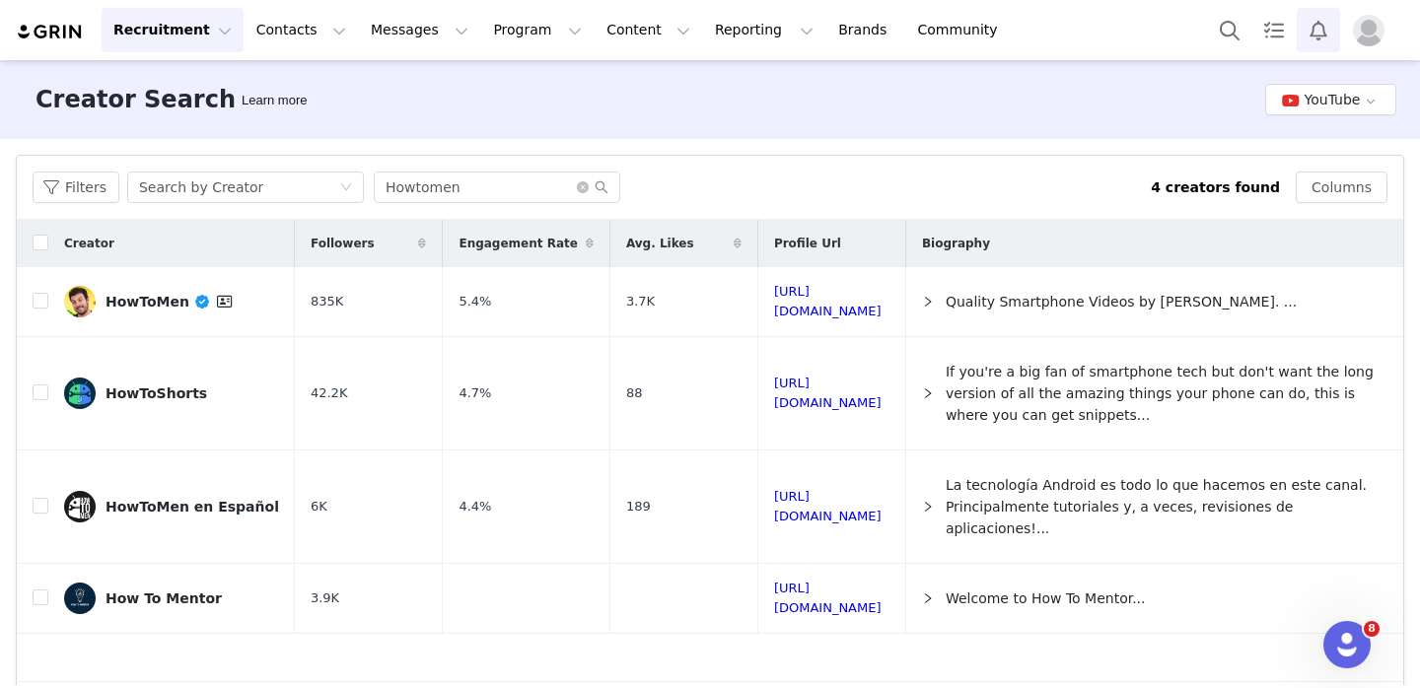
click at [1307, 35] on button "Notifications" at bounding box center [1318, 30] width 43 height 44
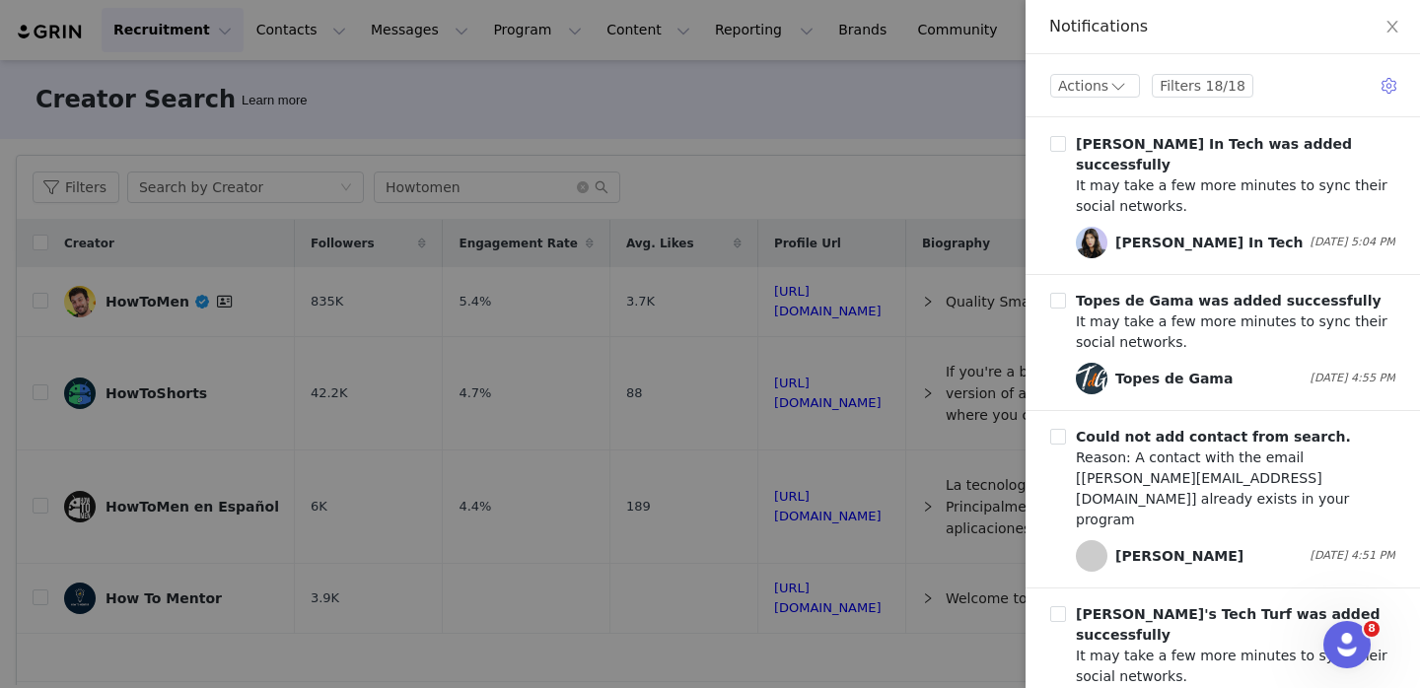
click at [875, 197] on div at bounding box center [710, 344] width 1420 height 688
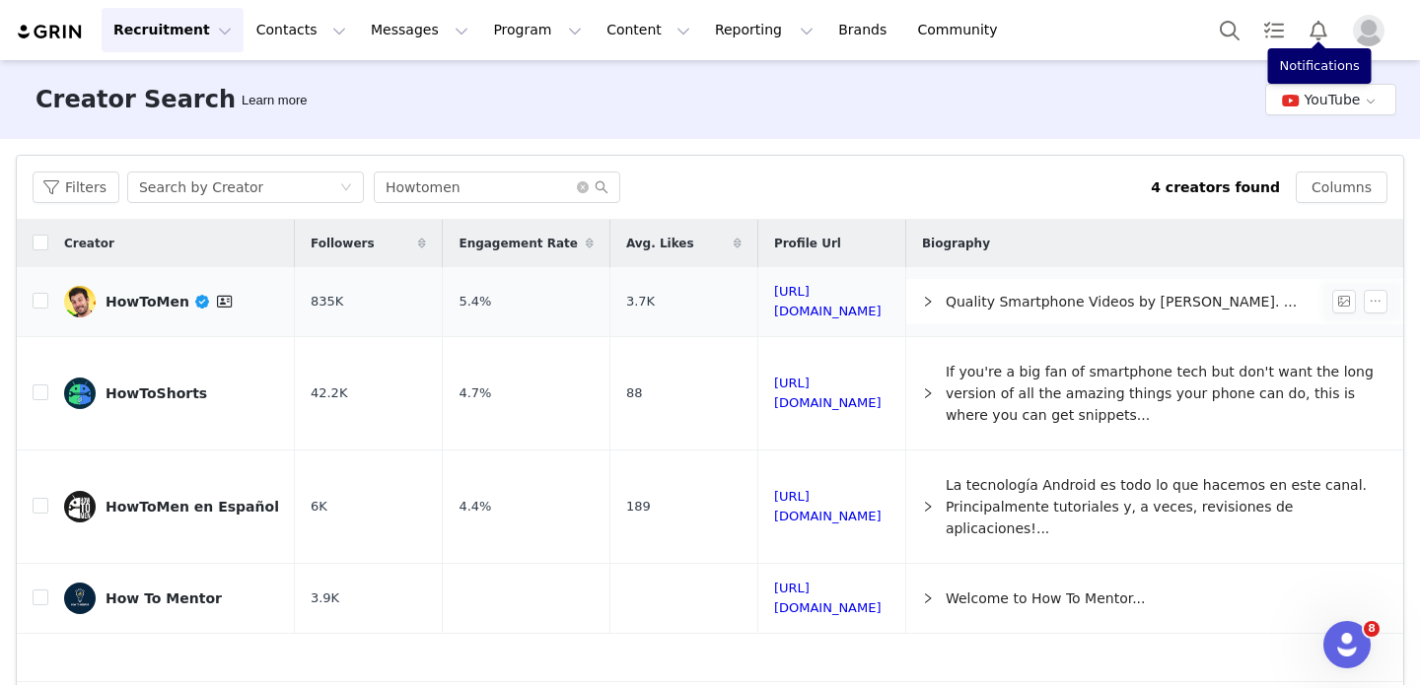
click at [147, 304] on div "HowToMen" at bounding box center [171, 302] width 131 height 24
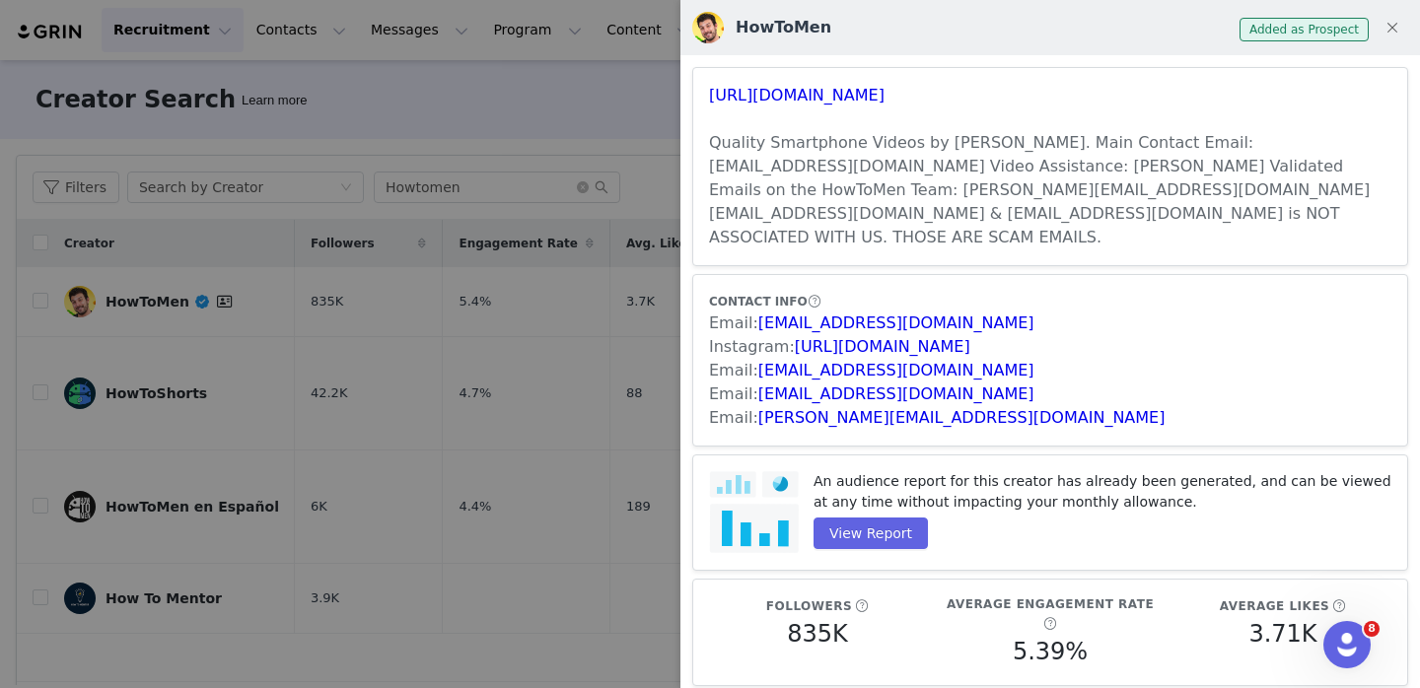
click at [374, 340] on div at bounding box center [710, 344] width 1420 height 688
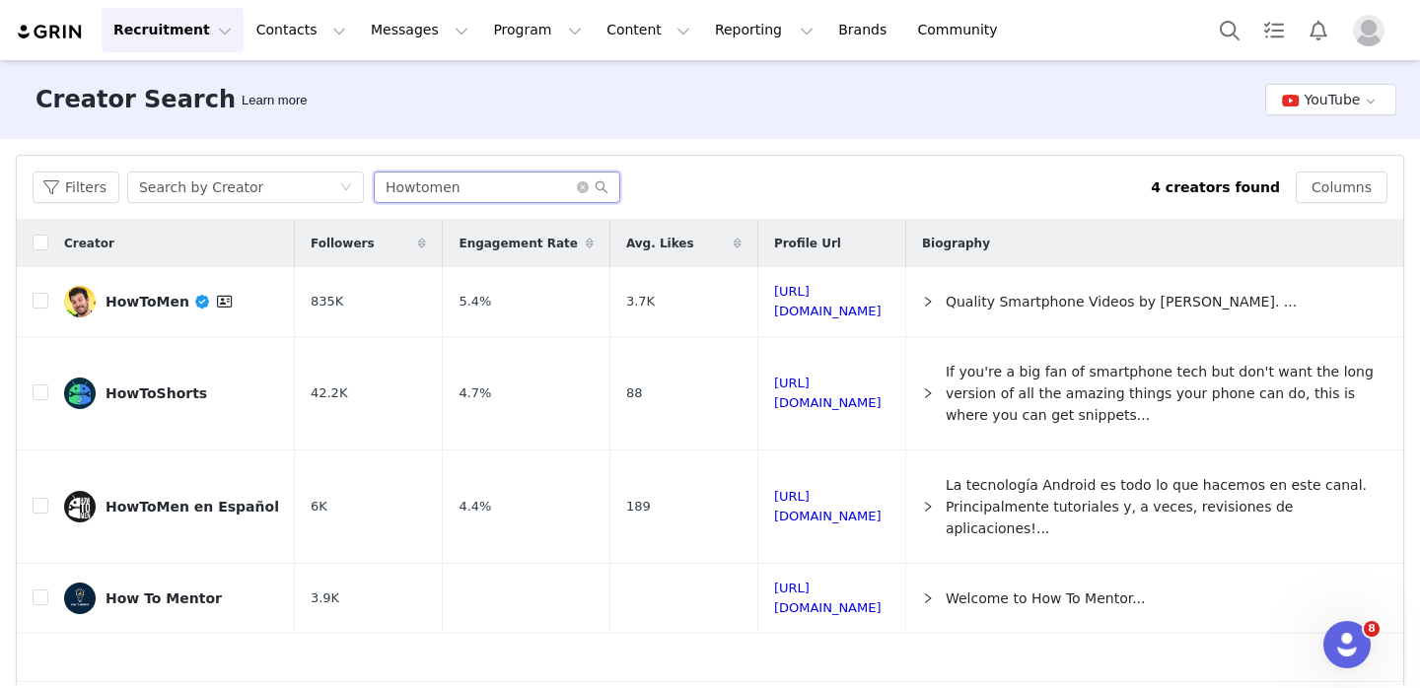
click at [430, 183] on input "Howtomen" at bounding box center [497, 188] width 247 height 32
click at [493, 195] on input "Howtomen" at bounding box center [497, 188] width 247 height 32
paste input "Nightech"
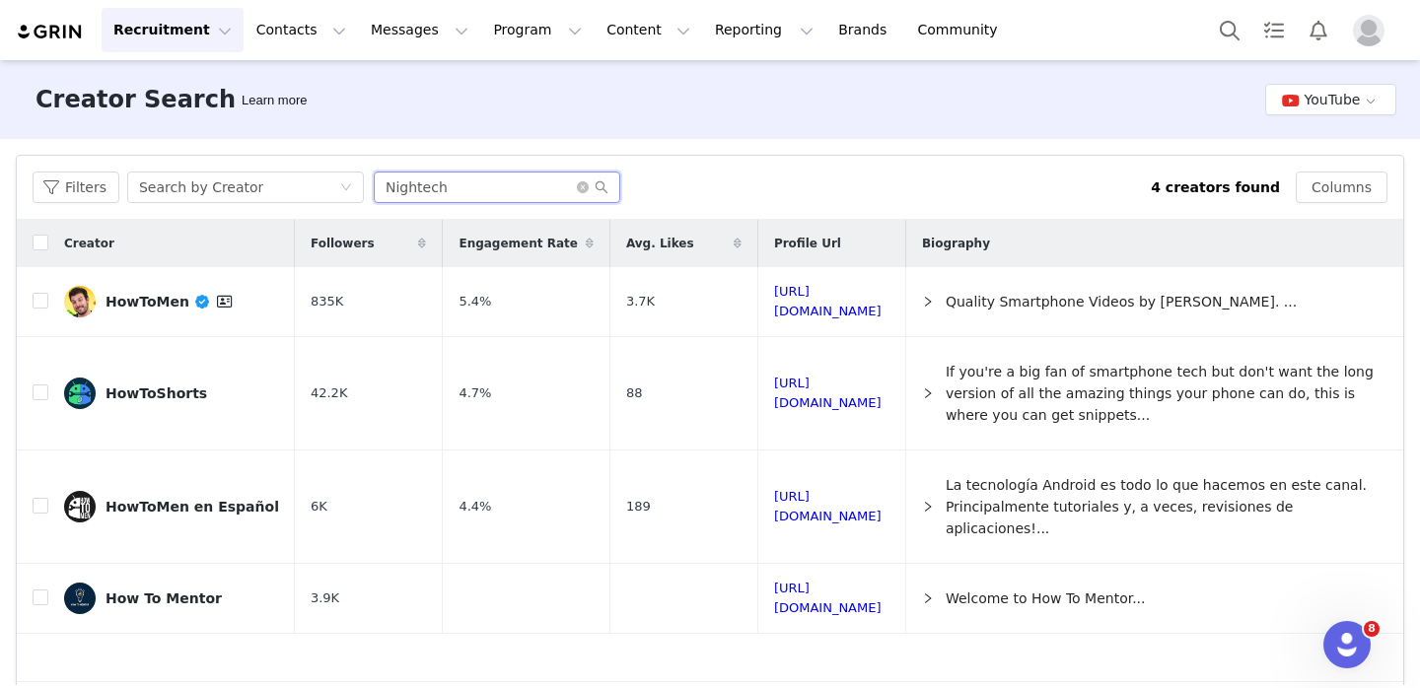
type input "Nightech"
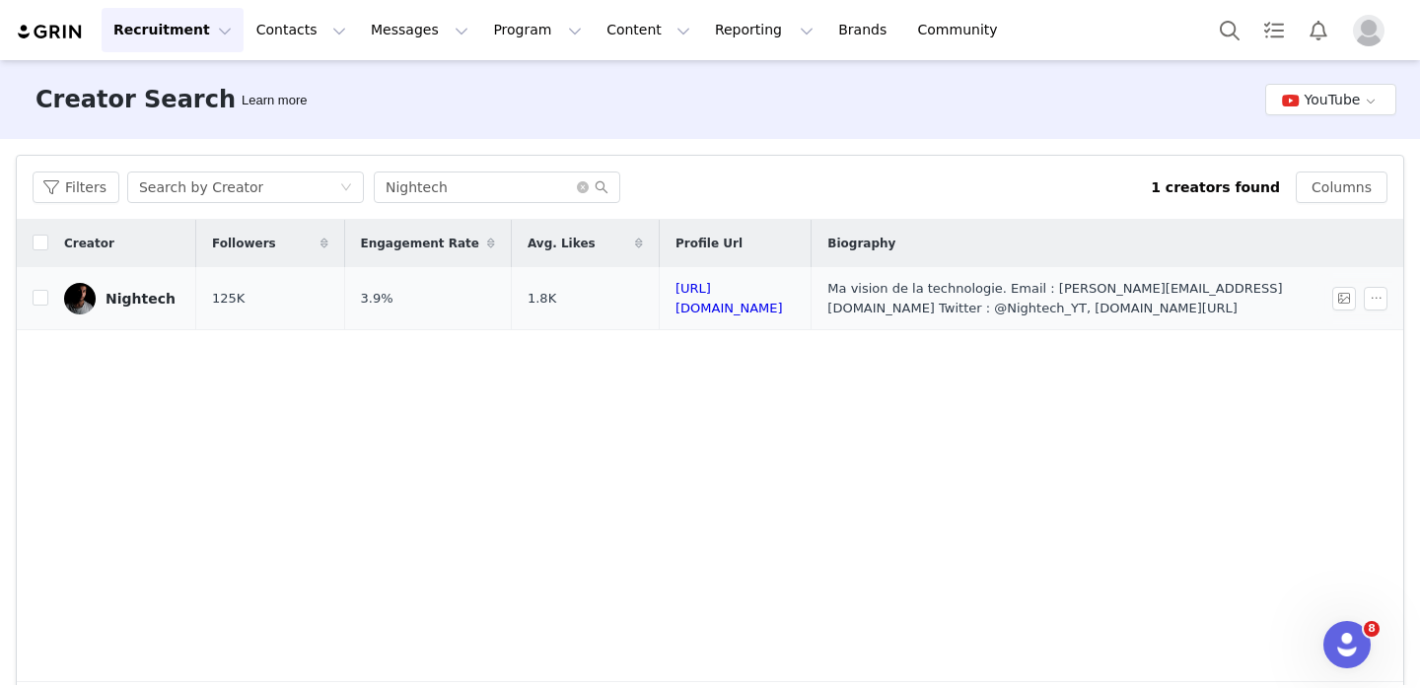
click at [288, 297] on td "125K" at bounding box center [270, 298] width 148 height 63
click at [163, 297] on div "Nightech" at bounding box center [141, 299] width 70 height 16
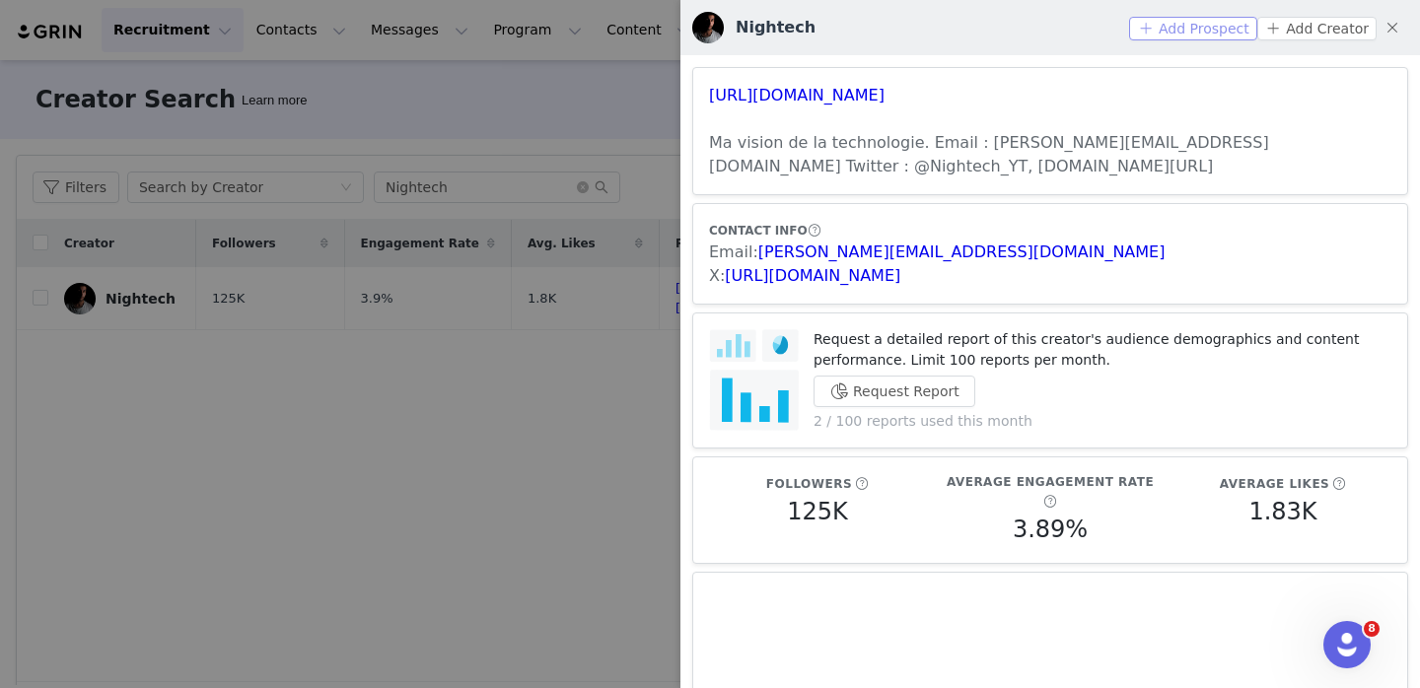
click at [1183, 20] on button "Add Prospect" at bounding box center [1192, 29] width 127 height 24
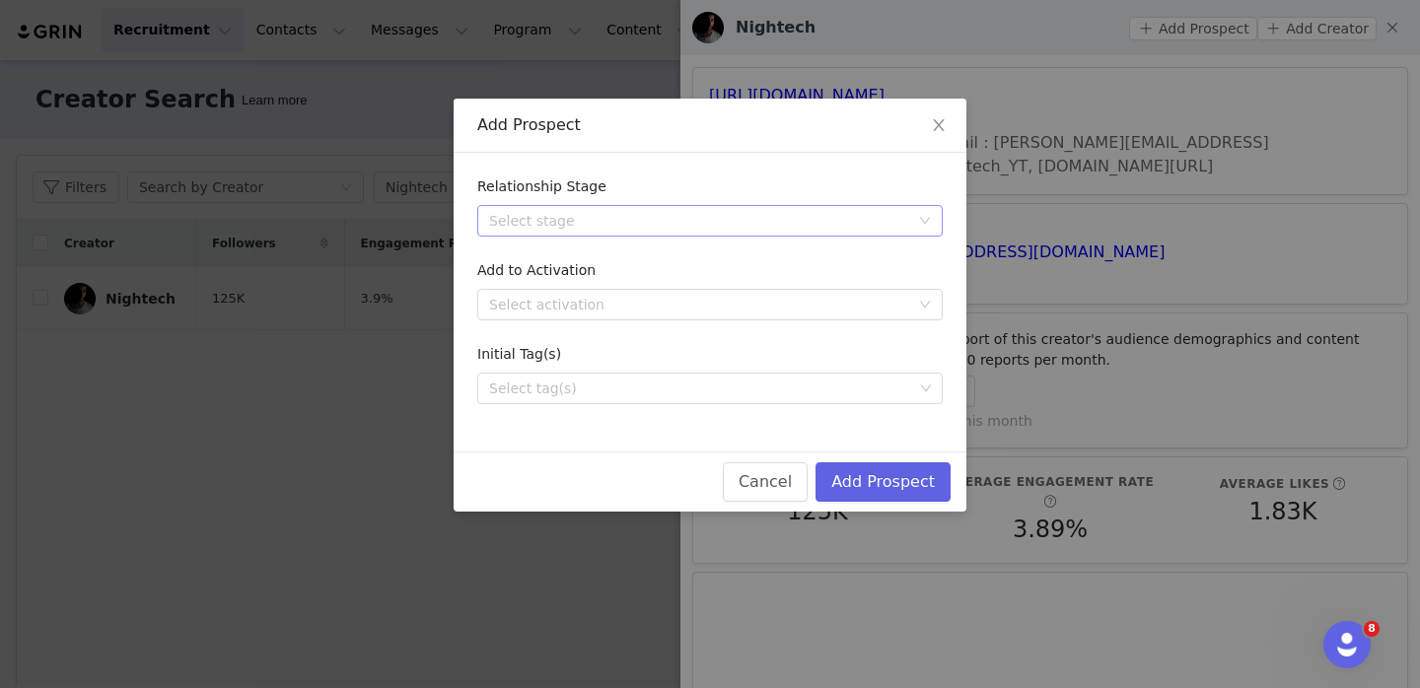
click at [772, 230] on div "Select stage" at bounding box center [699, 221] width 420 height 20
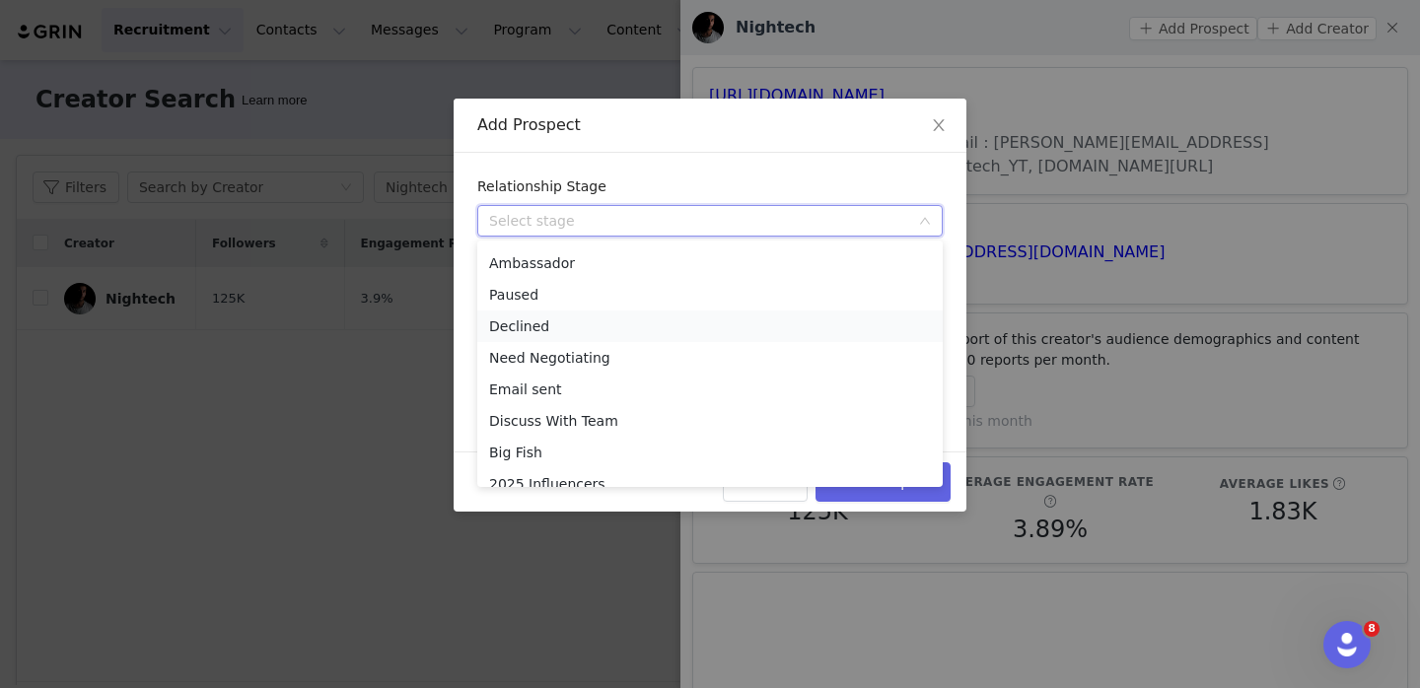
scroll to position [108, 0]
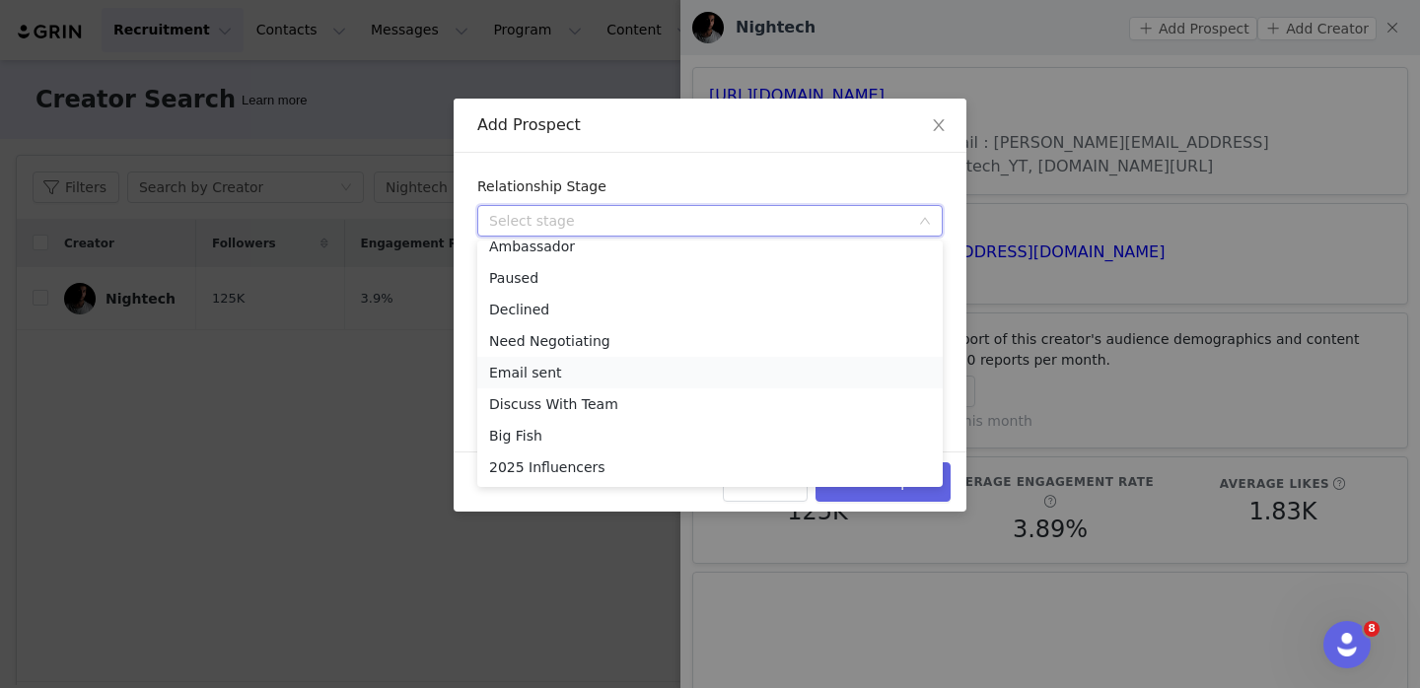
click at [702, 366] on li "Email sent" at bounding box center [709, 373] width 465 height 32
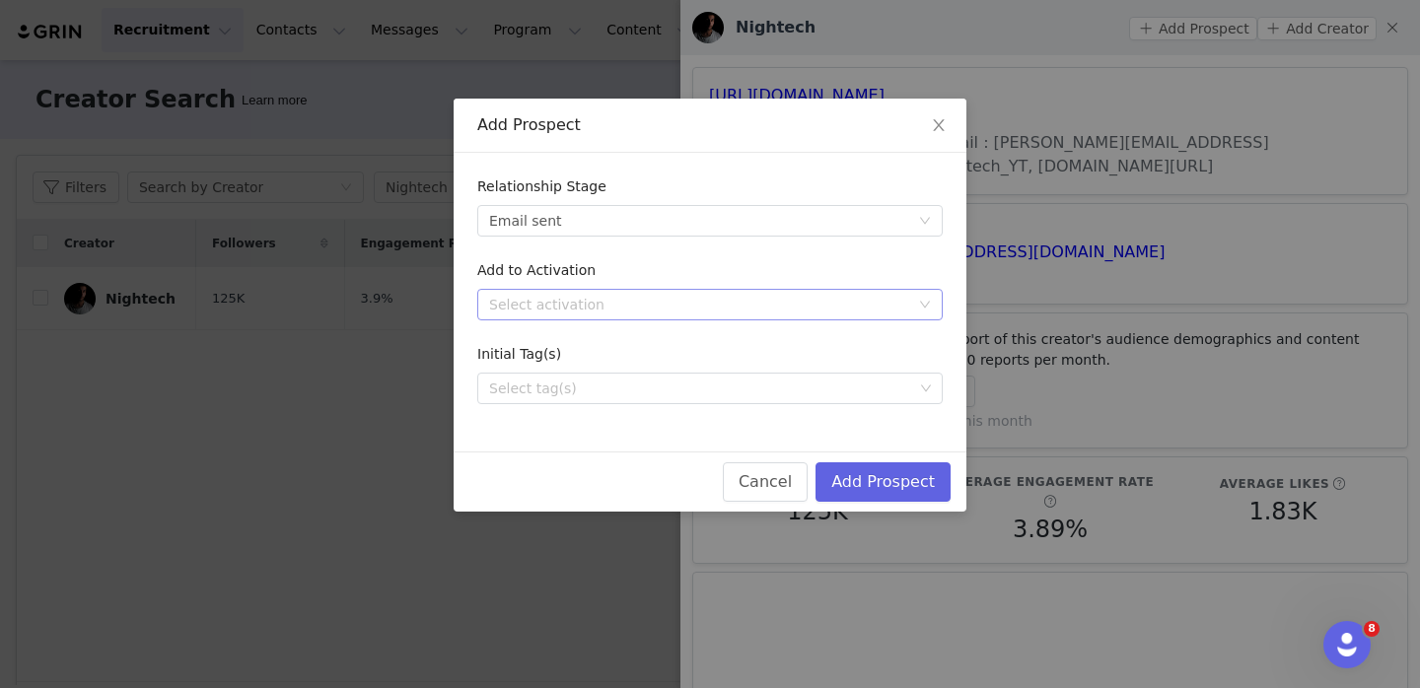
click at [843, 294] on div "Select activation" at bounding box center [703, 305] width 429 height 30
click at [774, 423] on div "Relationship Stage Select stage Email sent Add to Activation Select activation …" at bounding box center [710, 302] width 513 height 299
click at [869, 470] on button "Add Prospect" at bounding box center [882, 481] width 135 height 39
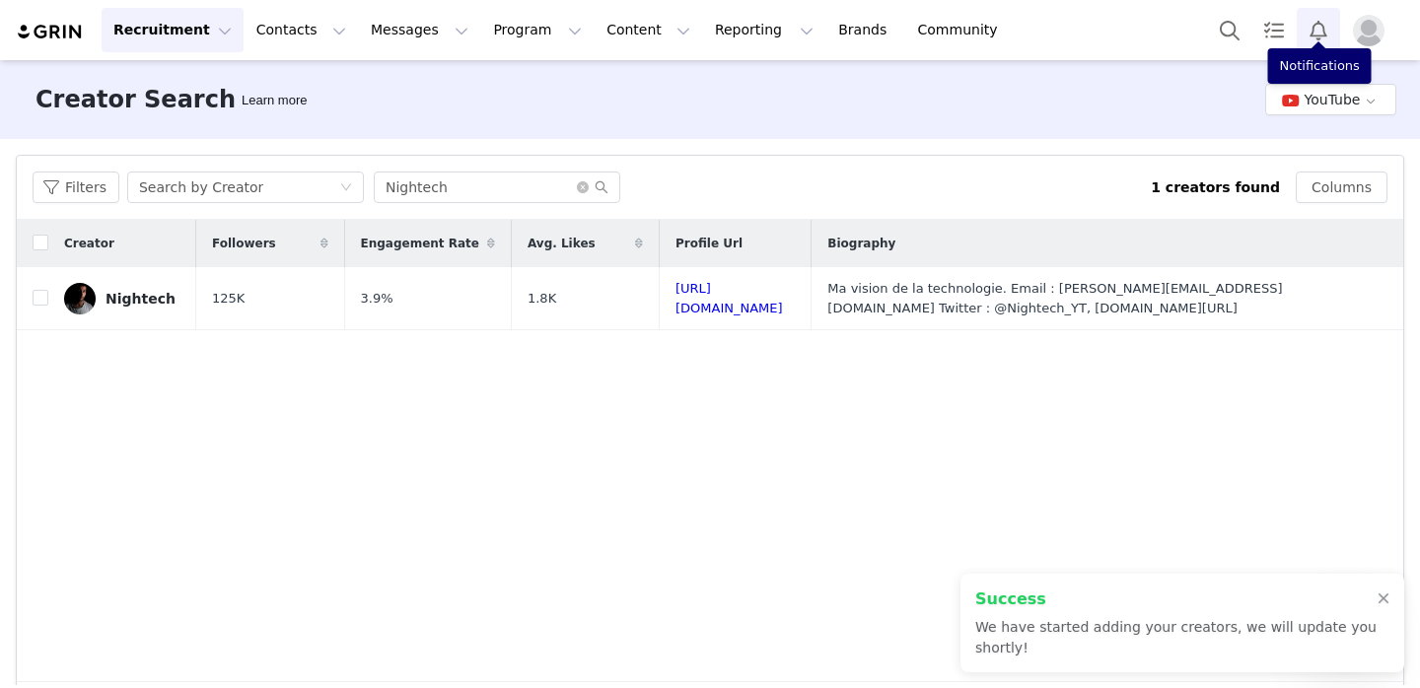
click at [1330, 16] on button "Notifications" at bounding box center [1318, 30] width 43 height 44
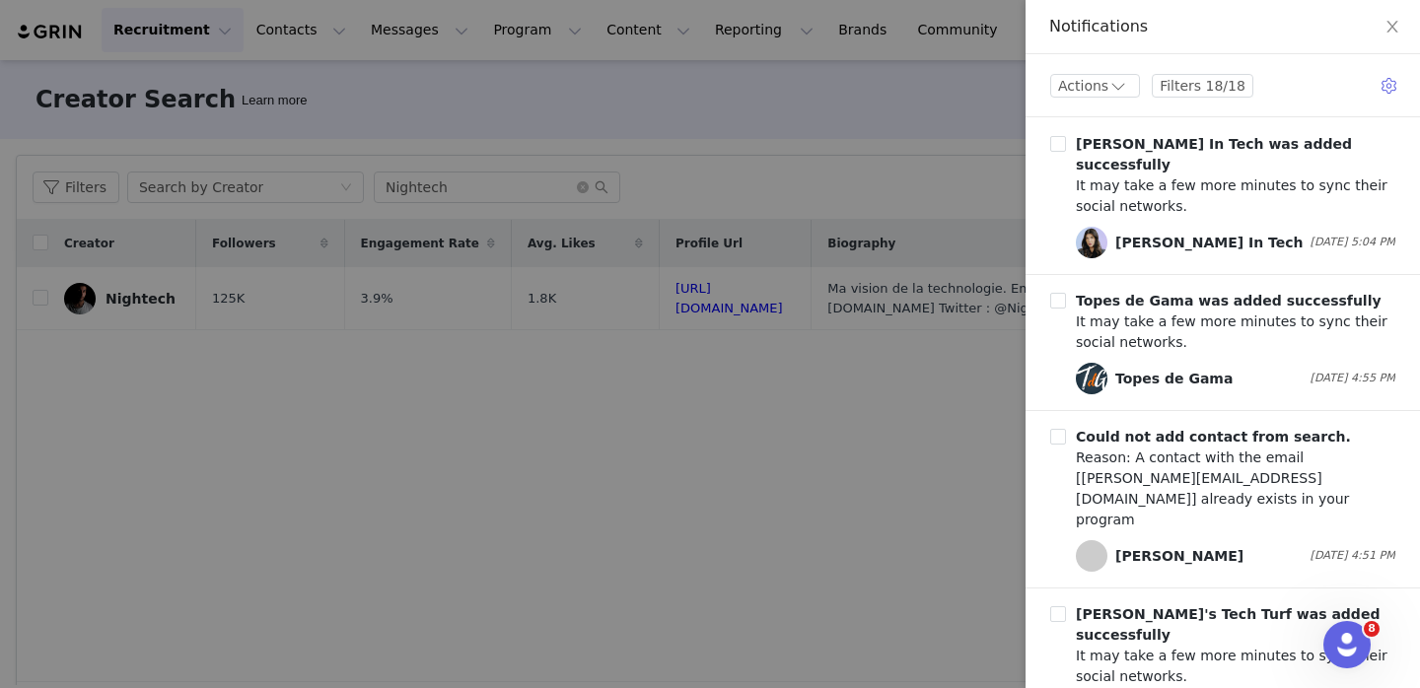
click at [872, 190] on div at bounding box center [710, 344] width 1420 height 688
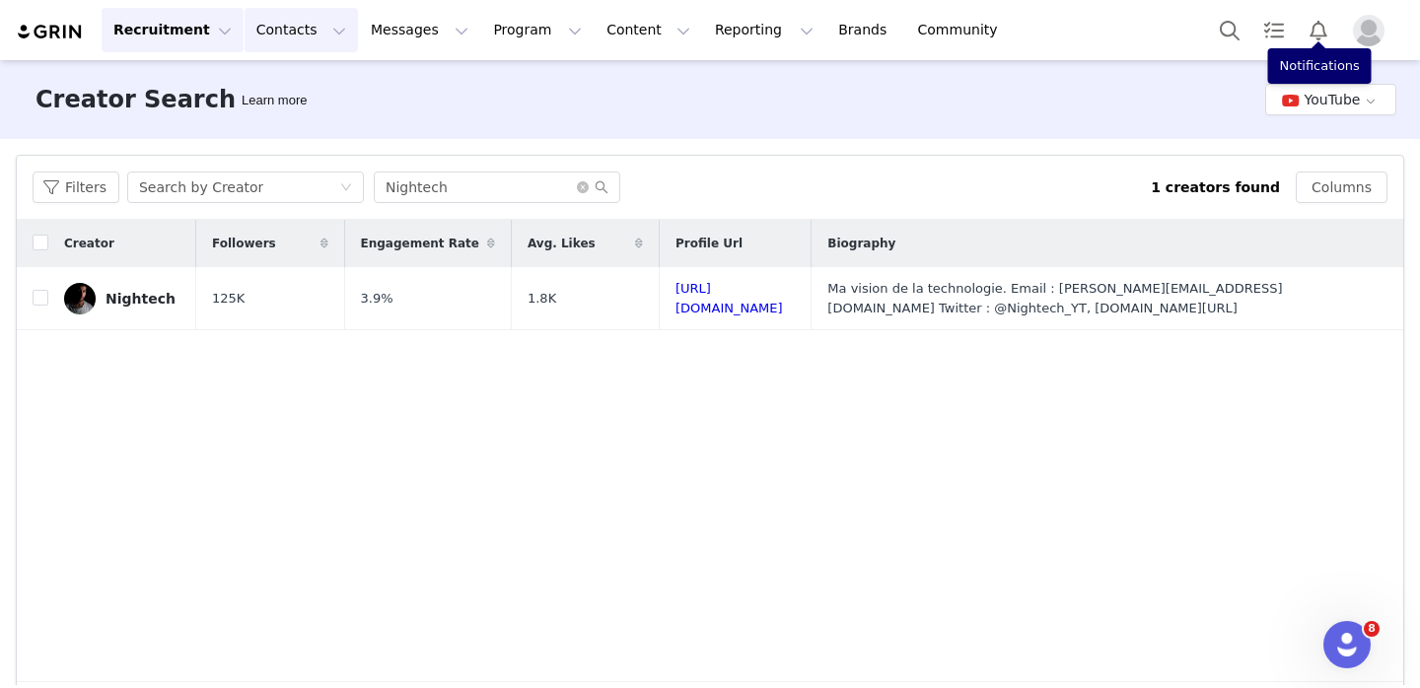
click at [295, 29] on button "Contacts Contacts" at bounding box center [301, 30] width 113 height 44
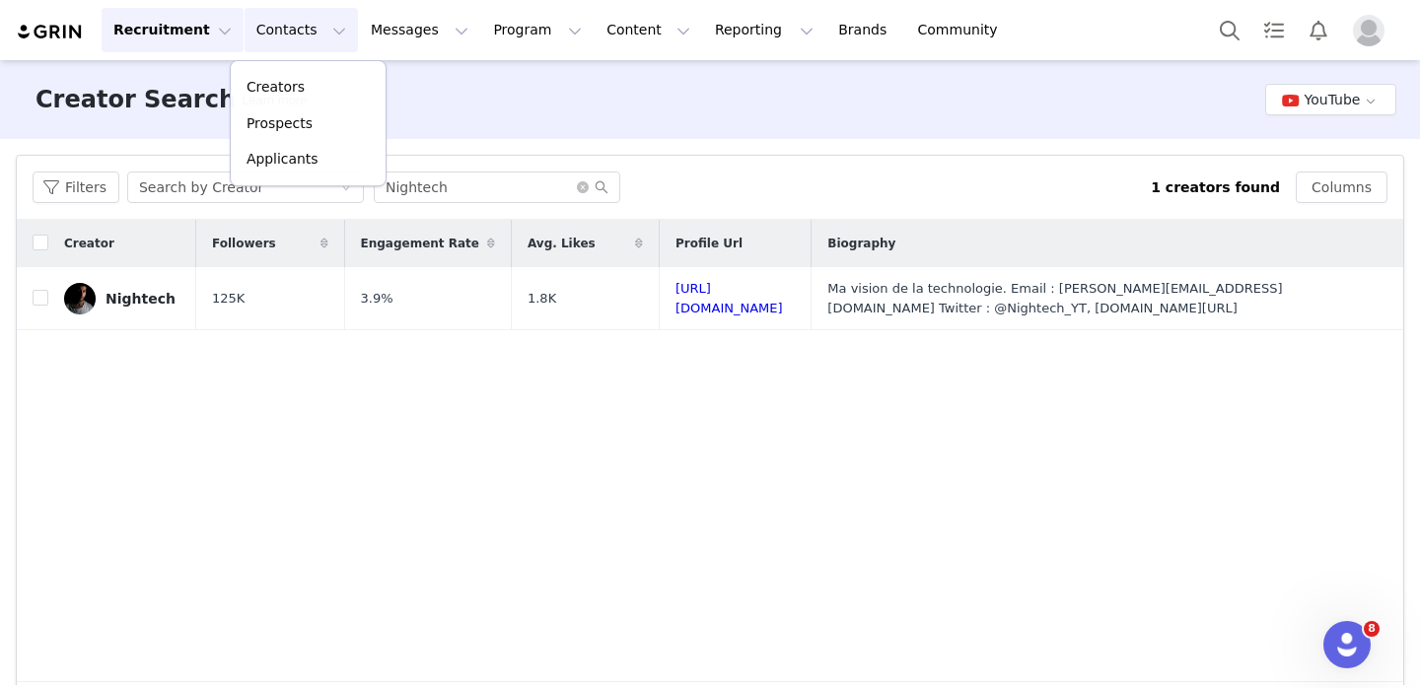
click at [295, 29] on button "Contacts Contacts" at bounding box center [301, 30] width 113 height 44
click at [304, 114] on p "Prospects" at bounding box center [280, 123] width 66 height 21
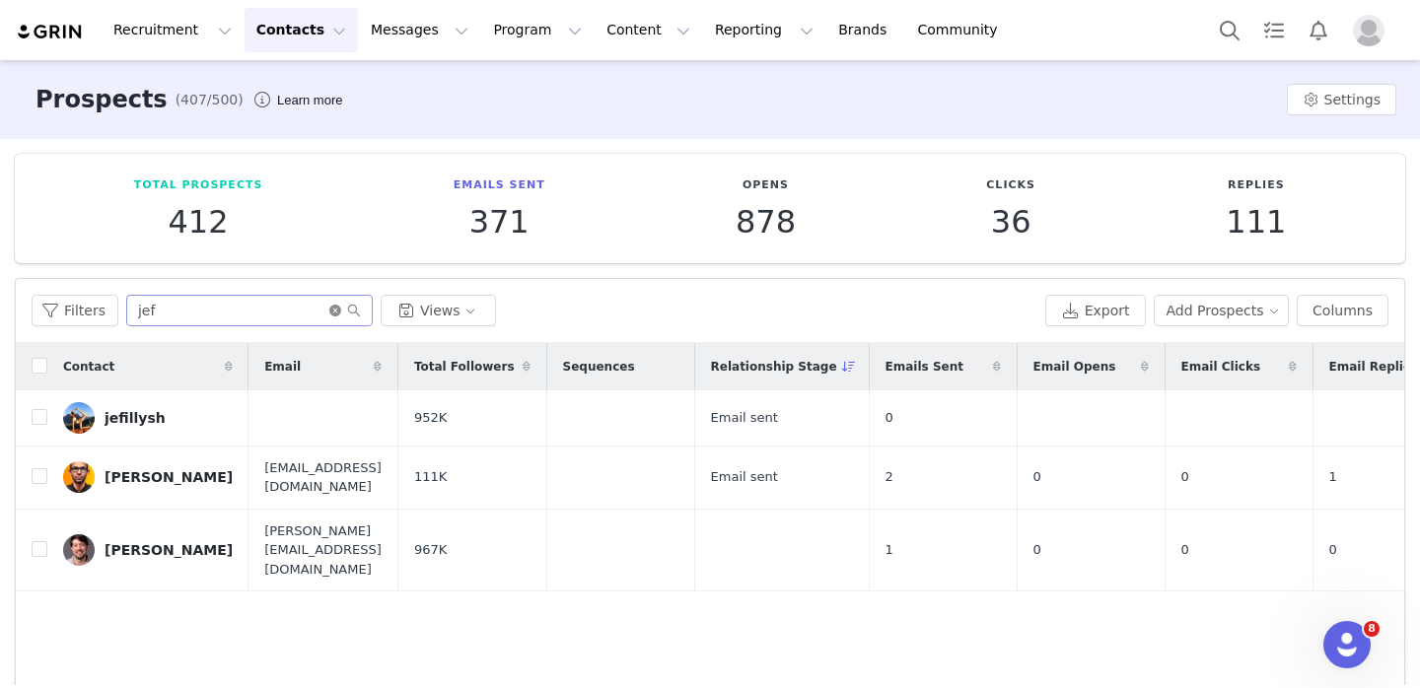
click at [335, 308] on icon "icon: close-circle" at bounding box center [335, 311] width 12 height 12
click at [256, 308] on input "text" at bounding box center [249, 311] width 247 height 32
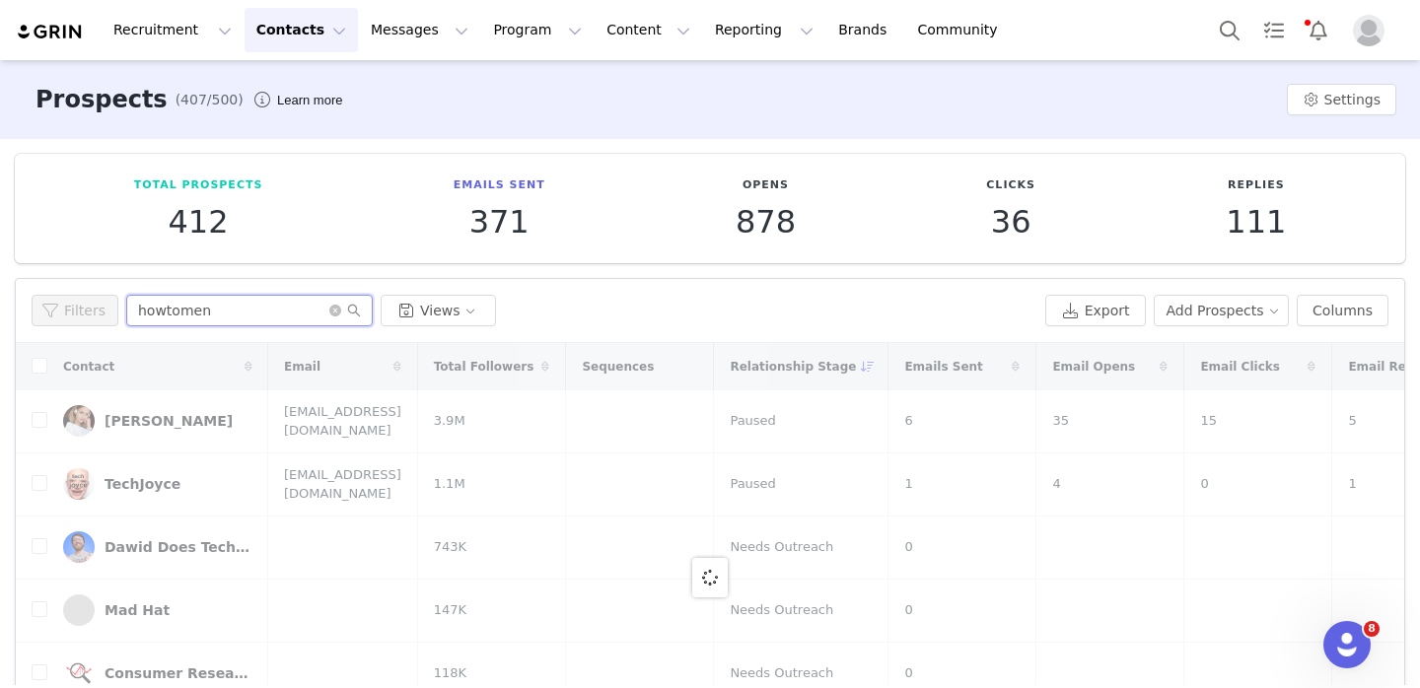
type input "howtomen"
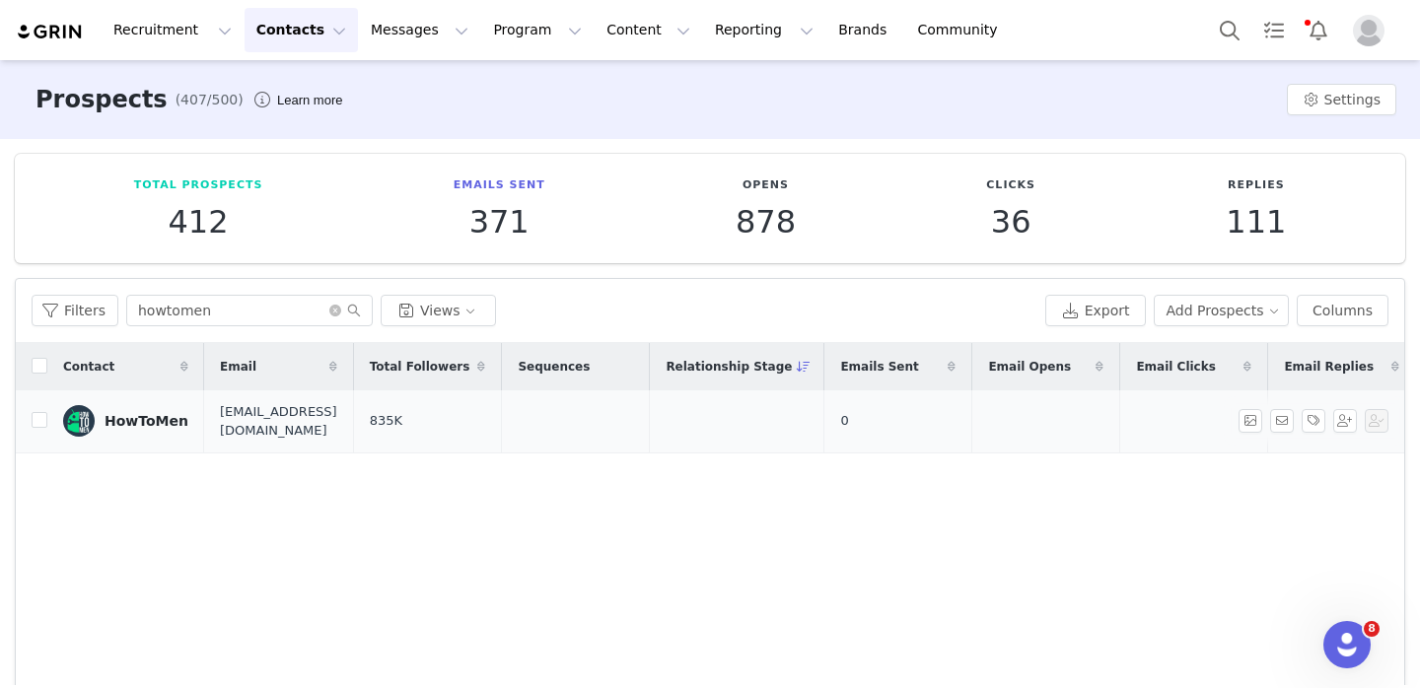
click at [134, 421] on div "HowToMen" at bounding box center [147, 421] width 84 height 16
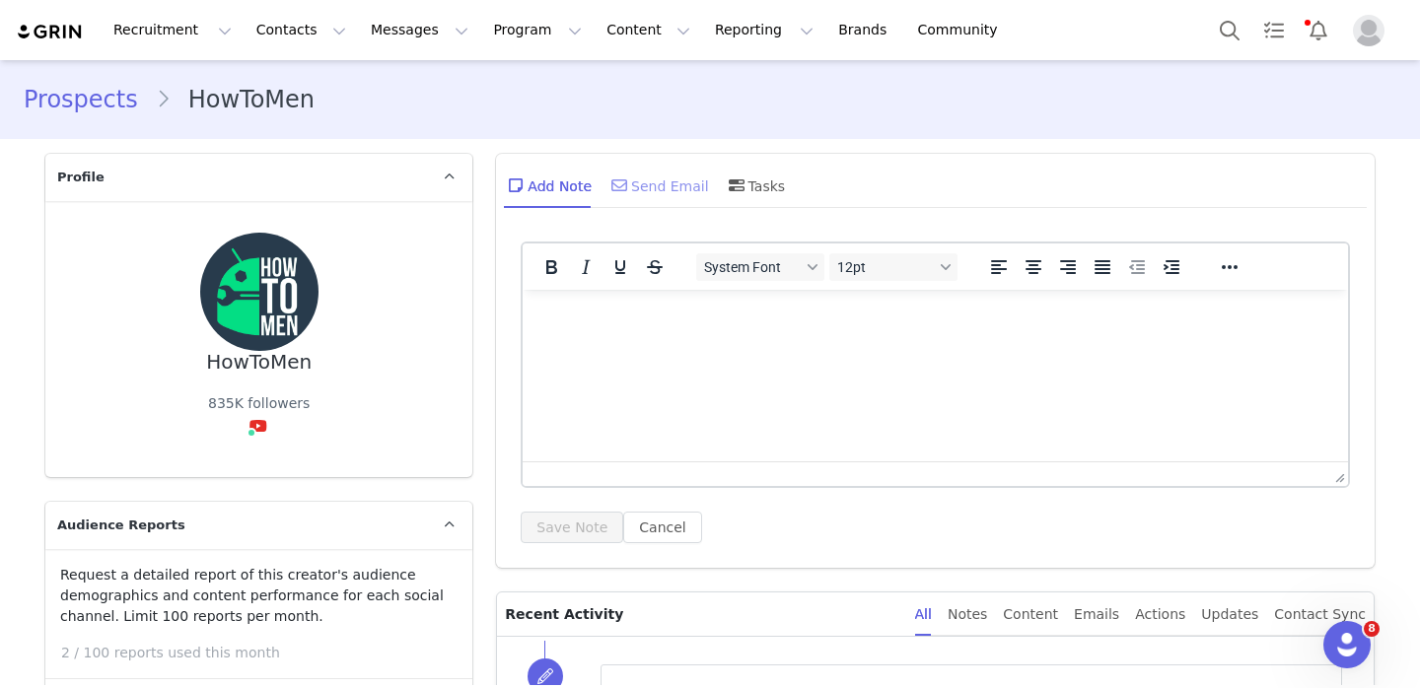
click at [637, 165] on div "Send Email" at bounding box center [658, 185] width 102 height 47
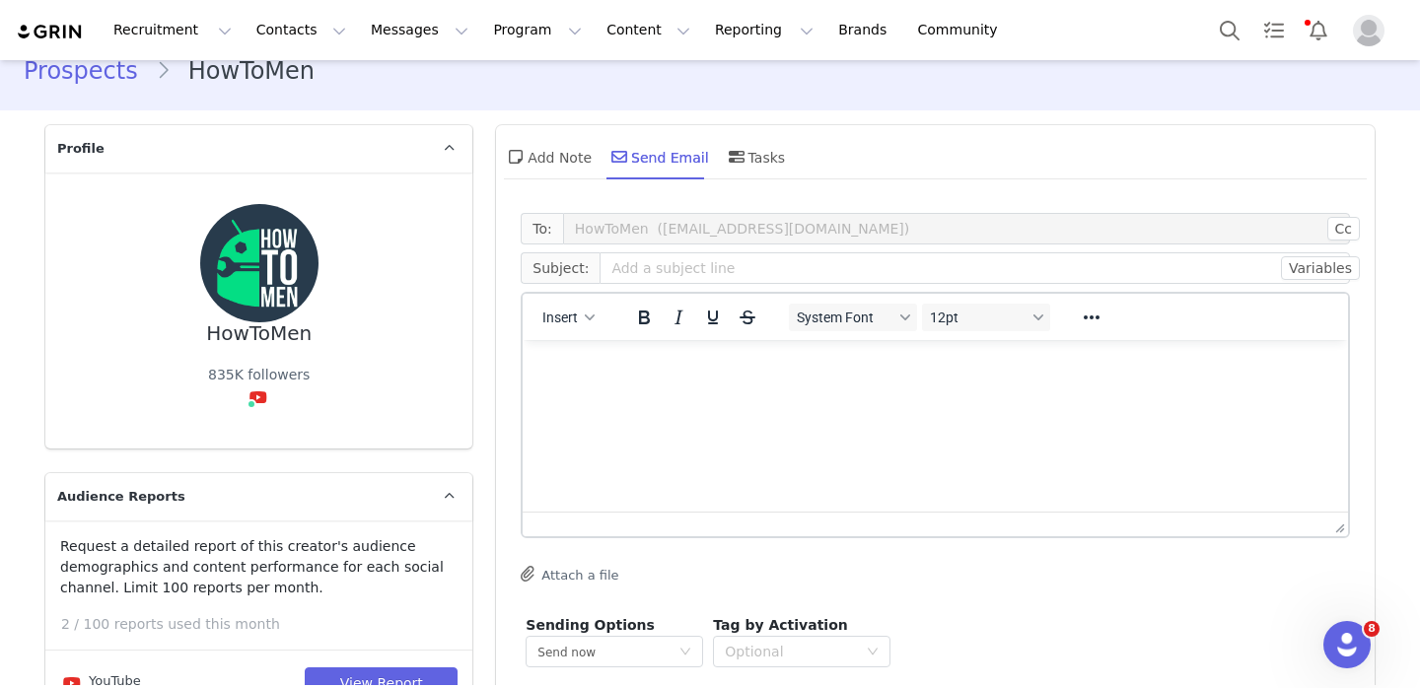
scroll to position [21, 0]
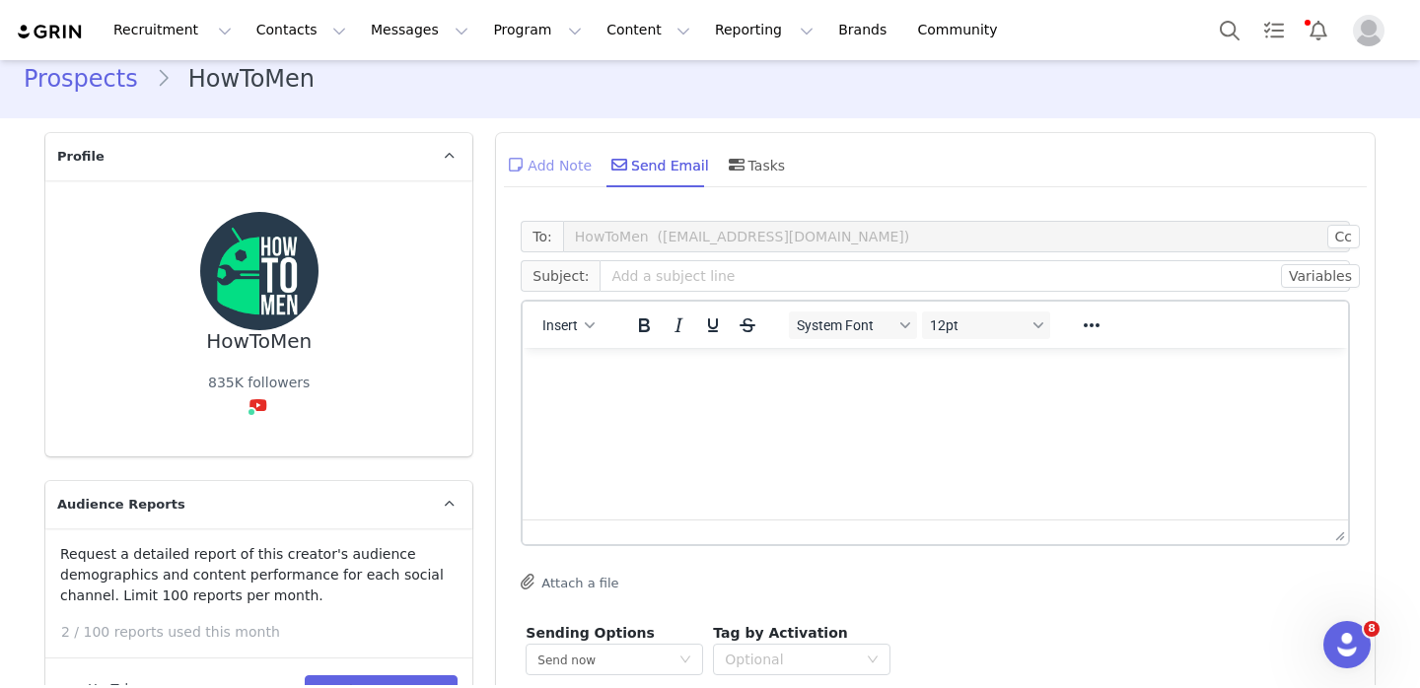
click at [591, 174] on div "Add Note" at bounding box center [548, 164] width 88 height 47
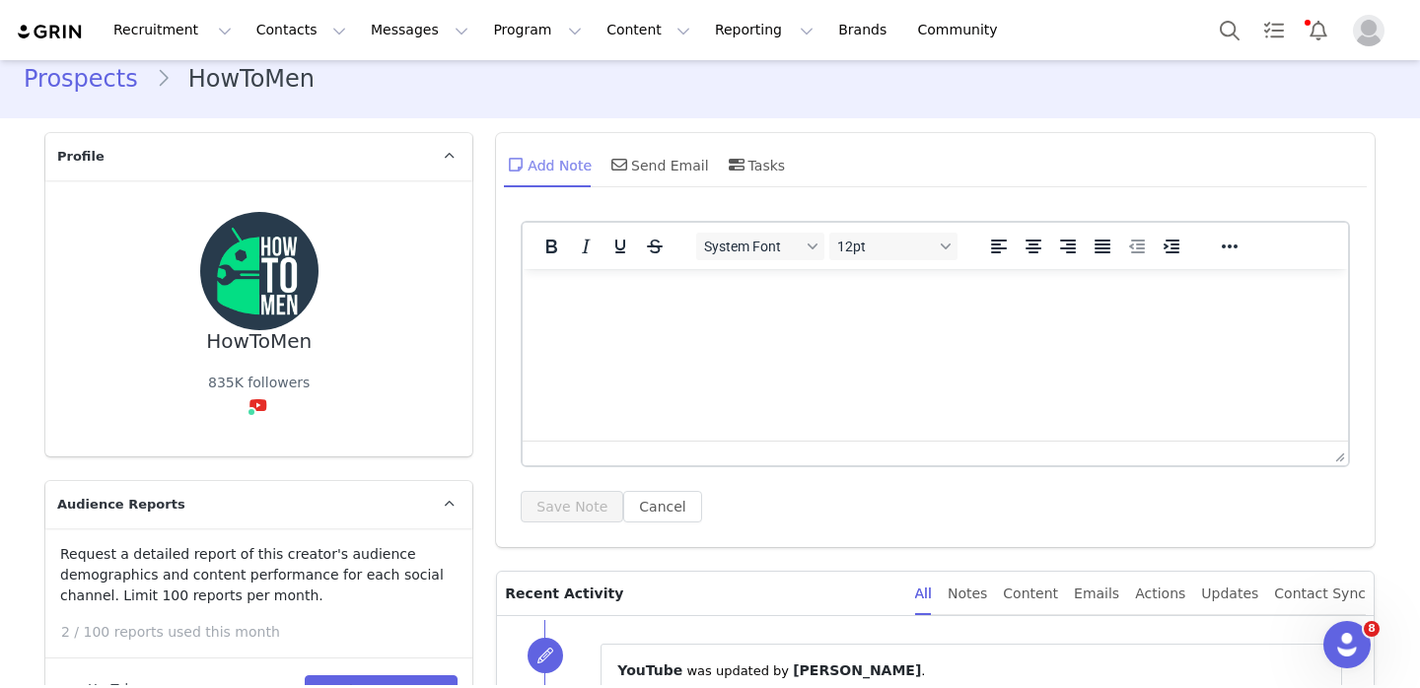
scroll to position [0, 0]
click at [660, 166] on div "Send Email" at bounding box center [658, 164] width 102 height 47
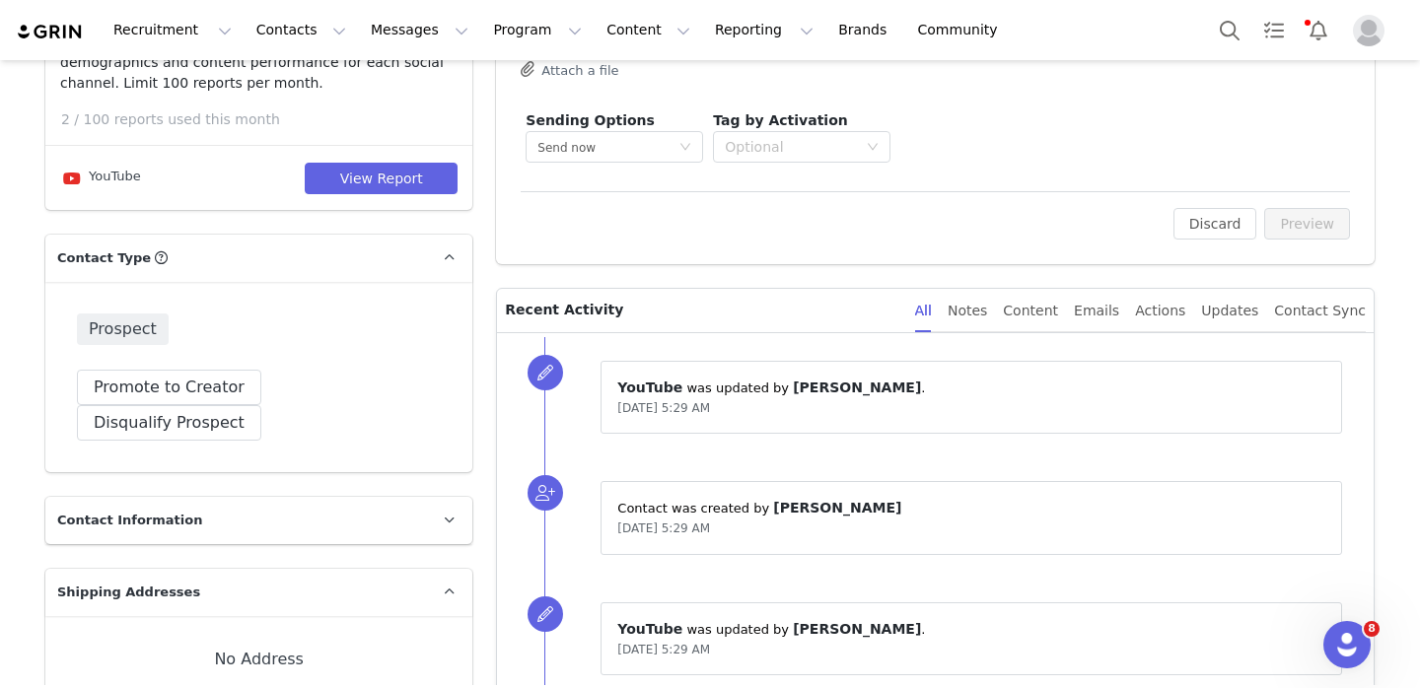
scroll to position [536, 0]
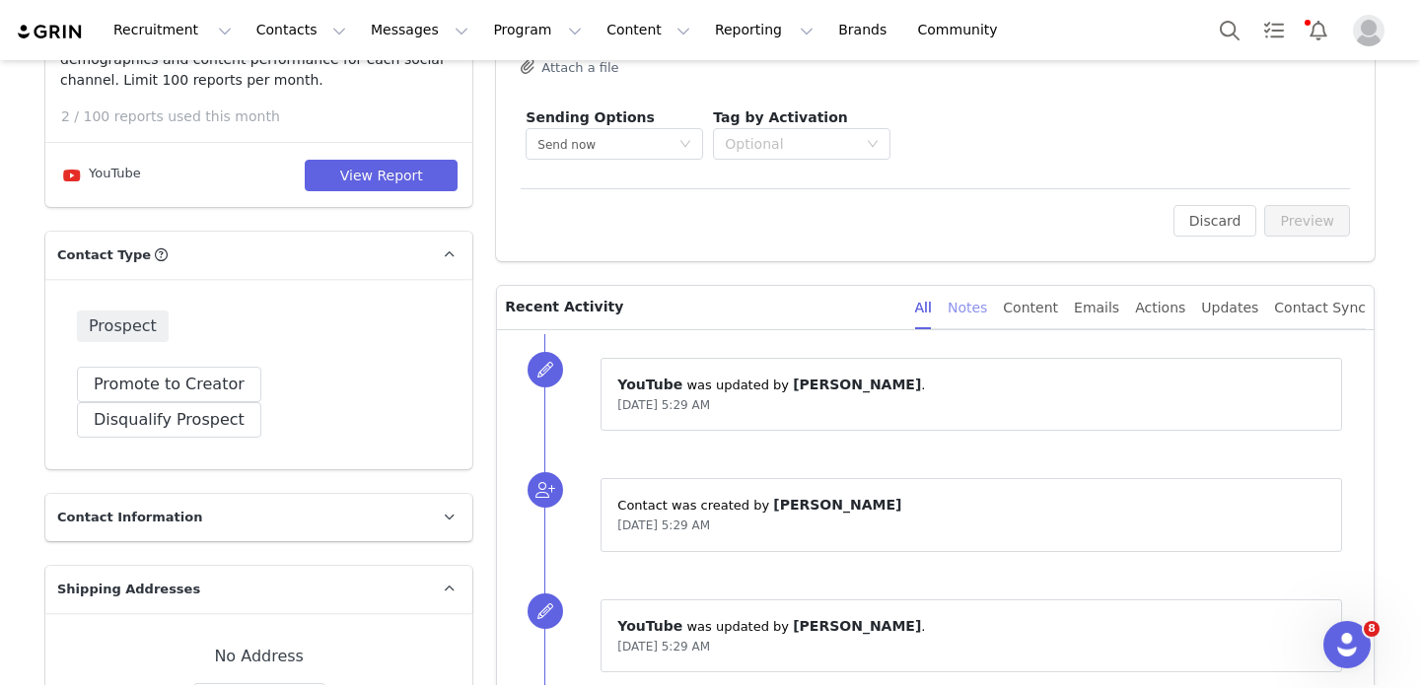
click at [987, 316] on div "Notes" at bounding box center [967, 308] width 39 height 44
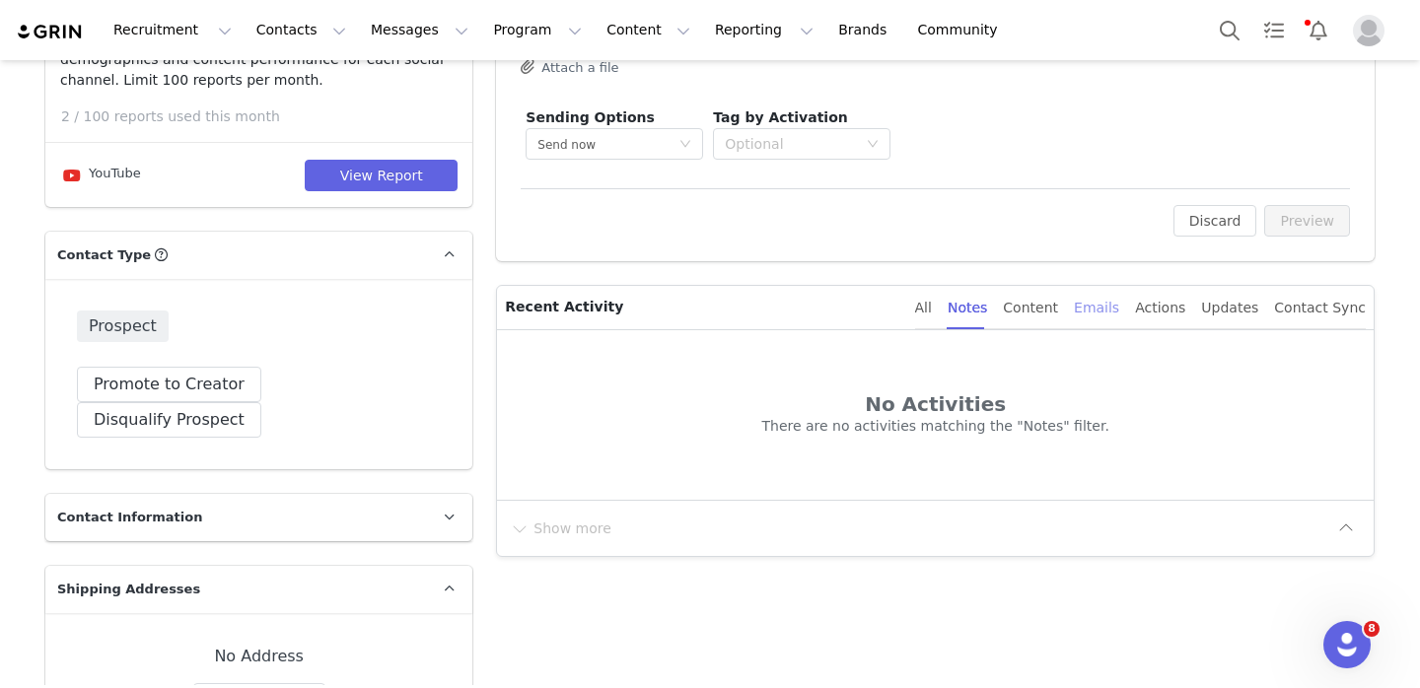
click at [1119, 321] on div "Emails" at bounding box center [1096, 308] width 45 height 44
click at [932, 311] on div "All" at bounding box center [923, 308] width 17 height 44
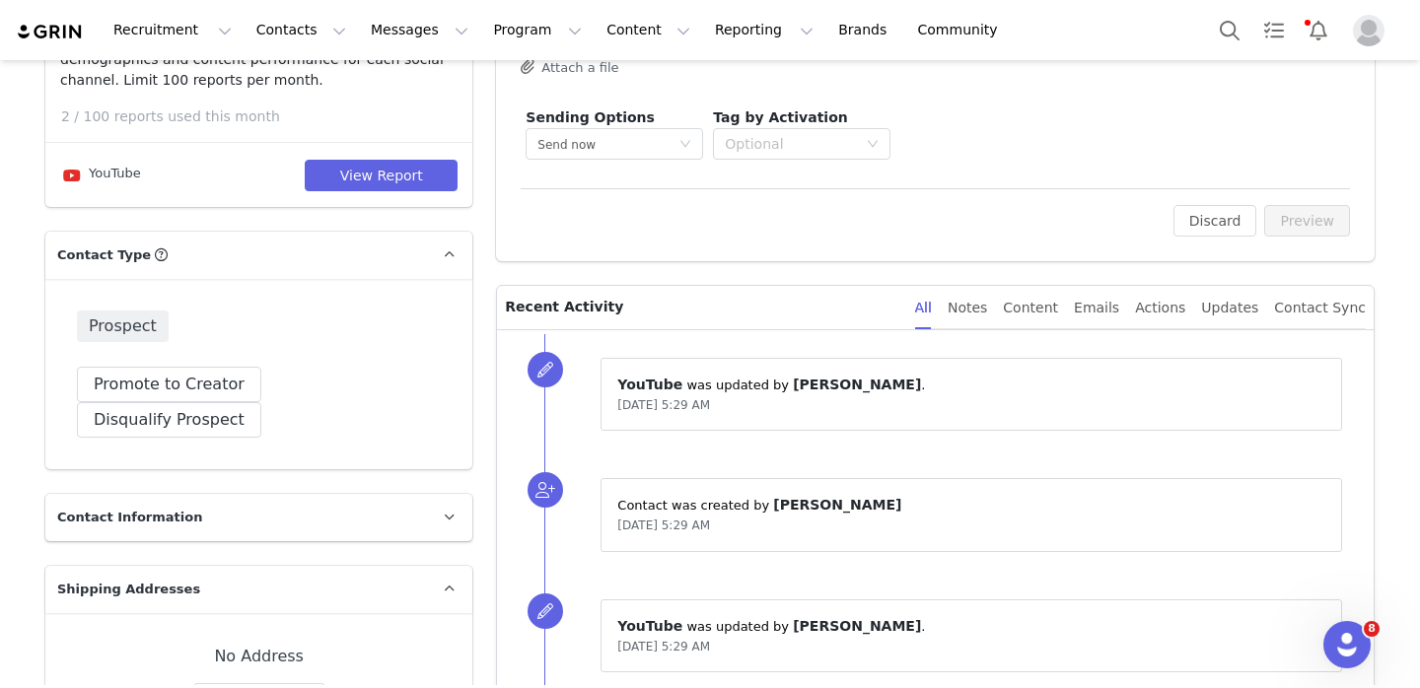
scroll to position [0, 0]
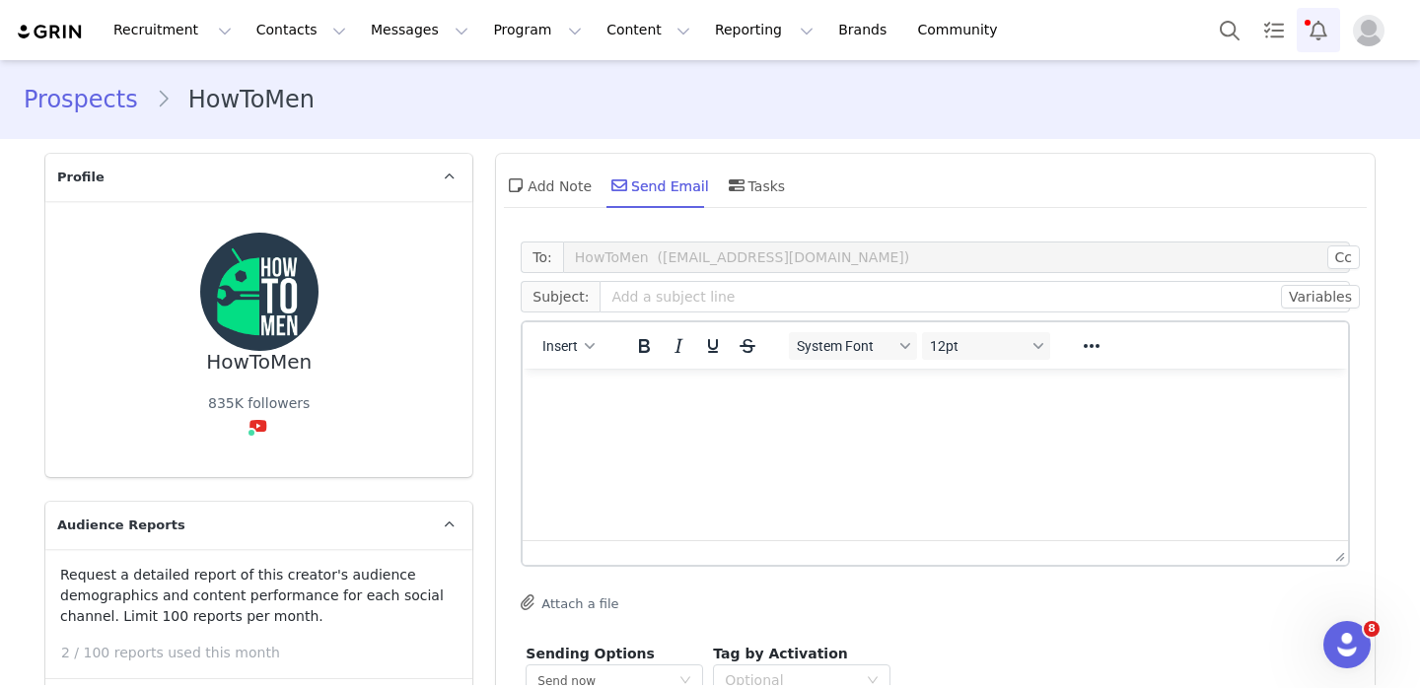
click at [1319, 36] on button "Notifications" at bounding box center [1318, 30] width 43 height 44
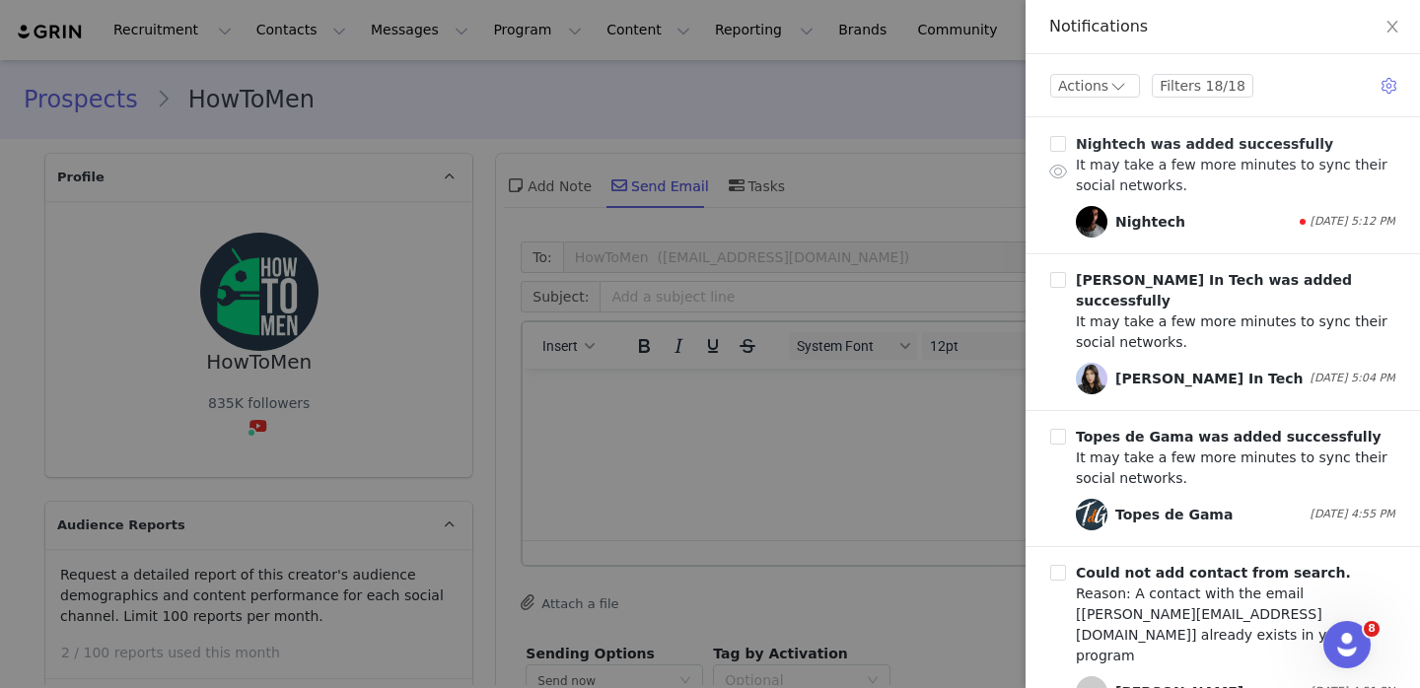
click at [1230, 155] on div "It may take a few more minutes to sync their social networks." at bounding box center [1235, 175] width 319 height 41
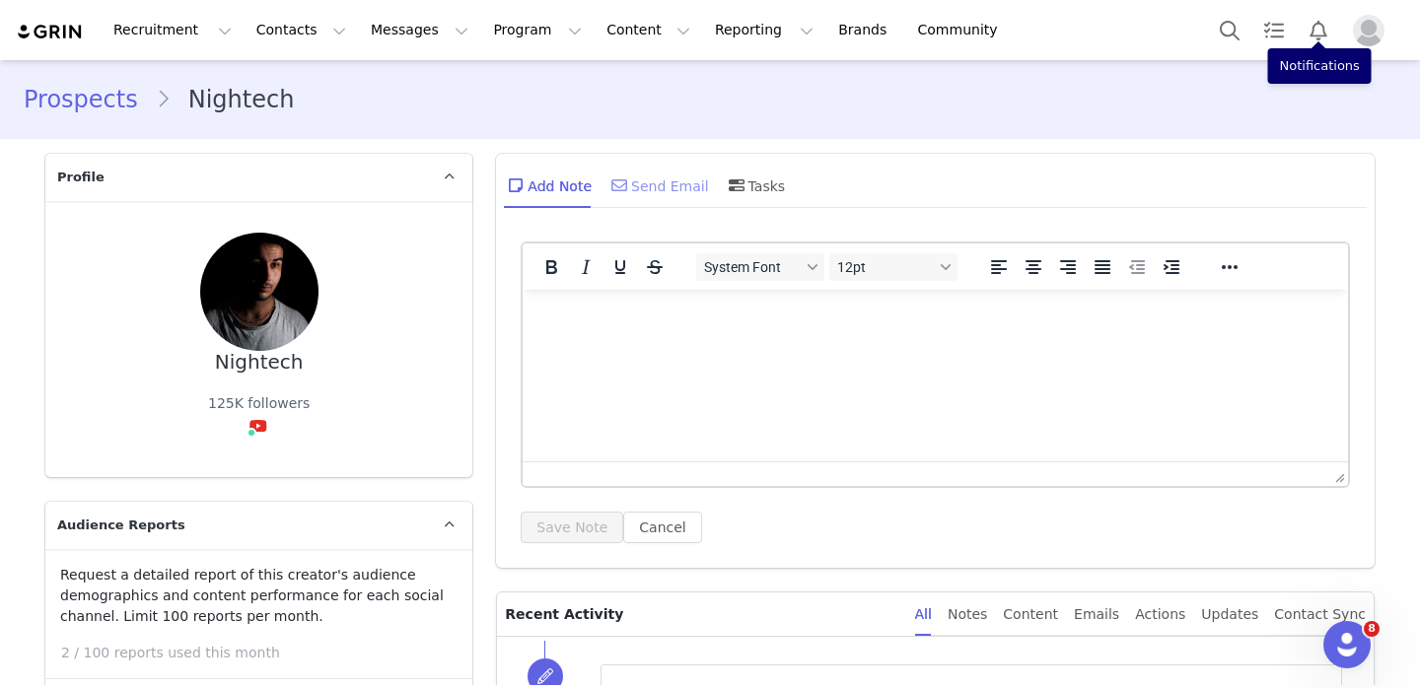
click at [698, 205] on div "Send Email" at bounding box center [658, 185] width 102 height 47
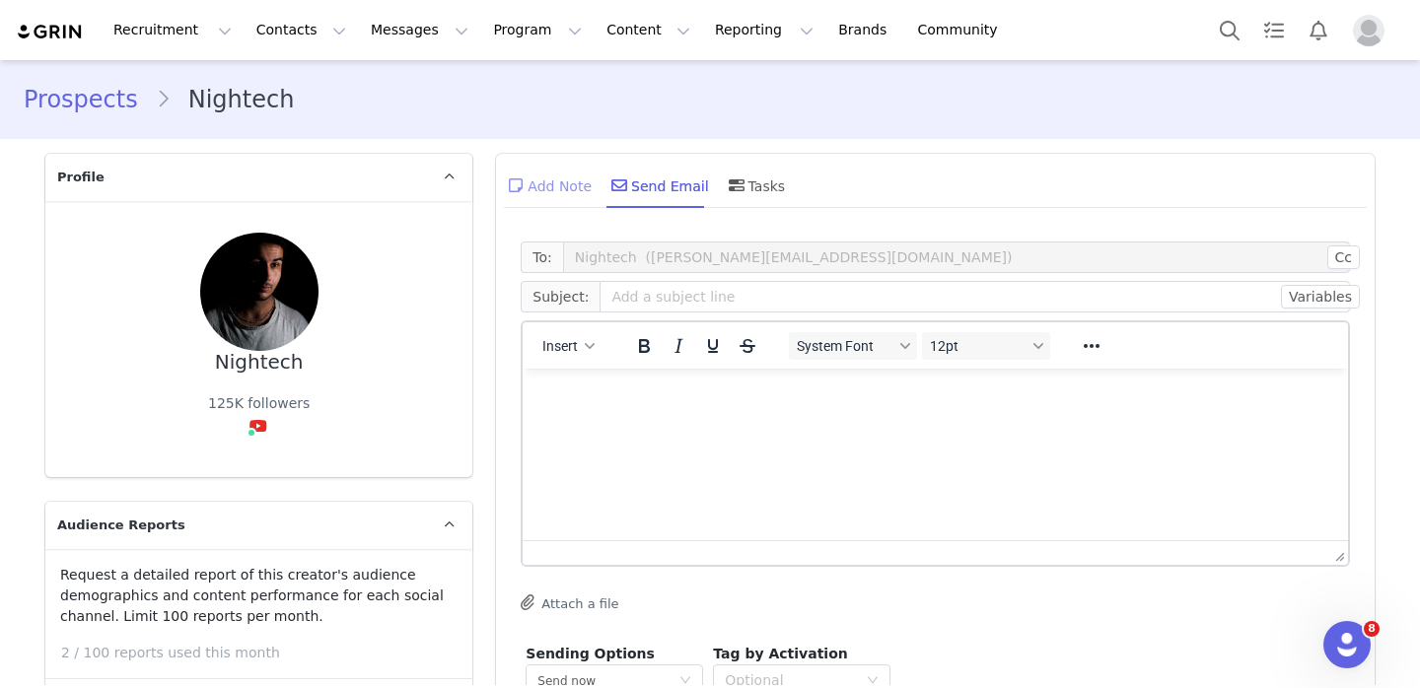
click at [555, 190] on div "Add Note" at bounding box center [548, 185] width 88 height 47
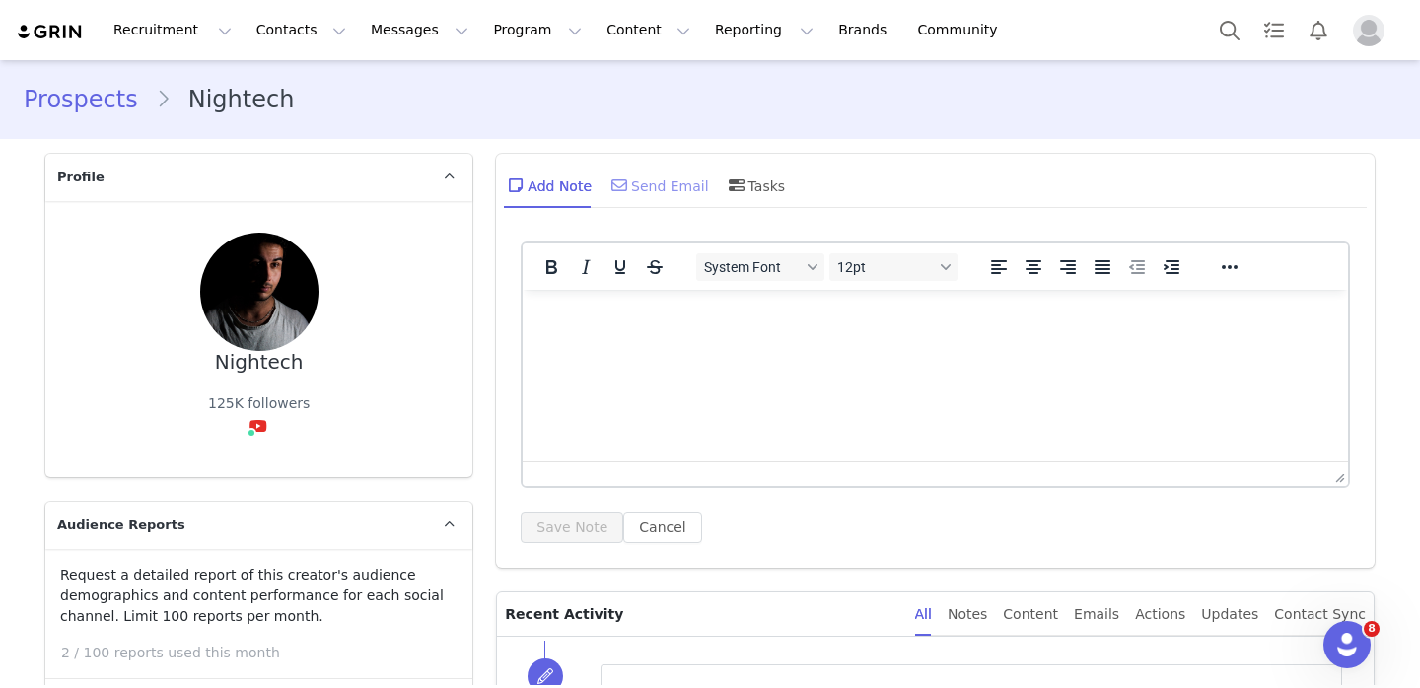
click at [646, 192] on div "Send Email" at bounding box center [658, 185] width 102 height 47
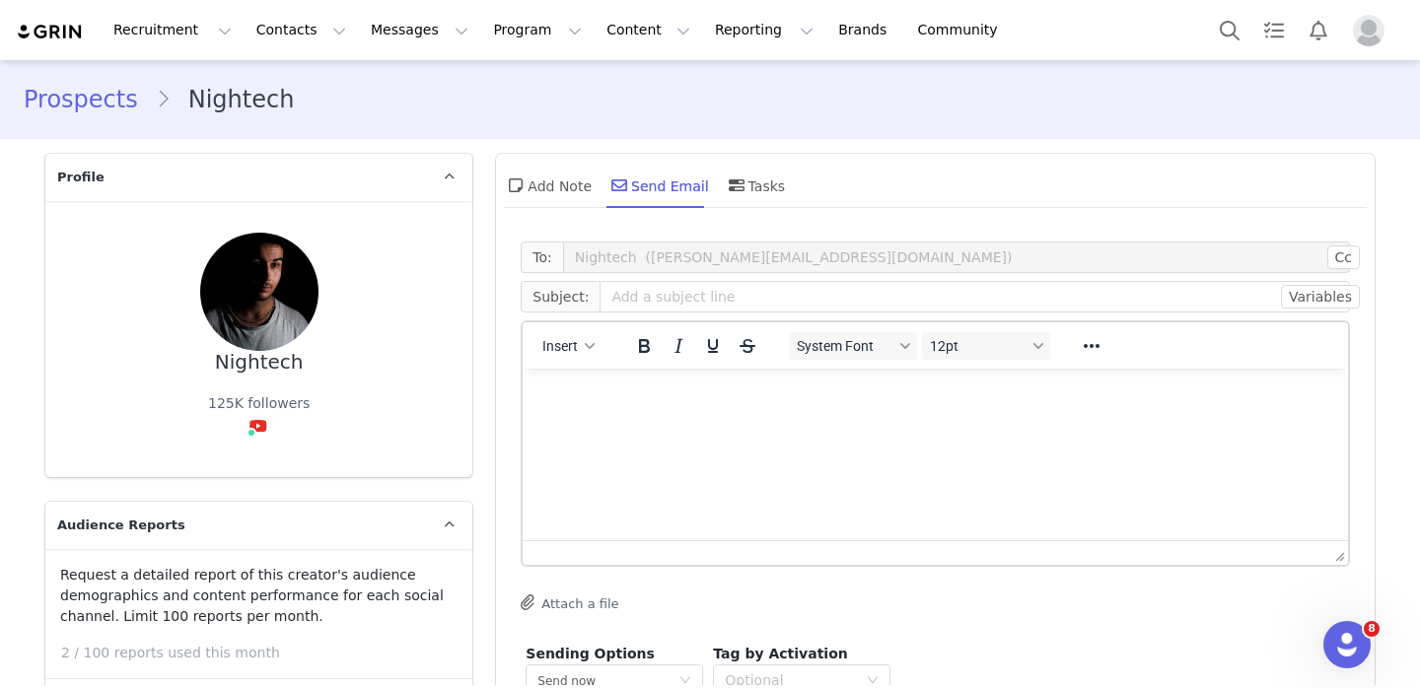
click at [640, 417] on html at bounding box center [935, 395] width 825 height 53
click at [674, 289] on input "text" at bounding box center [975, 297] width 750 height 32
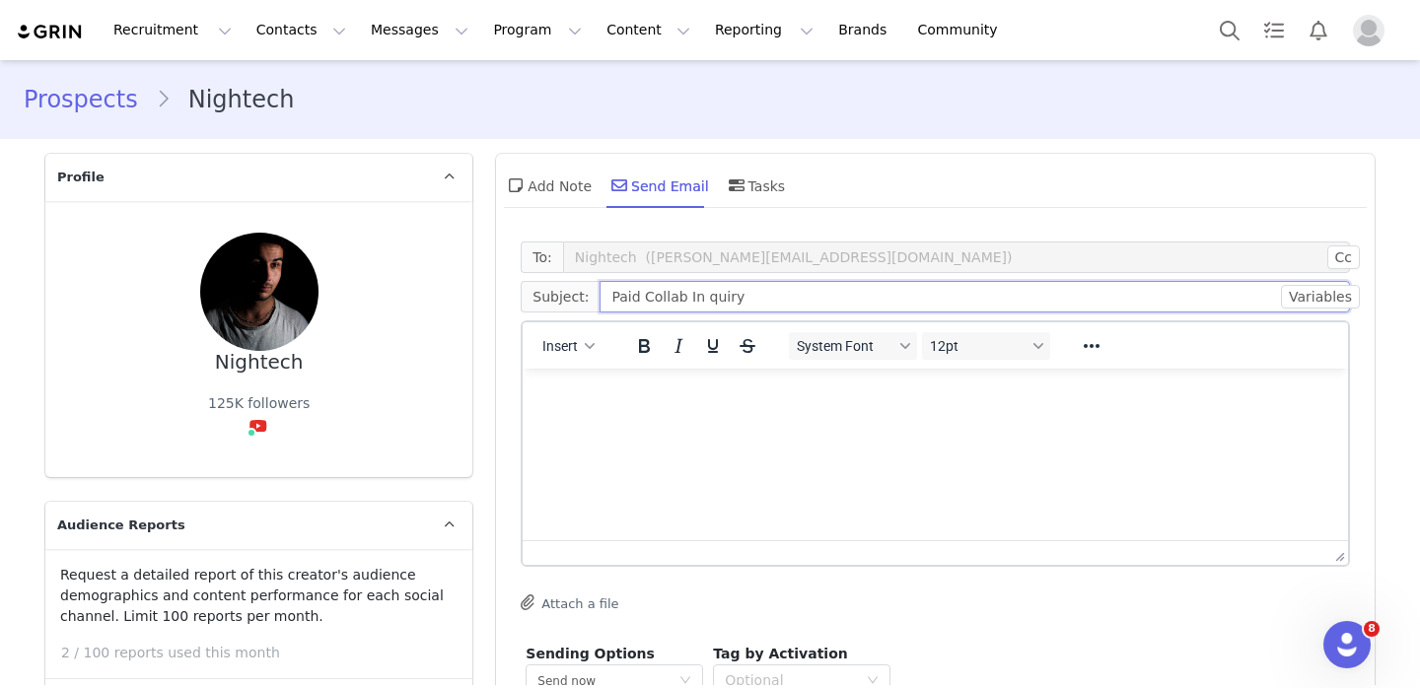
click at [697, 302] on input "Paid Collab In quiry" at bounding box center [975, 297] width 750 height 32
type input "Paid Collab Inquiry"
click at [764, 397] on p "Rich Text Area. Press ALT-0 for help." at bounding box center [935, 396] width 794 height 22
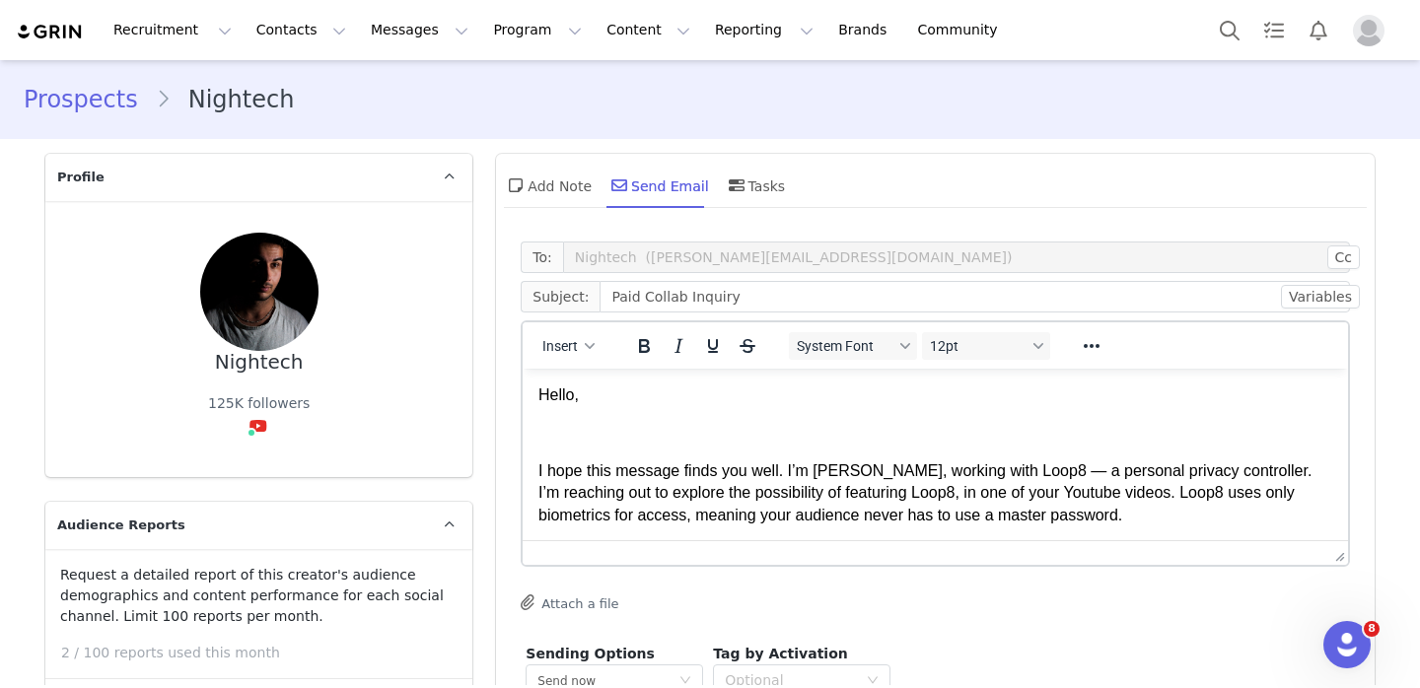
click at [718, 448] on body "Hello, I hope this message finds you well. I’m [PERSON_NAME], working with Loop…" at bounding box center [935, 667] width 794 height 565
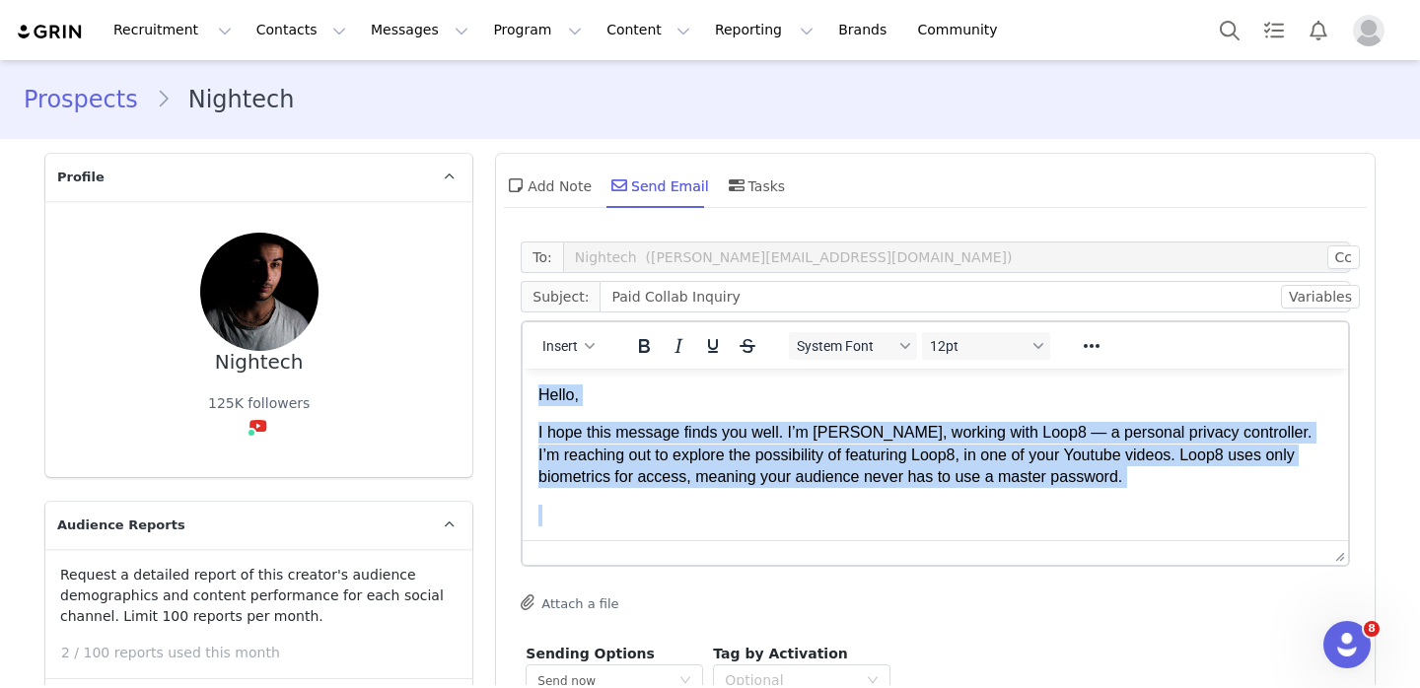
drag, startPoint x: 625, startPoint y: 481, endPoint x: 538, endPoint y: 394, distance: 122.7
click at [538, 394] on body "Hello, I hope this message finds you well. I’m [PERSON_NAME], working with Loop…" at bounding box center [935, 648] width 794 height 527
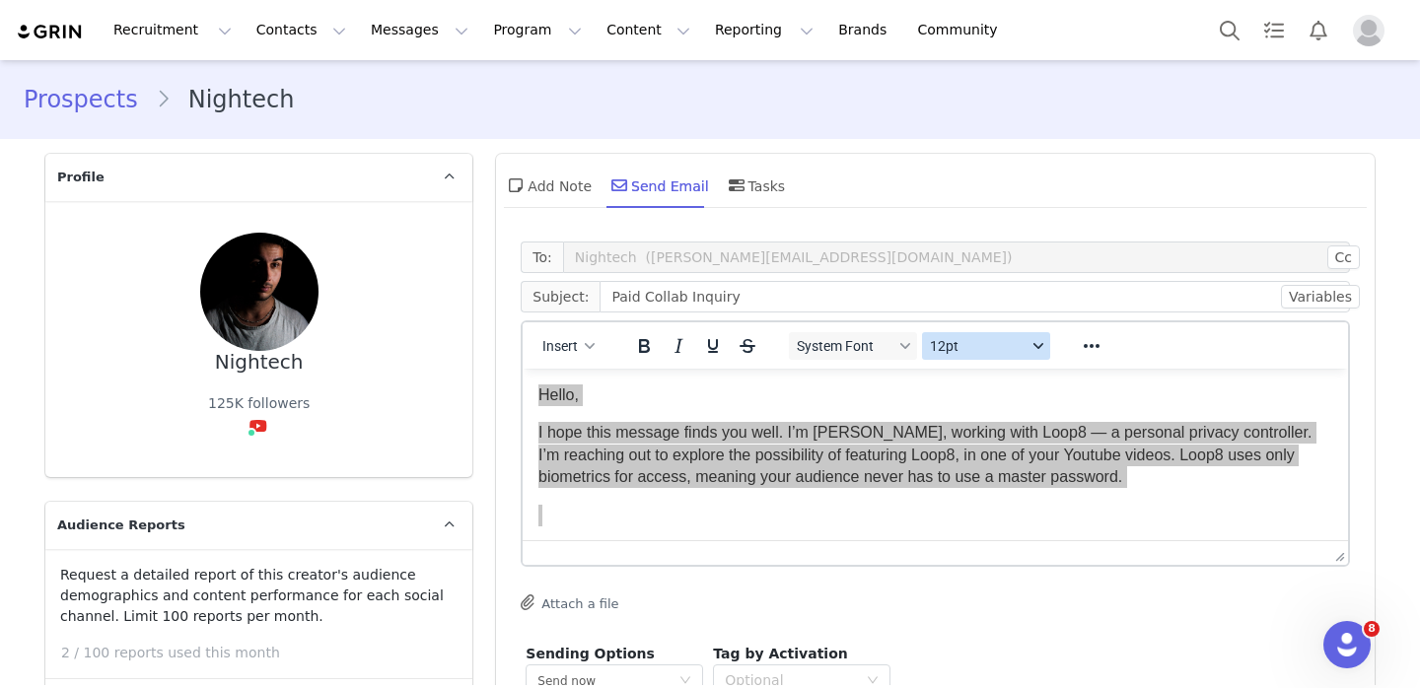
click at [942, 344] on span "12pt" at bounding box center [978, 346] width 97 height 16
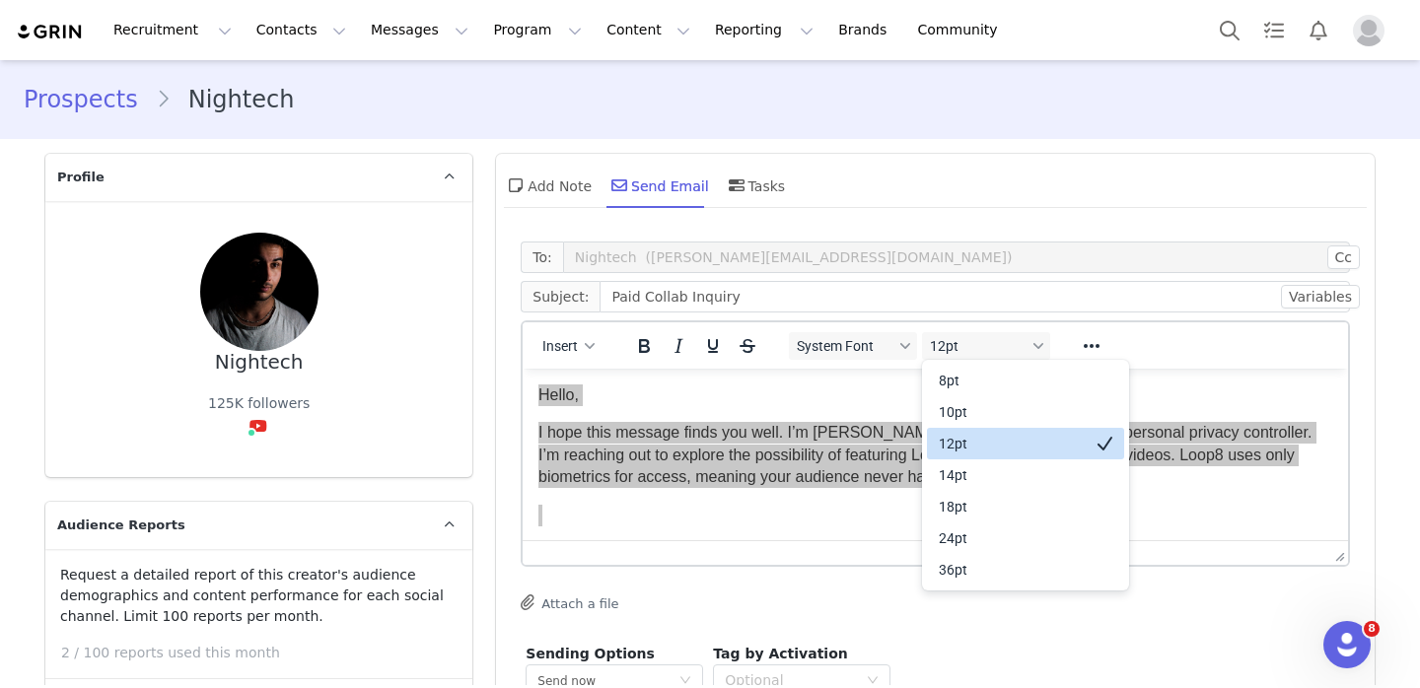
click at [969, 444] on div "12pt" at bounding box center [1012, 444] width 146 height 24
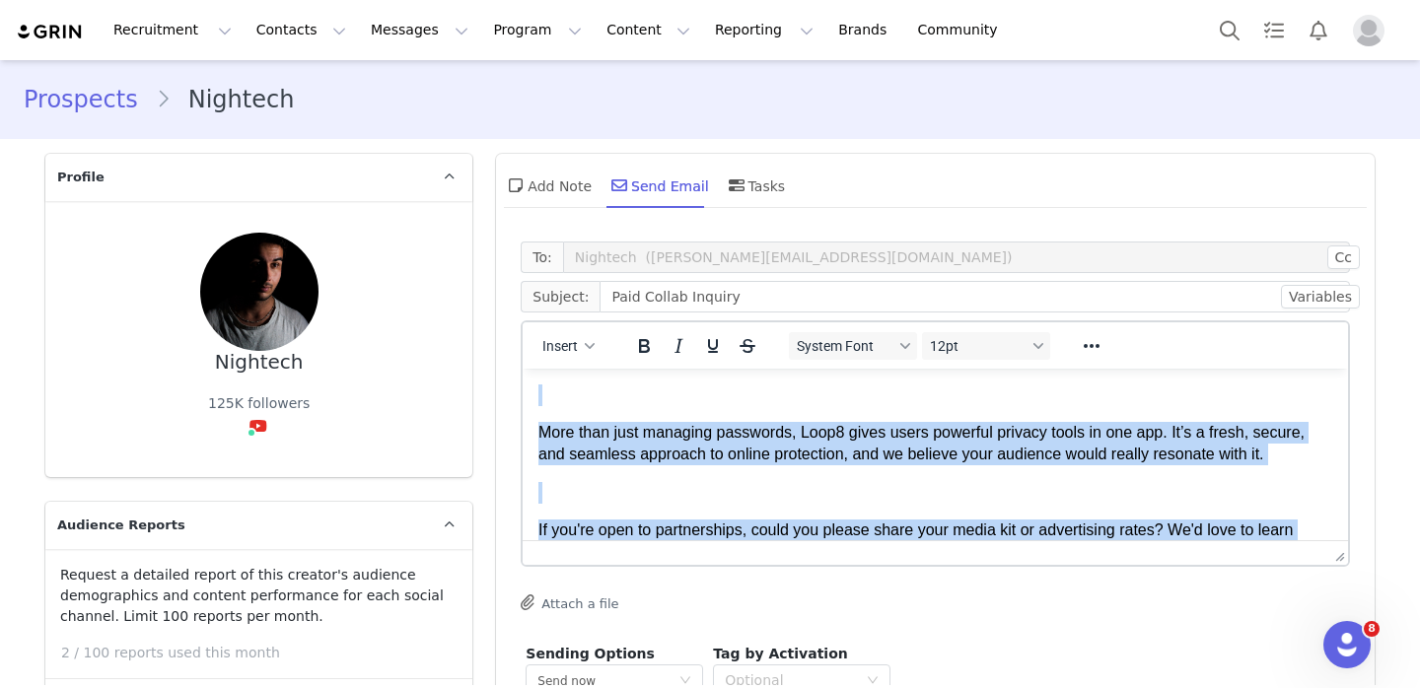
scroll to position [48, 0]
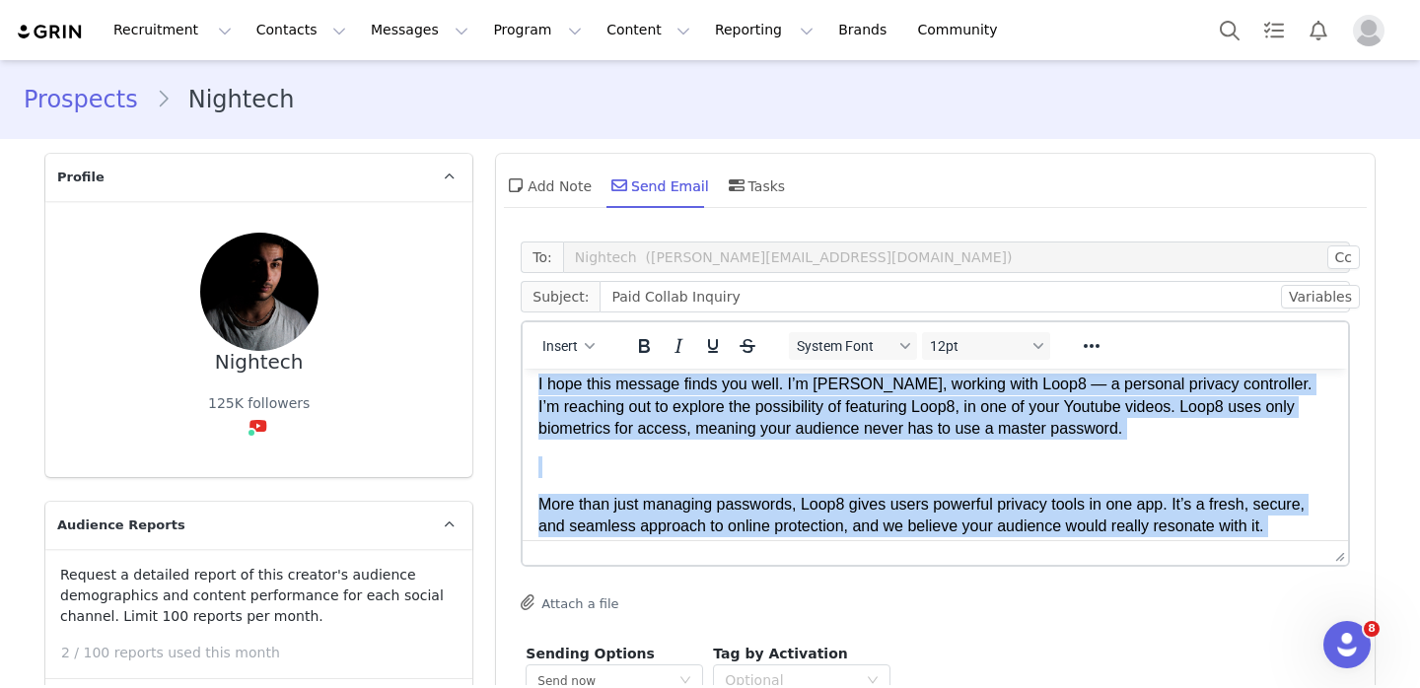
click at [757, 444] on body "Hello, I hope this message finds you well. I’m [PERSON_NAME], working with Loop…" at bounding box center [935, 599] width 794 height 527
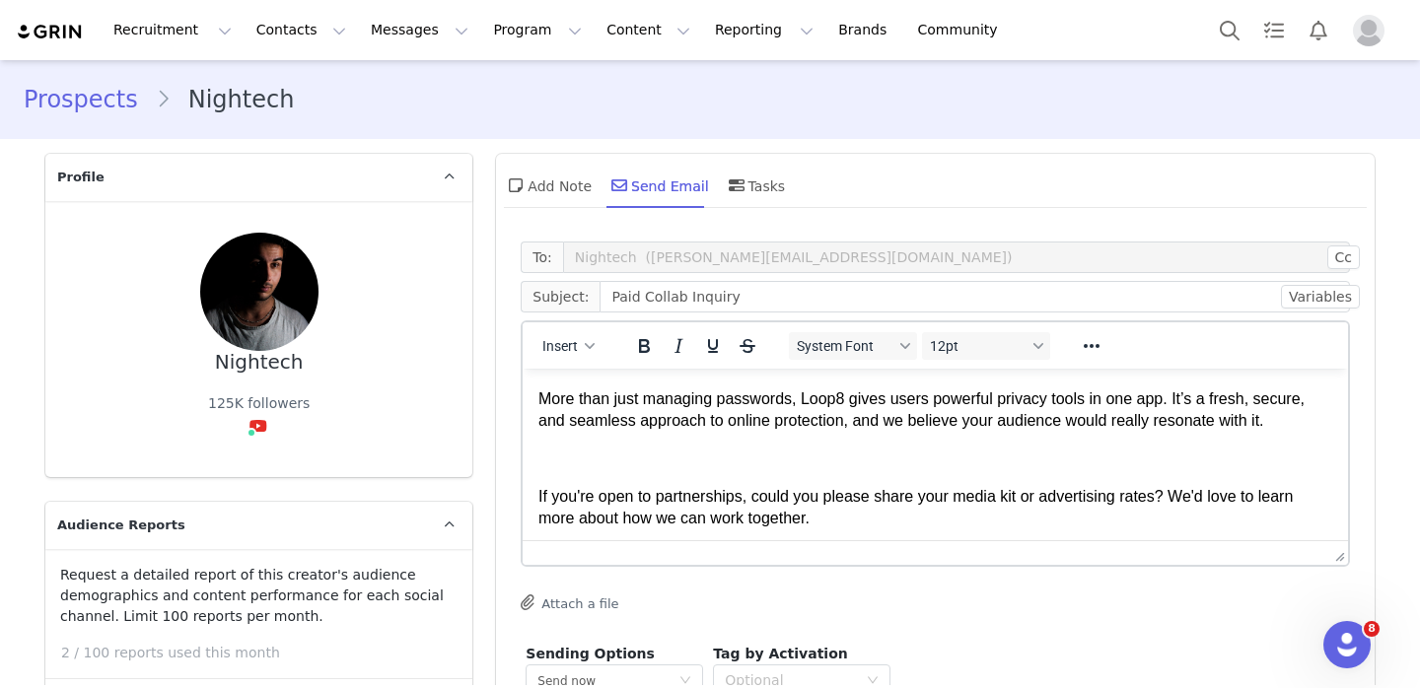
scroll to position [125, 0]
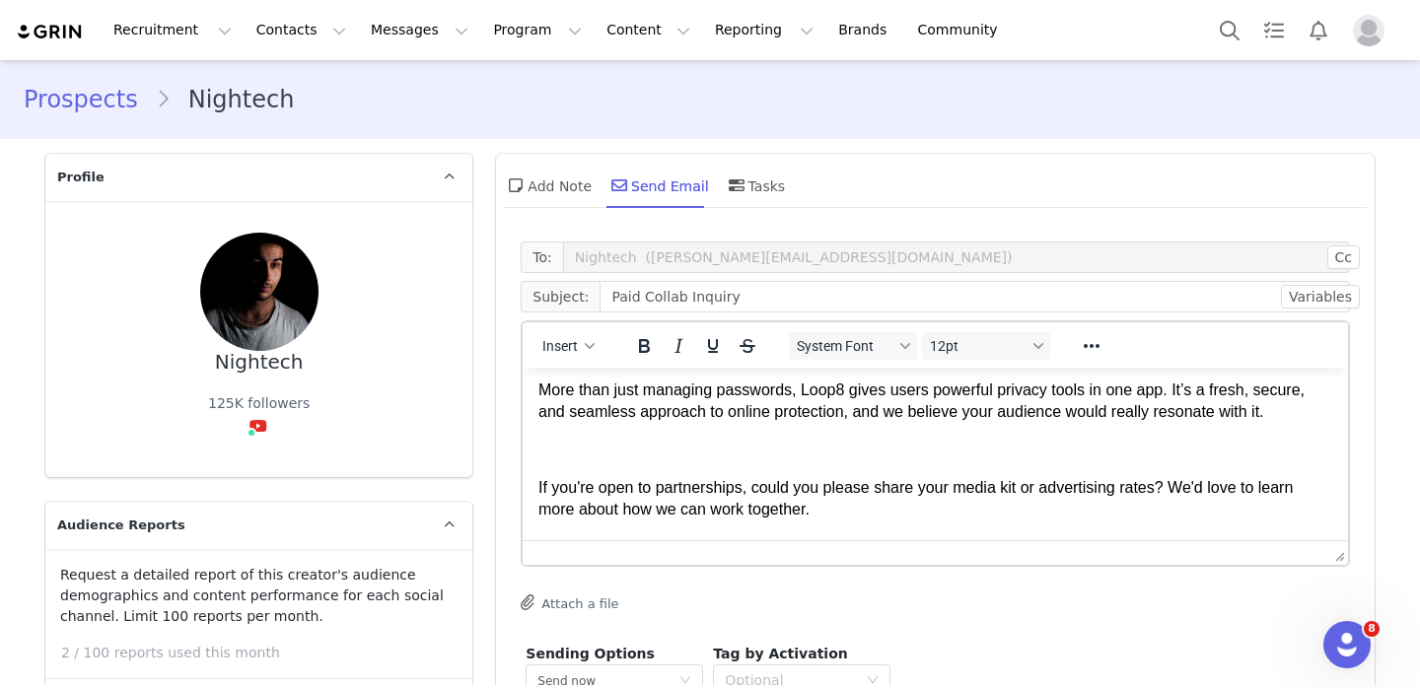
click at [565, 457] on p "Rich Text Area. Press ALT-0 for help." at bounding box center [935, 450] width 794 height 22
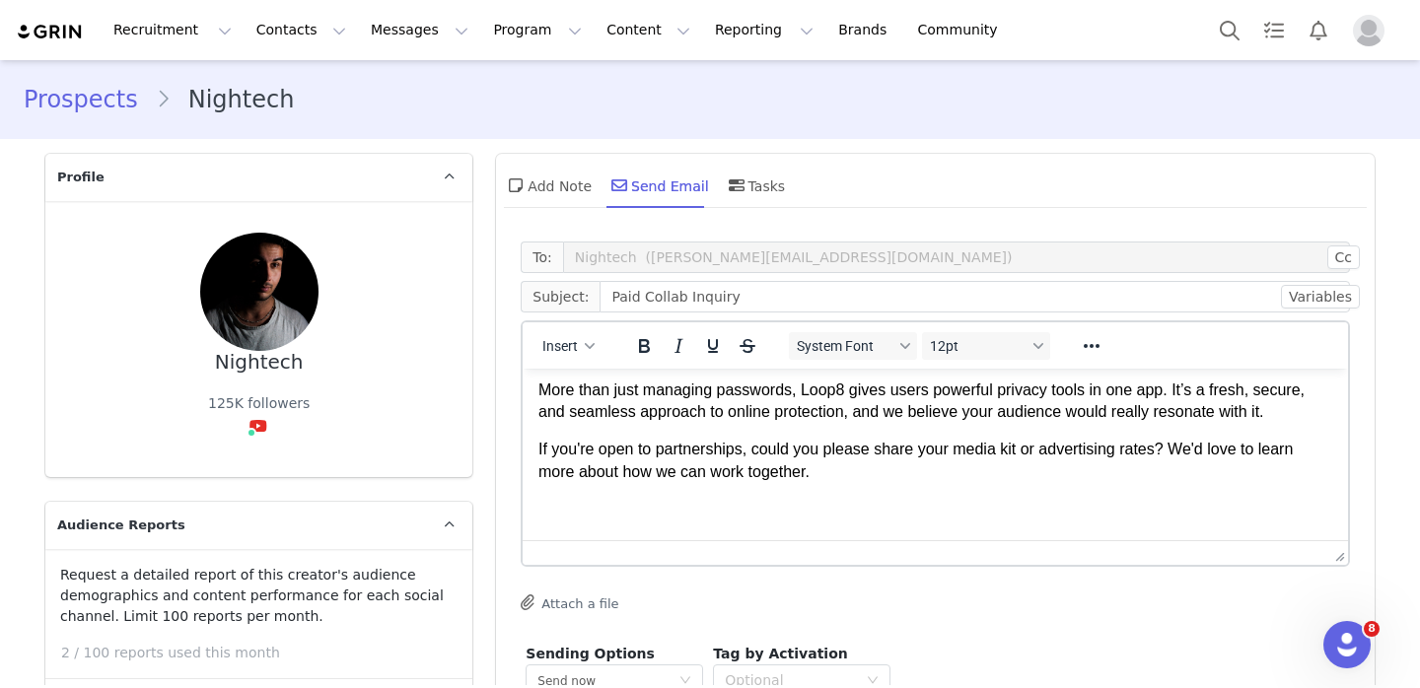
click at [555, 503] on p "Rich Text Area. Press ALT-0 for help." at bounding box center [935, 510] width 794 height 22
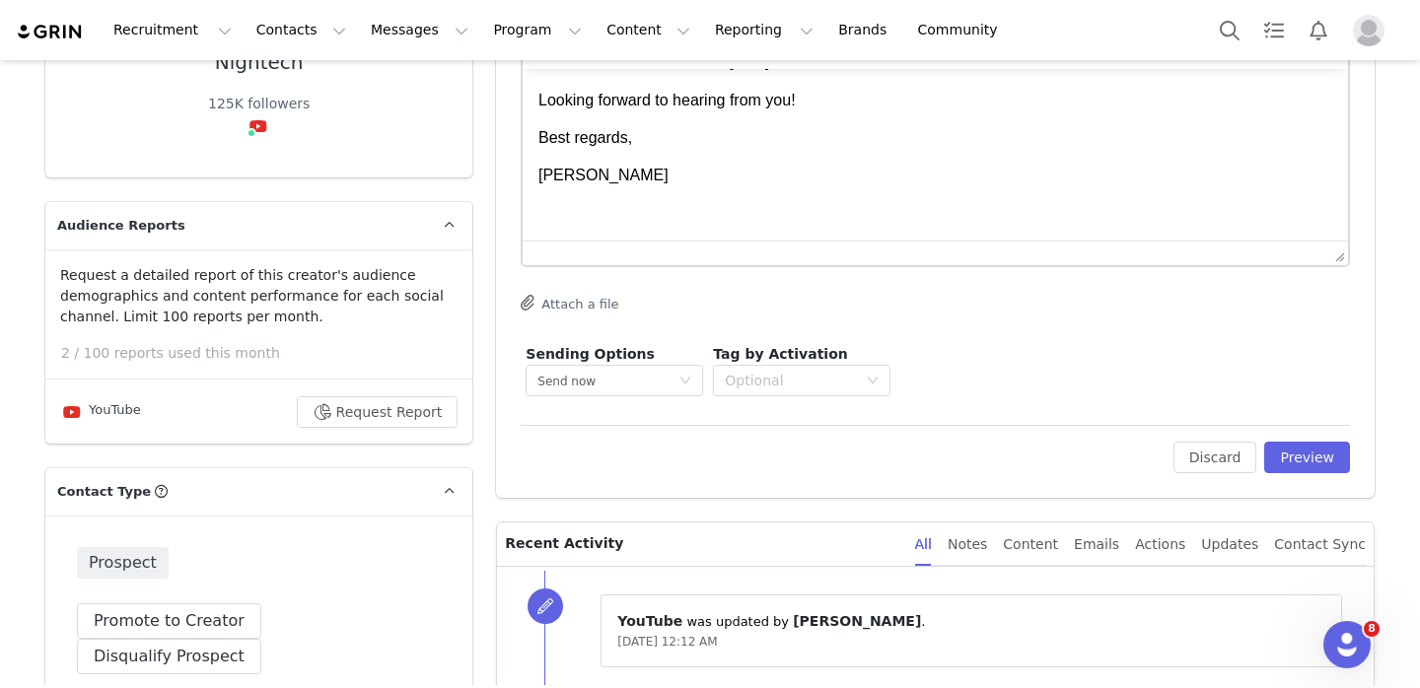
scroll to position [421, 0]
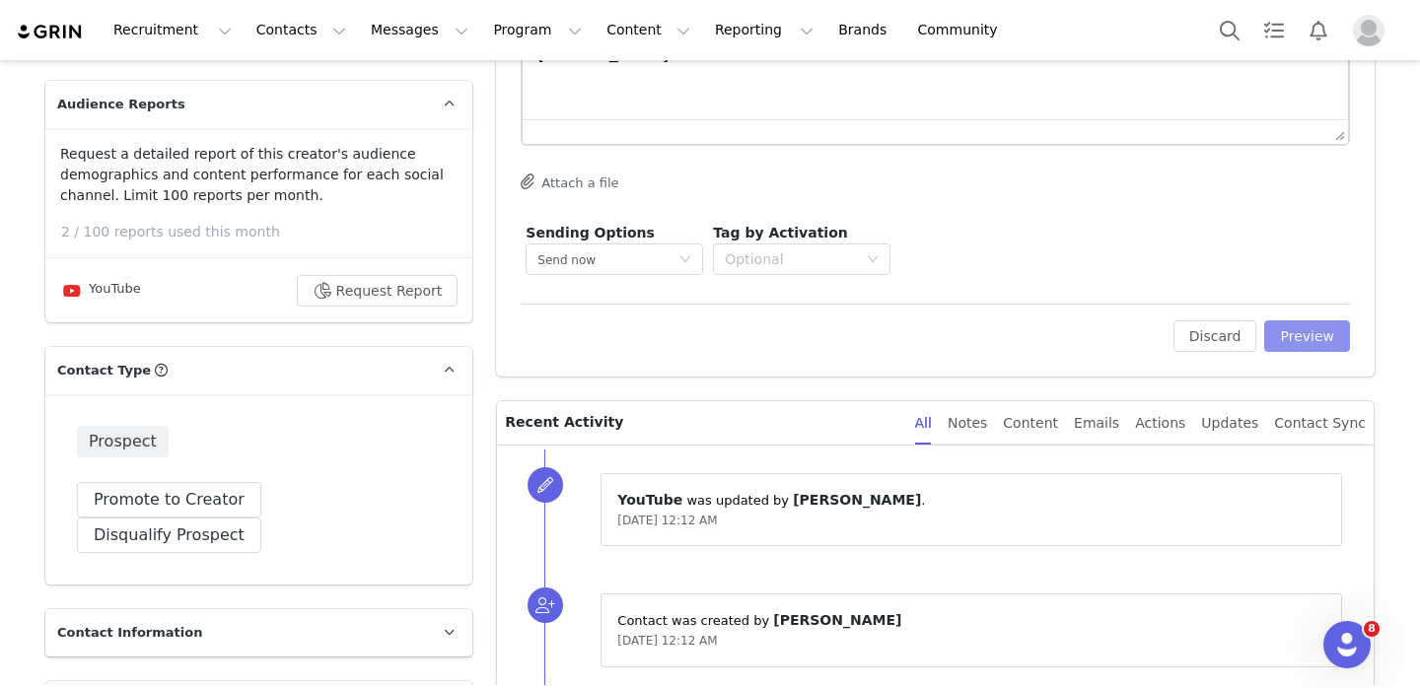
click at [1283, 343] on button "Preview" at bounding box center [1307, 336] width 86 height 32
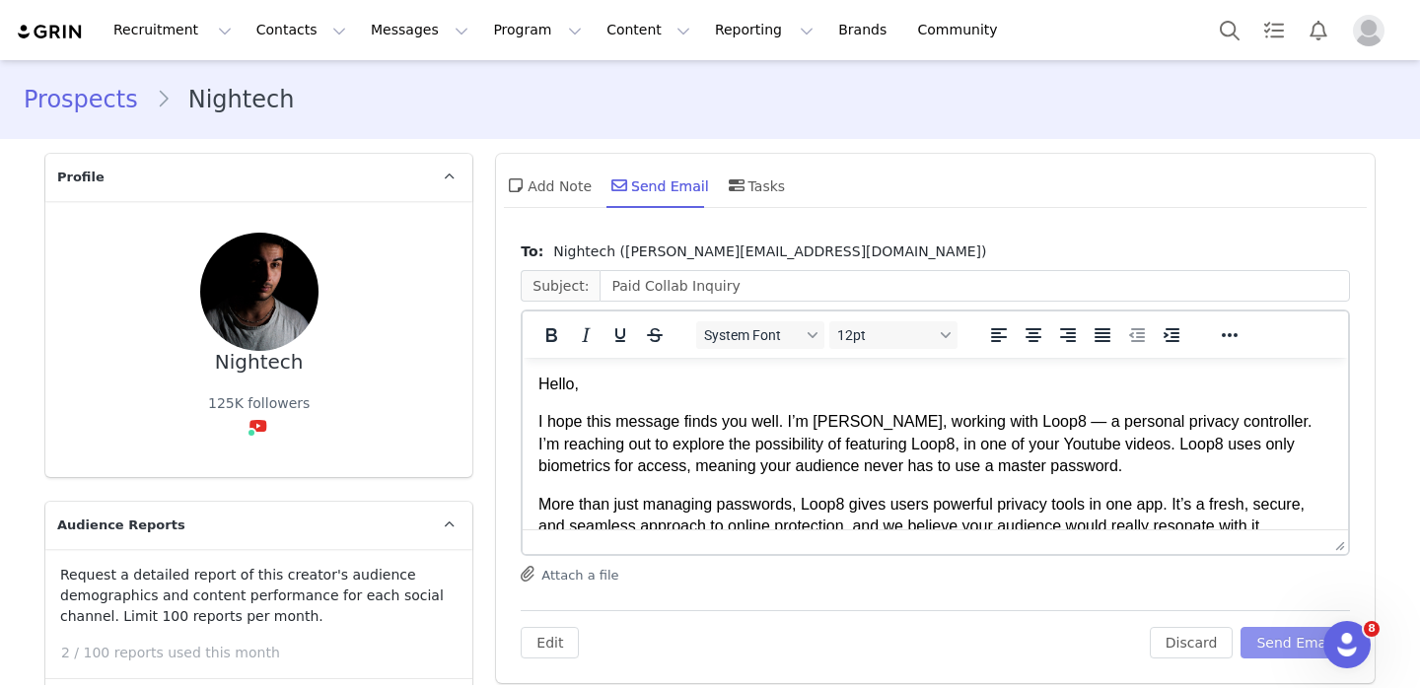
scroll to position [142, 0]
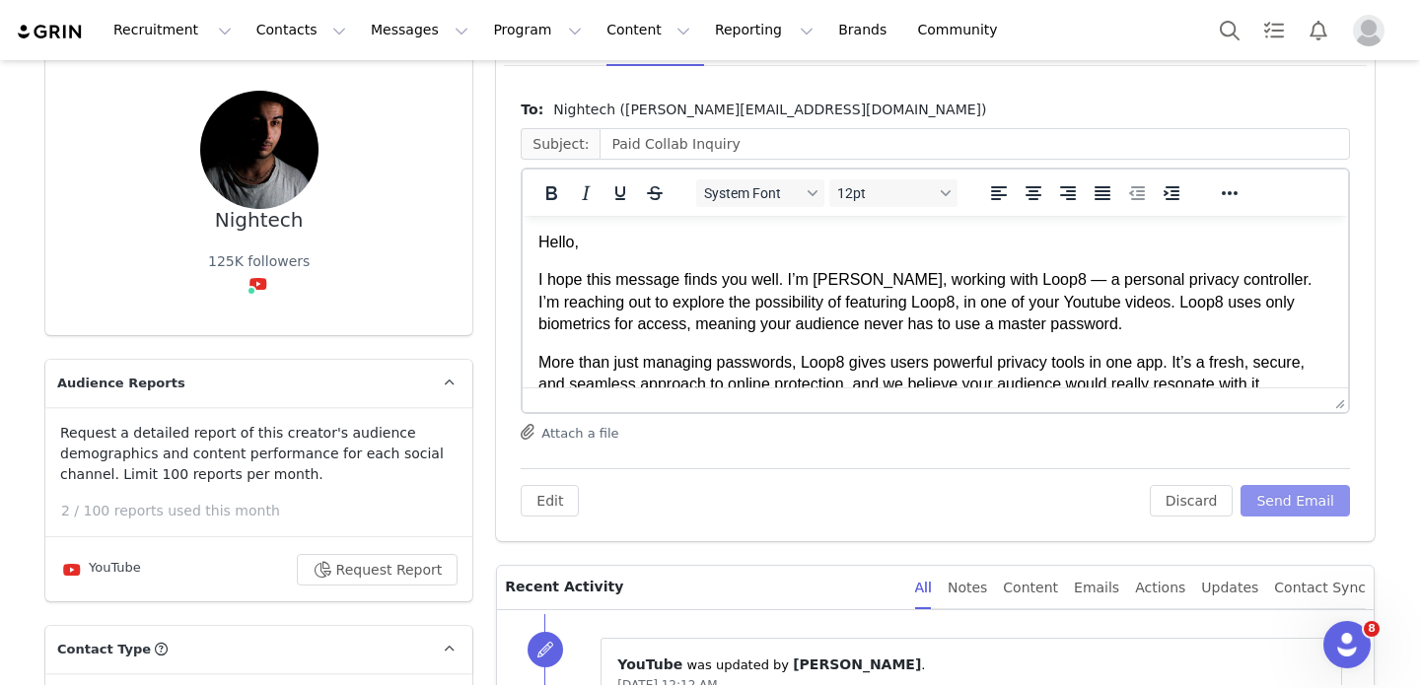
click at [1309, 497] on button "Send Email" at bounding box center [1294, 501] width 109 height 32
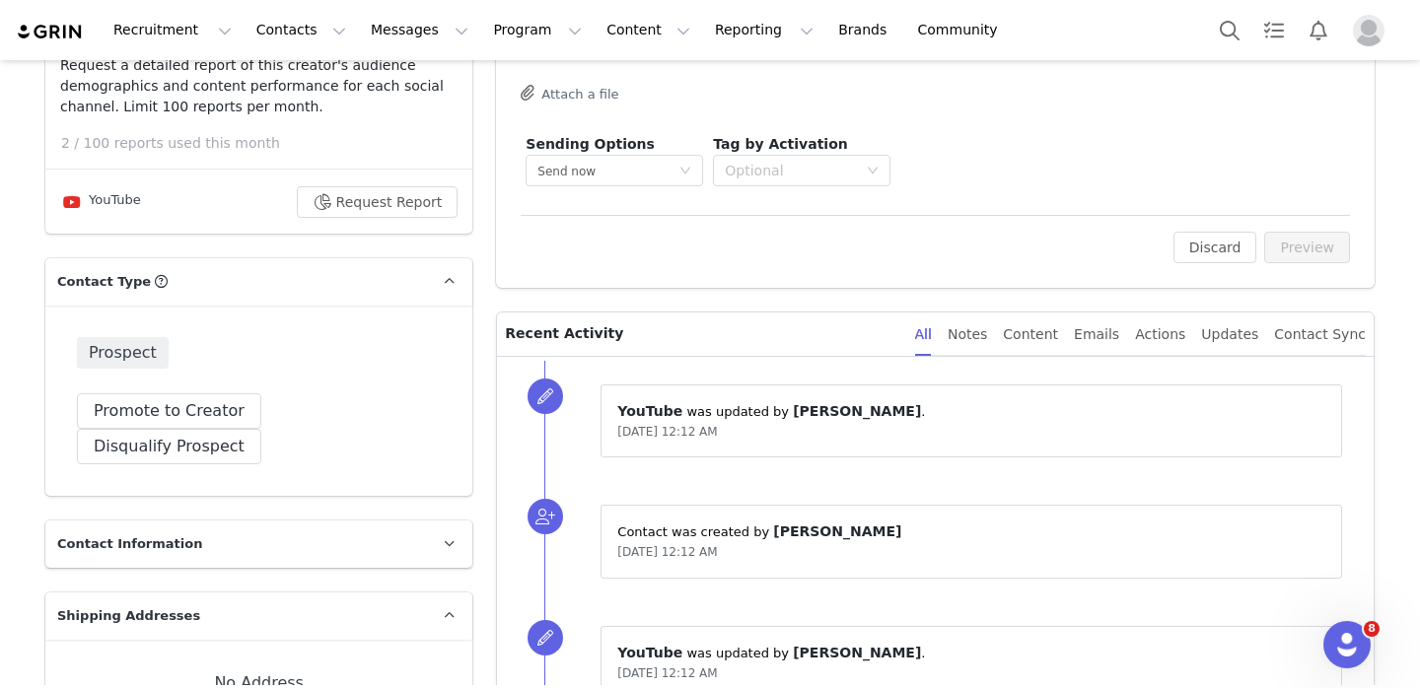
scroll to position [356, 0]
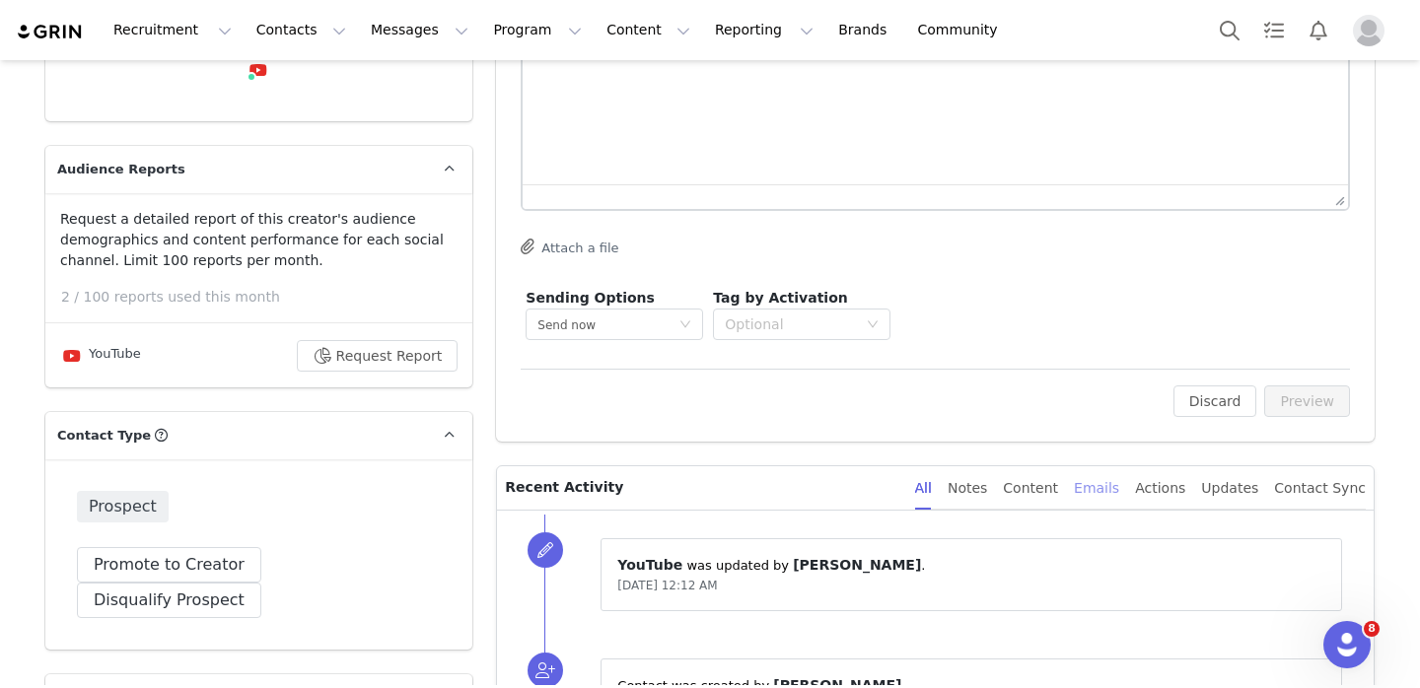
click at [1119, 485] on div "Emails" at bounding box center [1096, 488] width 45 height 44
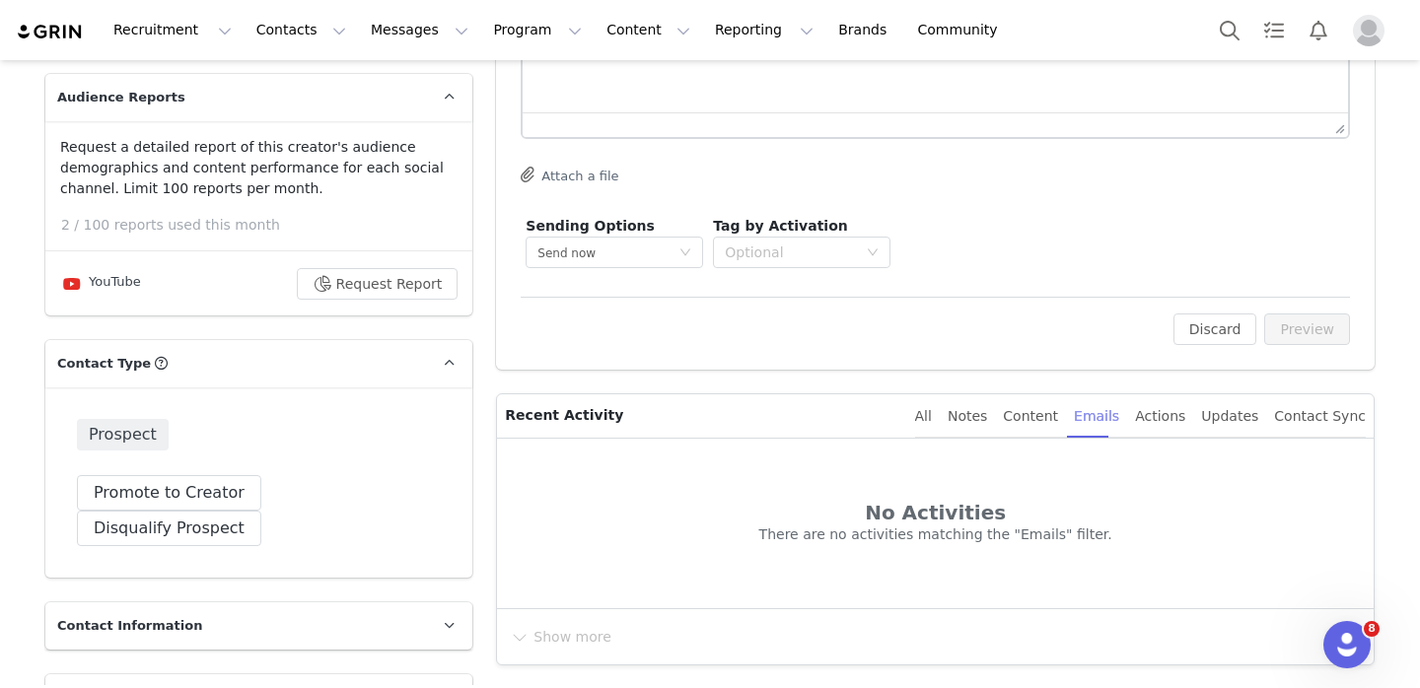
scroll to position [434, 0]
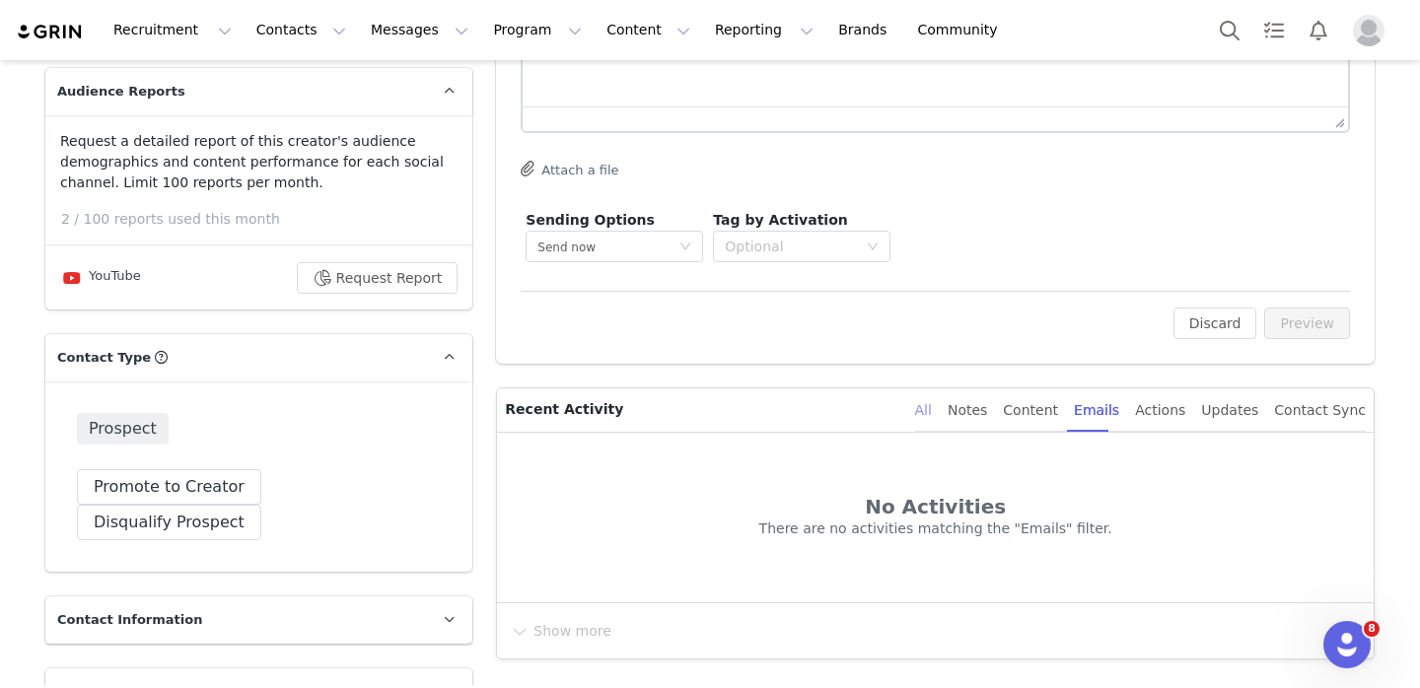
click at [932, 417] on div "All" at bounding box center [923, 411] width 17 height 44
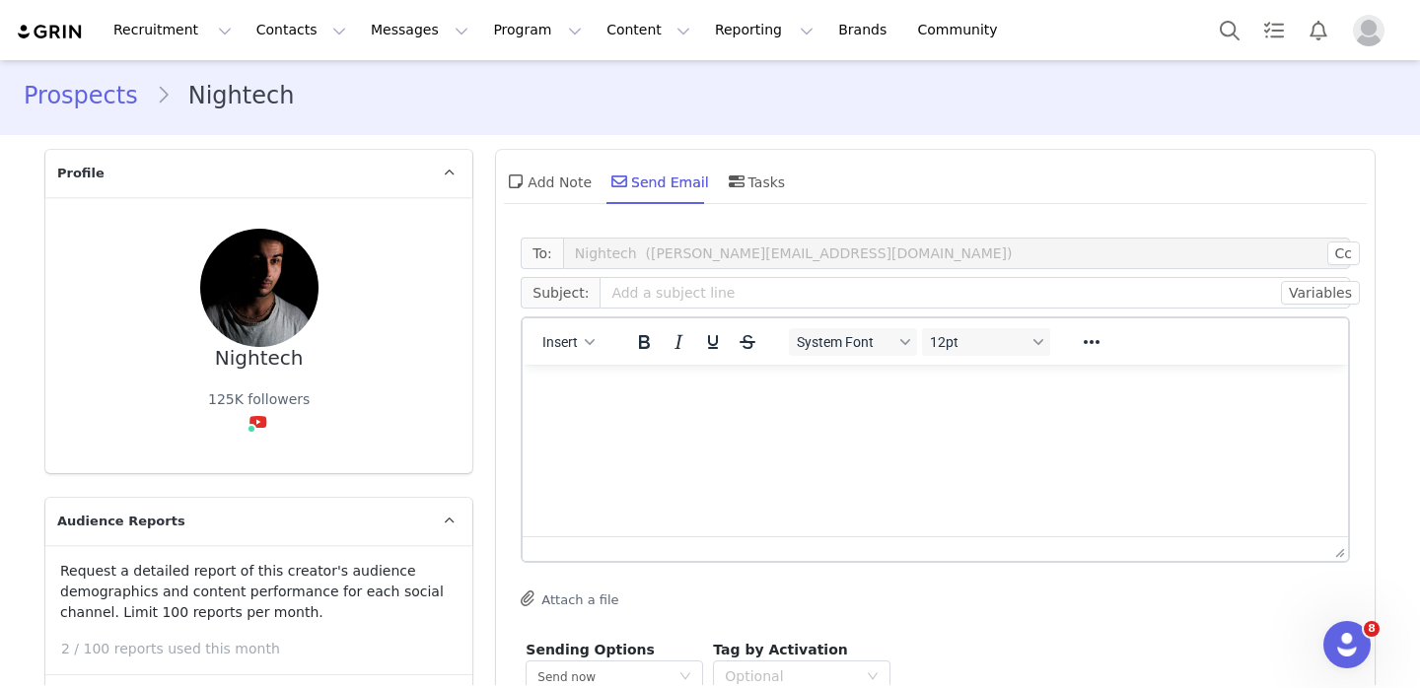
scroll to position [0, 0]
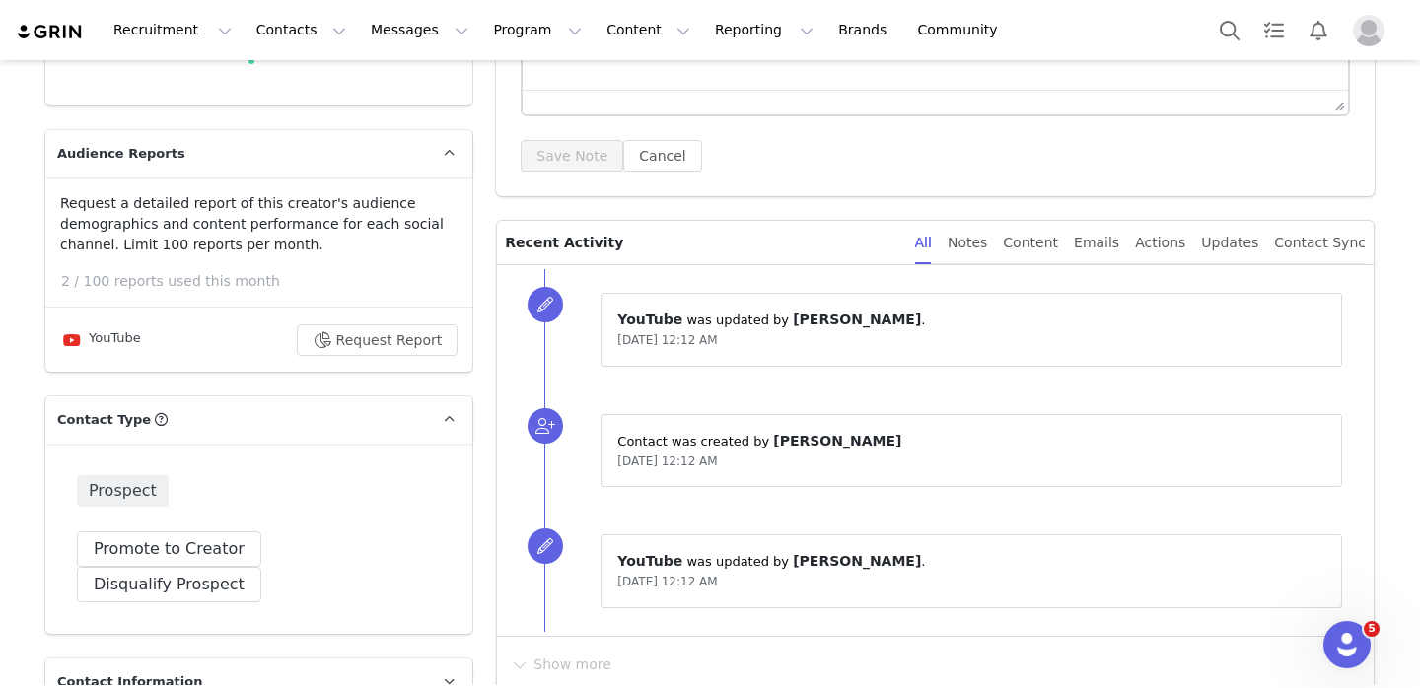
scroll to position [387, 0]
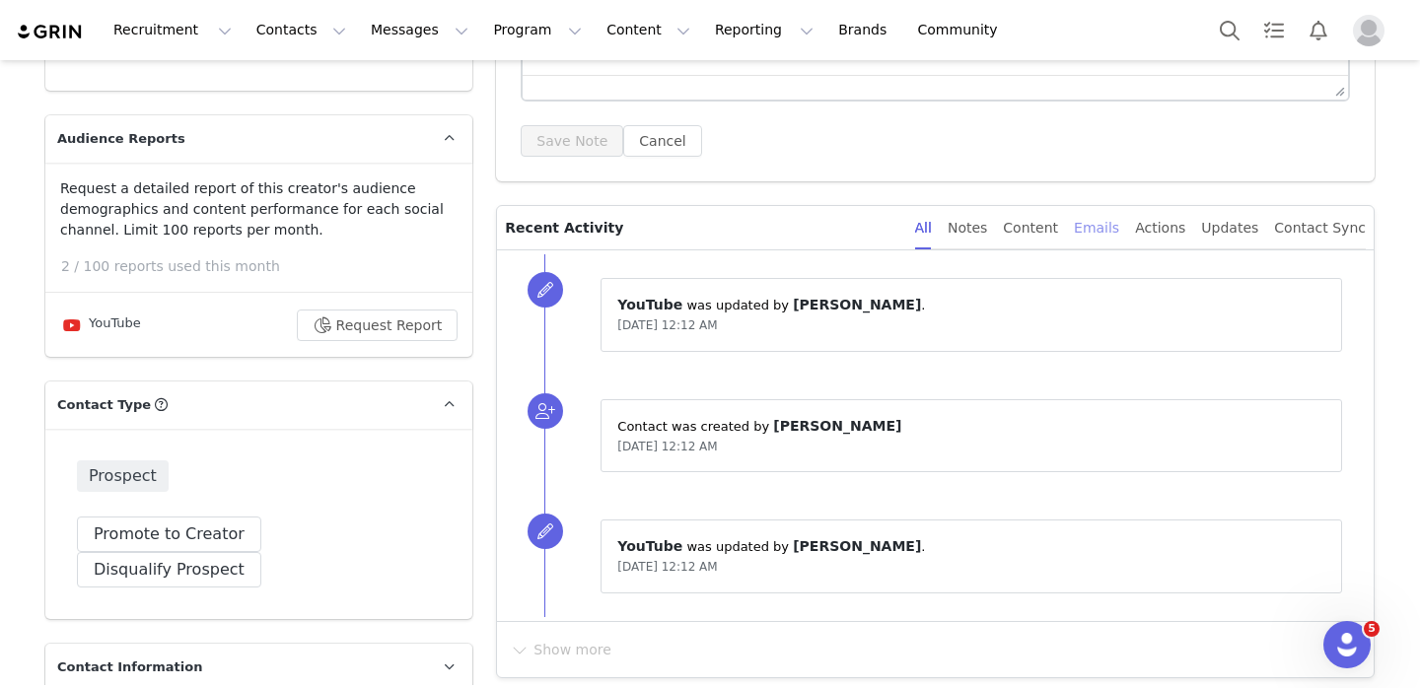
click at [1093, 247] on div "Emails" at bounding box center [1096, 228] width 45 height 44
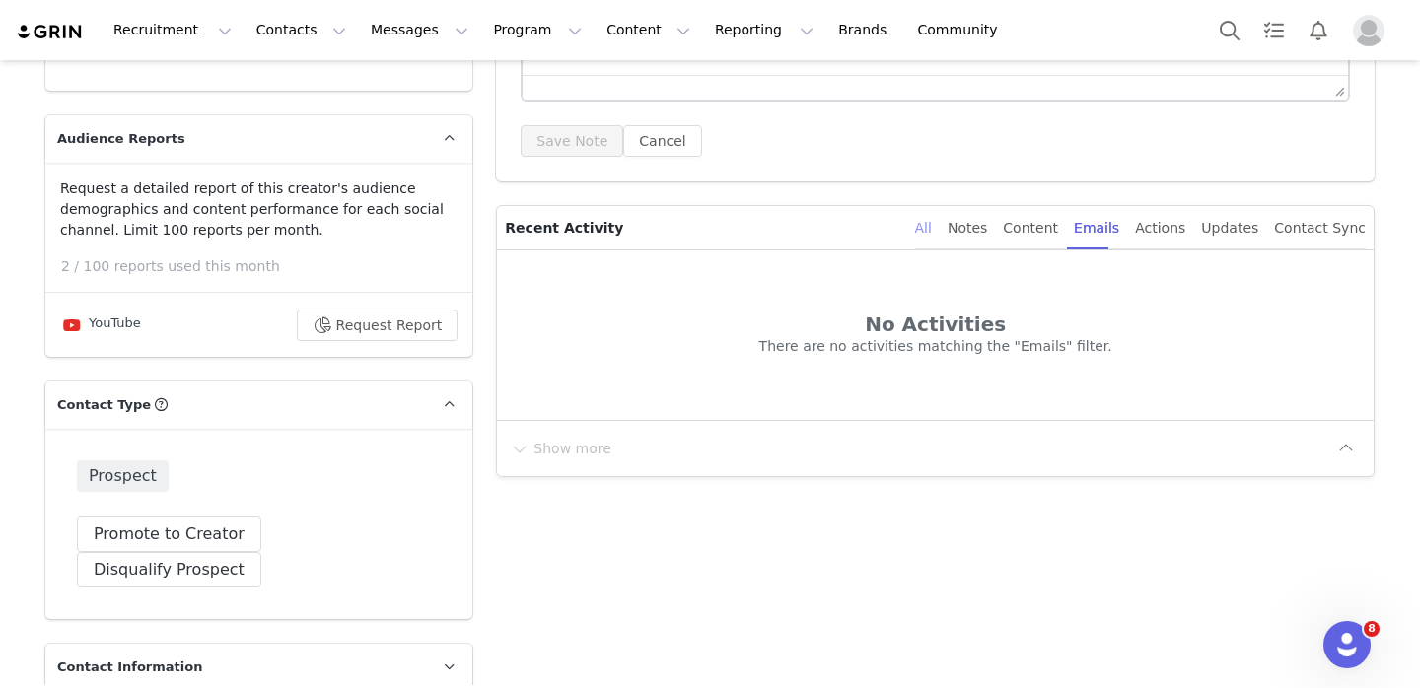
click at [932, 226] on div "All" at bounding box center [923, 228] width 17 height 44
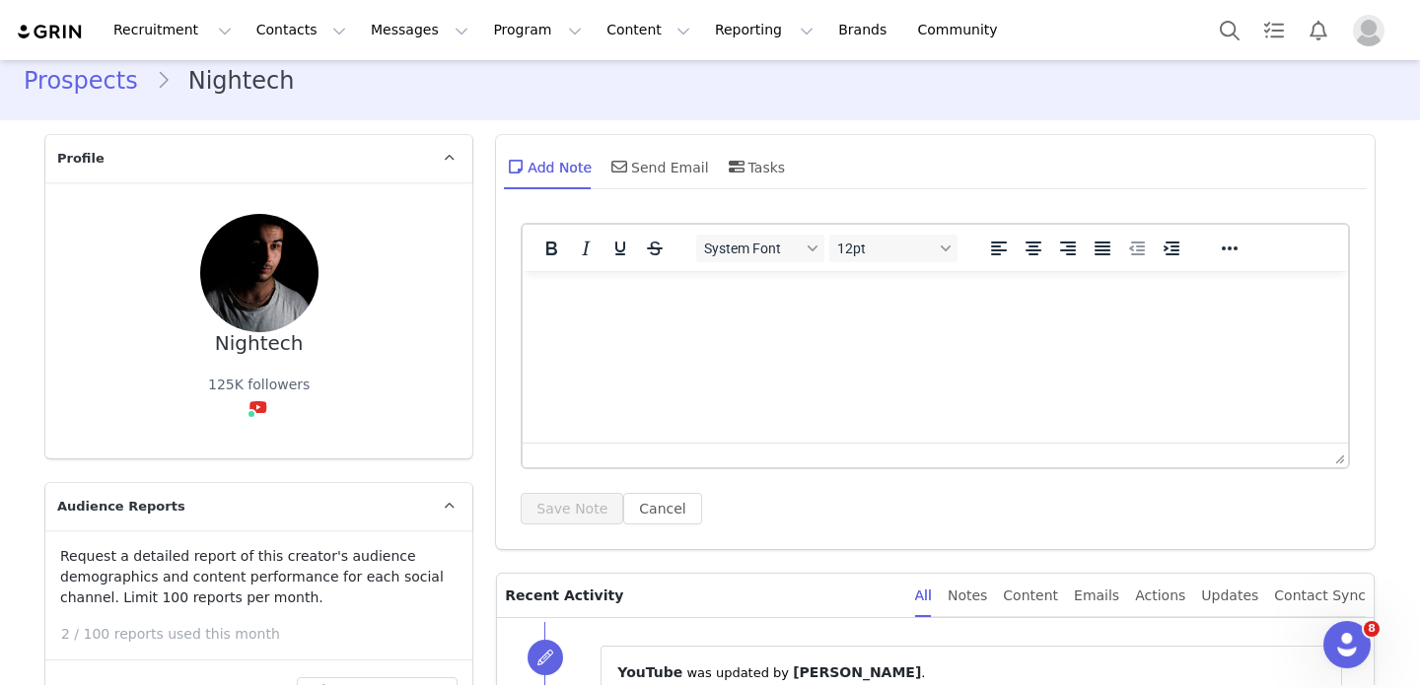
scroll to position [0, 0]
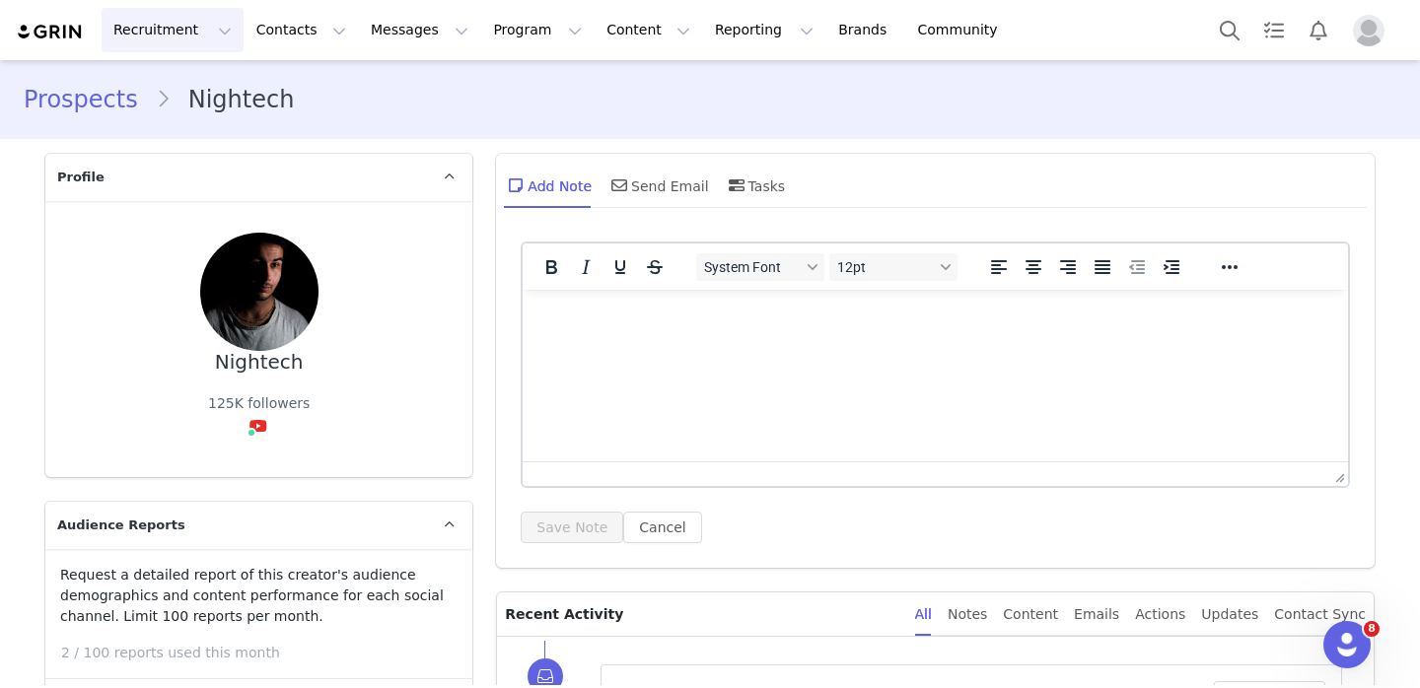
click at [180, 41] on button "Recruitment Recruitment" at bounding box center [173, 30] width 142 height 44
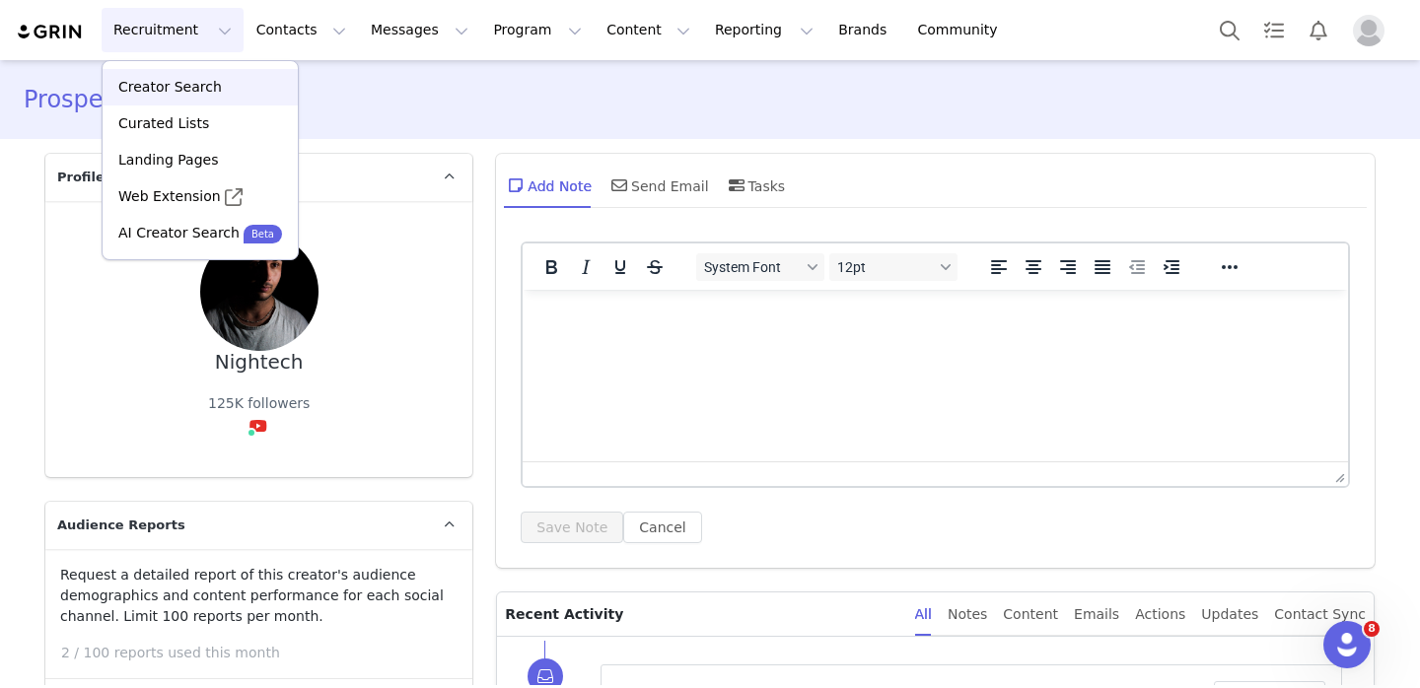
click at [194, 94] on p "Creator Search" at bounding box center [170, 87] width 104 height 21
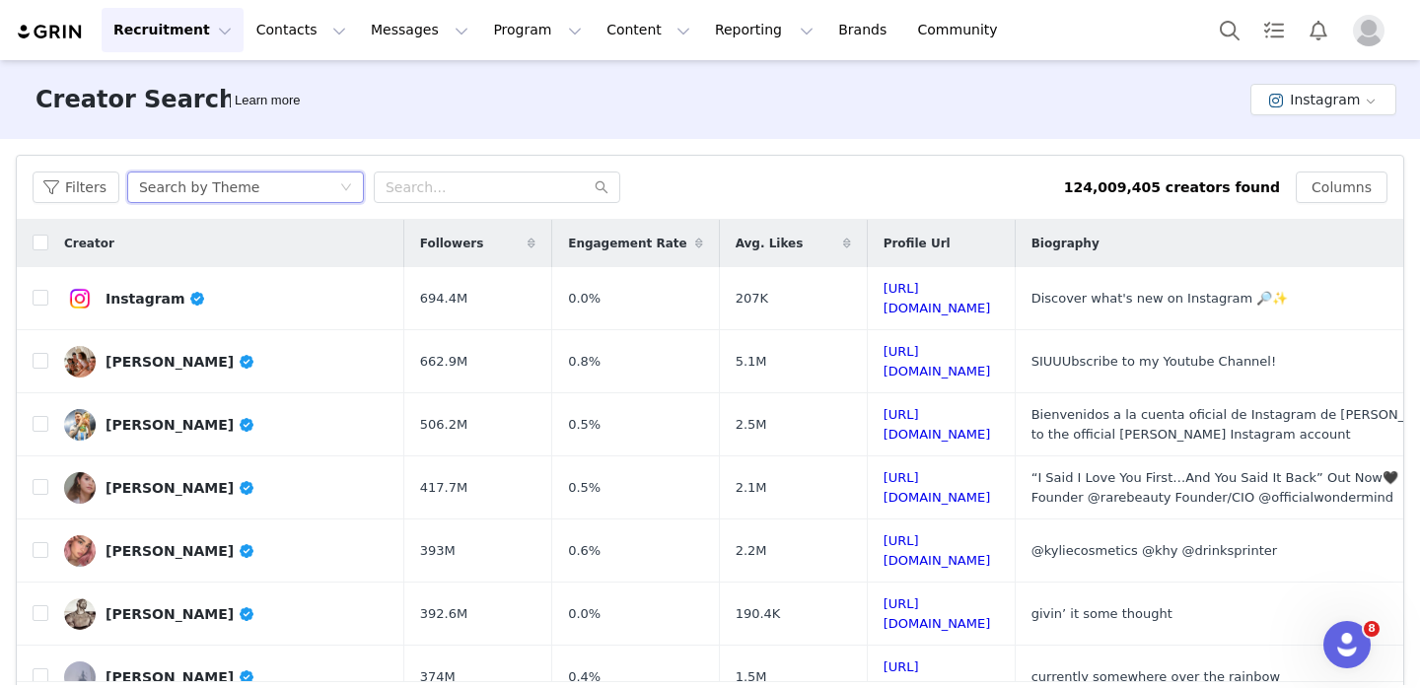
click at [263, 199] on div "Search by Theme" at bounding box center [239, 188] width 200 height 30
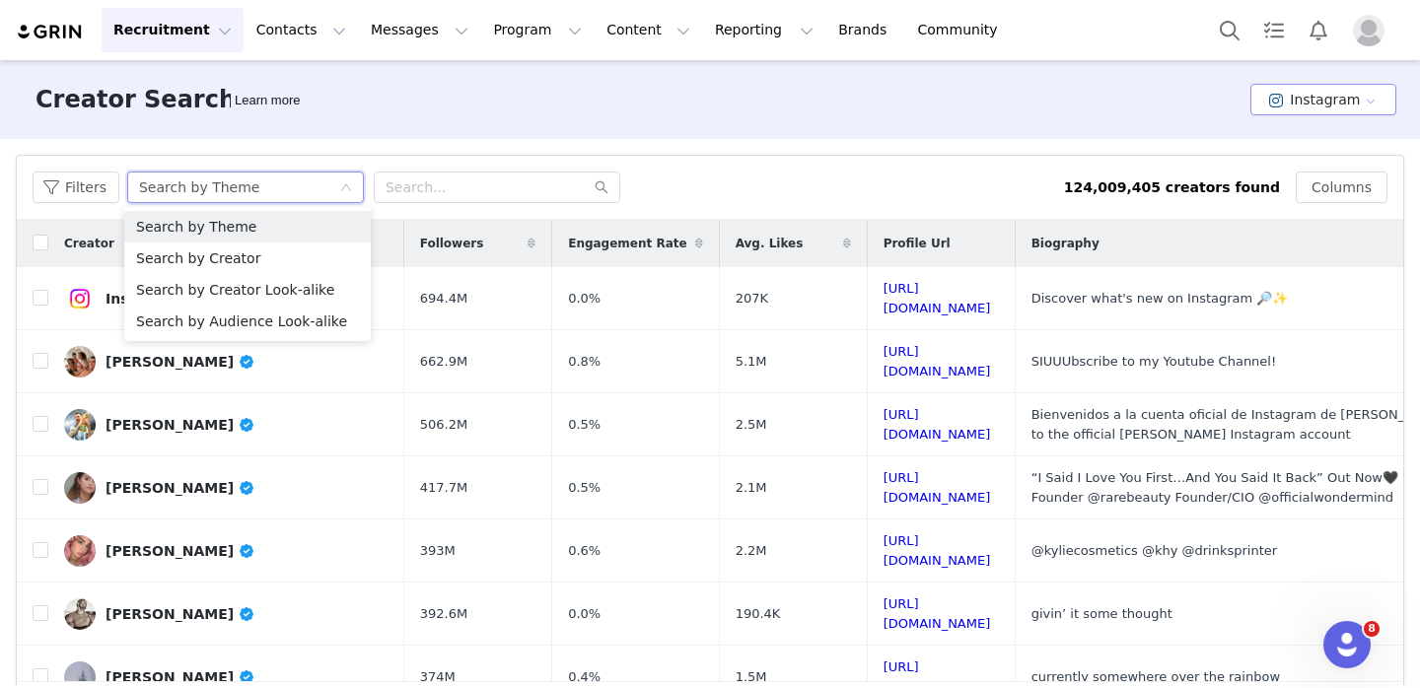
click at [1364, 97] on button "Instagram" at bounding box center [1323, 100] width 146 height 32
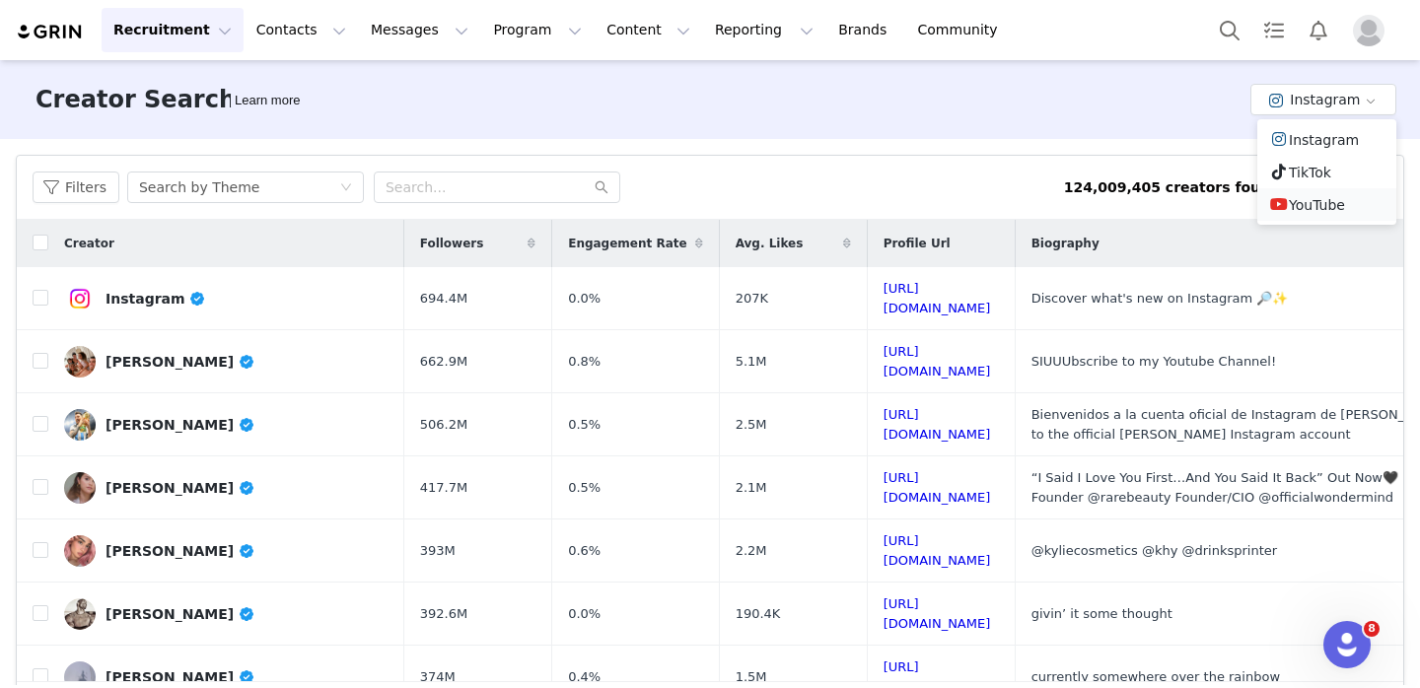
click at [1300, 207] on li "YouTube" at bounding box center [1326, 204] width 139 height 33
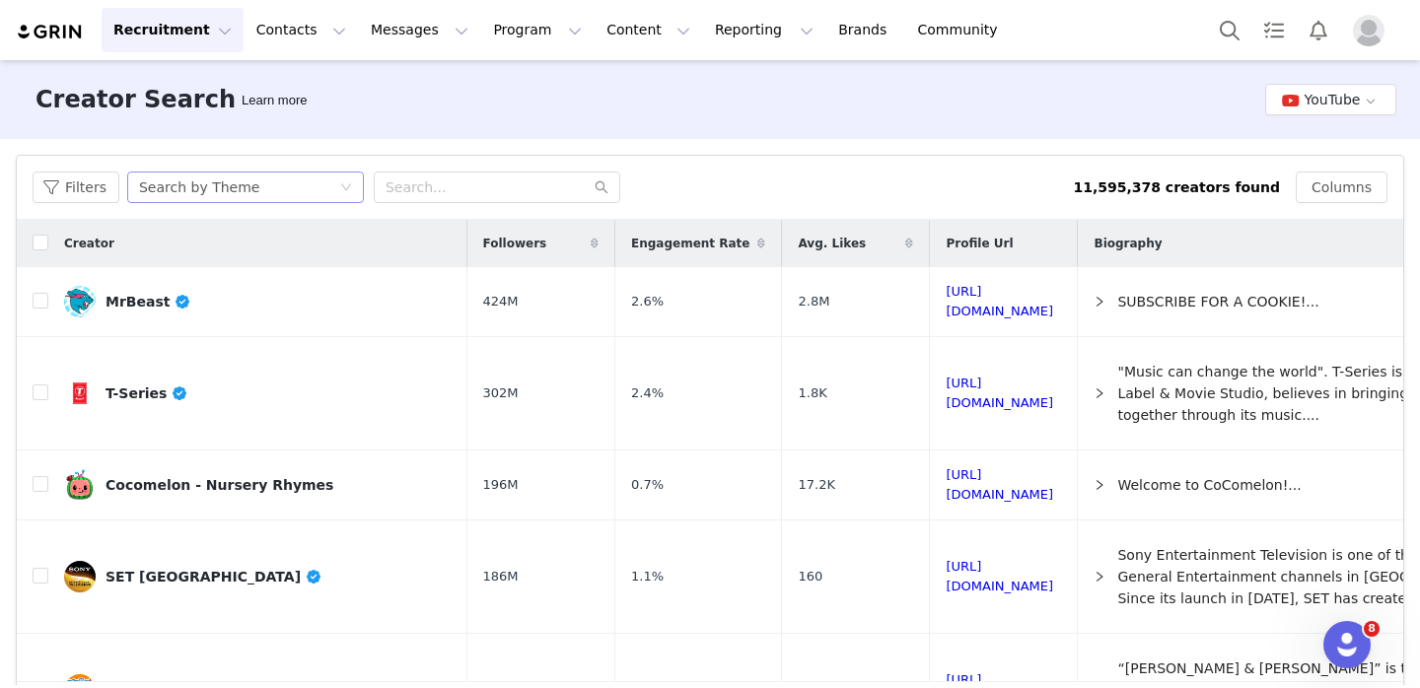
click at [246, 194] on div "Search by Theme" at bounding box center [199, 188] width 120 height 30
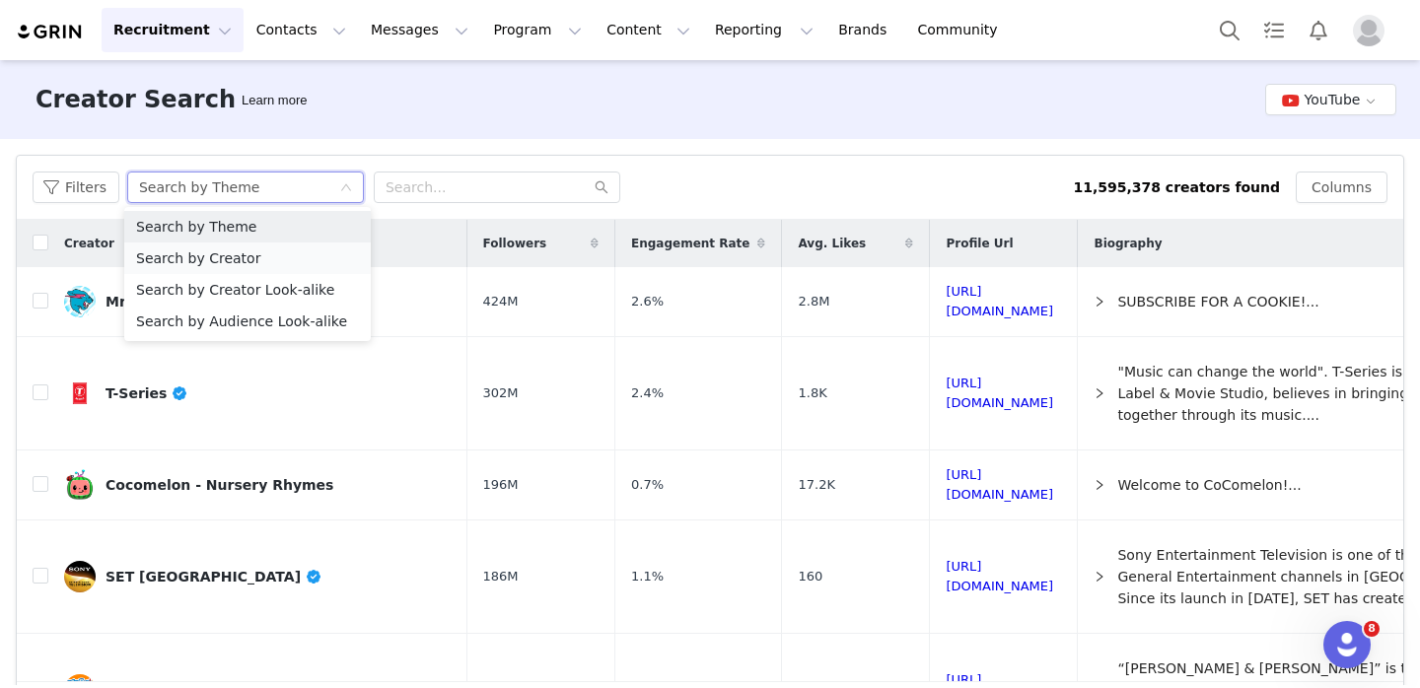
click at [248, 260] on li "Search by Creator" at bounding box center [247, 259] width 247 height 32
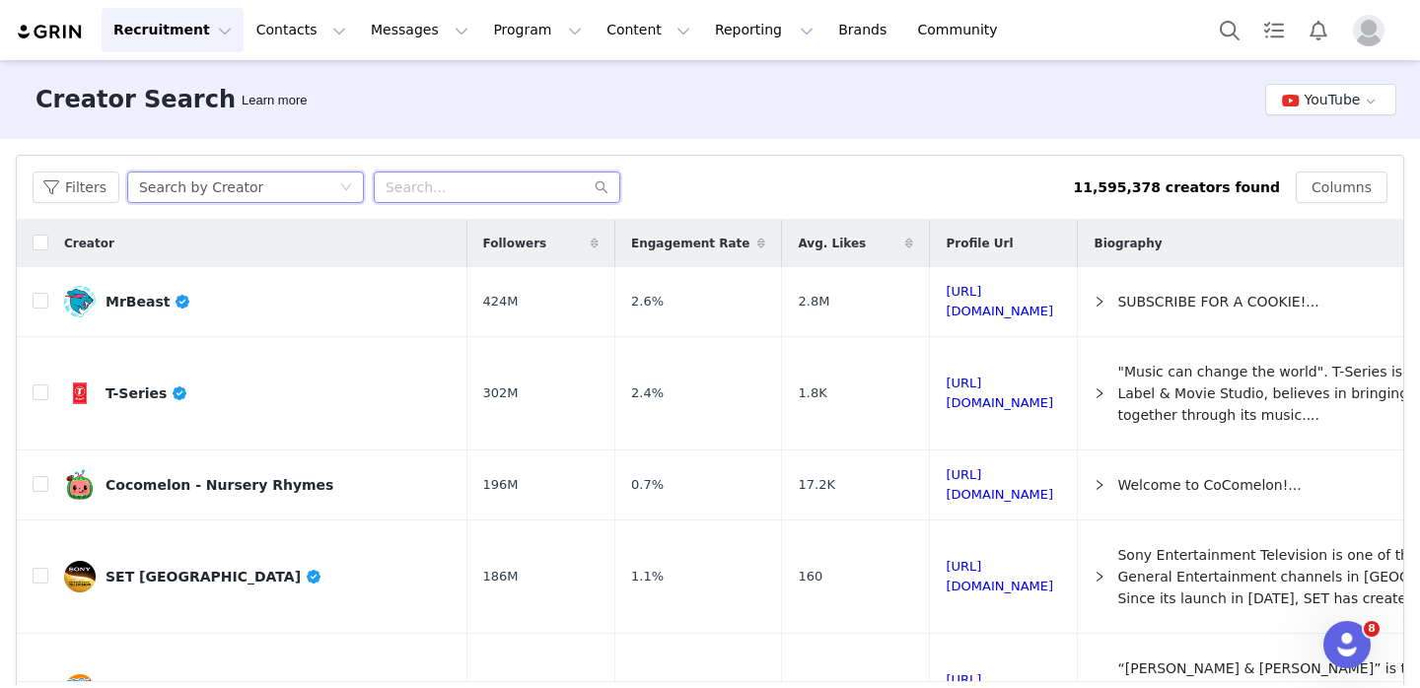
click at [465, 201] on input "text" at bounding box center [497, 188] width 247 height 32
paste input "Brandon Le Proktor"
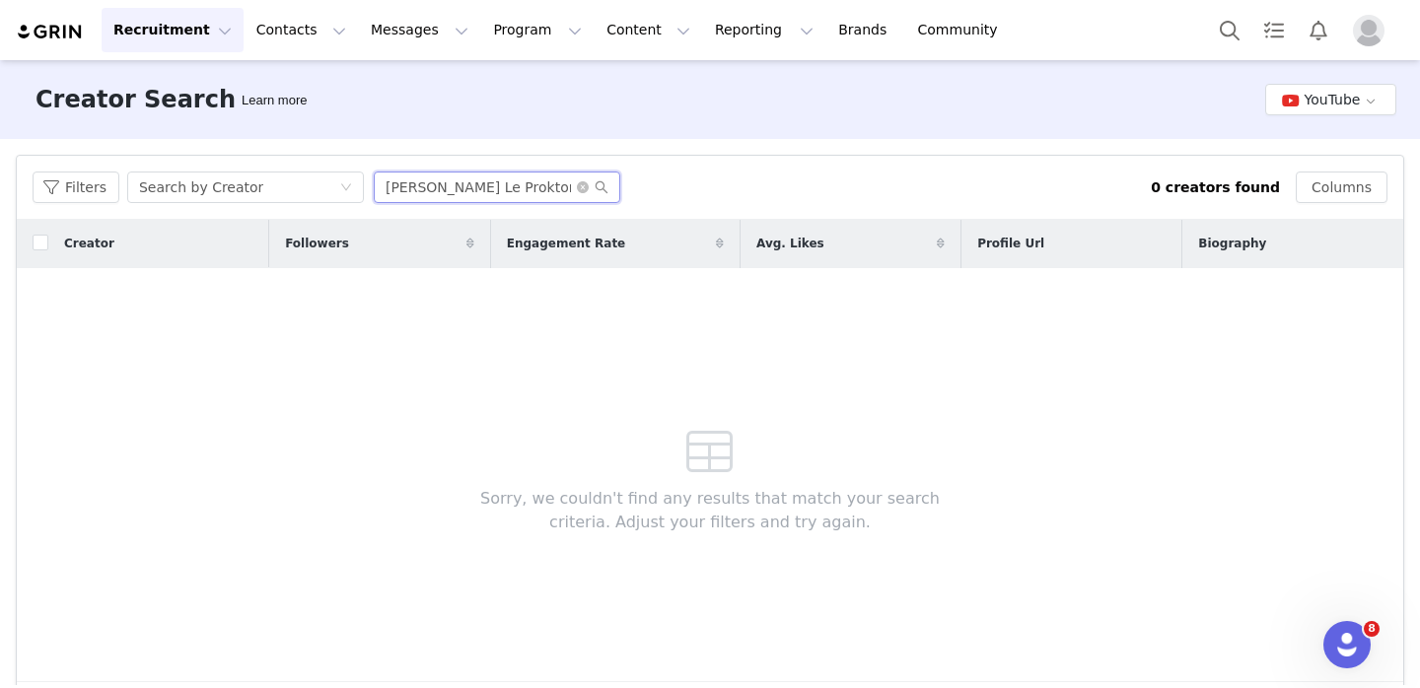
click at [438, 194] on input "Brandon Le Proktor" at bounding box center [497, 188] width 247 height 32
type input "BrandonLeProktor"
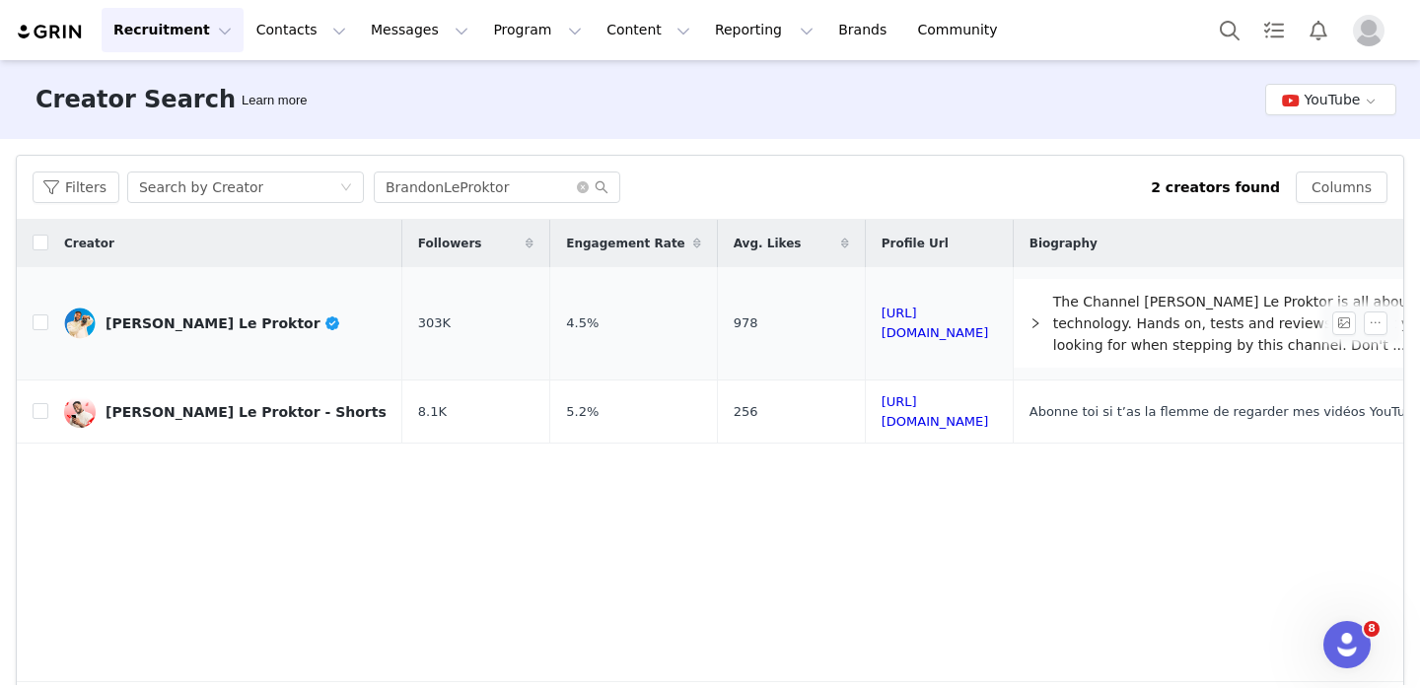
click at [165, 331] on link "Brandon Le Proktor" at bounding box center [225, 324] width 322 height 32
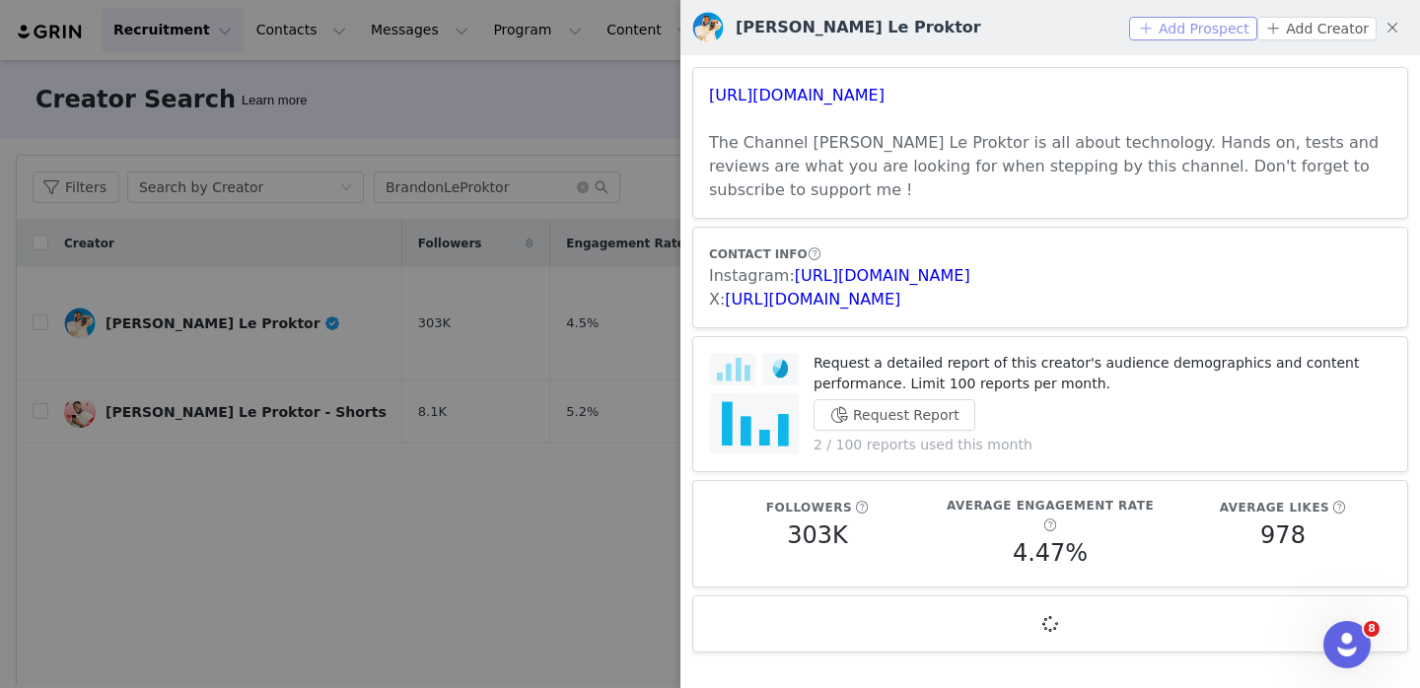
click at [1219, 27] on button "Add Prospect" at bounding box center [1192, 29] width 127 height 24
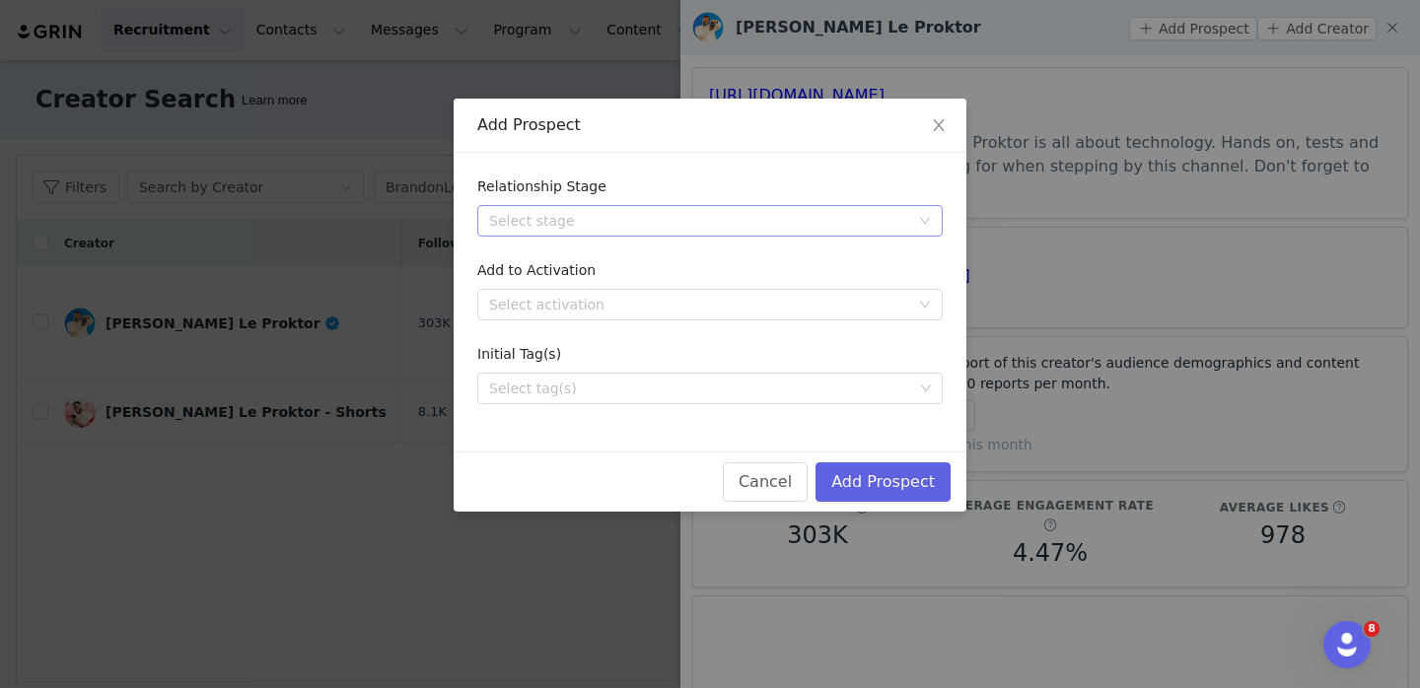
click at [805, 209] on div "Select stage" at bounding box center [703, 221] width 429 height 30
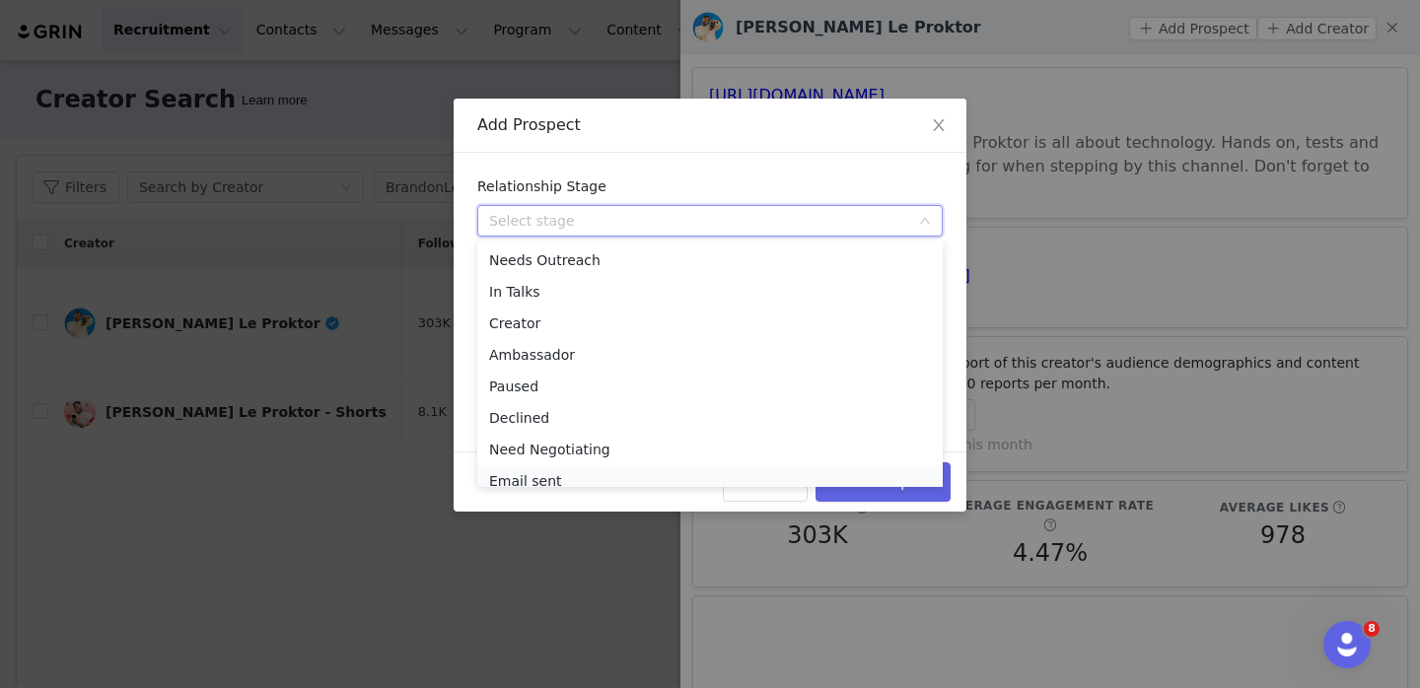
scroll to position [10, 0]
click at [685, 476] on li "Email sent" at bounding box center [709, 472] width 465 height 32
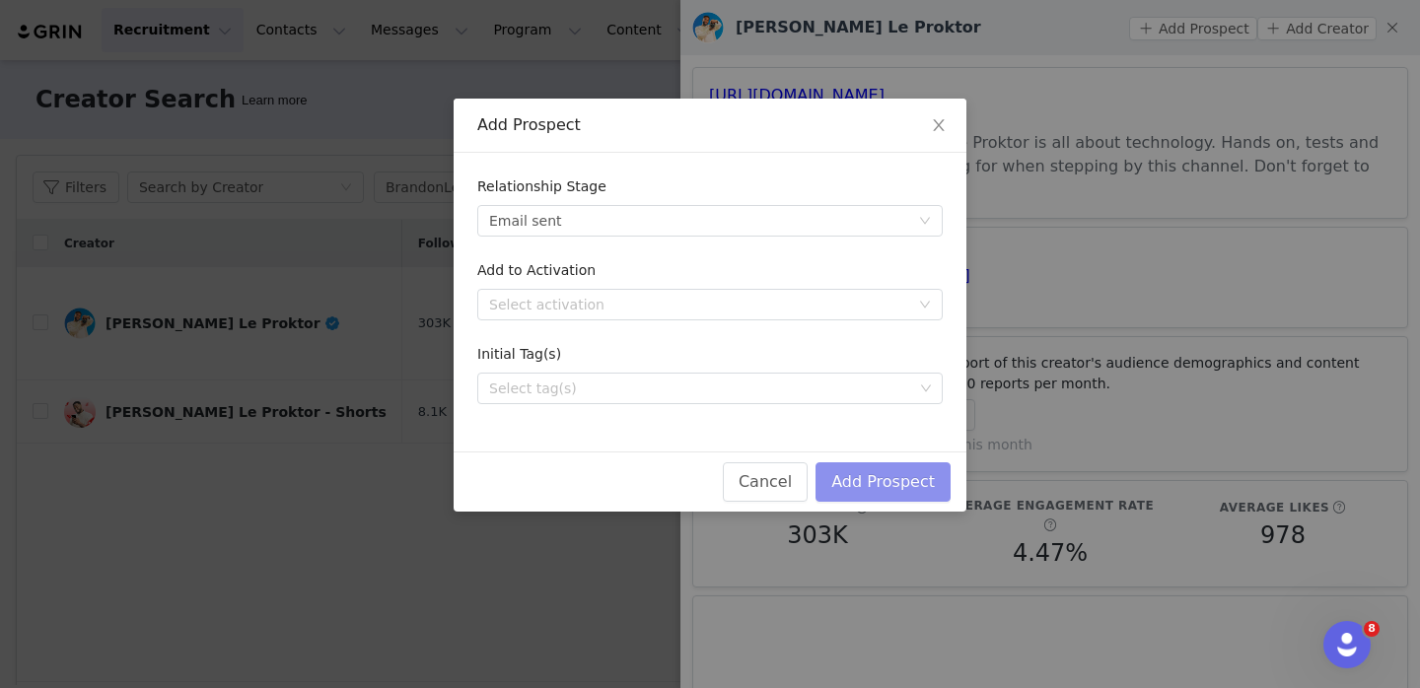
click at [859, 475] on button "Add Prospect" at bounding box center [882, 481] width 135 height 39
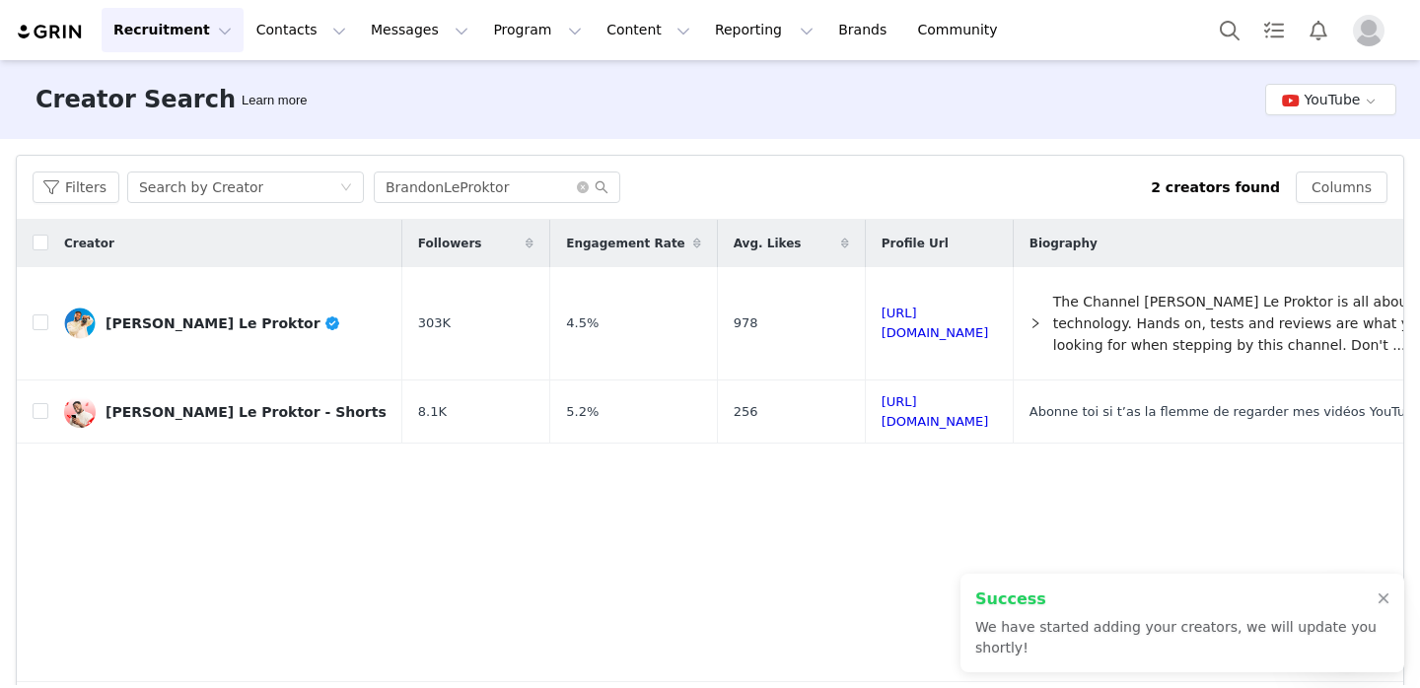
click at [703, 527] on div "Creator Followers Engagement Rate Avg. Likes Profile Url Biography Brandon Le P…" at bounding box center [710, 451] width 1386 height 462
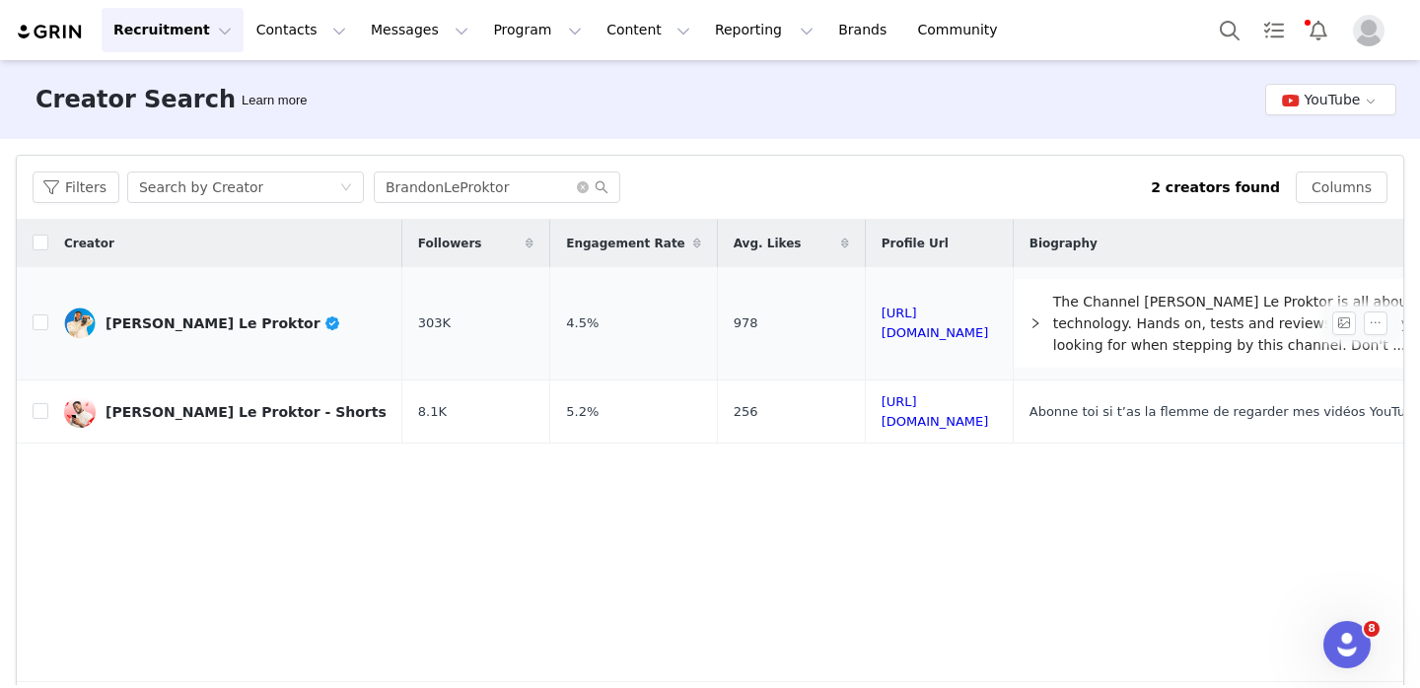
click at [418, 324] on span "303K" at bounding box center [434, 324] width 33 height 20
click at [222, 324] on div "Brandon Le Proktor" at bounding box center [224, 324] width 236 height 16
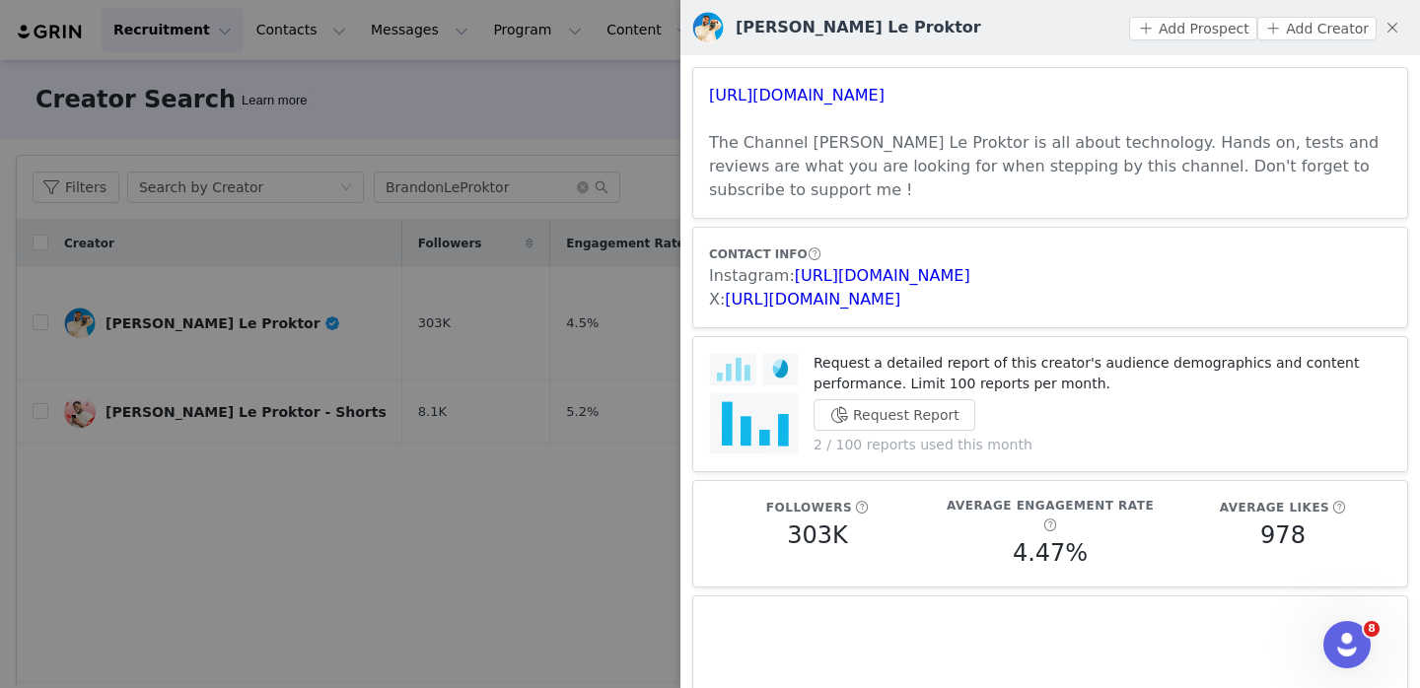
click at [597, 266] on div at bounding box center [710, 344] width 1420 height 688
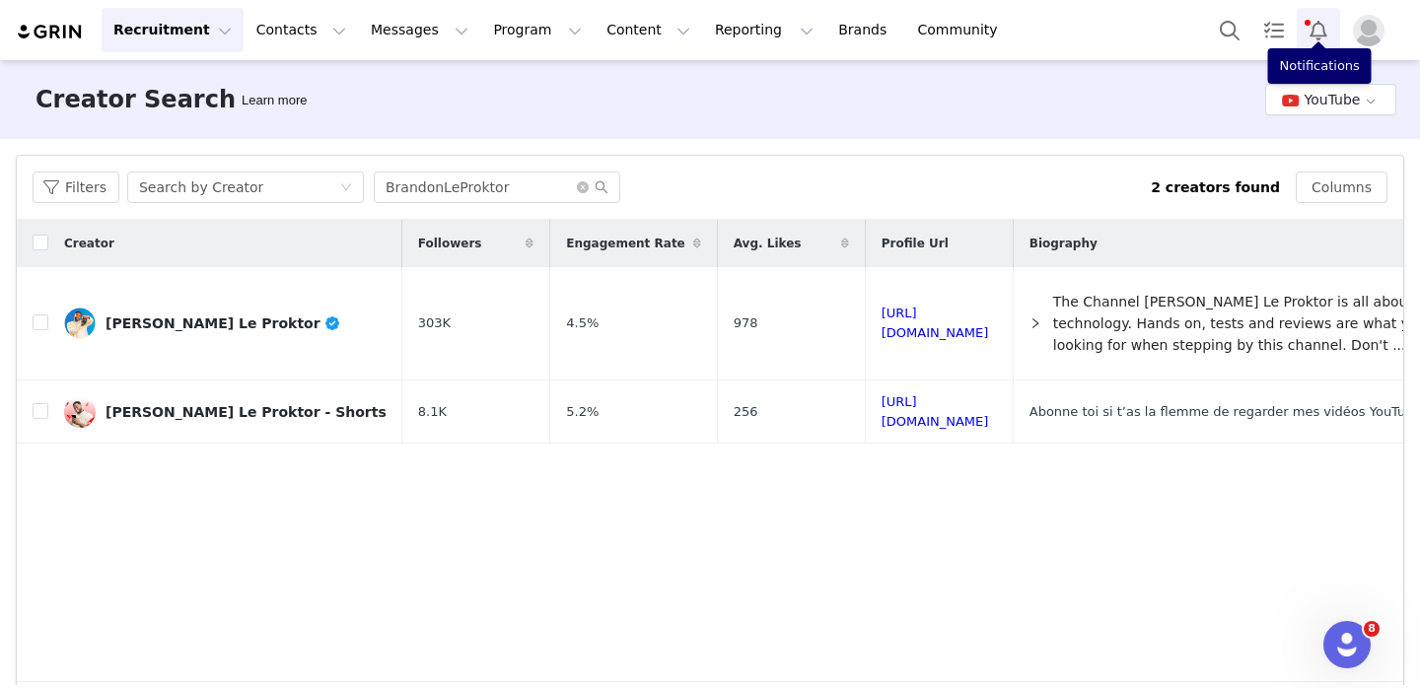
click at [1329, 21] on button "Notifications" at bounding box center [1318, 30] width 43 height 44
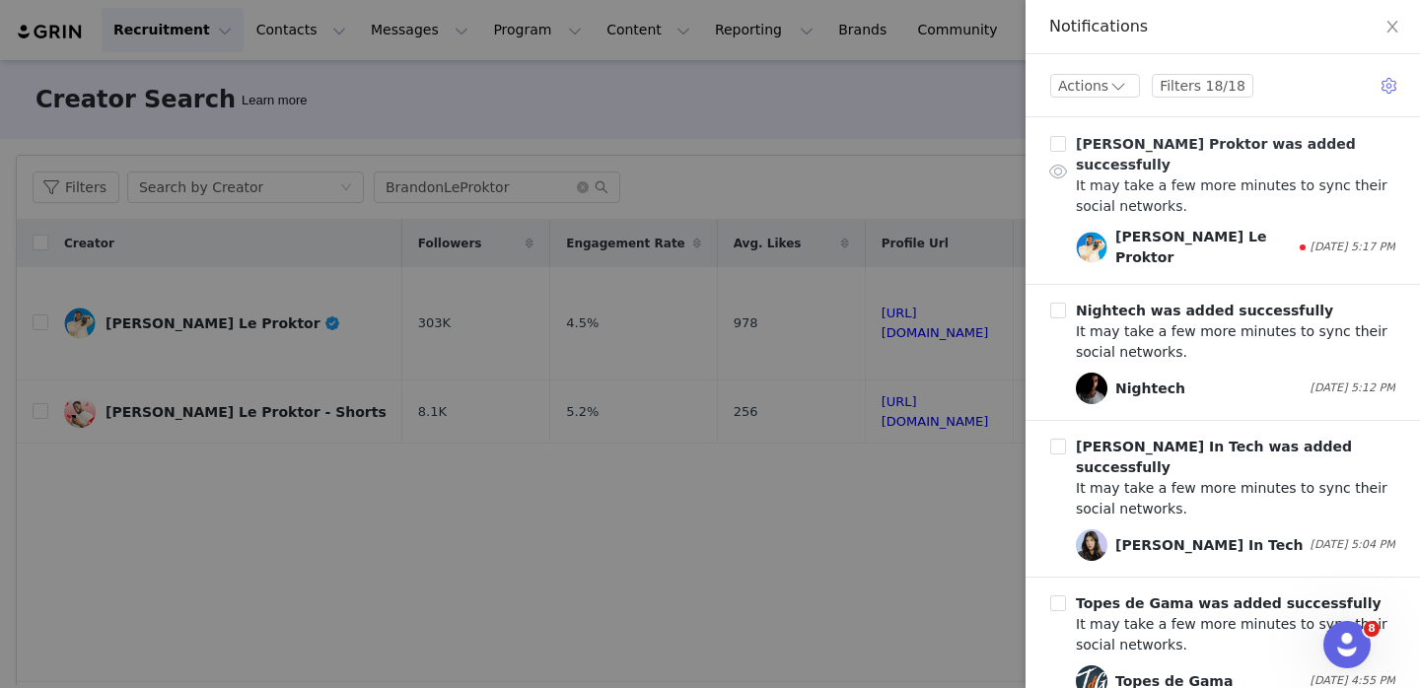
click at [1180, 180] on div "It may take a few more minutes to sync their social networks." at bounding box center [1235, 196] width 319 height 41
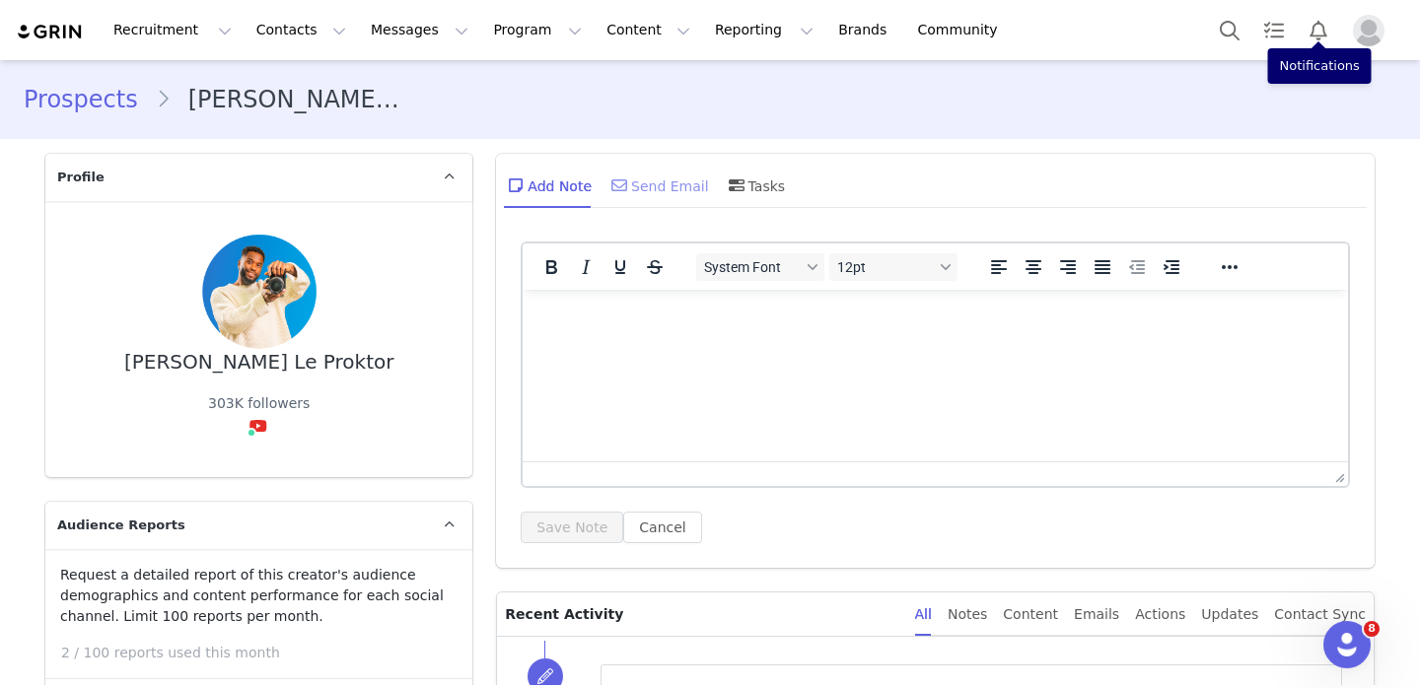
click at [656, 178] on div "Send Email" at bounding box center [658, 185] width 102 height 47
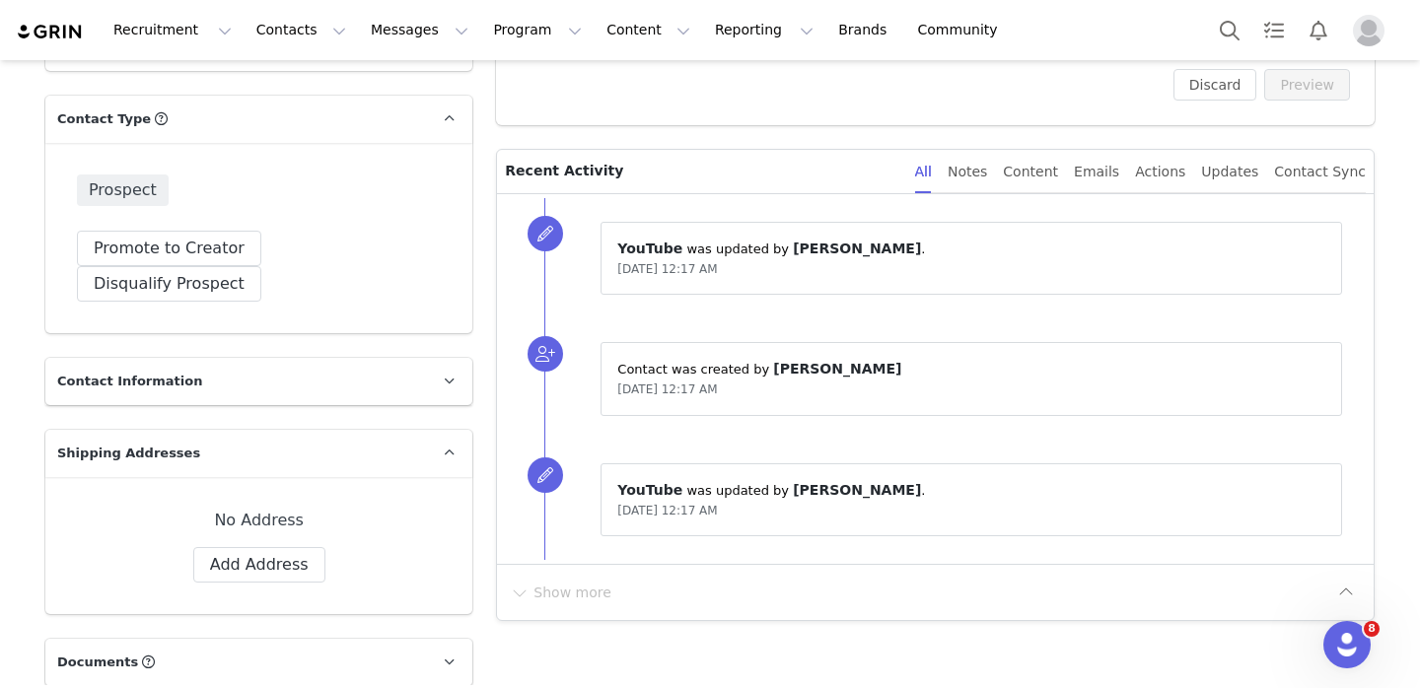
scroll to position [680, 0]
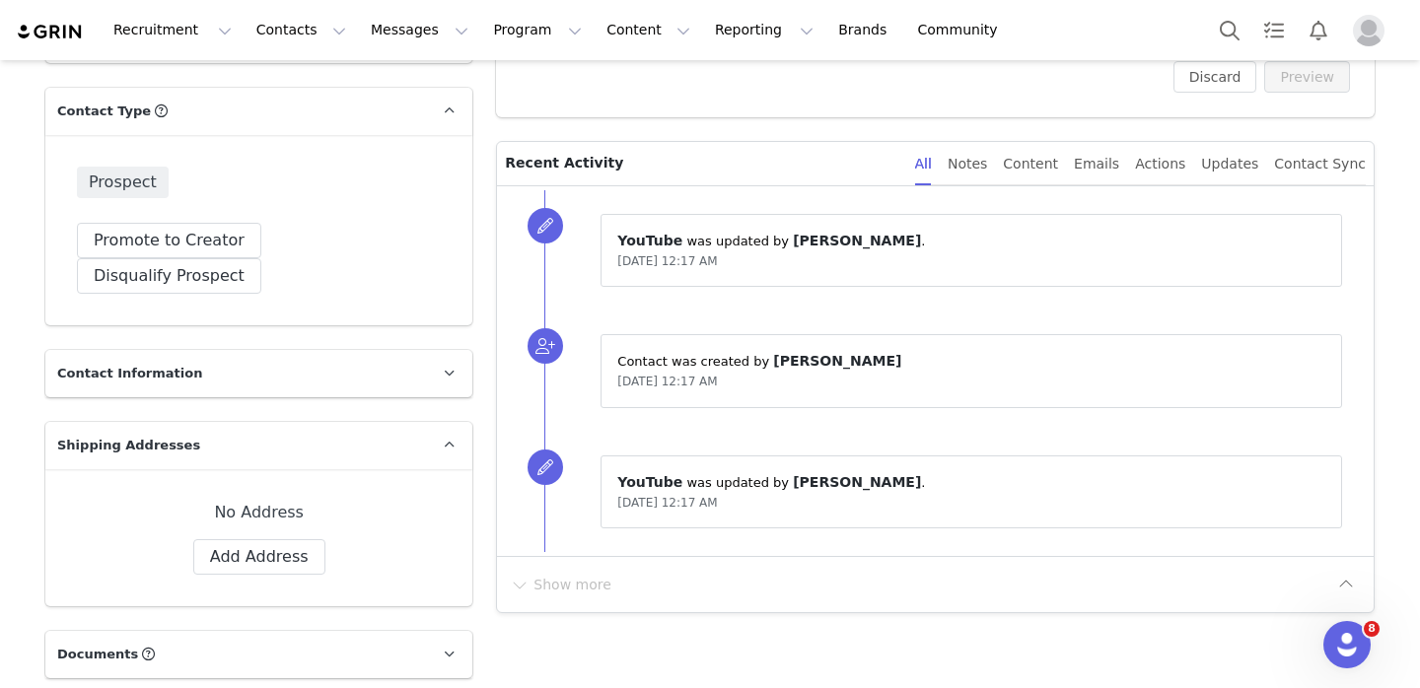
click at [351, 356] on p "Contact Information" at bounding box center [235, 373] width 380 height 47
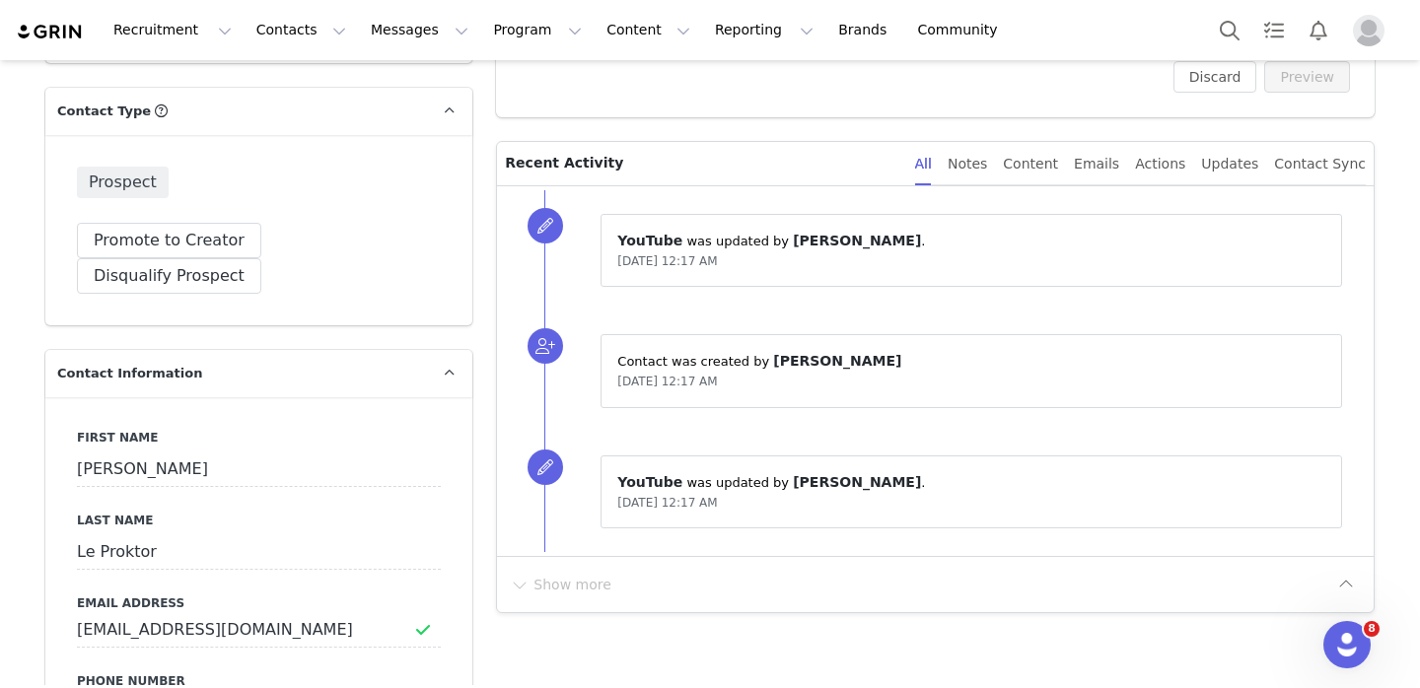
click at [351, 356] on p "Contact Information" at bounding box center [235, 373] width 380 height 47
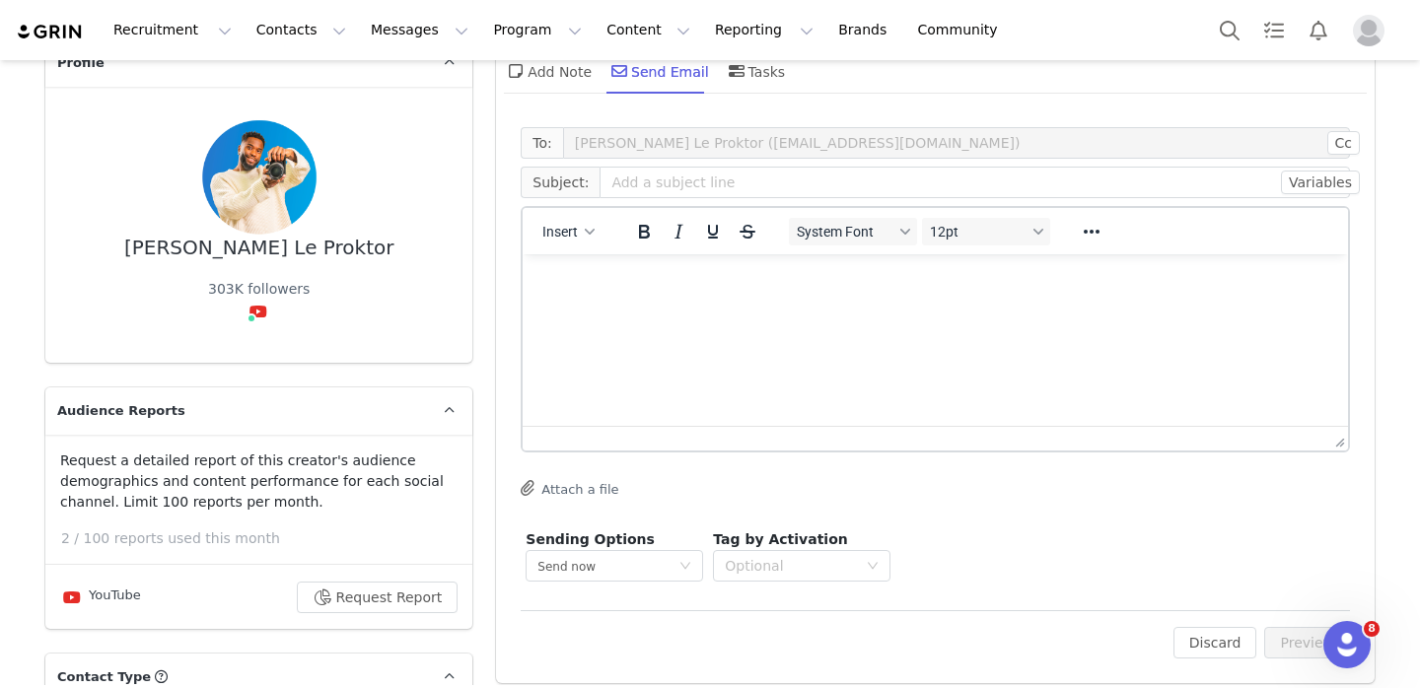
scroll to position [22, 0]
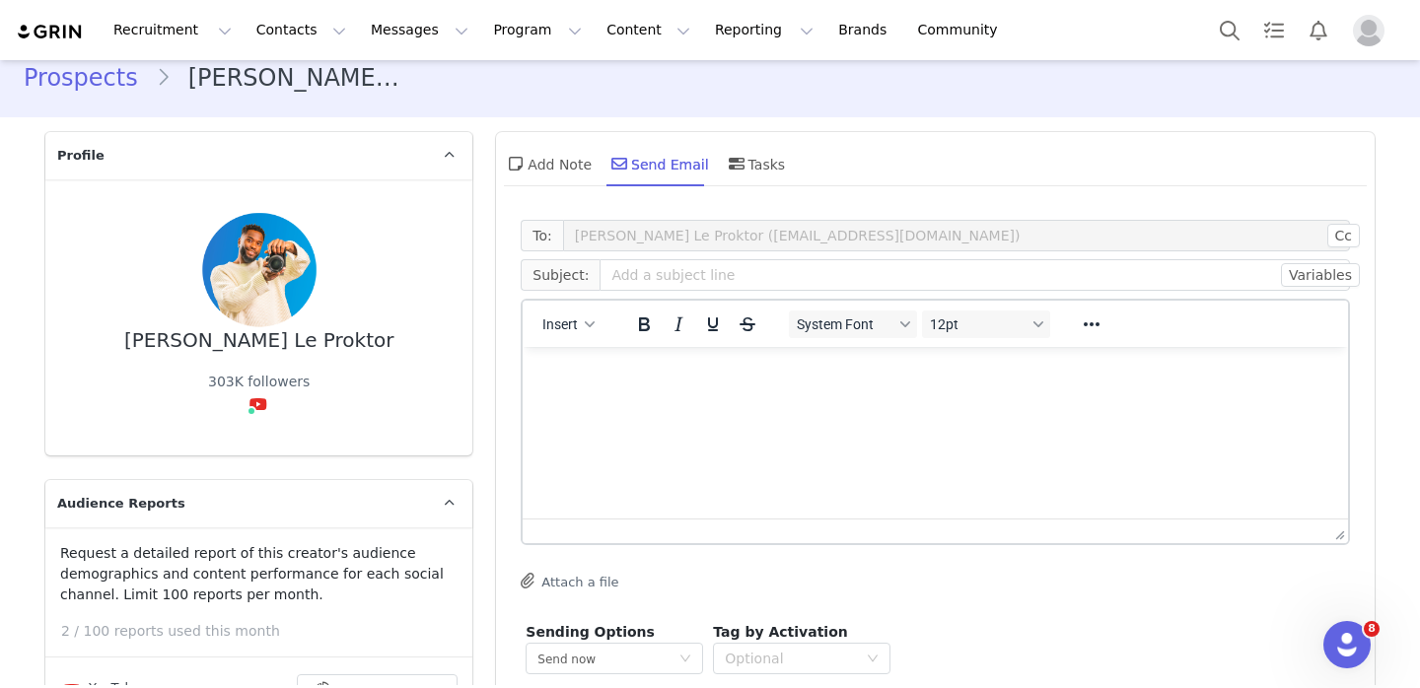
click at [744, 369] on p "Rich Text Area. Press ALT-0 for help." at bounding box center [935, 374] width 794 height 22
drag, startPoint x: 790, startPoint y: 379, endPoint x: 583, endPoint y: 386, distance: 207.2
click at [583, 386] on html "brandonleproktor@gmail.com" at bounding box center [935, 373] width 825 height 53
click at [584, 369] on link "brandonleproktor@gmail.c﻿" at bounding box center [630, 373] width 185 height 17
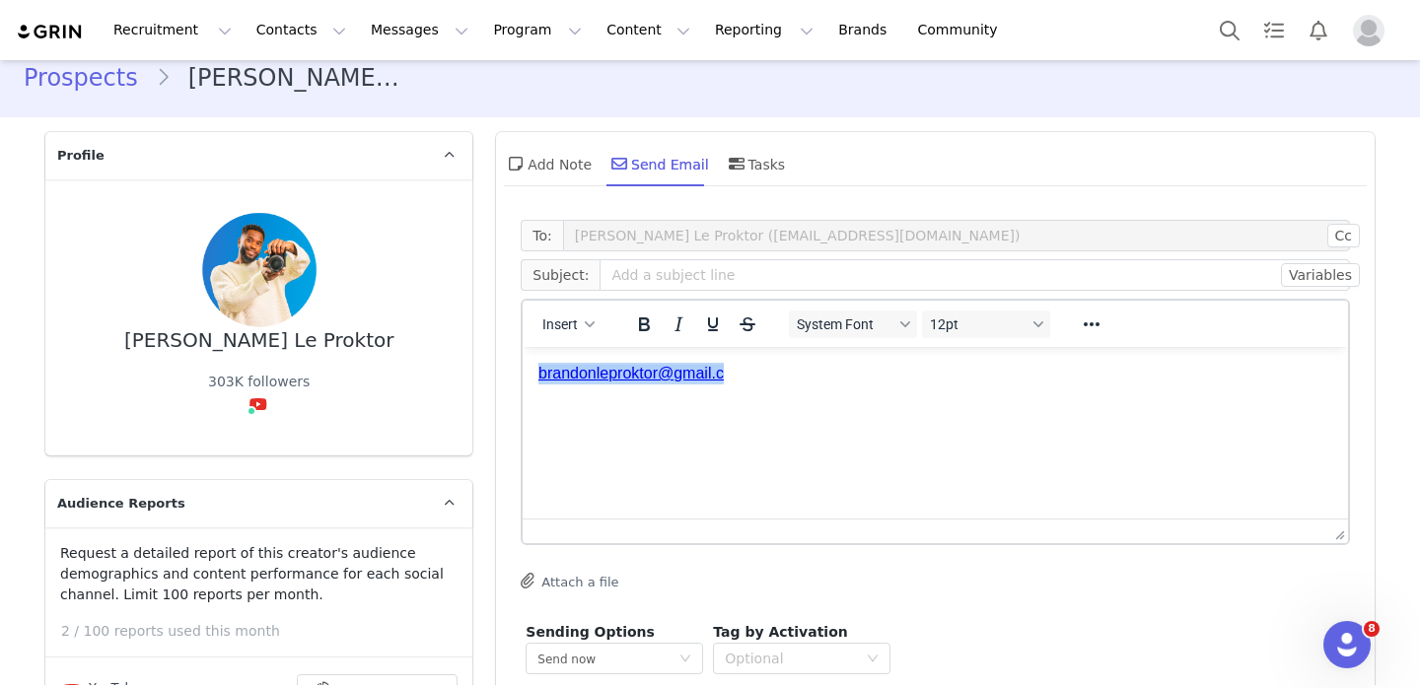
click at [584, 369] on link "brandonleproktor@gmail.c" at bounding box center [630, 373] width 185 height 17
click at [695, 278] on input "text" at bounding box center [975, 275] width 750 height 32
type input "Paid Collaboration Inquiry"
click at [661, 373] on p "Rich Text Area. Press ALT-0 for help." at bounding box center [935, 374] width 794 height 22
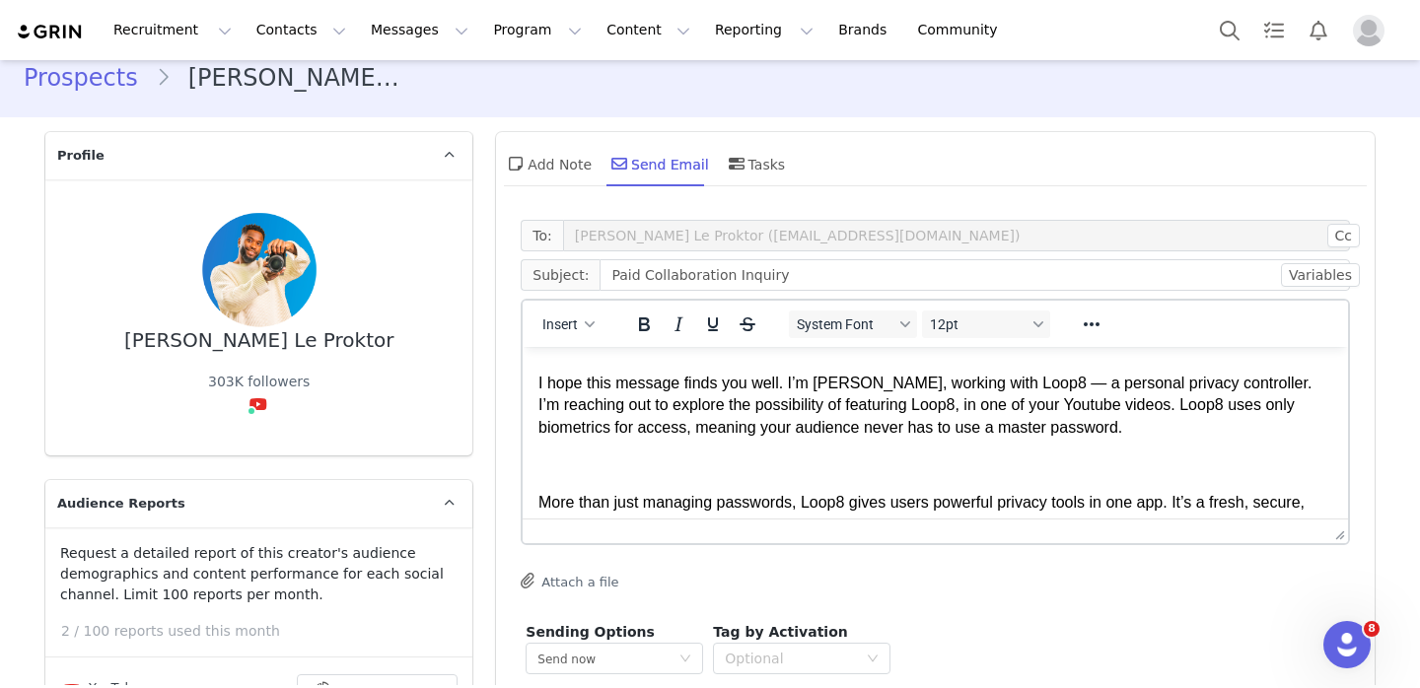
scroll to position [0, 0]
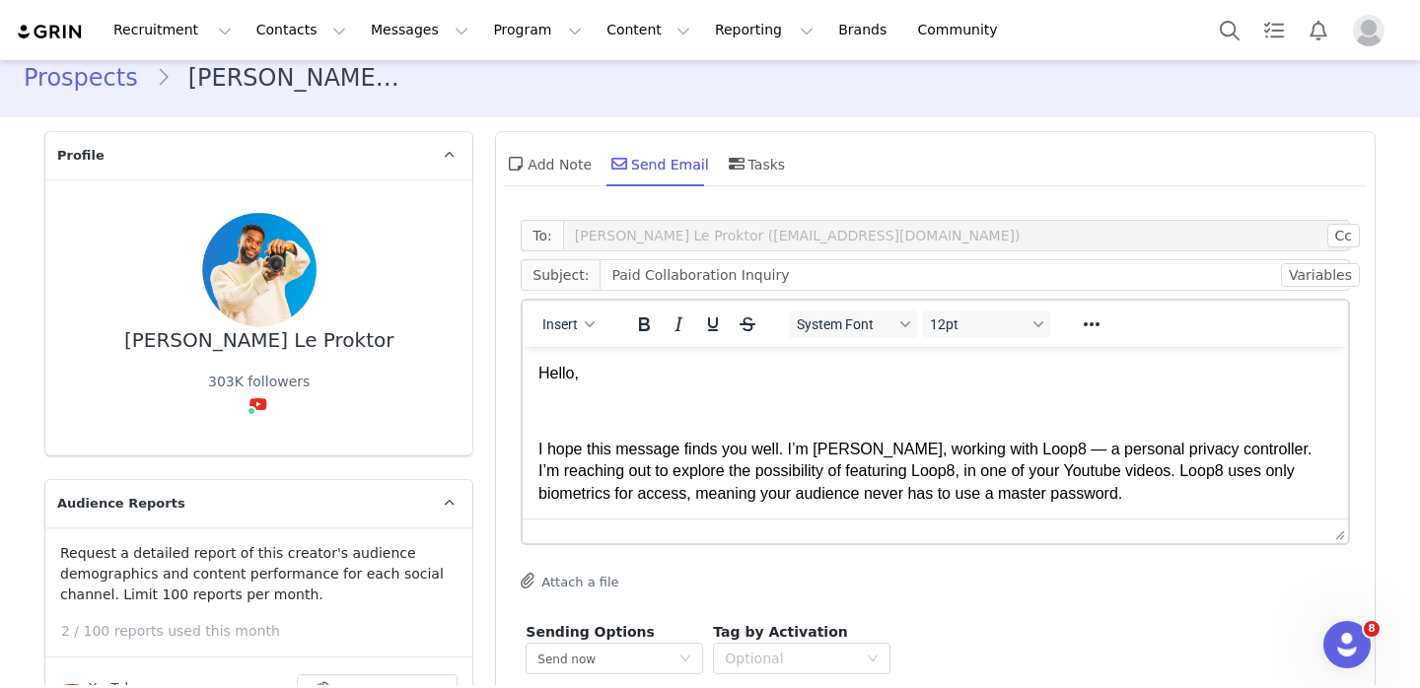
click at [709, 410] on p "Rich Text Area. Press ALT-0 for help." at bounding box center [935, 411] width 794 height 22
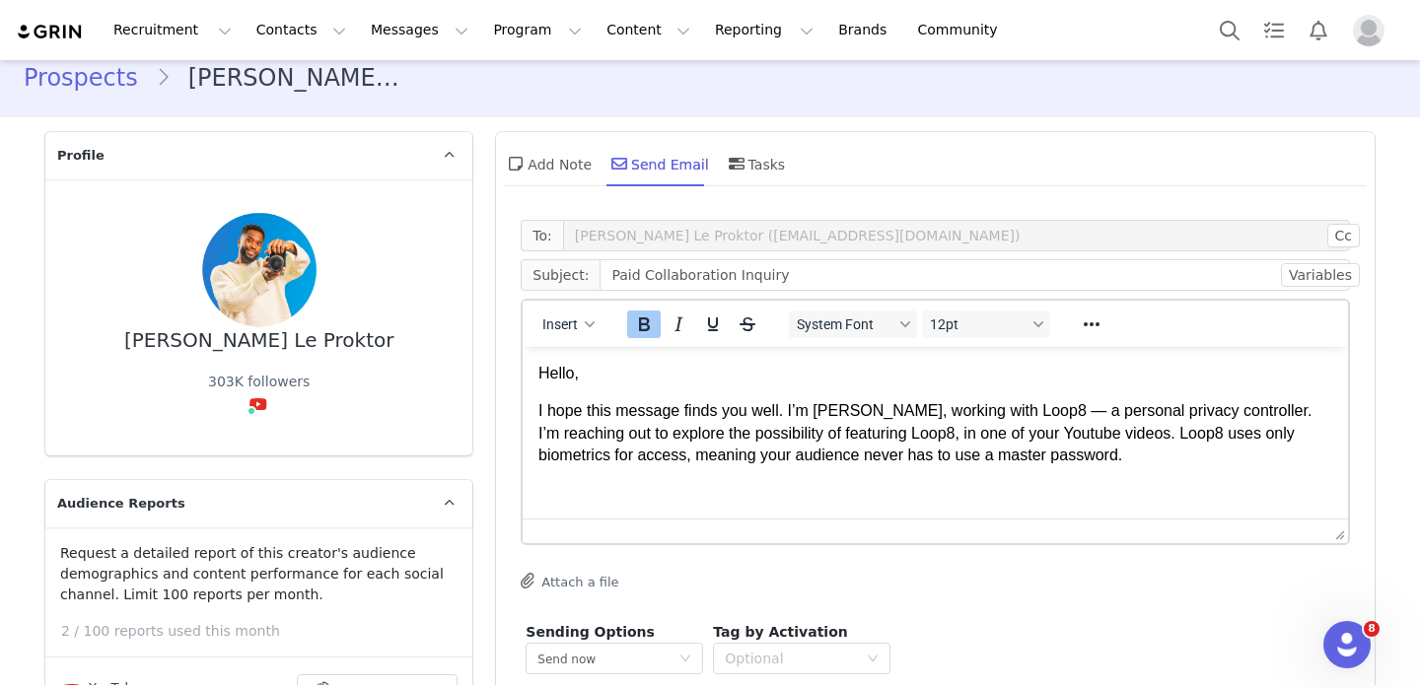
click at [693, 490] on p "Rich Text Area. Press ALT-0 for help." at bounding box center [935, 494] width 794 height 22
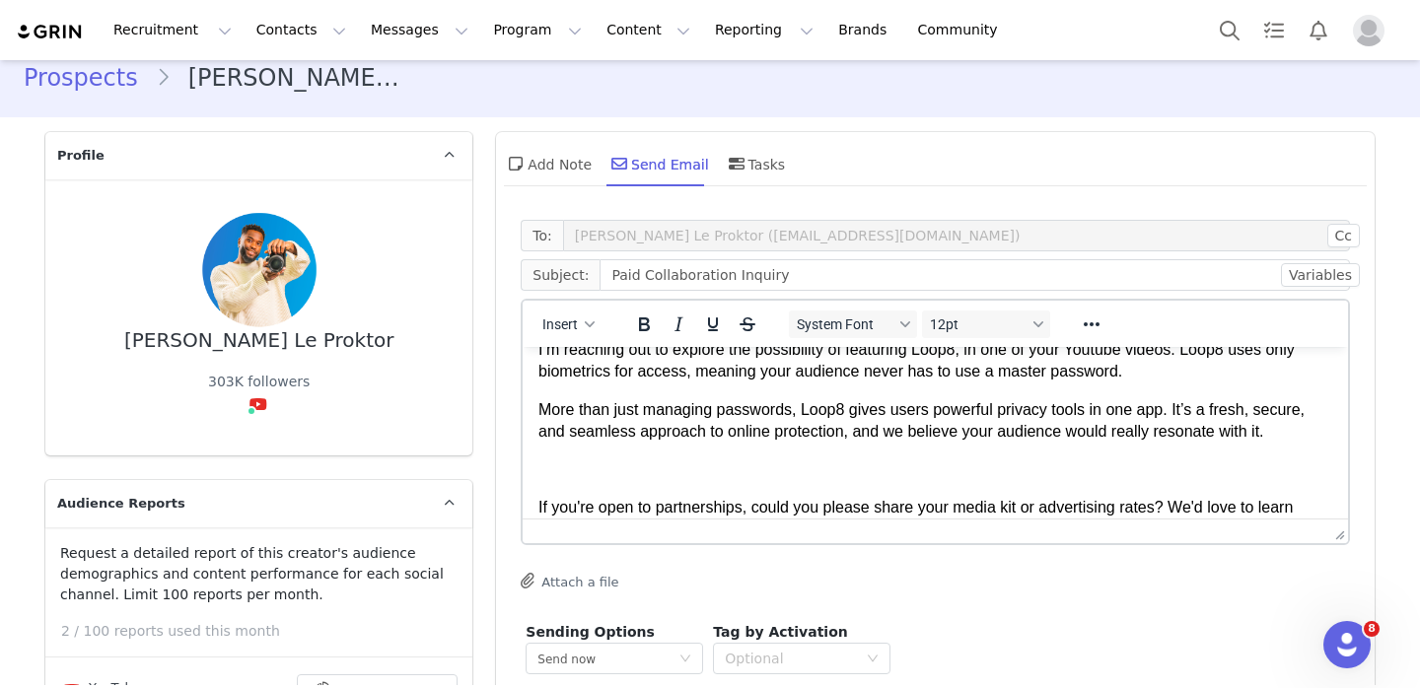
scroll to position [231, 0]
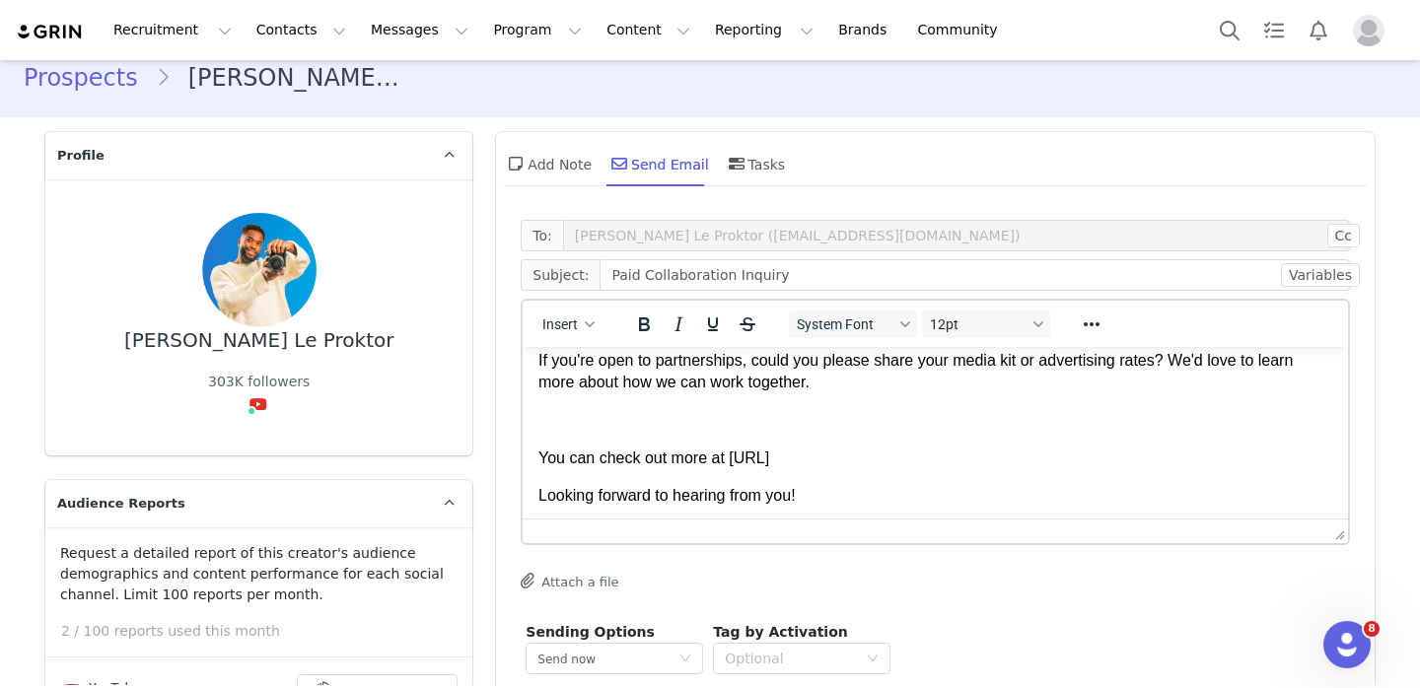
click at [691, 433] on body "Hello, I hope this message finds you well. I’m [PERSON_NAME], working with Loop…" at bounding box center [935, 376] width 794 height 489
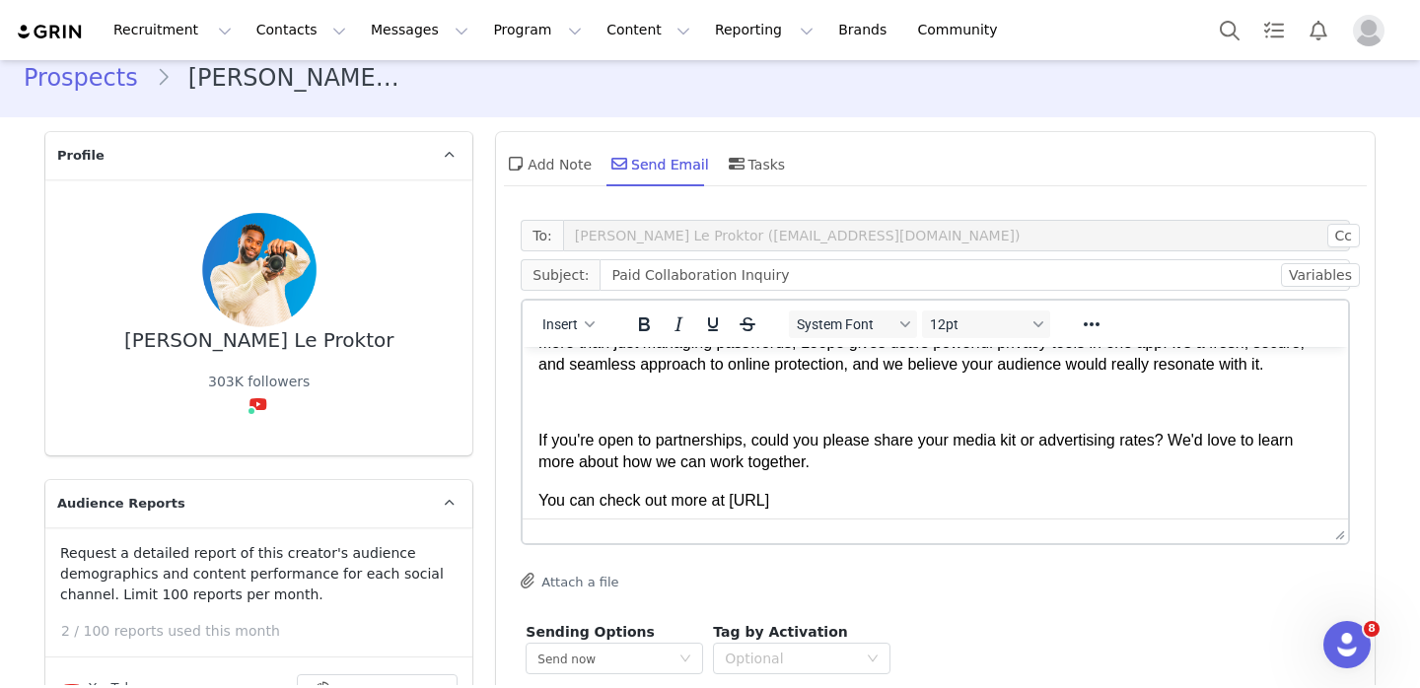
click at [690, 412] on p "Rich Text Area. Press ALT-0 for help." at bounding box center [935, 402] width 794 height 22
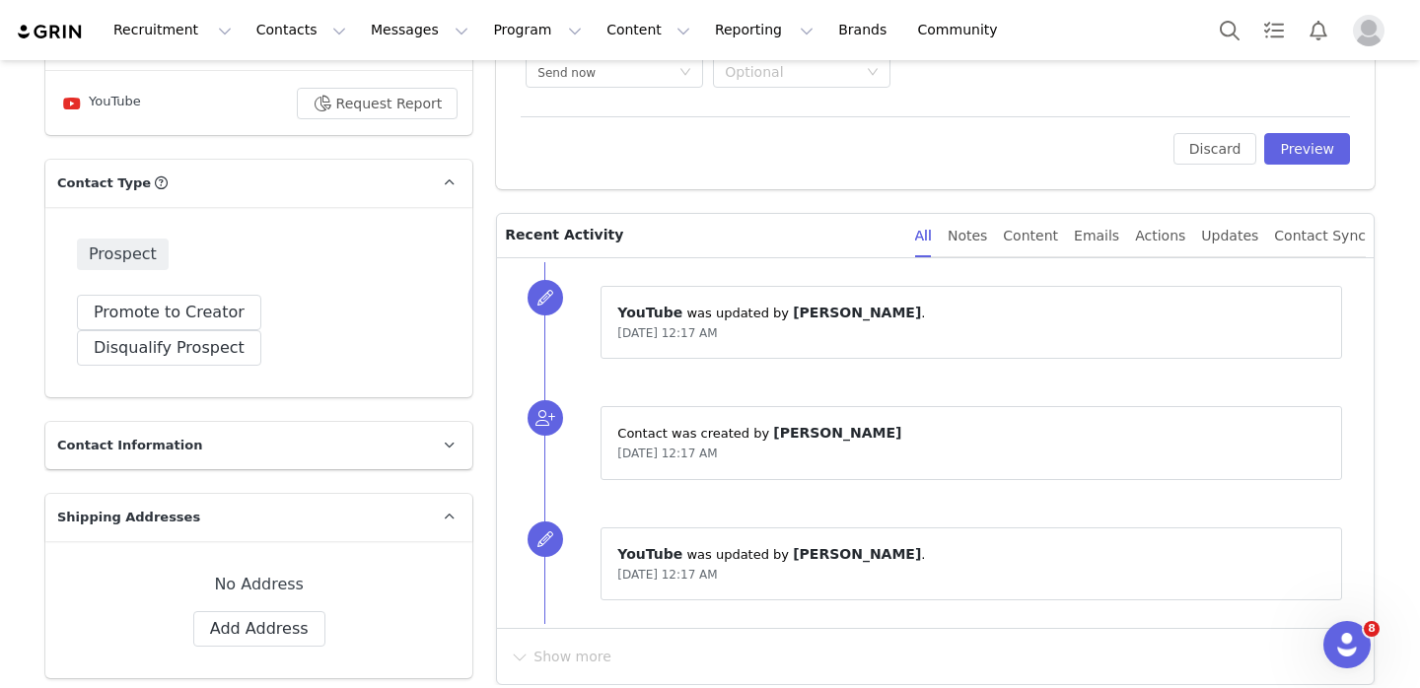
scroll to position [641, 0]
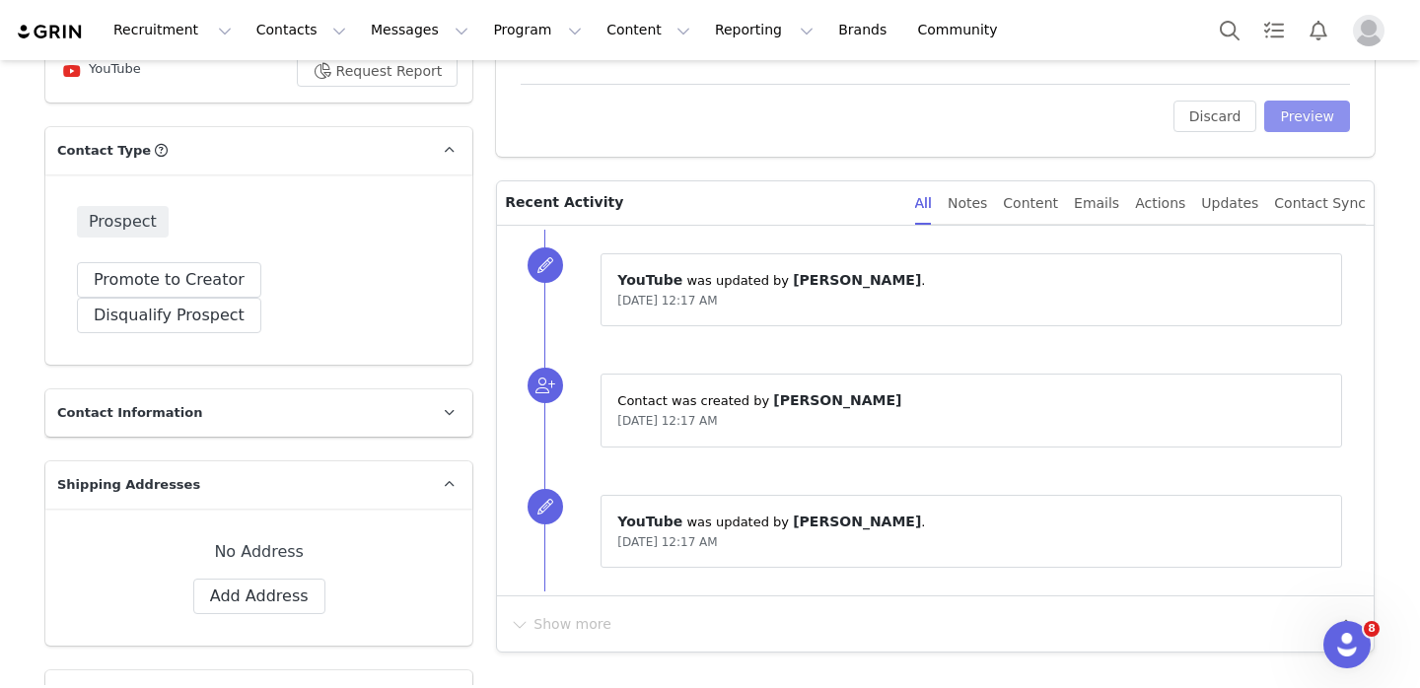
click at [1309, 113] on button "Preview" at bounding box center [1307, 117] width 86 height 32
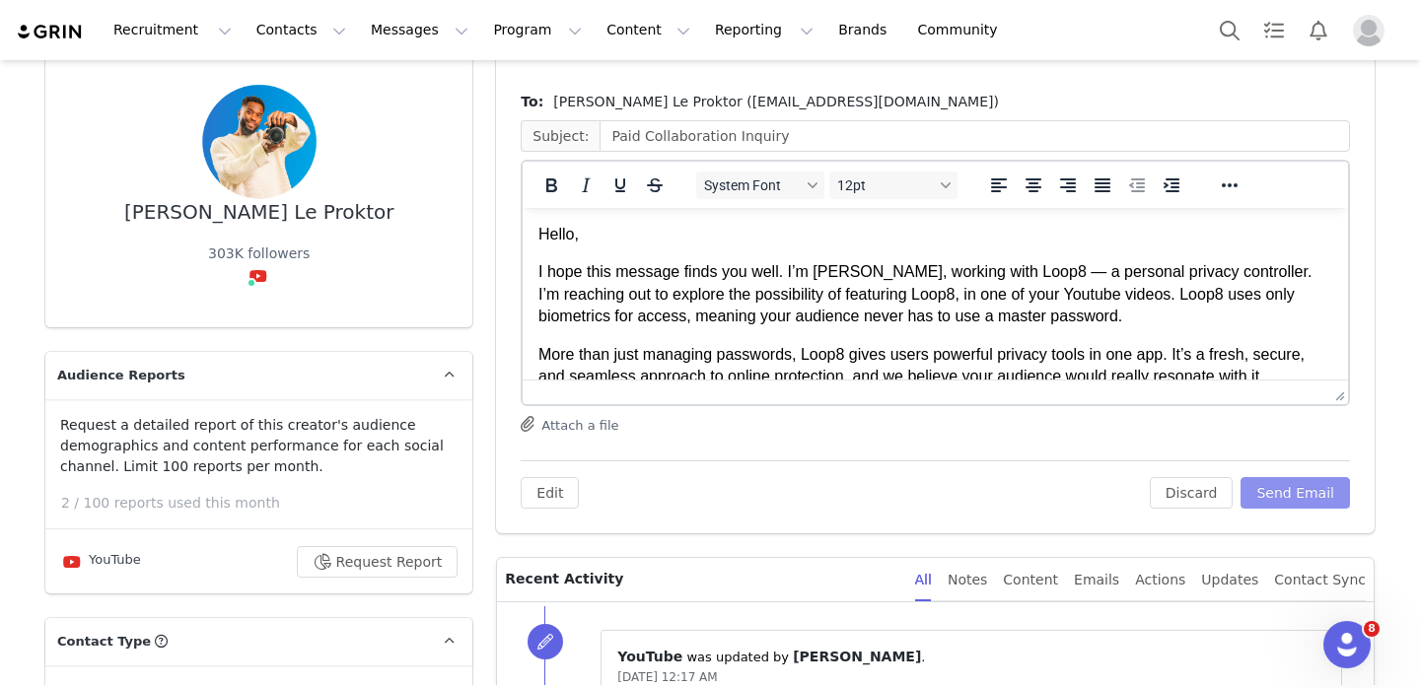
scroll to position [190, 0]
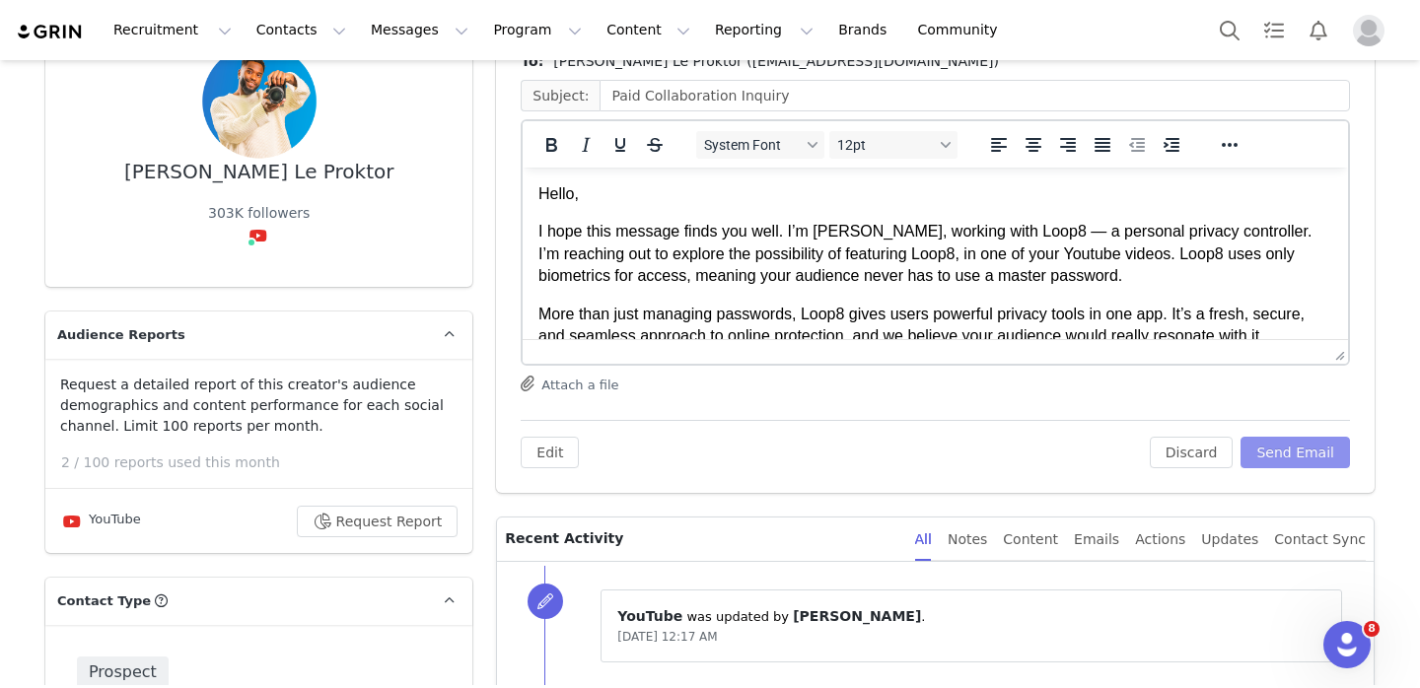
click at [1326, 442] on button "Send Email" at bounding box center [1294, 453] width 109 height 32
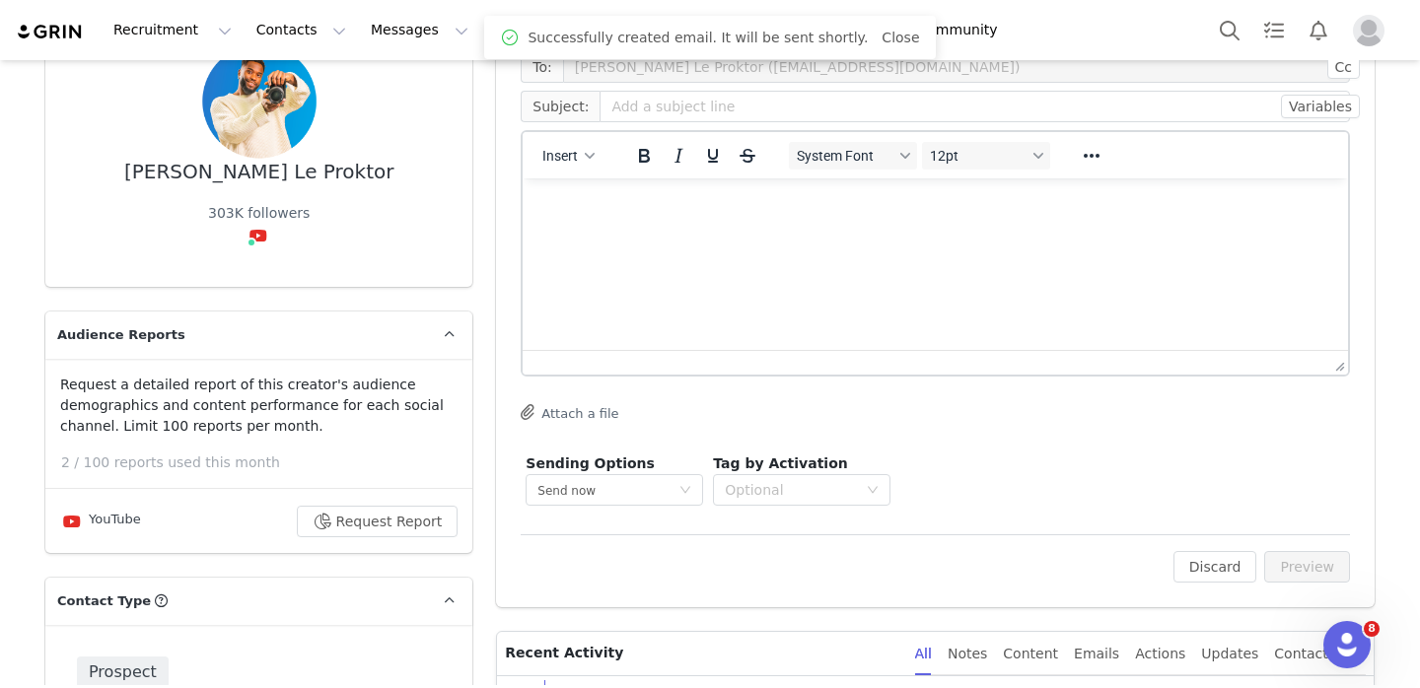
scroll to position [0, 0]
